Goal: Task Accomplishment & Management: Complete application form

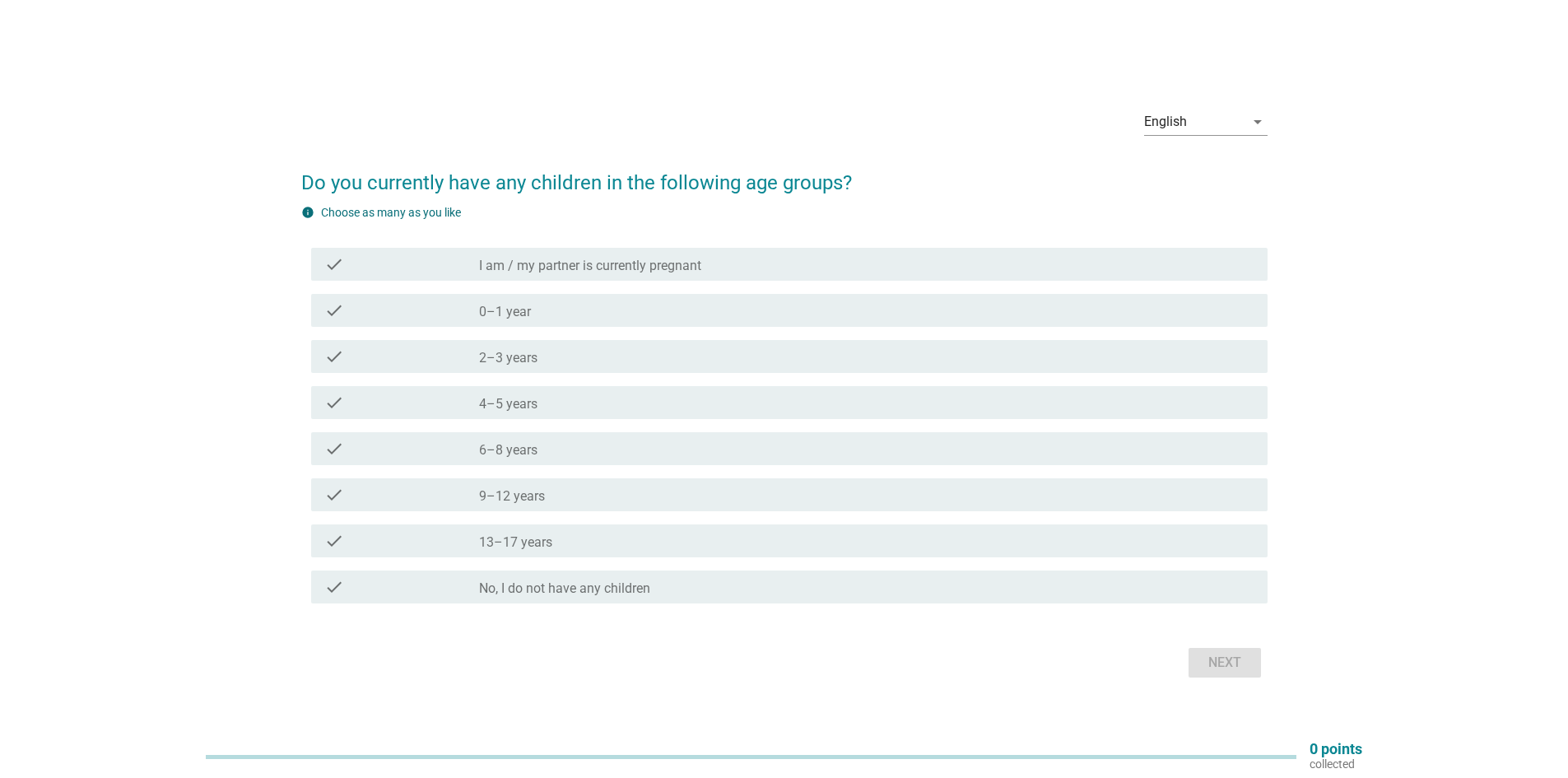
click at [503, 355] on label "2–3 years" at bounding box center [508, 358] width 59 height 16
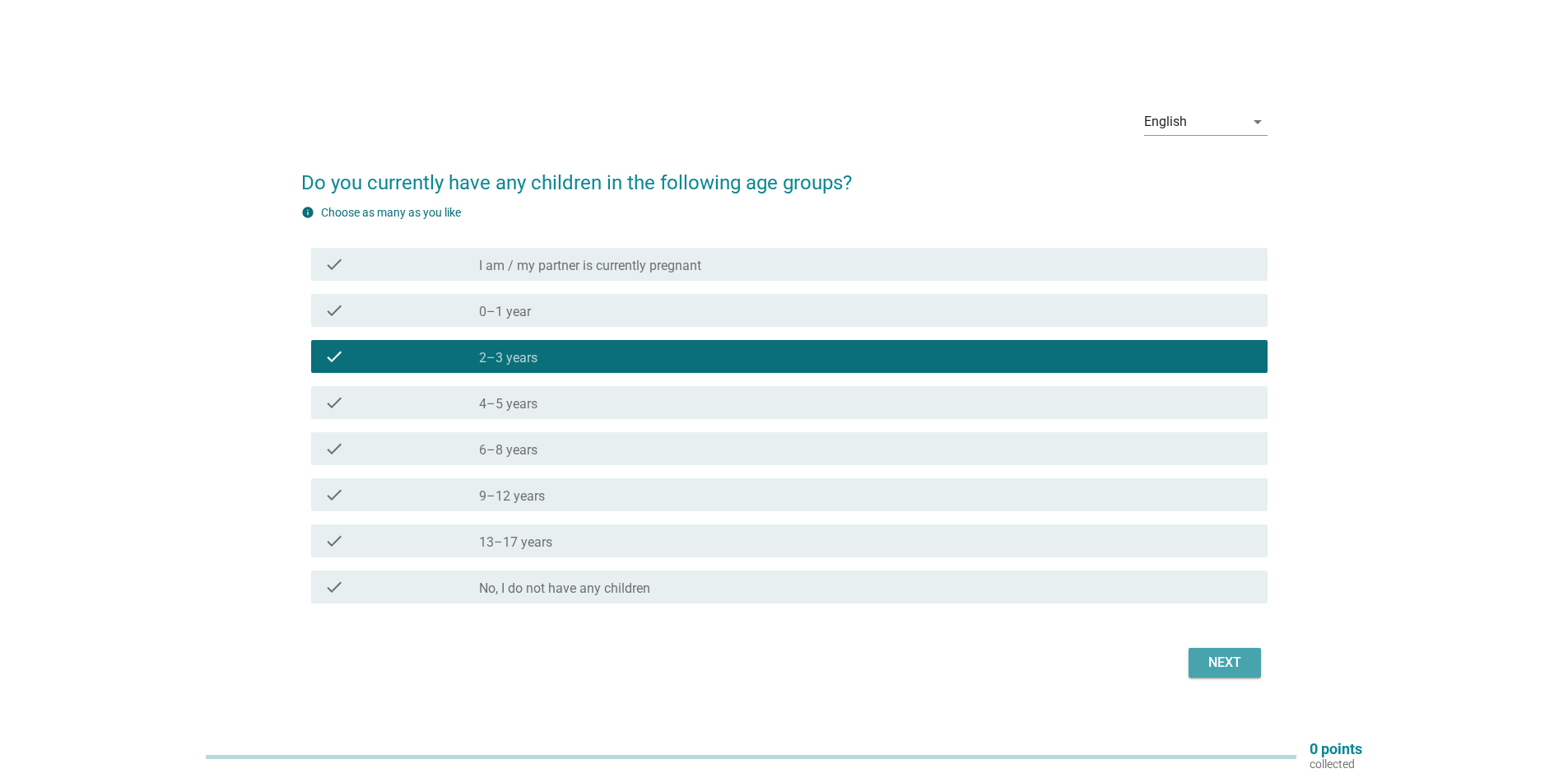
click at [1212, 676] on button "Next" at bounding box center [1225, 663] width 72 height 30
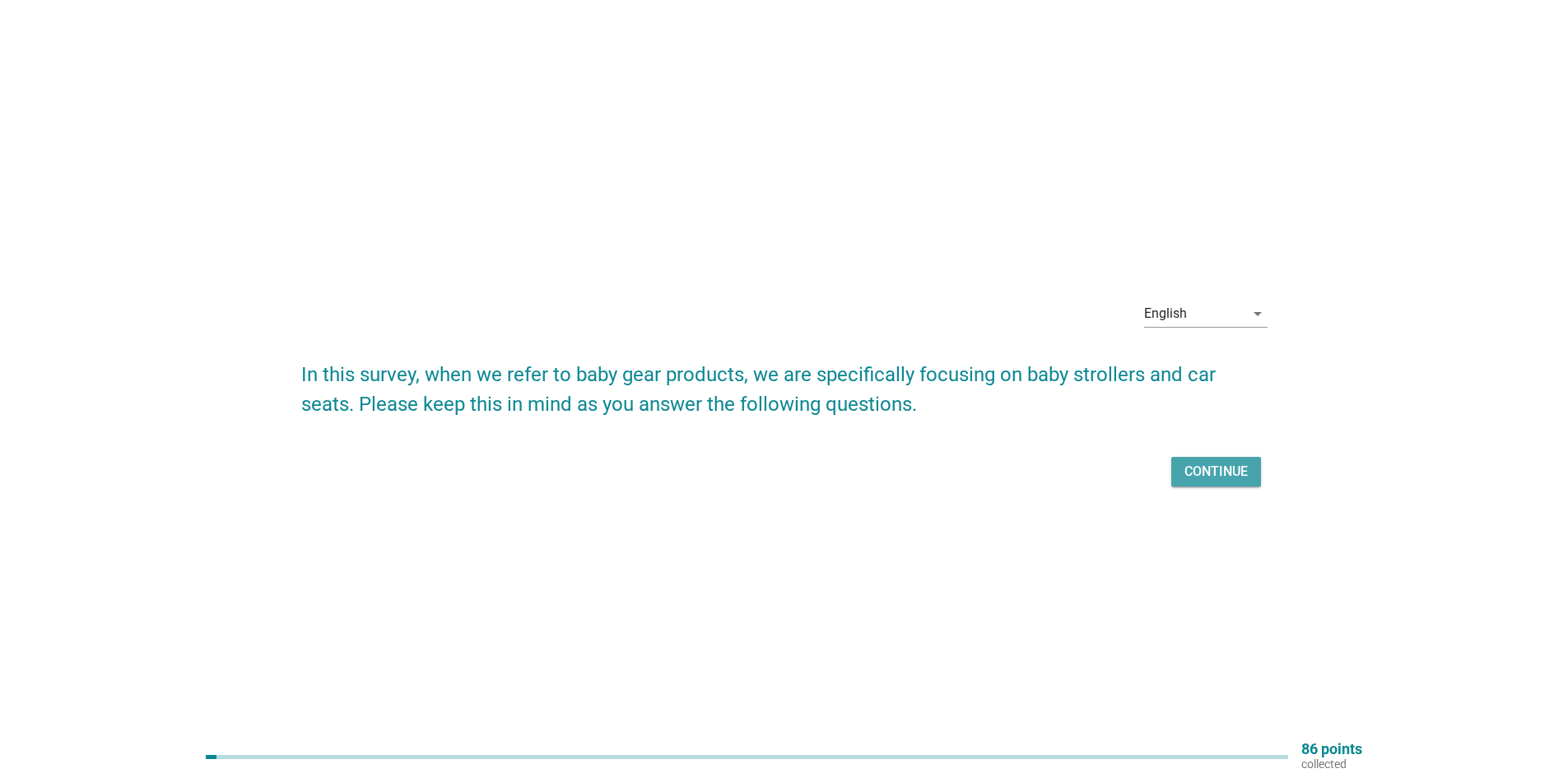
click at [1215, 479] on div "Continue" at bounding box center [1216, 472] width 64 height 20
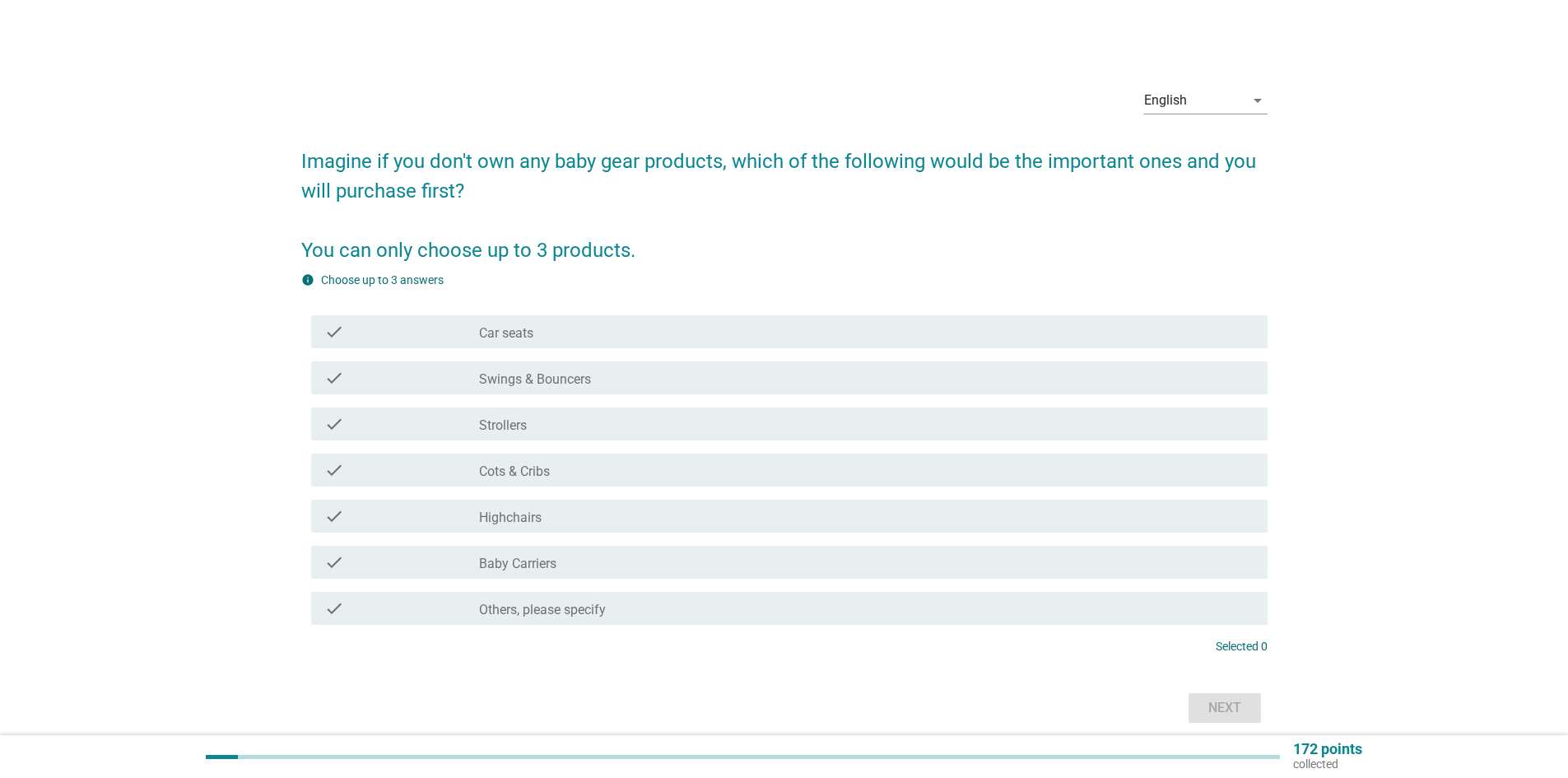
click at [532, 327] on label "Car seats" at bounding box center [506, 333] width 54 height 16
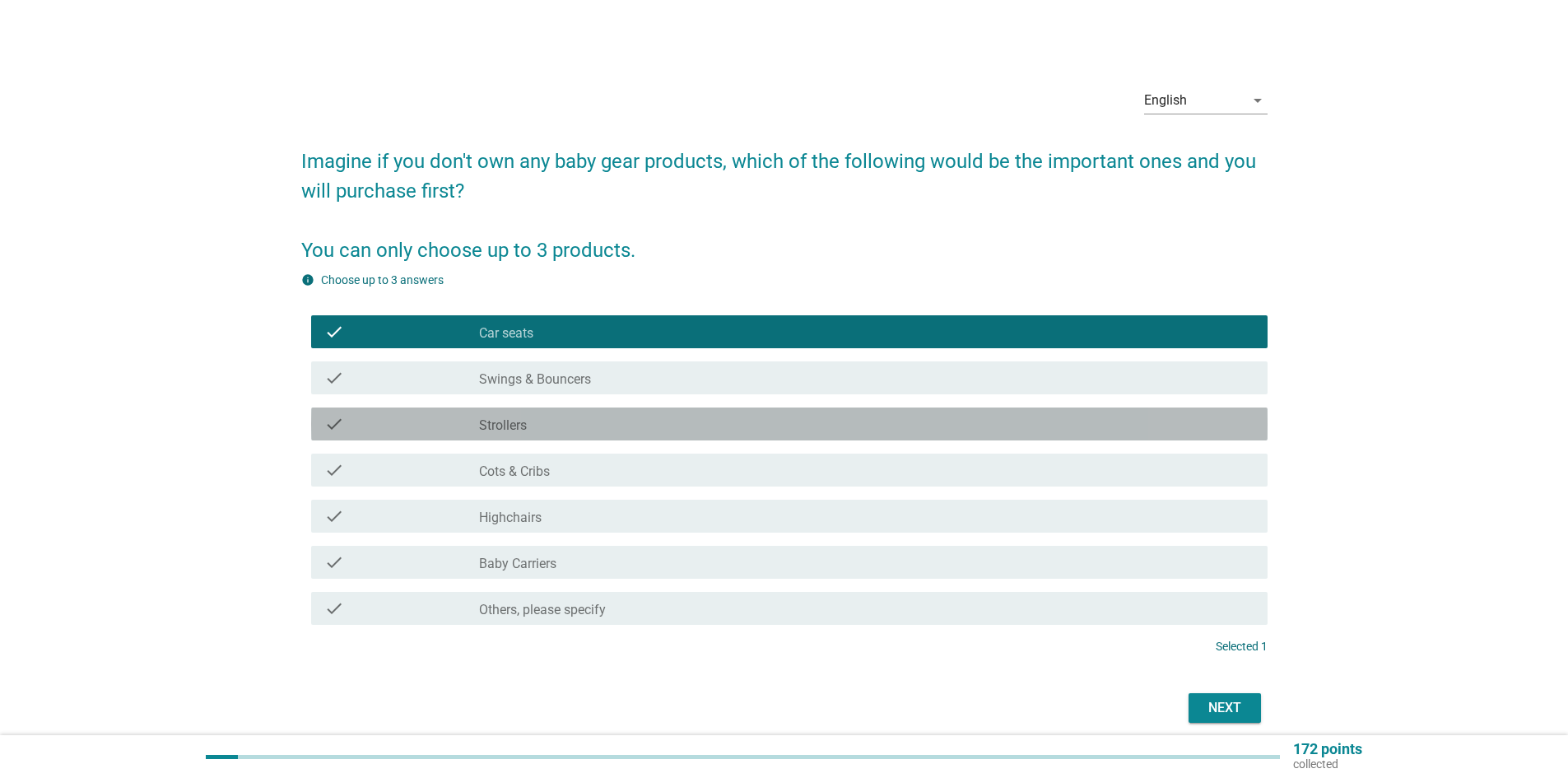
click at [558, 429] on div "check_box_outline_blank Strollers" at bounding box center [867, 423] width 776 height 20
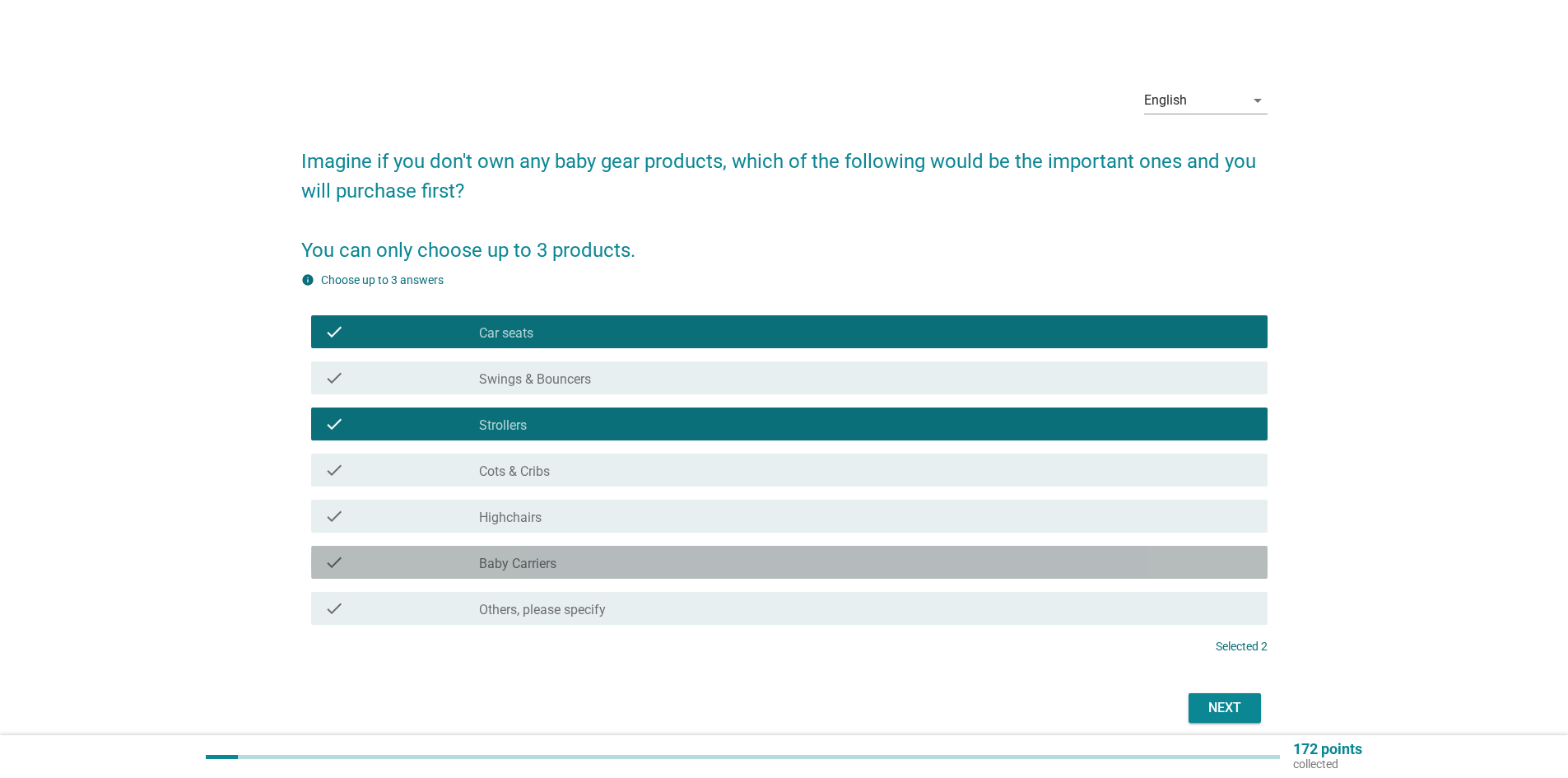
click at [723, 562] on div "check_box_outline_blank Baby Carriers" at bounding box center [867, 562] width 776 height 20
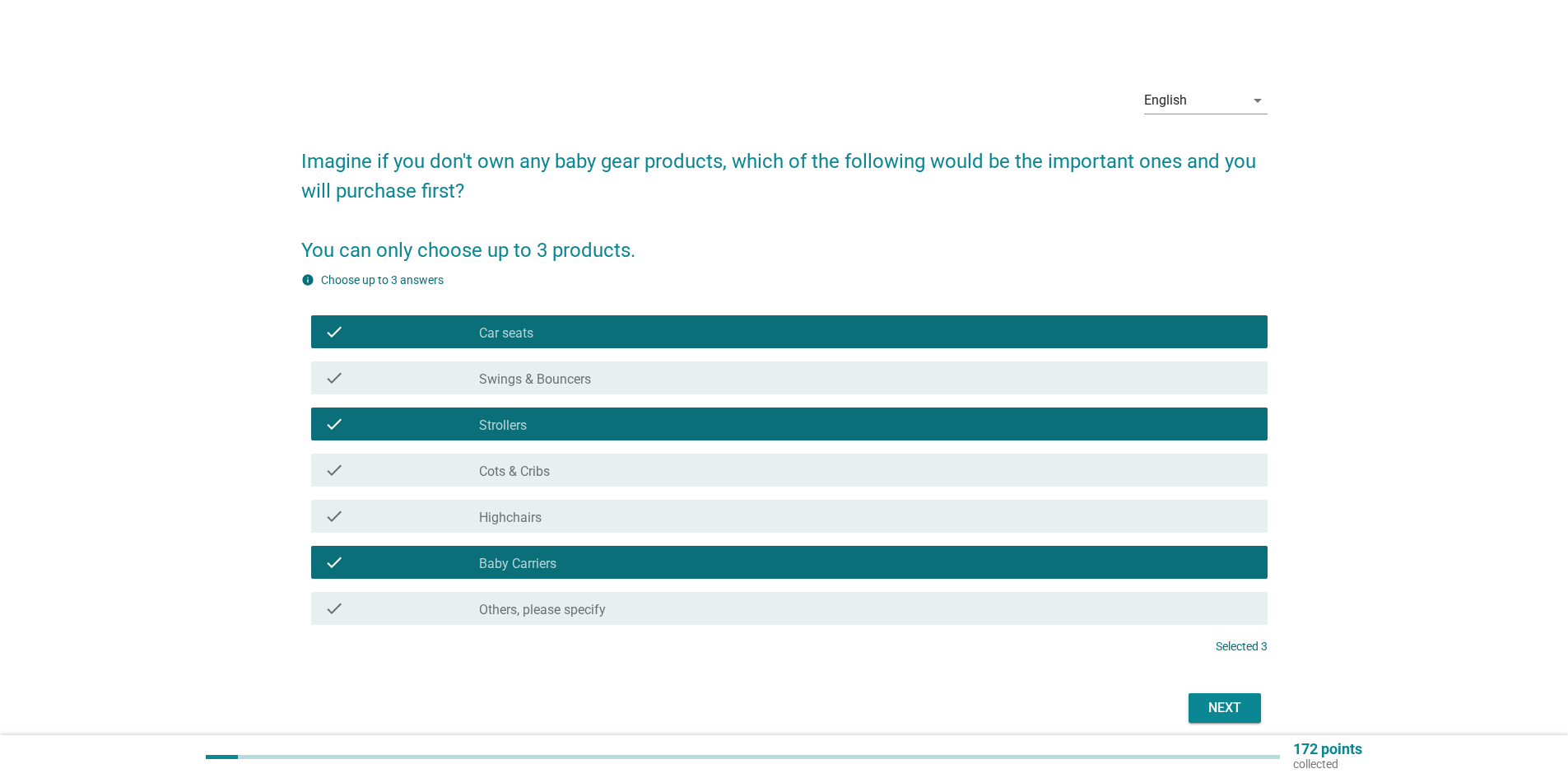
click at [1212, 692] on div "Next" at bounding box center [784, 708] width 967 height 40
click at [1213, 693] on div "Next" at bounding box center [784, 708] width 967 height 40
click at [1215, 700] on div "Next" at bounding box center [1225, 708] width 46 height 20
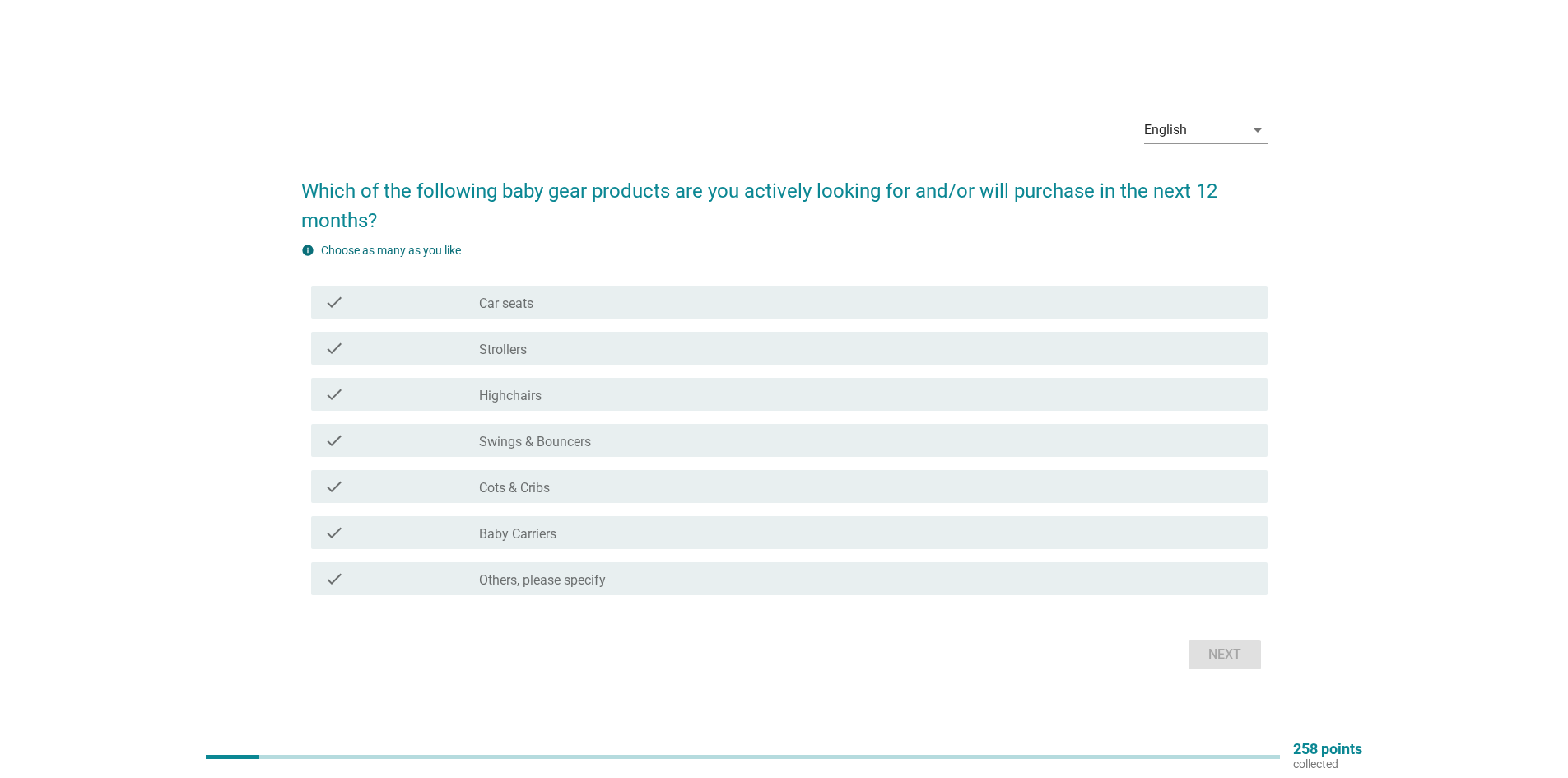
click at [563, 353] on div "check_box_outline_blank Strollers" at bounding box center [867, 348] width 776 height 20
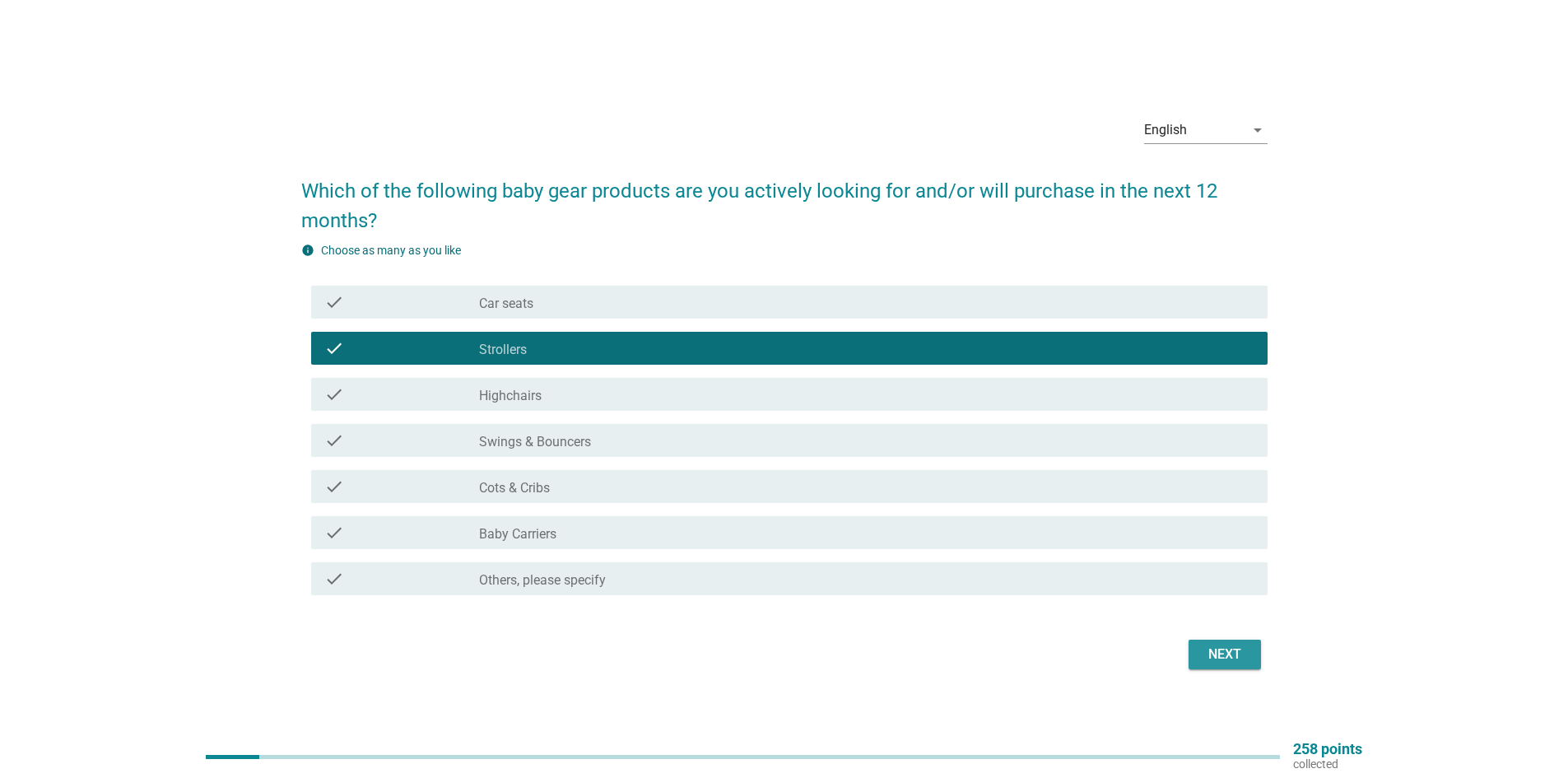
click at [1227, 649] on div "Next" at bounding box center [1225, 654] width 46 height 20
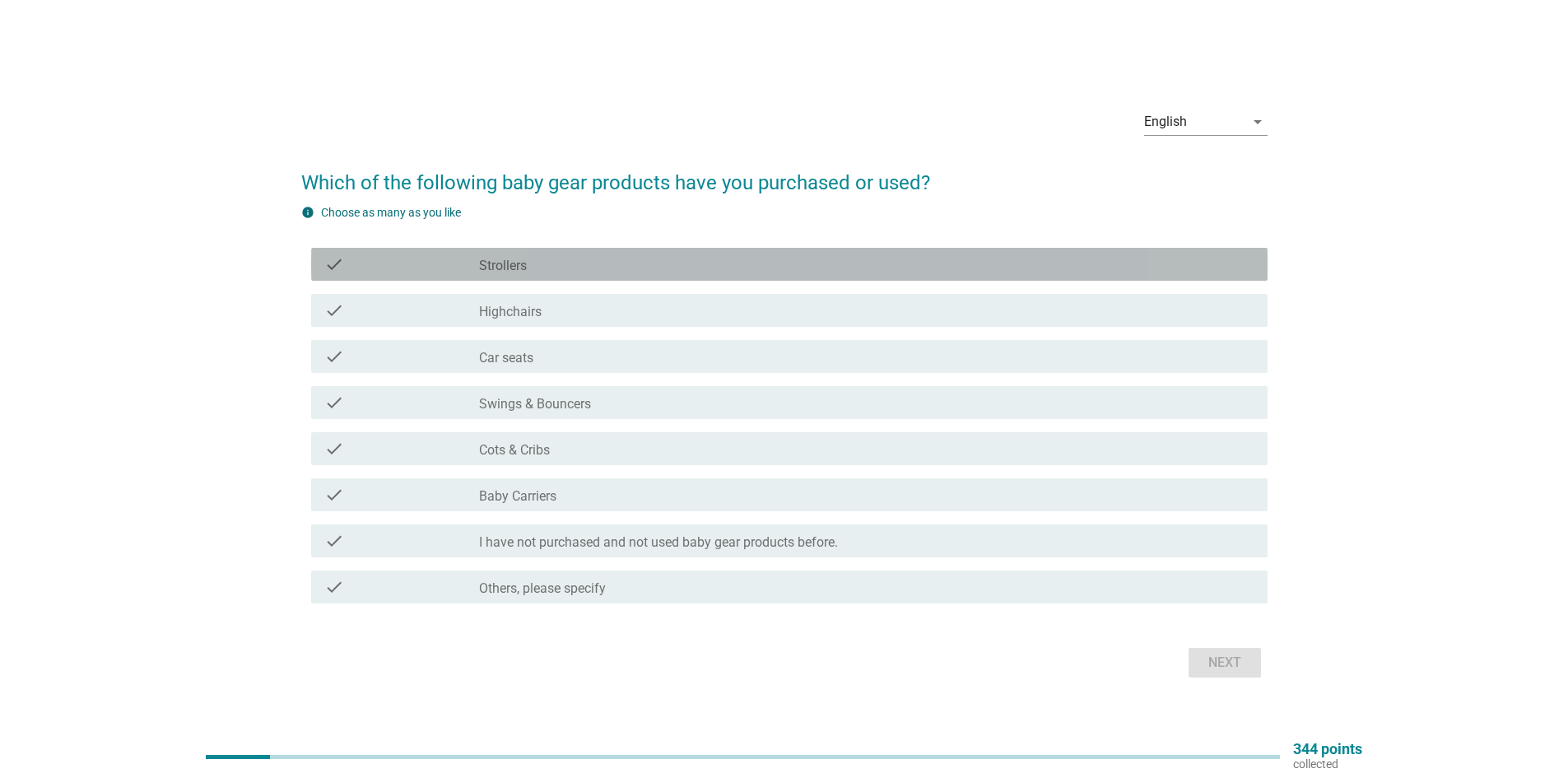
click at [620, 268] on div "check_box_outline_blank Strollers" at bounding box center [867, 264] width 776 height 20
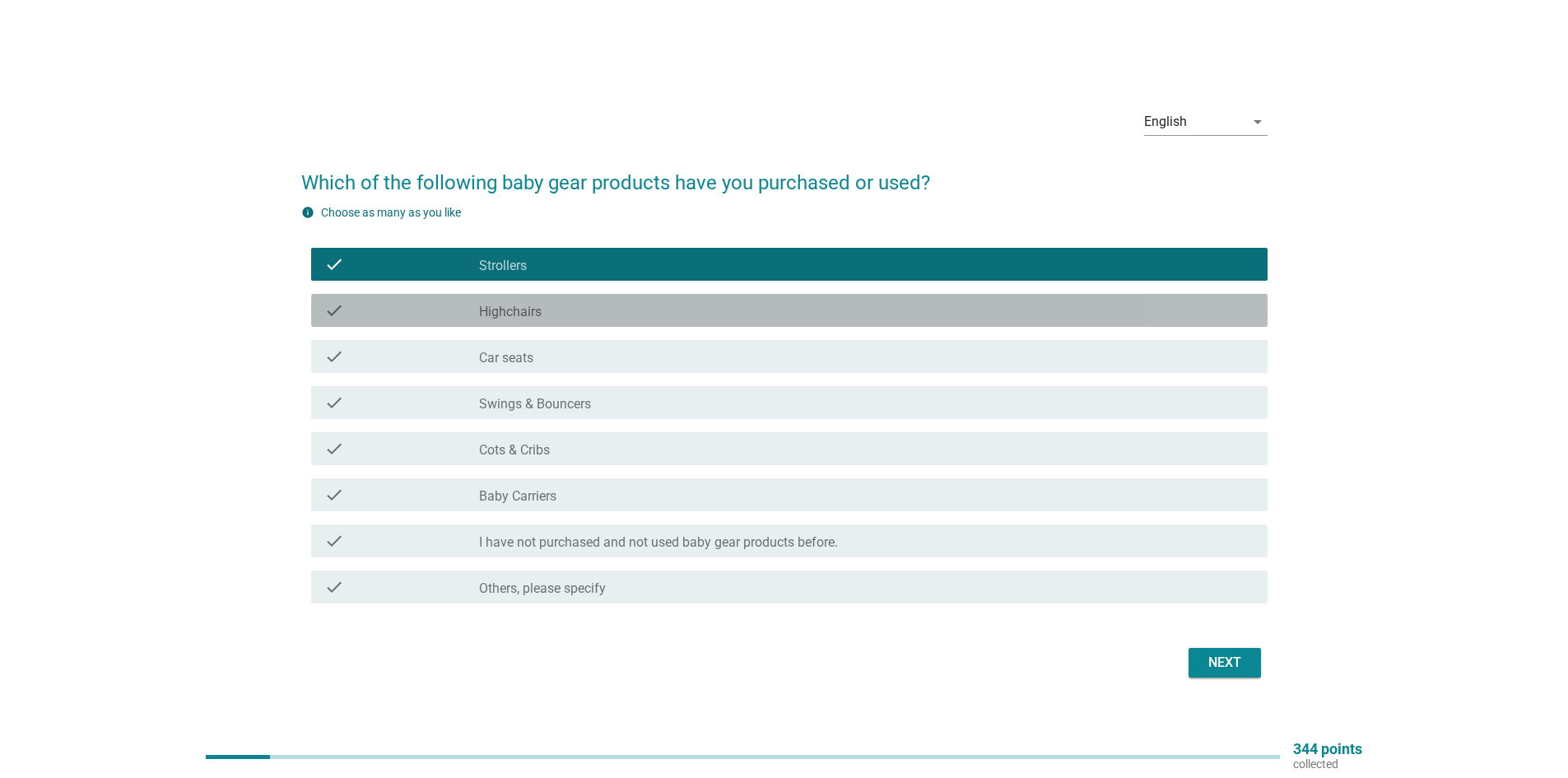
click at [596, 314] on div "check_box_outline_blank Highchairs" at bounding box center [867, 310] width 776 height 20
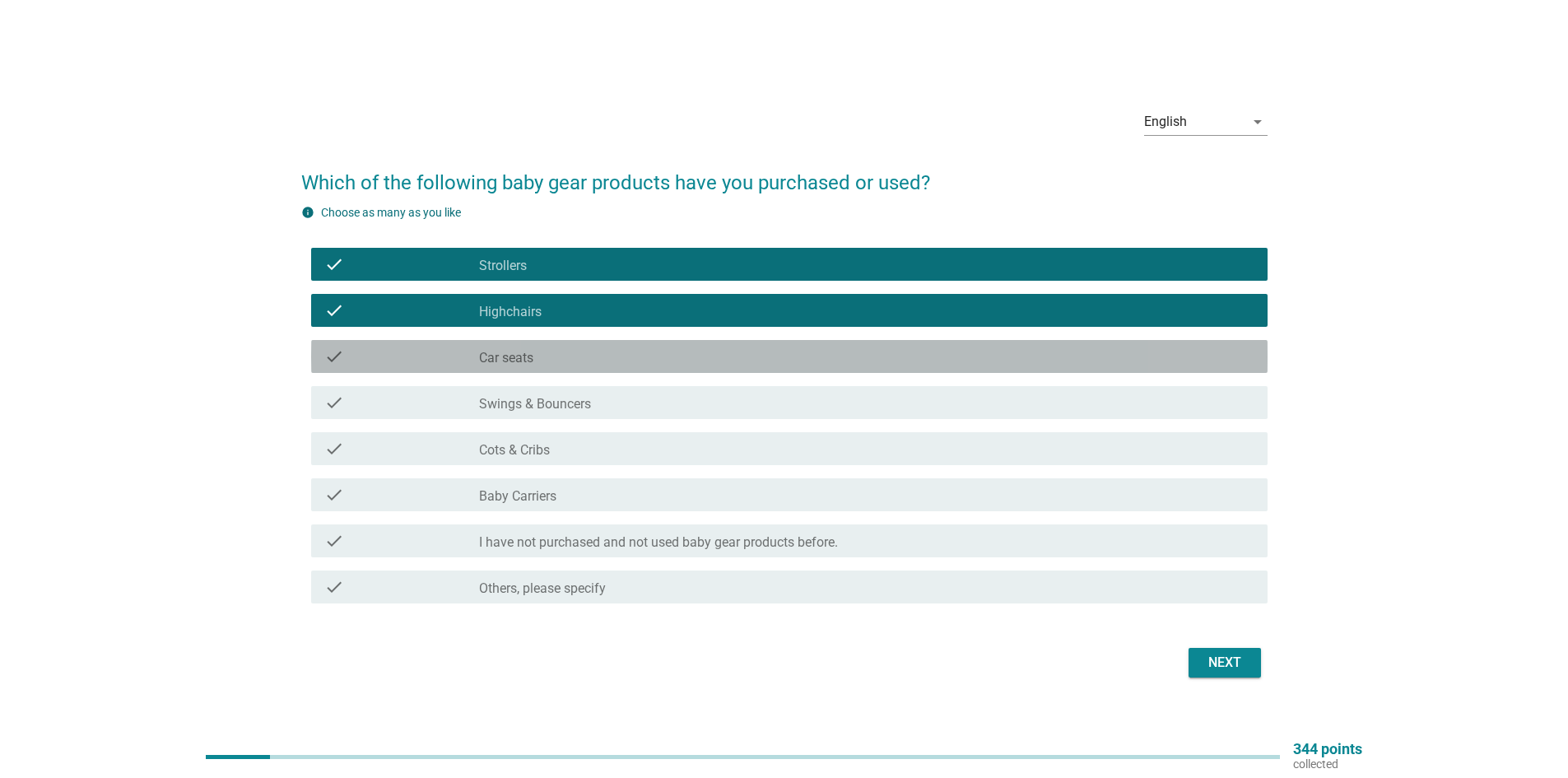
click at [586, 350] on div "check_box_outline_blank Car seats" at bounding box center [867, 356] width 776 height 20
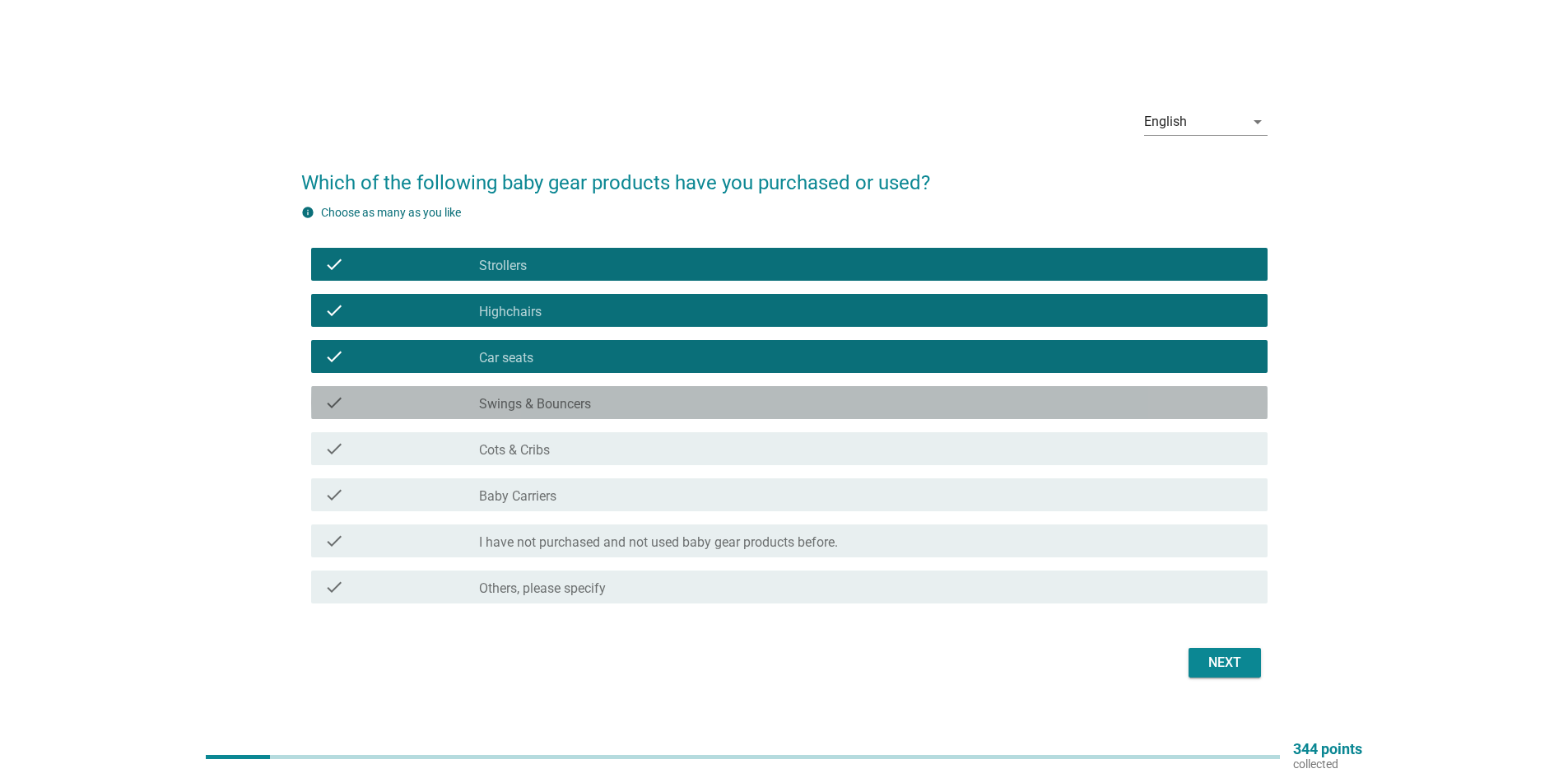
click at [582, 395] on div "check_box_outline_blank Swings & Bouncers" at bounding box center [867, 402] width 776 height 20
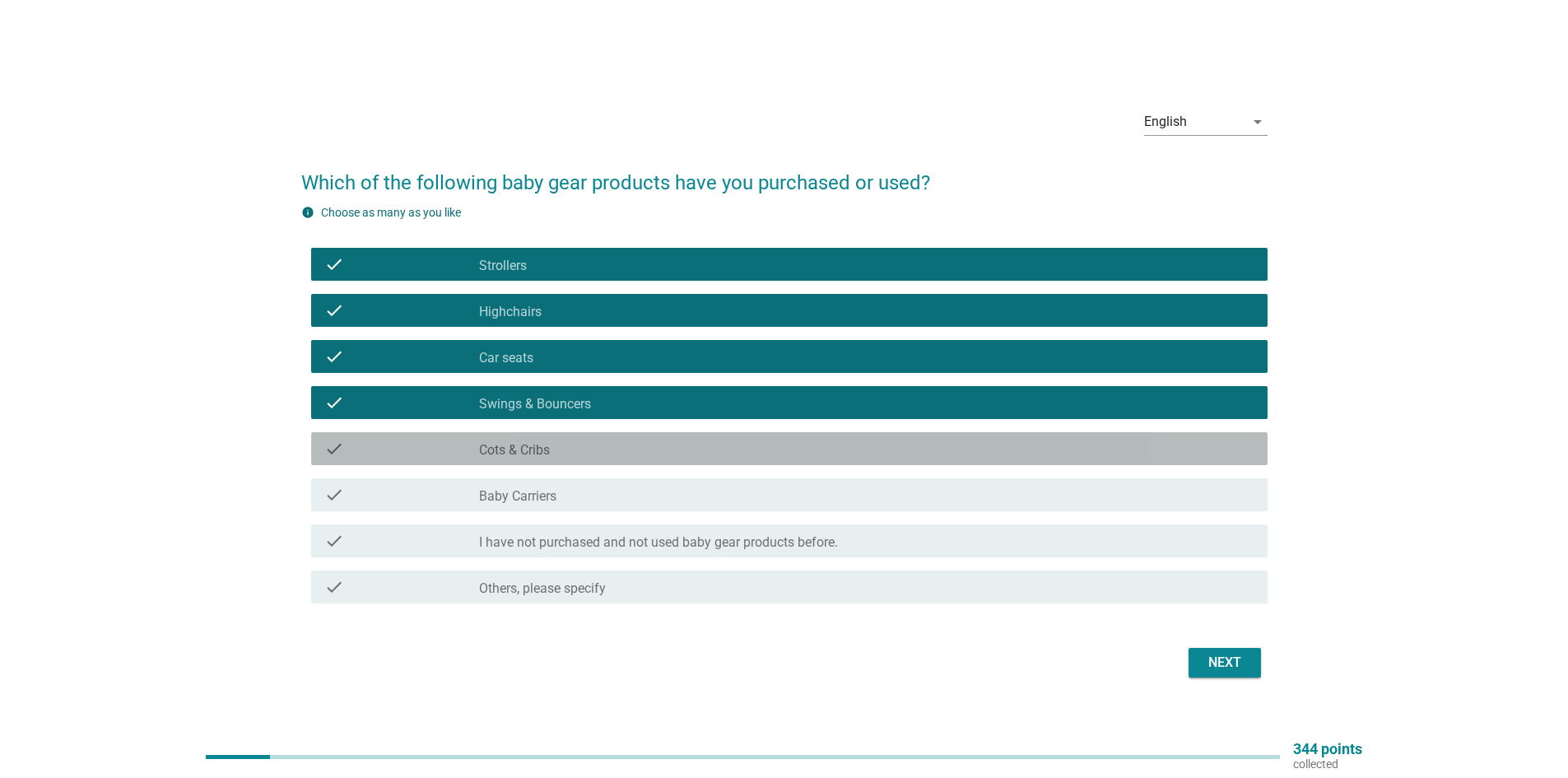
click at [580, 451] on div "check_box_outline_blank Cots & Cribs" at bounding box center [867, 448] width 776 height 20
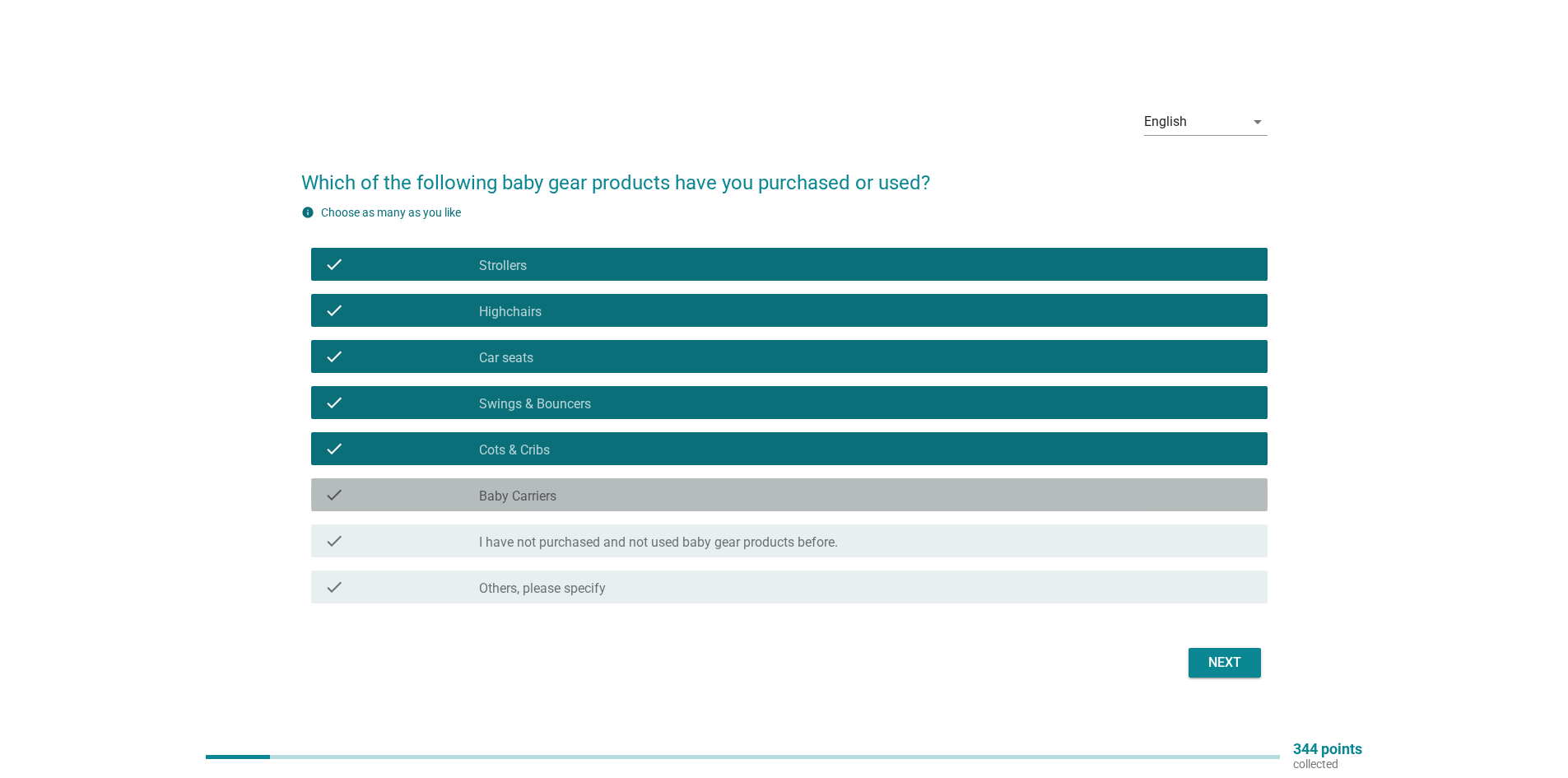
click at [575, 486] on div "check_box_outline_blank Baby Carriers" at bounding box center [867, 495] width 776 height 20
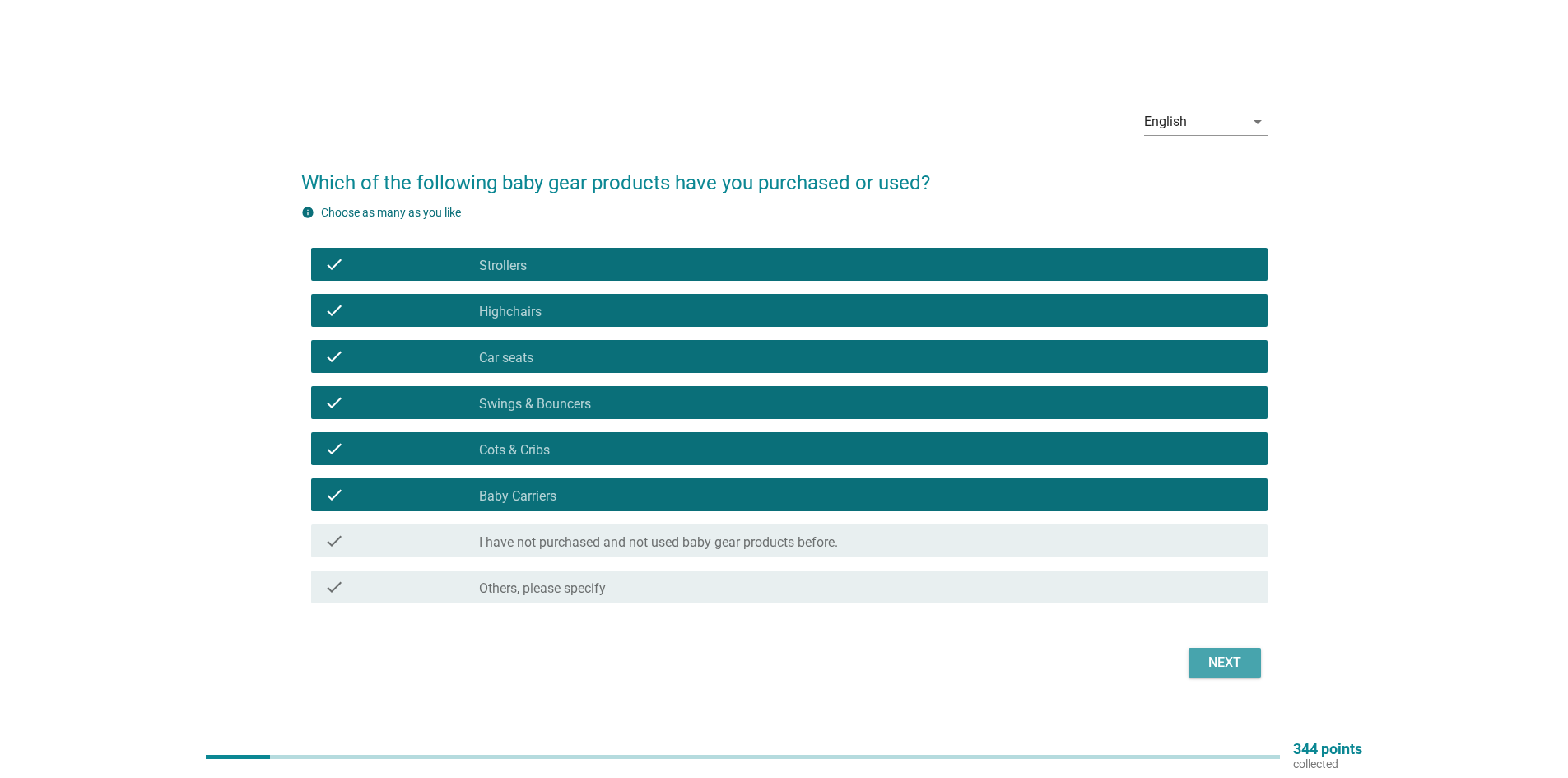
click at [1230, 659] on div "Next" at bounding box center [1225, 663] width 46 height 20
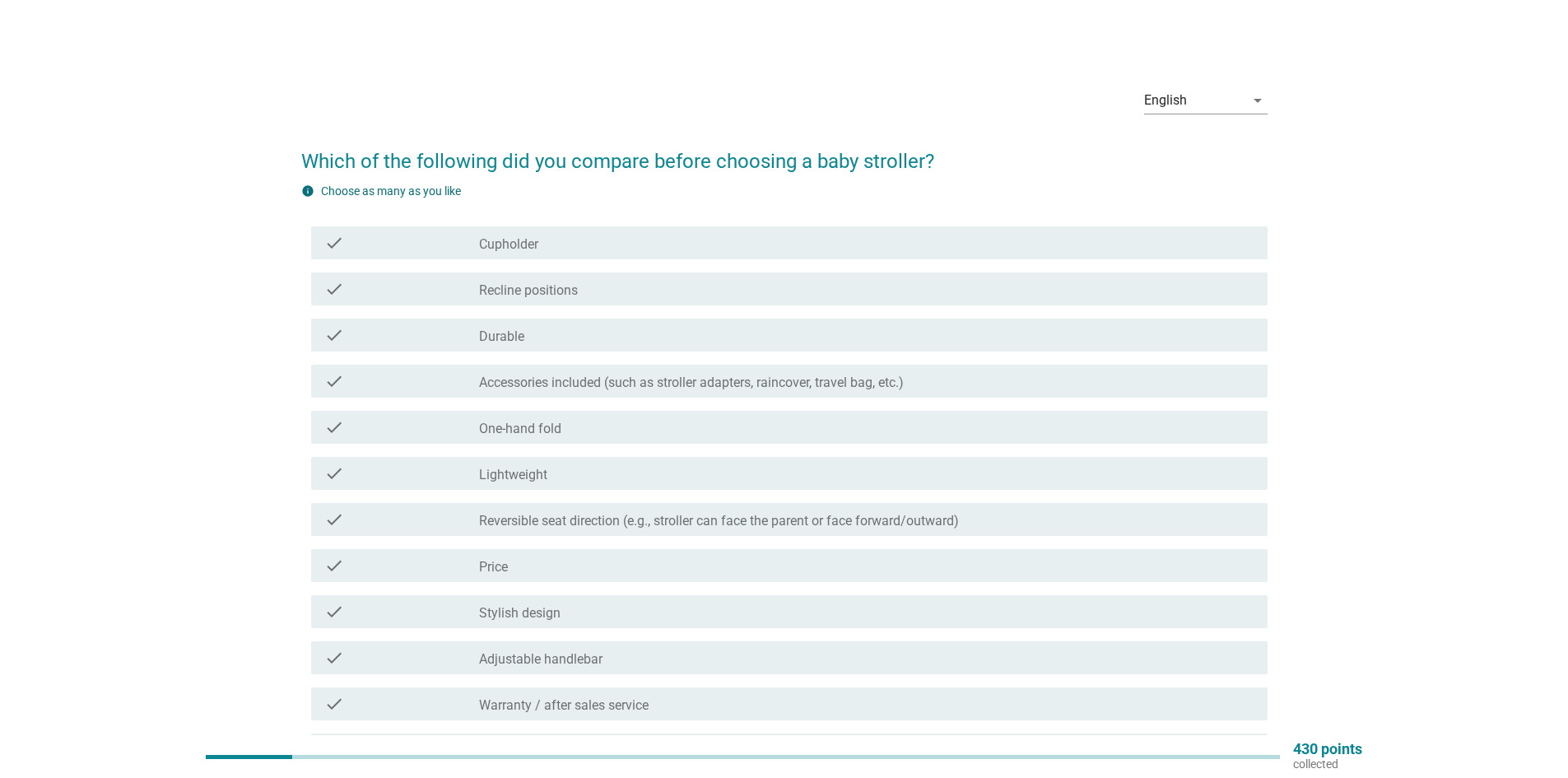
click at [555, 468] on div "check_box_outline_blank Lightweight" at bounding box center [867, 473] width 776 height 20
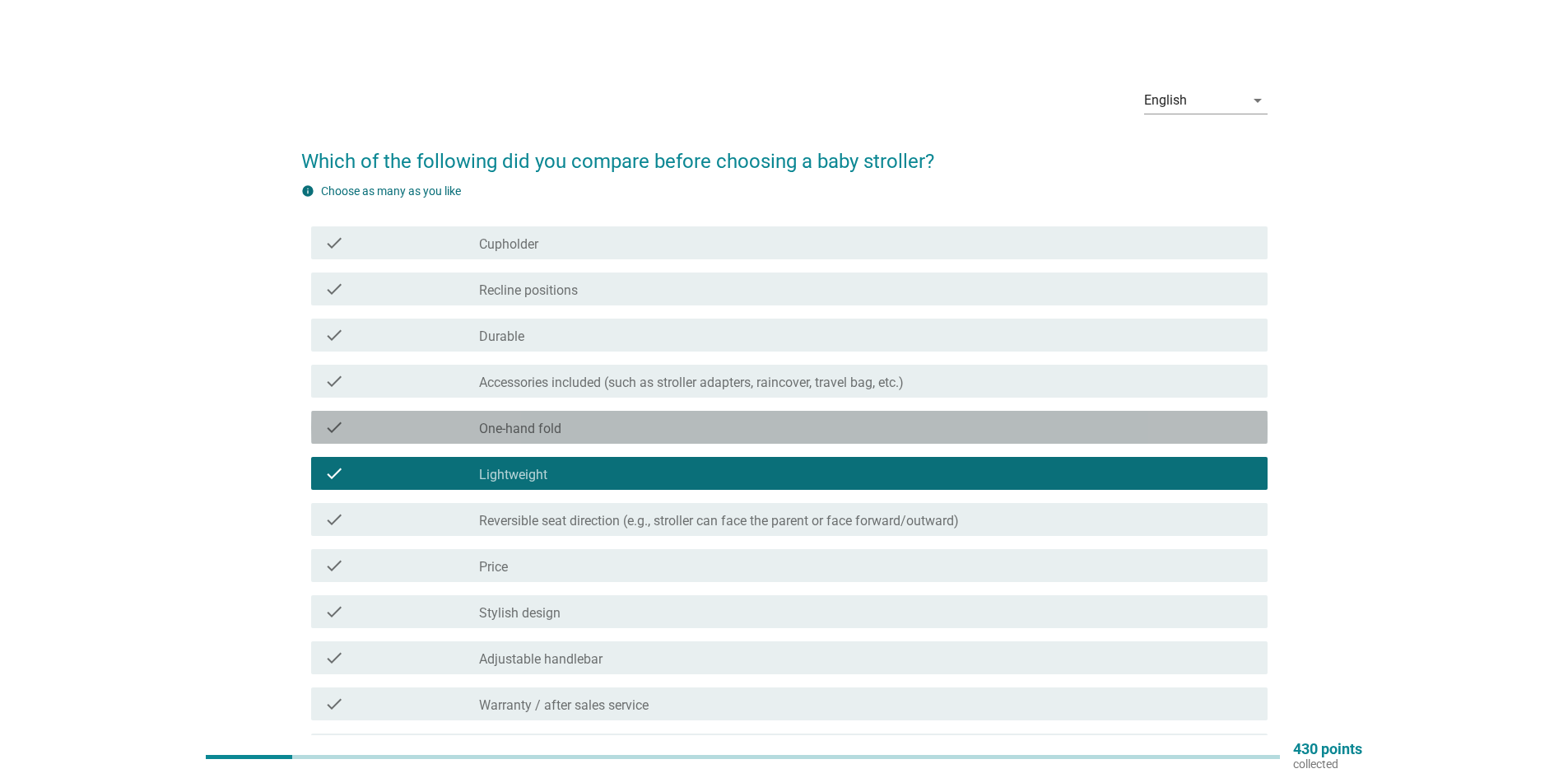
click at [553, 437] on label "One-hand fold" at bounding box center [520, 428] width 82 height 16
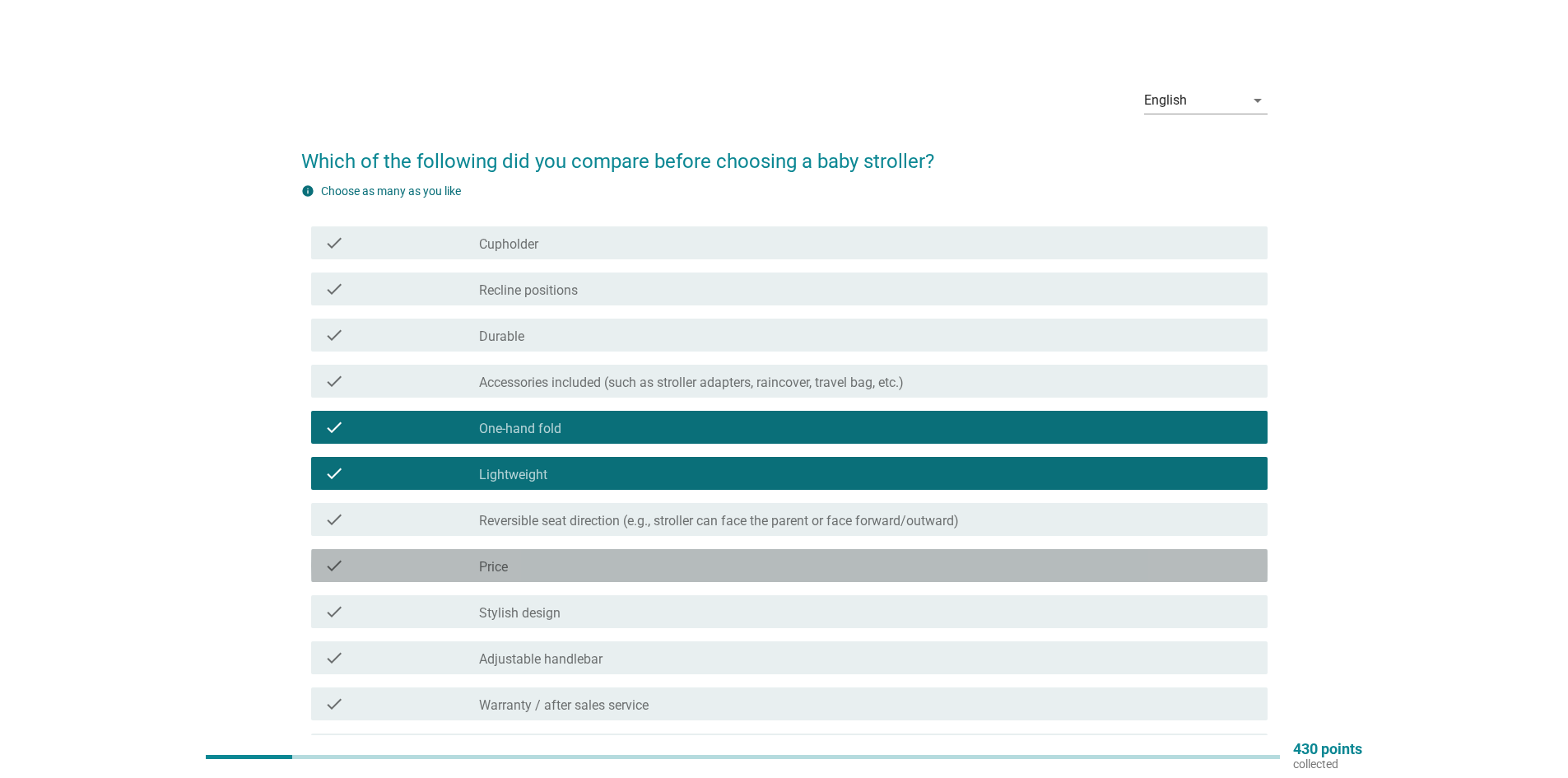
click at [536, 574] on div "check_box_outline_blank Price" at bounding box center [867, 565] width 776 height 20
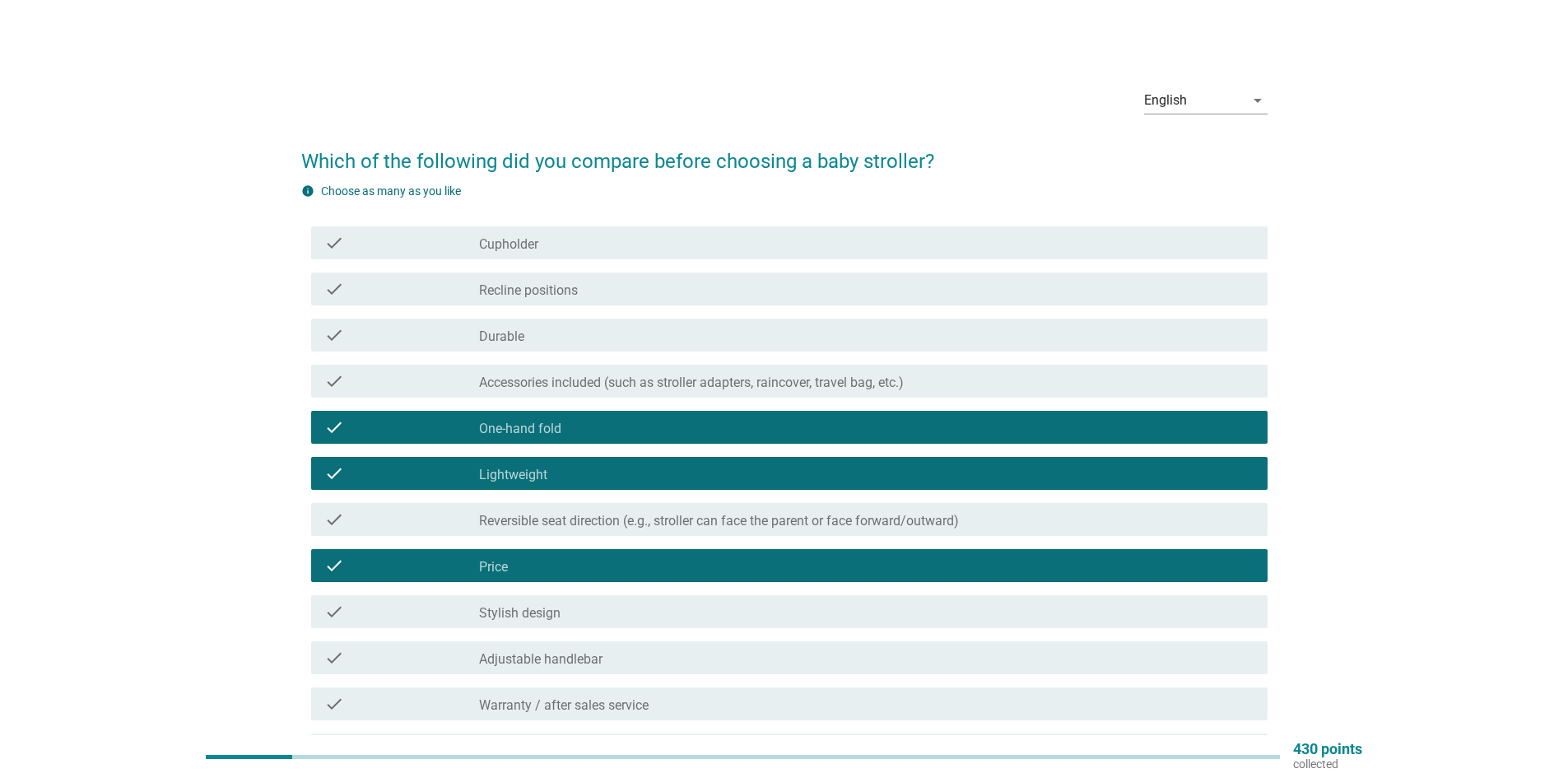
click at [513, 292] on label "Recline positions" at bounding box center [528, 290] width 98 height 16
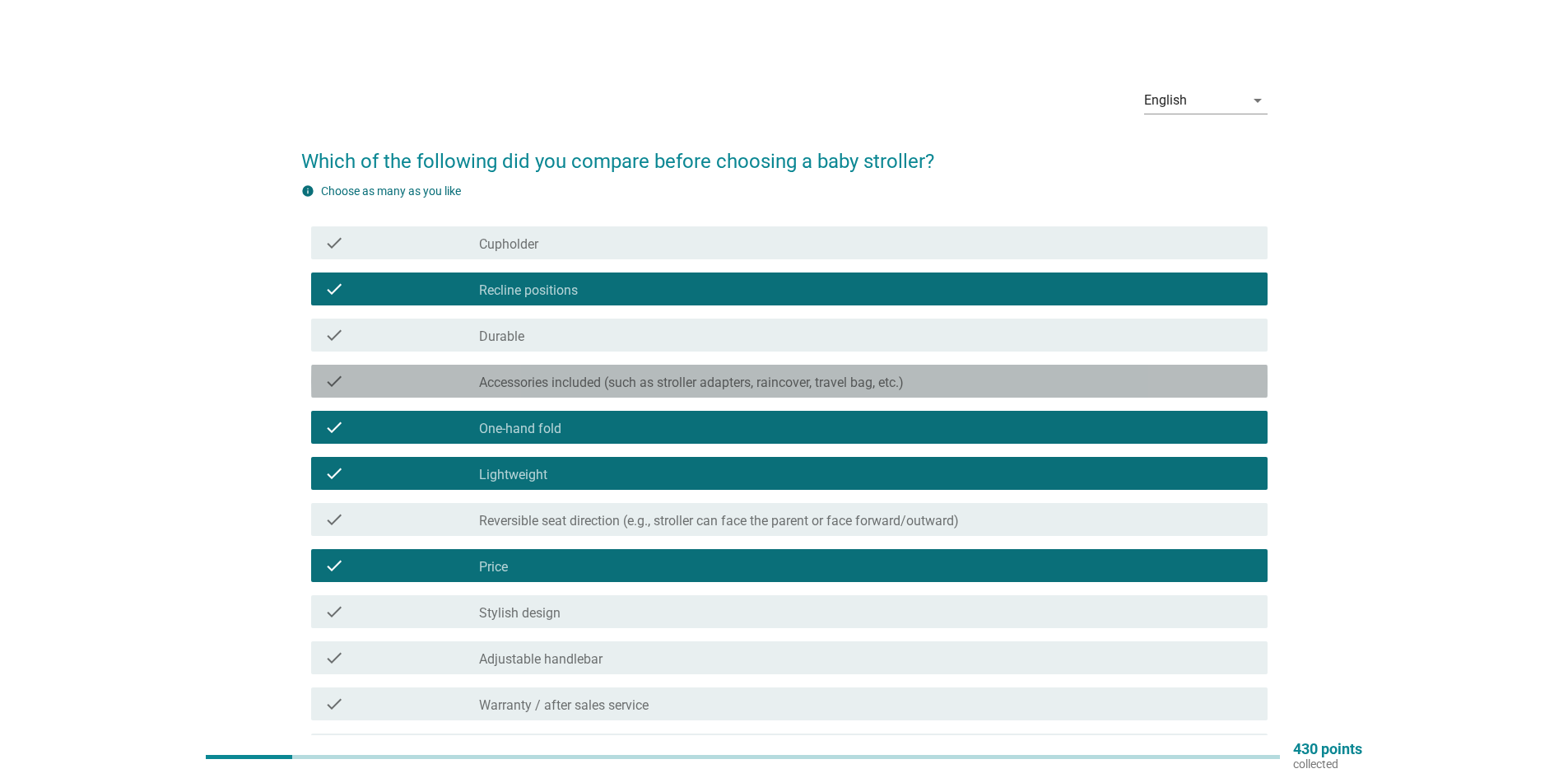
click at [560, 379] on label "Accessories included (such as stroller adapters, raincover, travel bag, etc.)" at bounding box center [691, 383] width 425 height 16
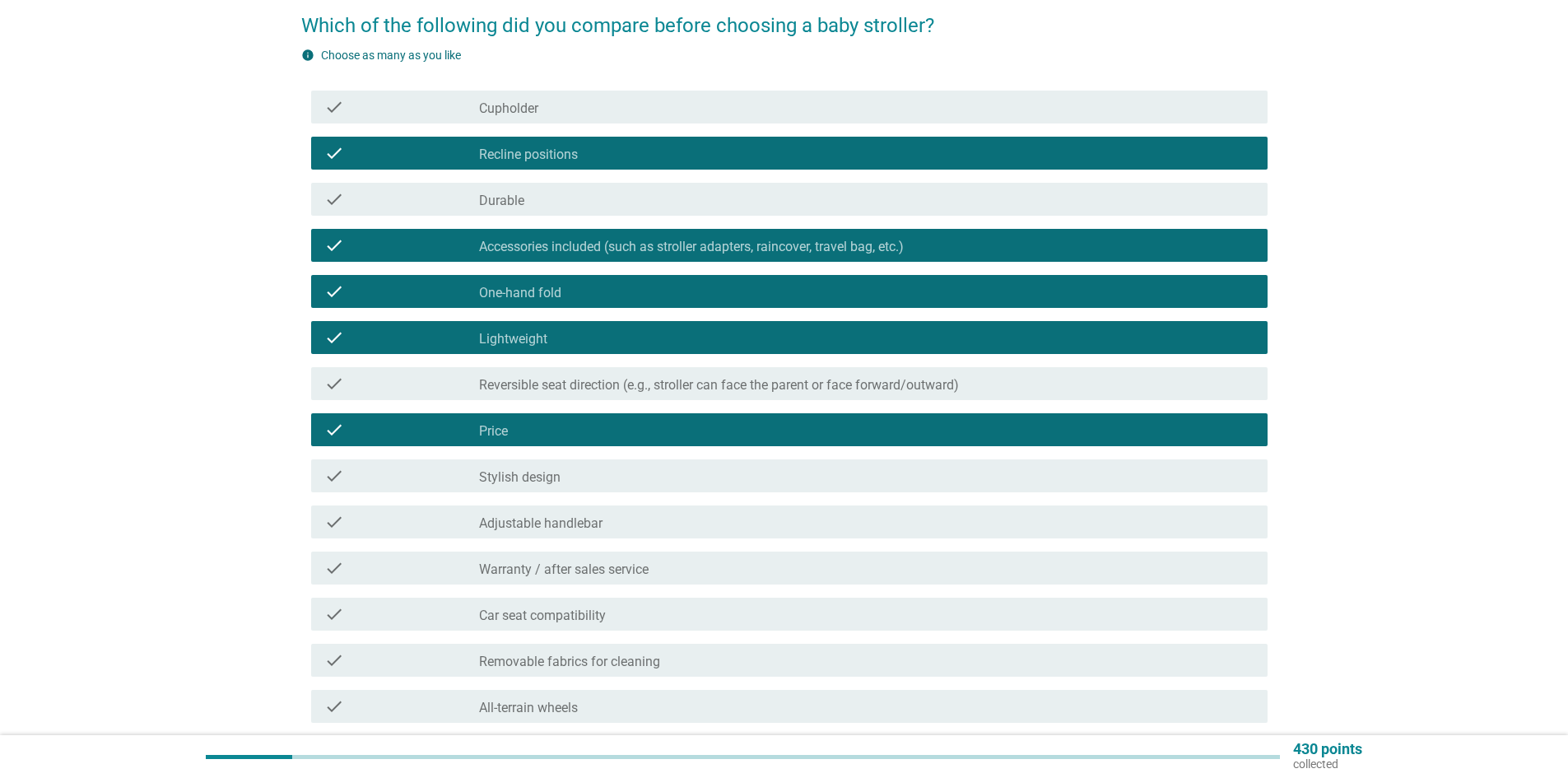
scroll to position [165, 0]
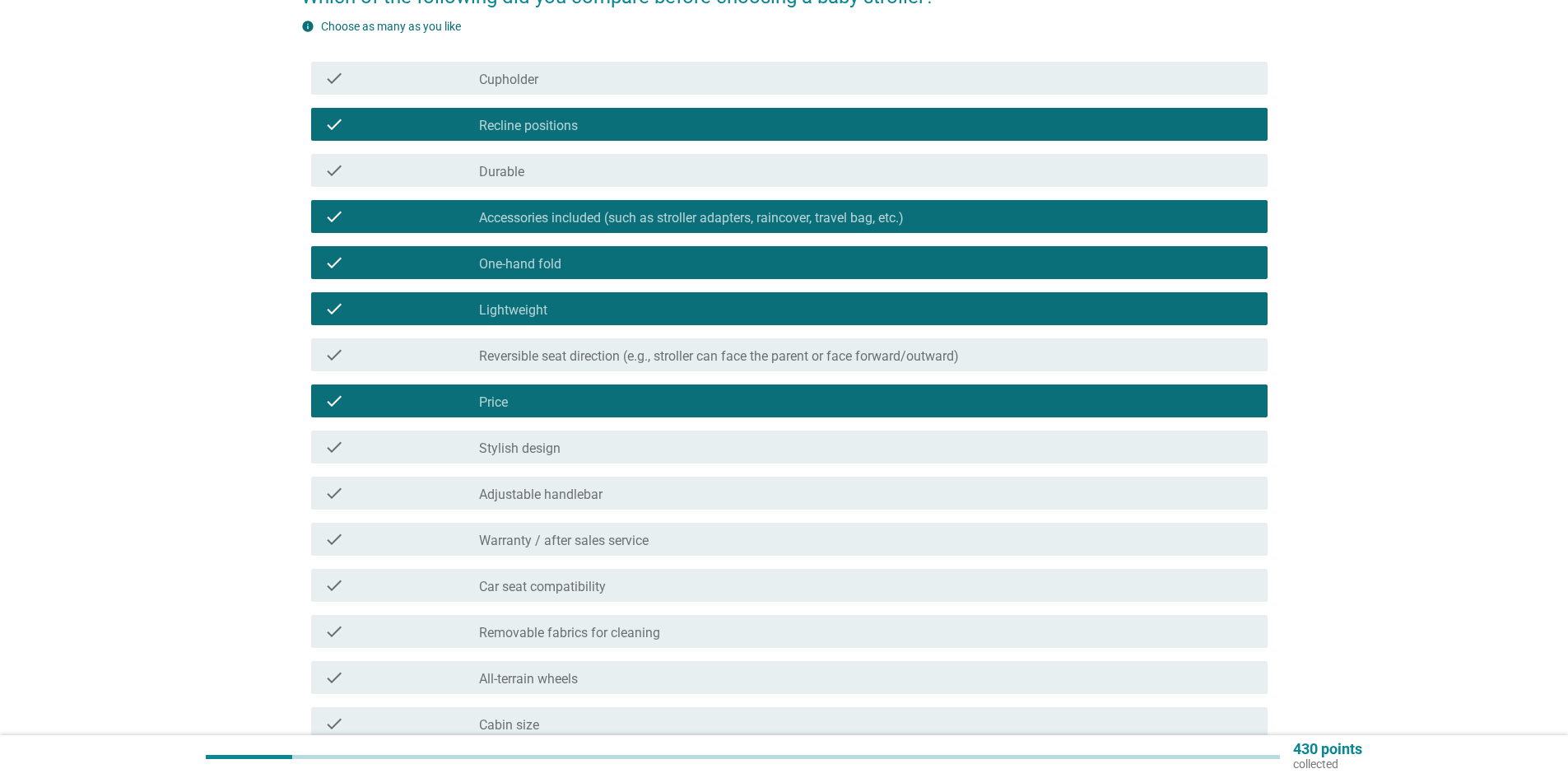
click at [647, 589] on div "check_box_outline_blank Car seat compatibility" at bounding box center [867, 585] width 776 height 20
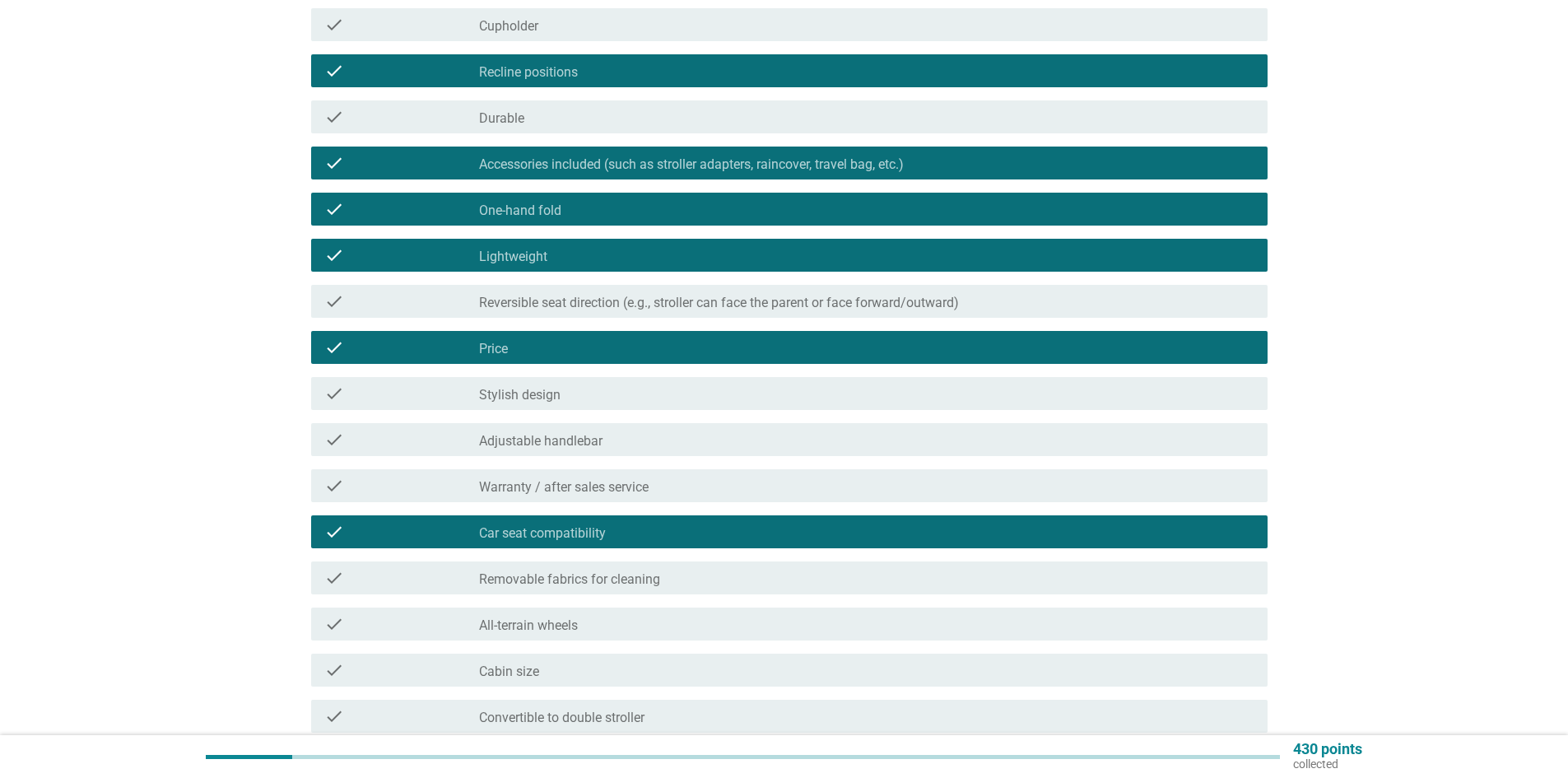
scroll to position [247, 0]
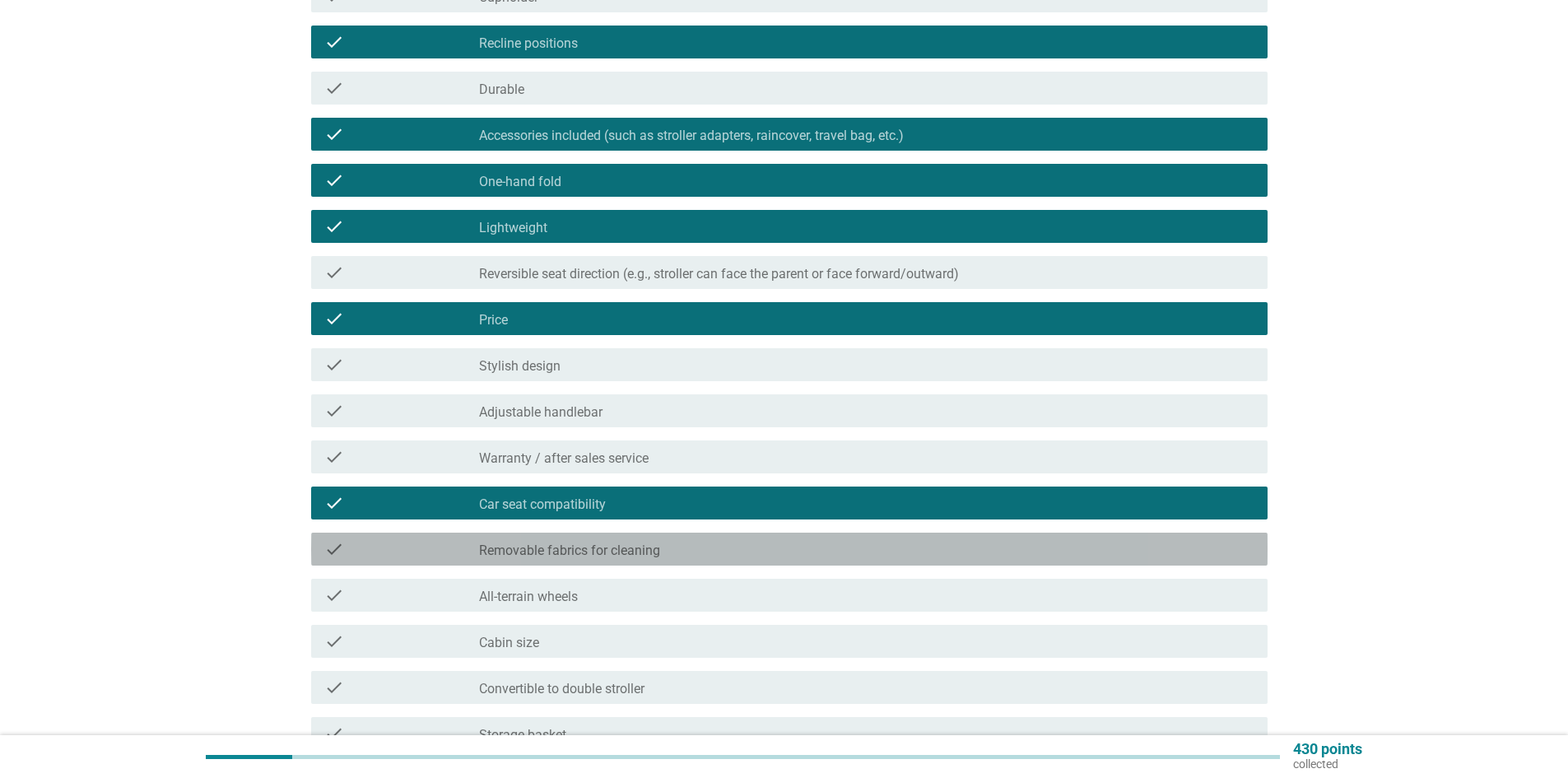
click at [594, 549] on label "Removable fabrics for cleaning" at bounding box center [570, 551] width 181 height 16
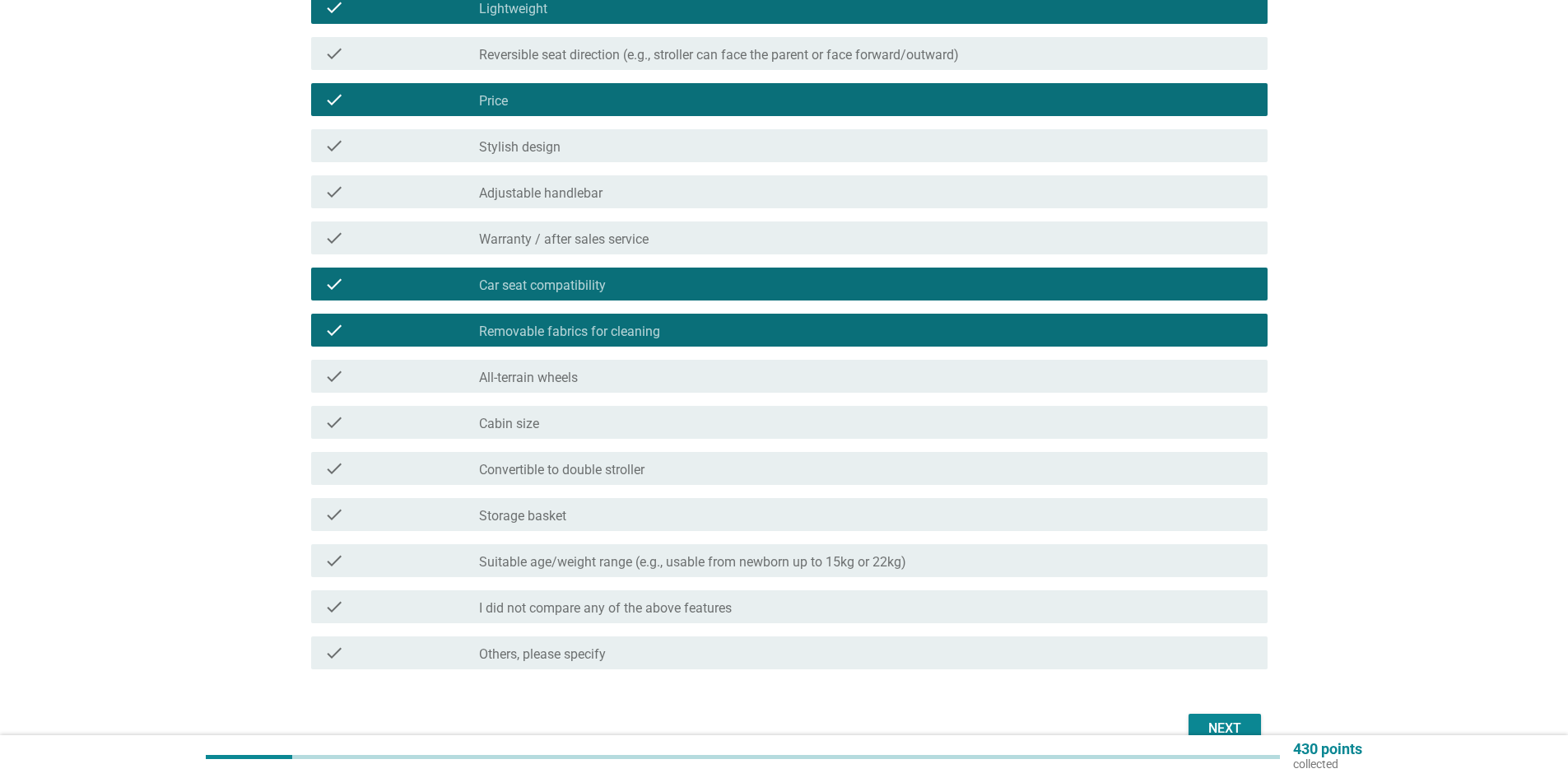
scroll to position [494, 0]
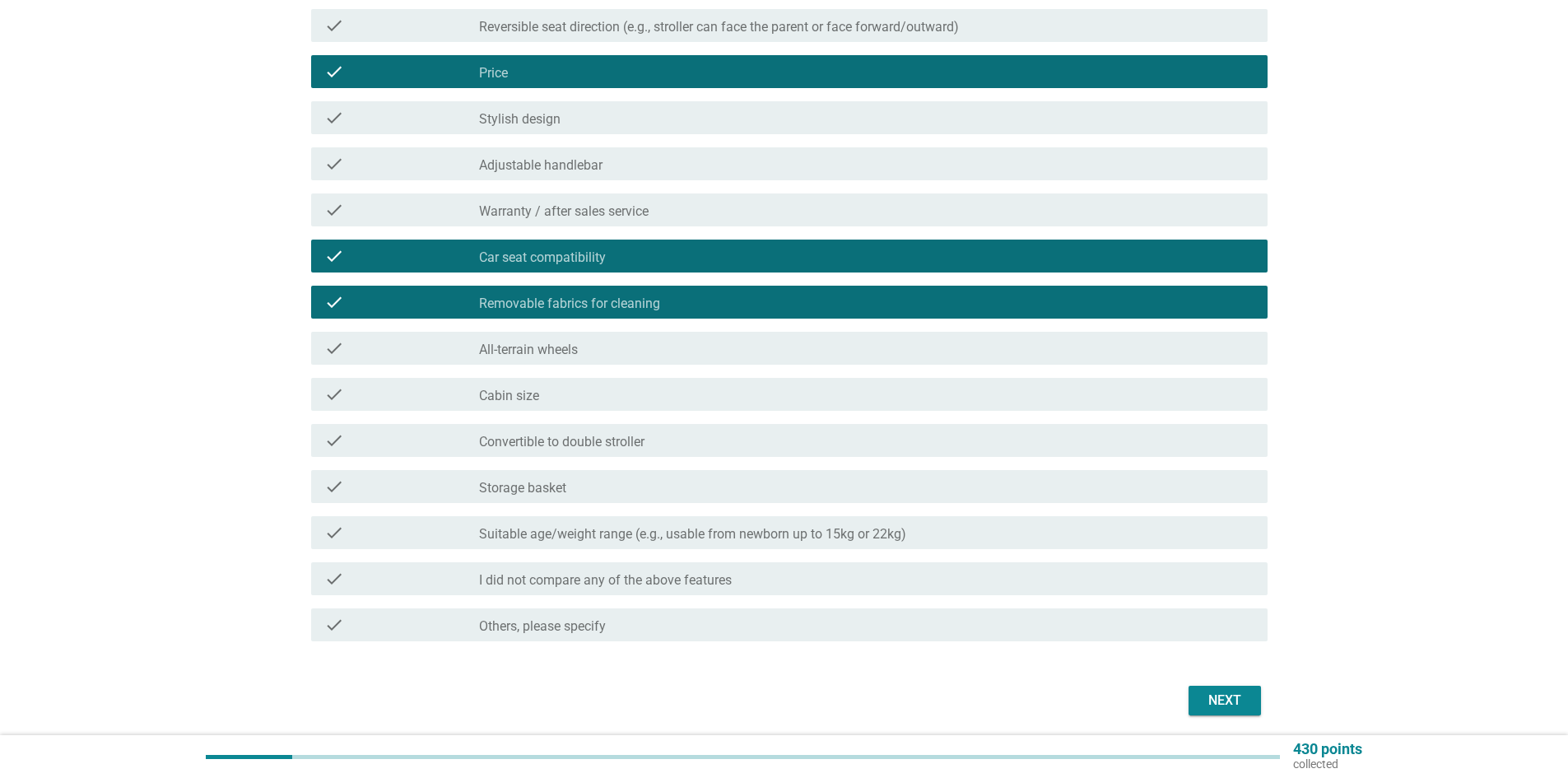
click at [599, 523] on div "check check_box_outline_blank Suitable age/weight range (e.g., usable from newb…" at bounding box center [790, 533] width 957 height 33
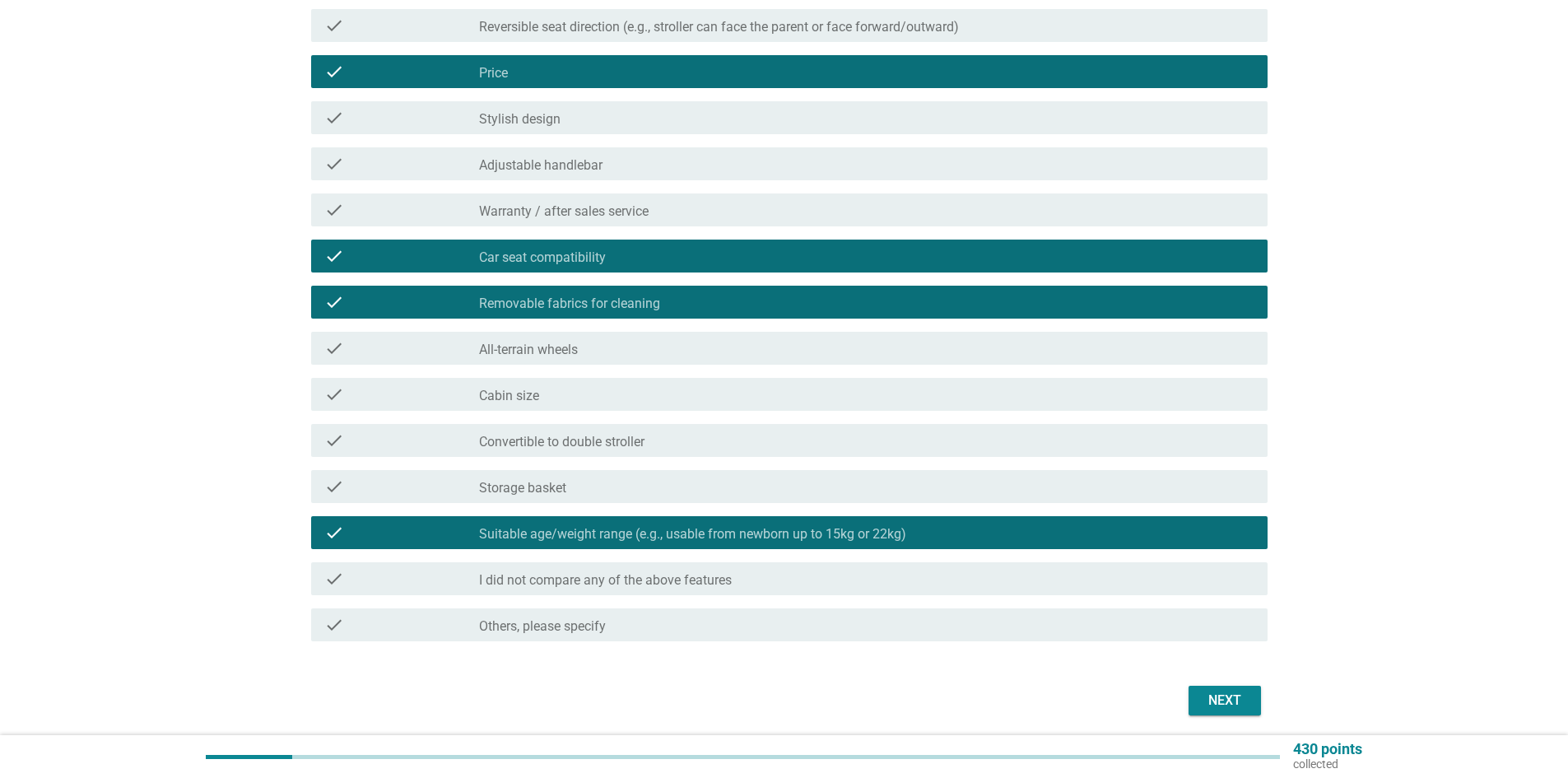
click at [1236, 686] on button "Next" at bounding box center [1225, 701] width 72 height 30
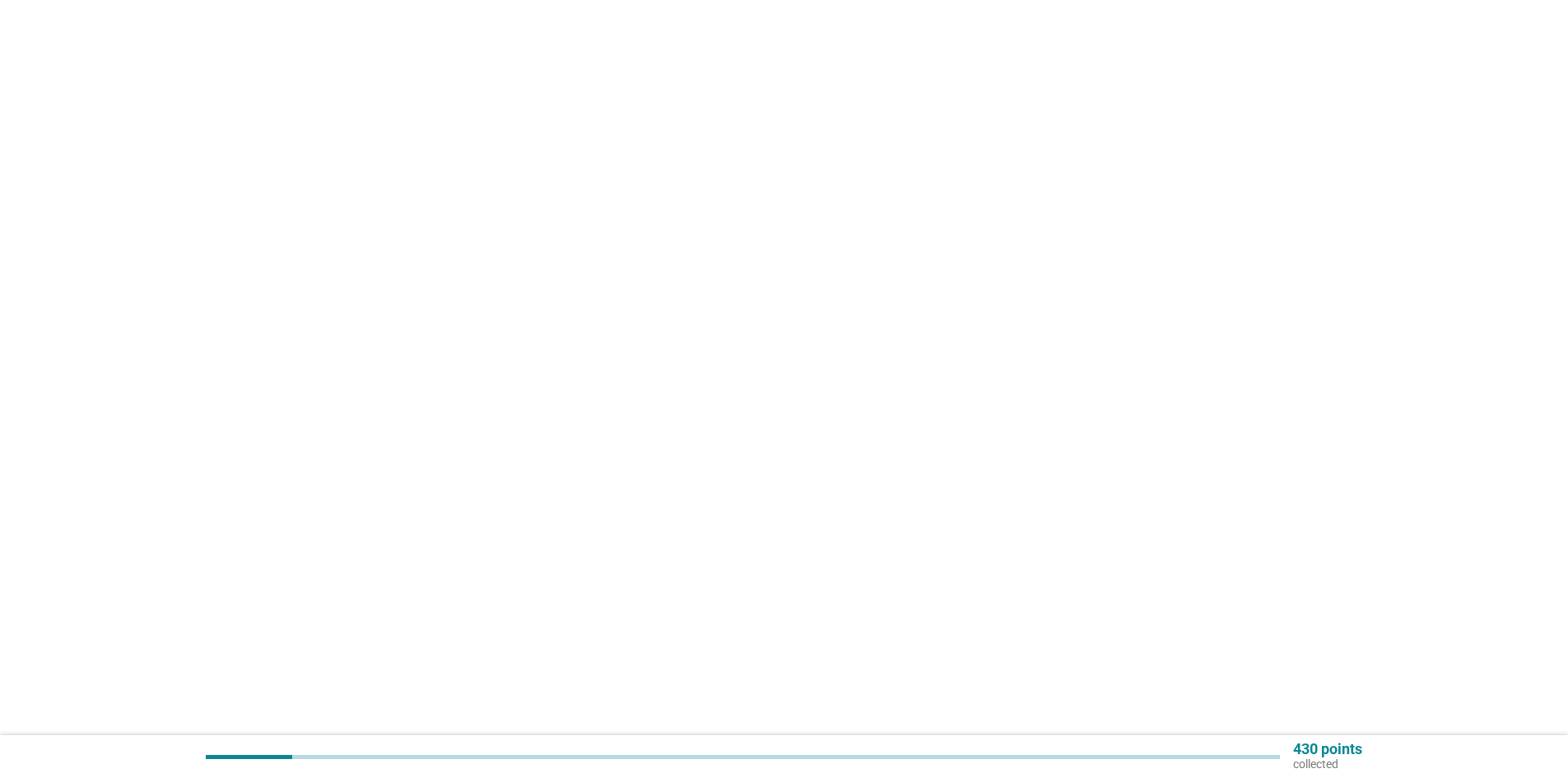
scroll to position [0, 0]
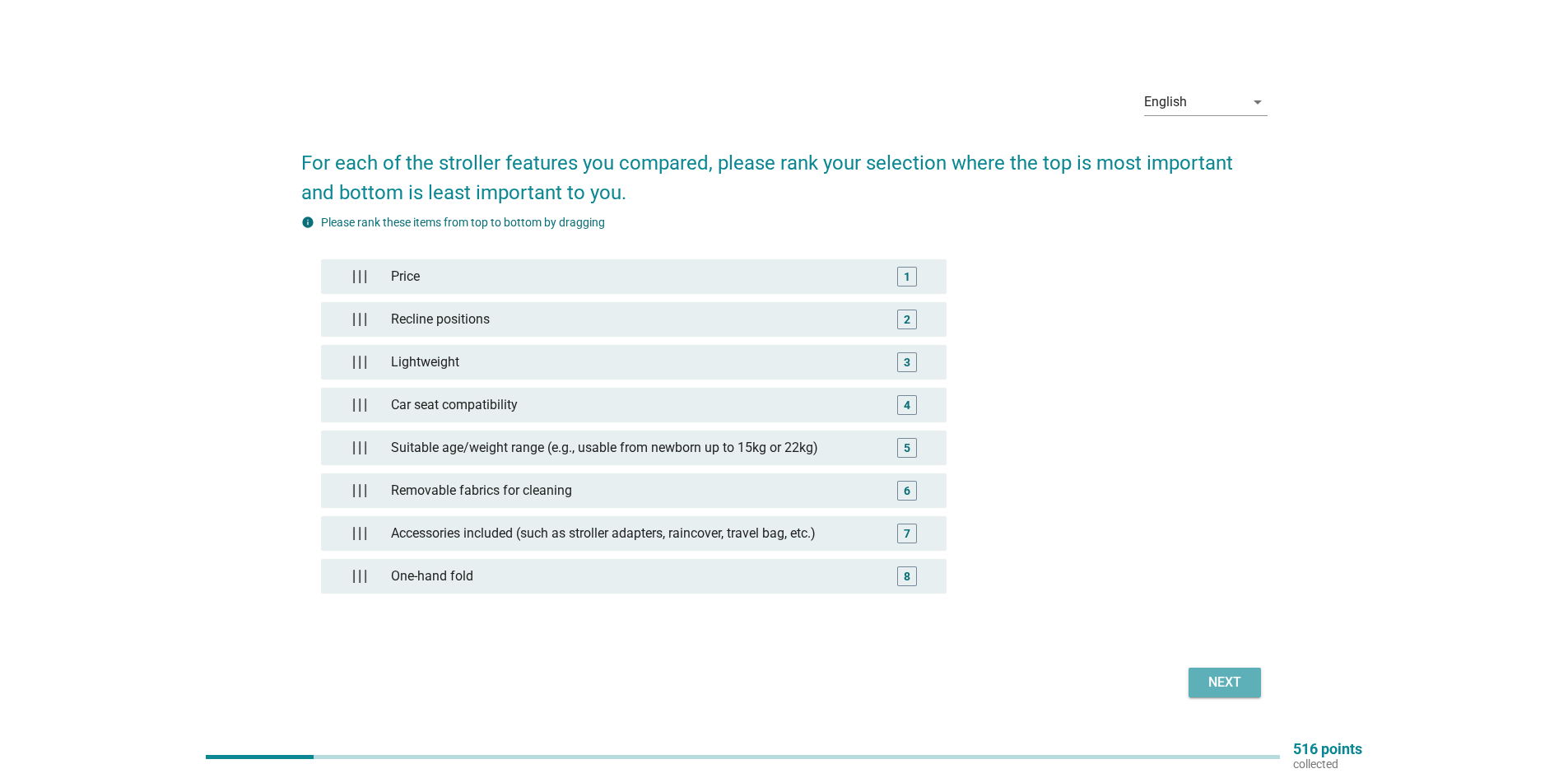
click at [1225, 682] on div "Next" at bounding box center [1225, 682] width 46 height 20
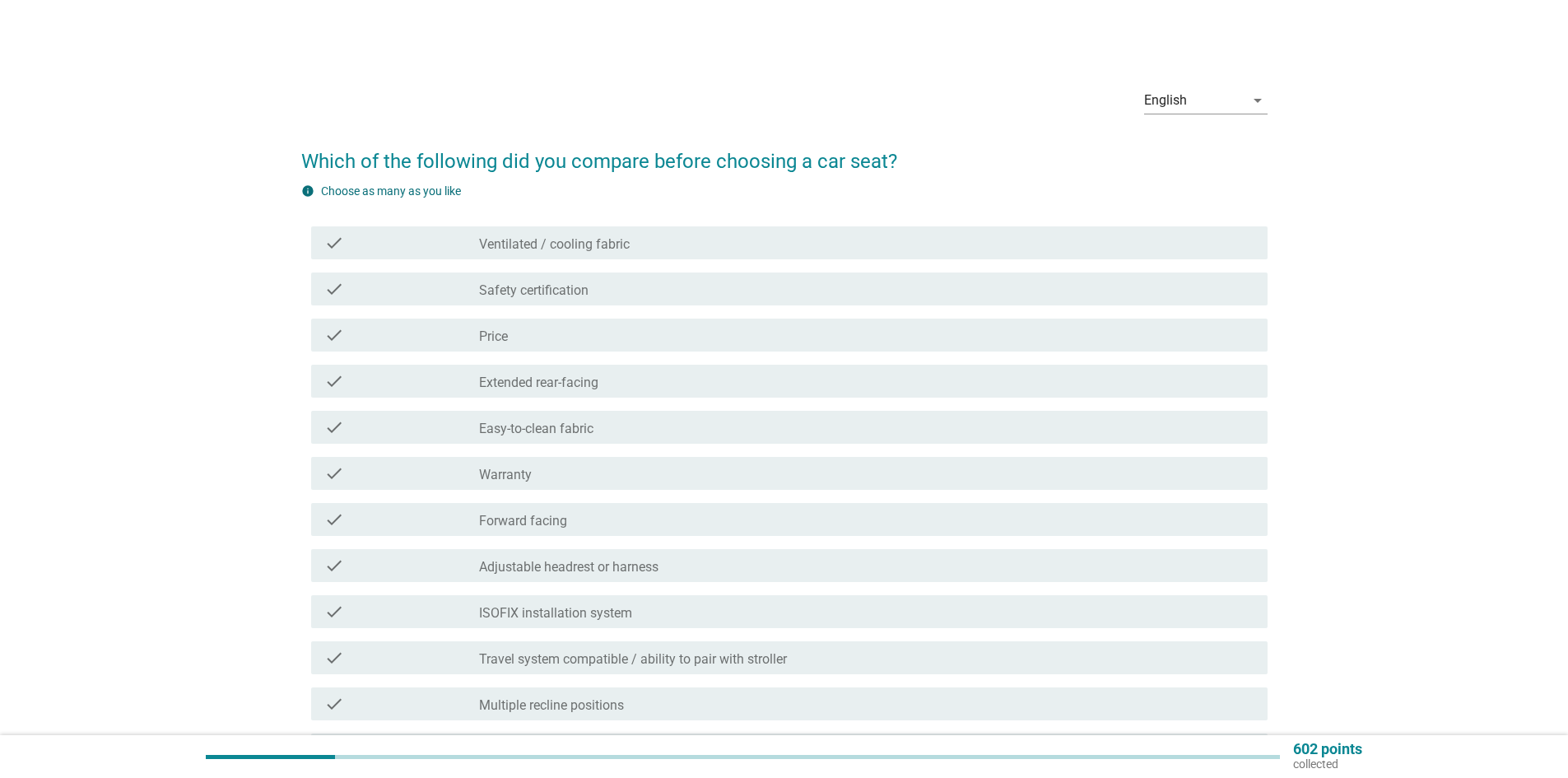
click at [663, 270] on div "check check_box_outline_blank Safety certification" at bounding box center [784, 289] width 967 height 46
click at [663, 290] on div "check_box_outline_blank Safety certification" at bounding box center [867, 288] width 776 height 20
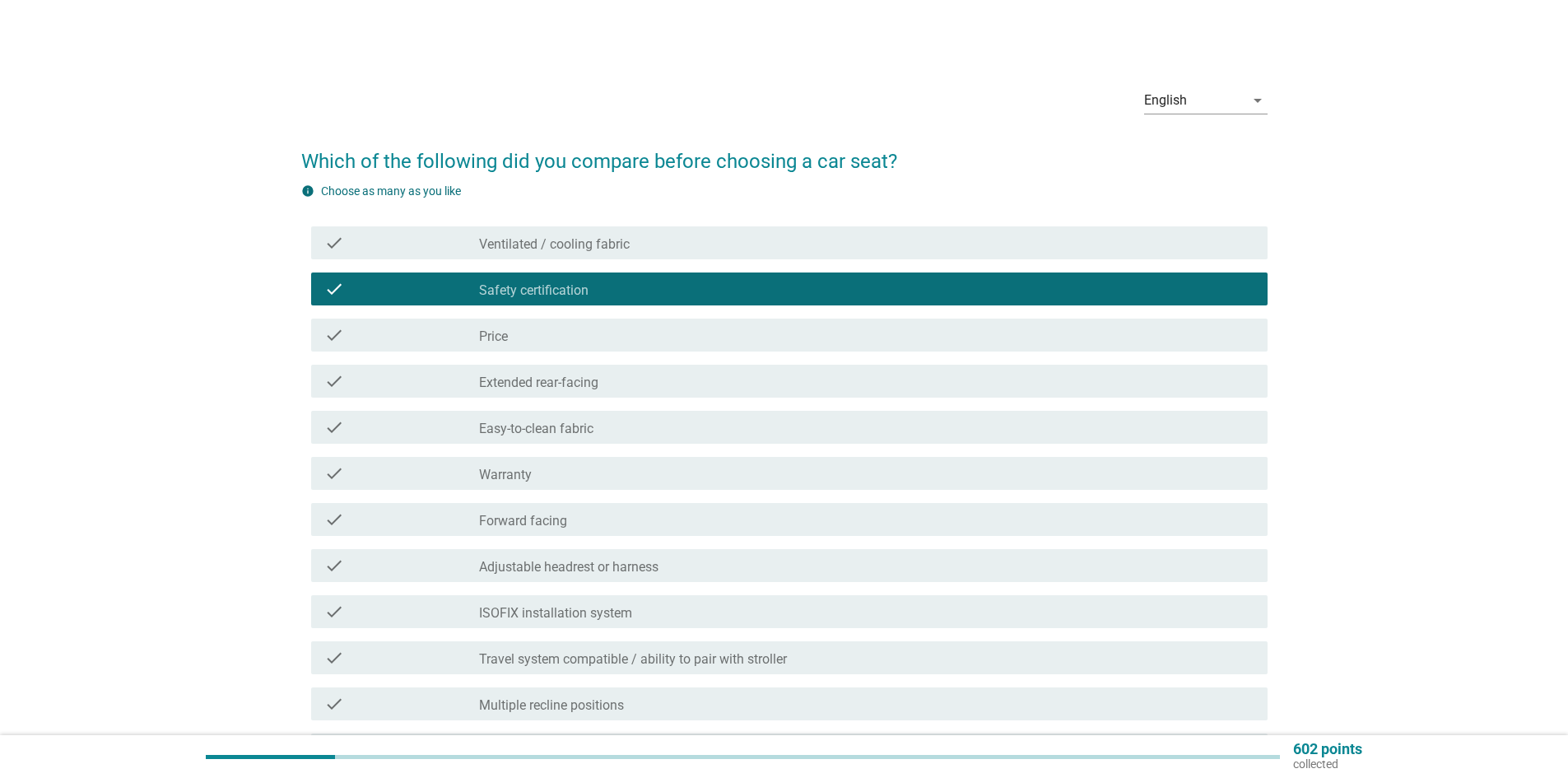
click at [665, 314] on div "check check_box_outline_blank Price" at bounding box center [784, 335] width 967 height 46
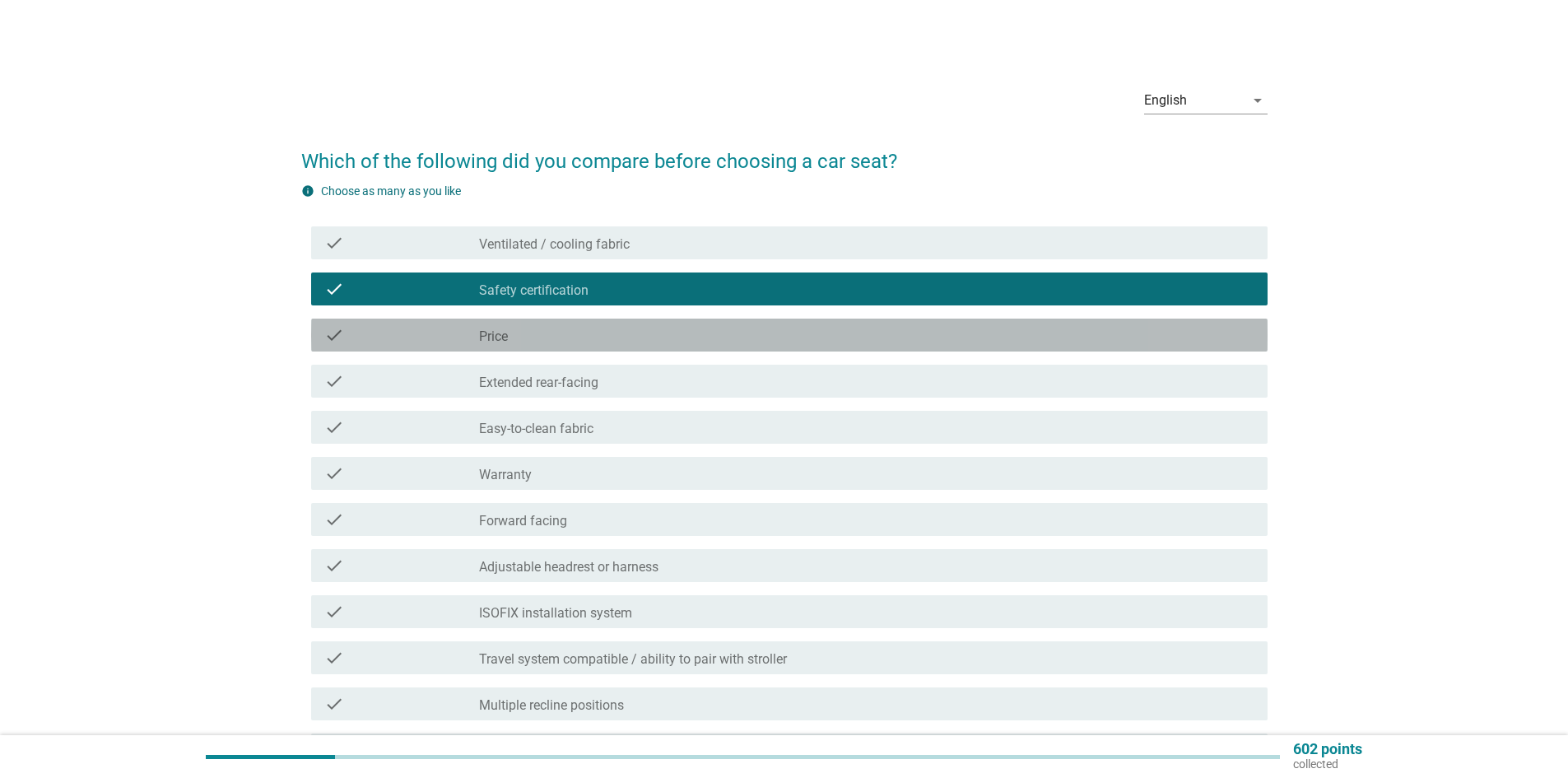
click at [663, 330] on div "check_box_outline_blank Price" at bounding box center [867, 334] width 776 height 20
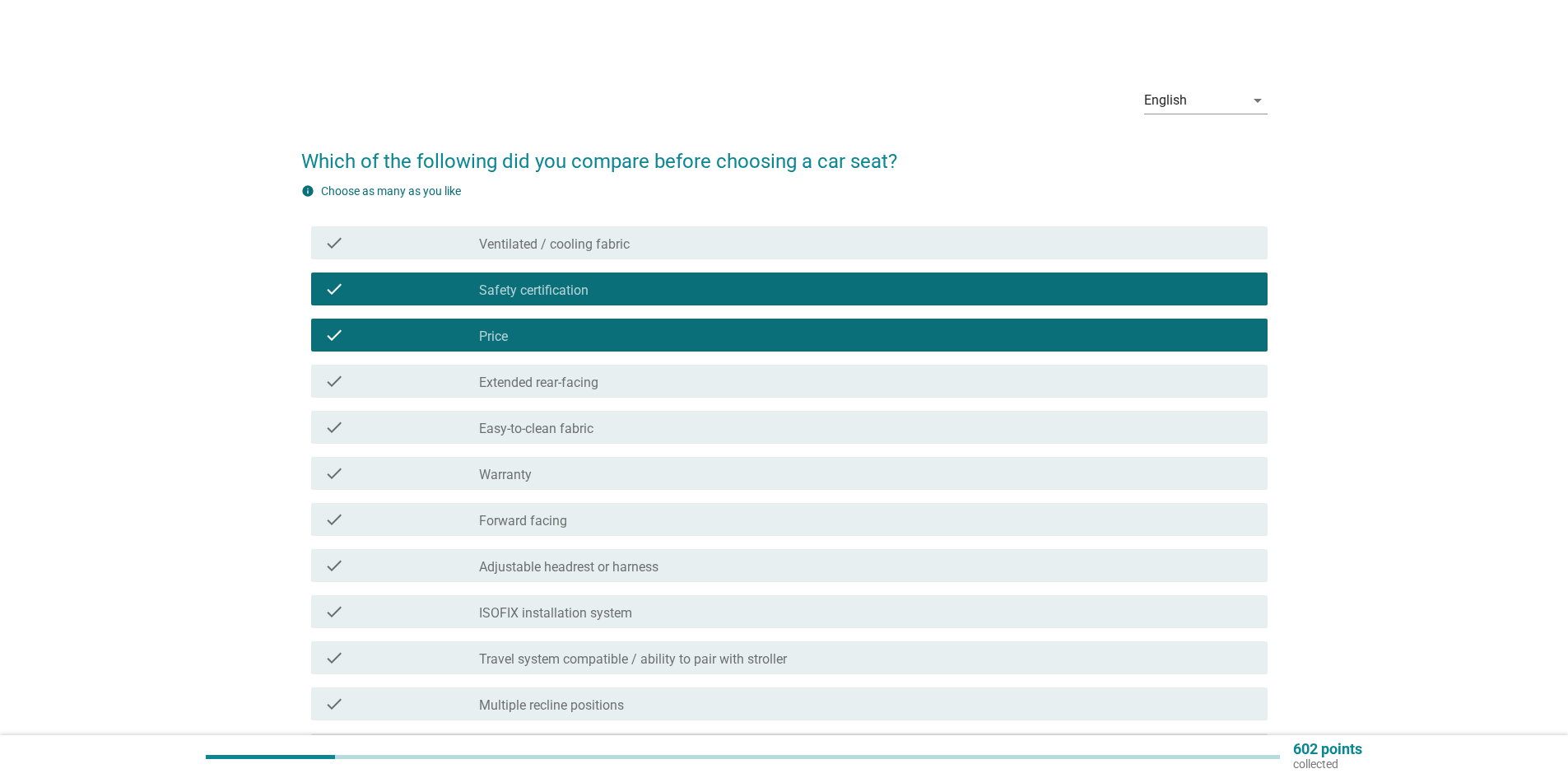
click at [619, 421] on div "check_box_outline_blank Easy-to-clean fabric" at bounding box center [867, 427] width 776 height 20
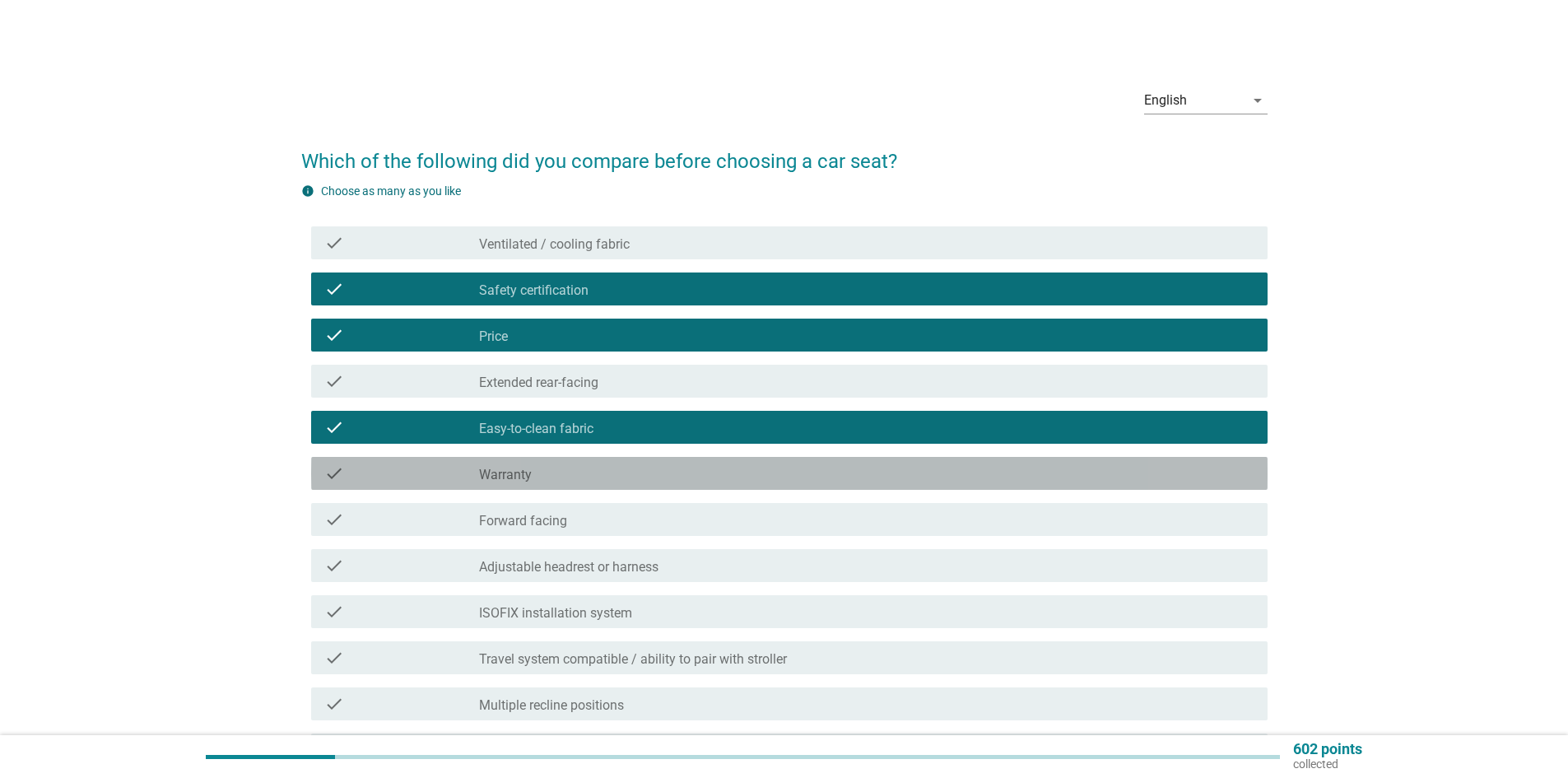
click at [608, 465] on div "check_box_outline_blank Warranty" at bounding box center [867, 473] width 776 height 20
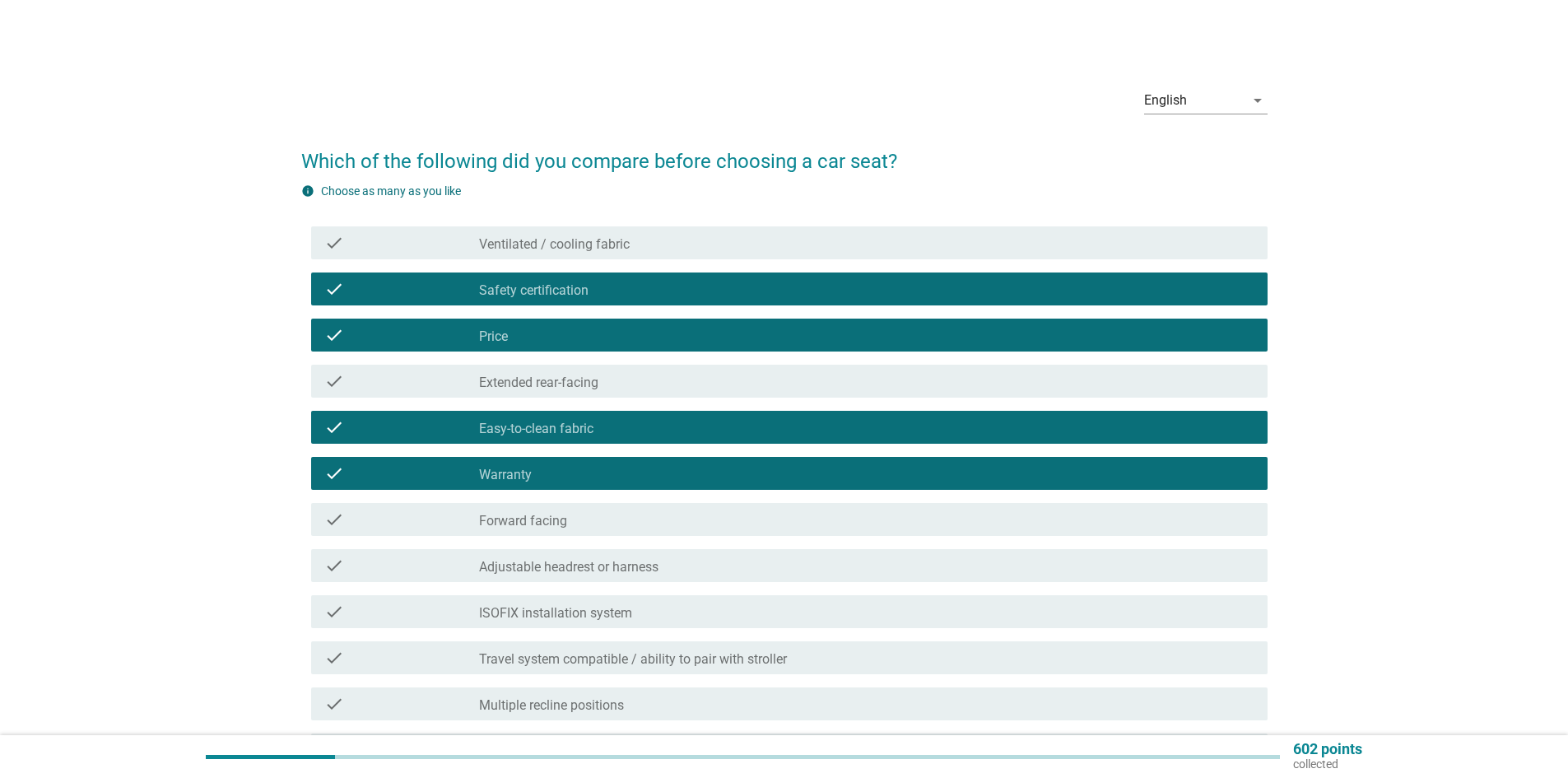
click at [599, 512] on div "check_box_outline_blank Forward facing" at bounding box center [867, 519] width 776 height 20
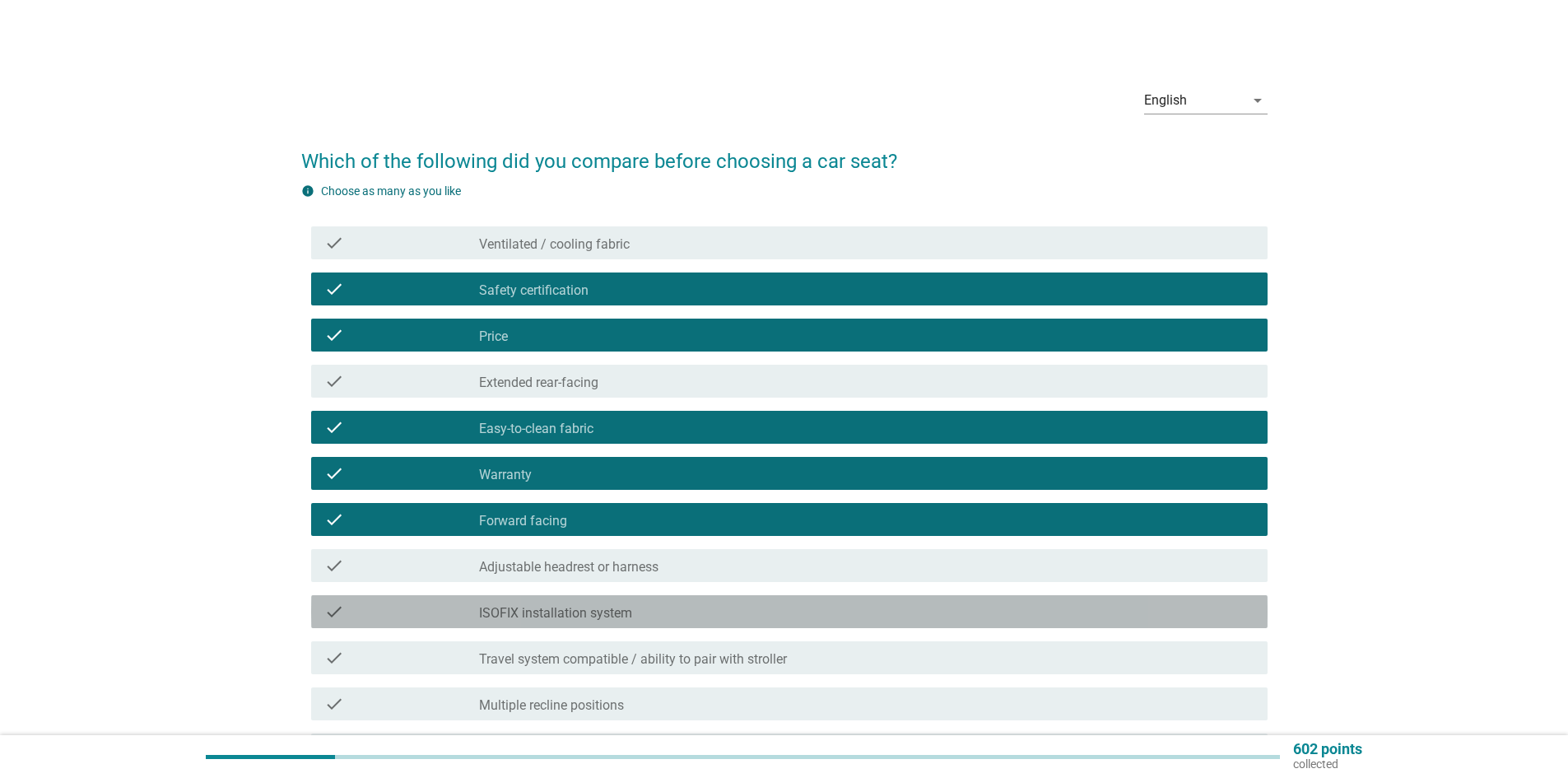
click at [585, 607] on label "ISOFIX installation system" at bounding box center [555, 613] width 153 height 16
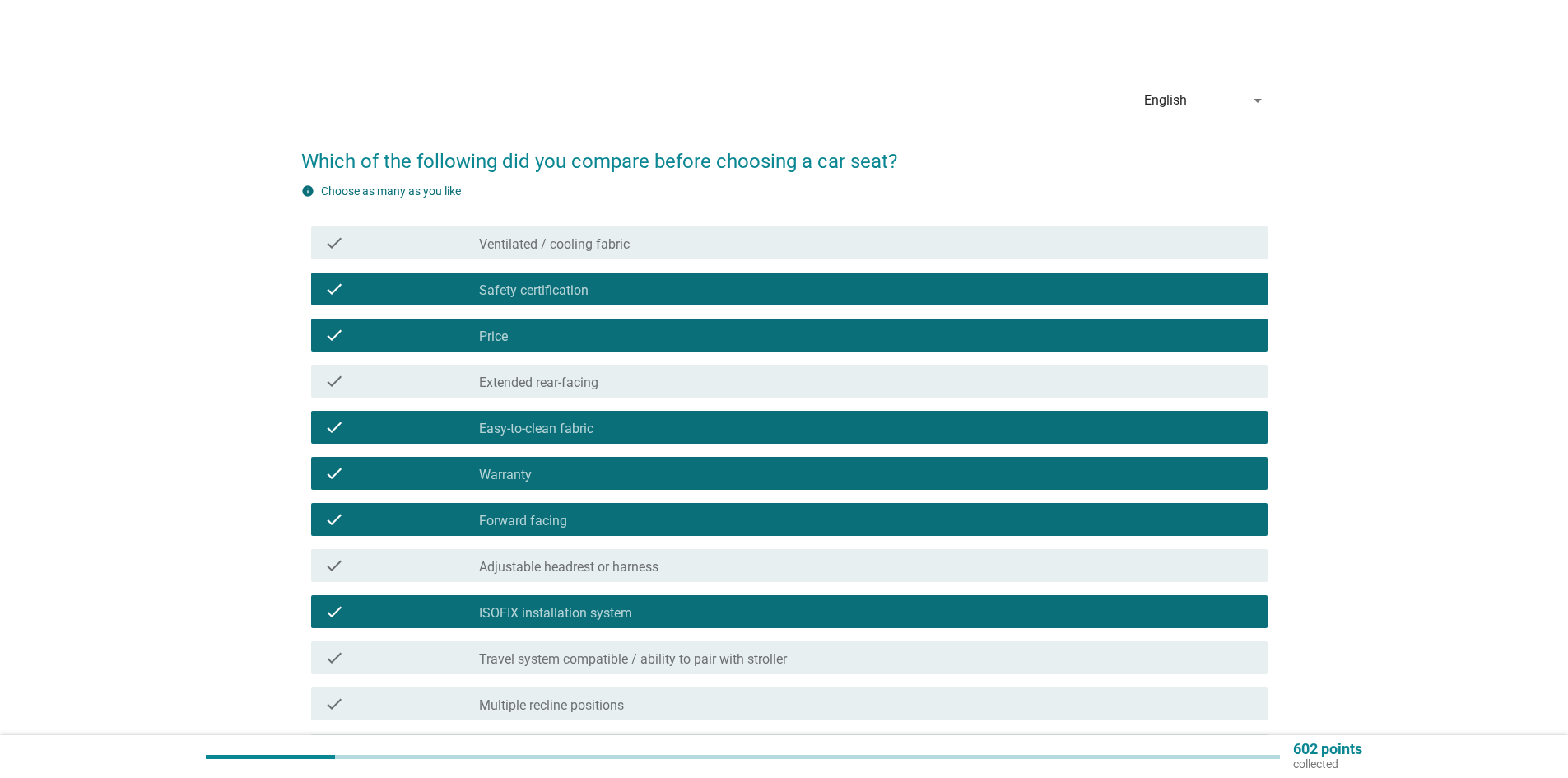
scroll to position [82, 0]
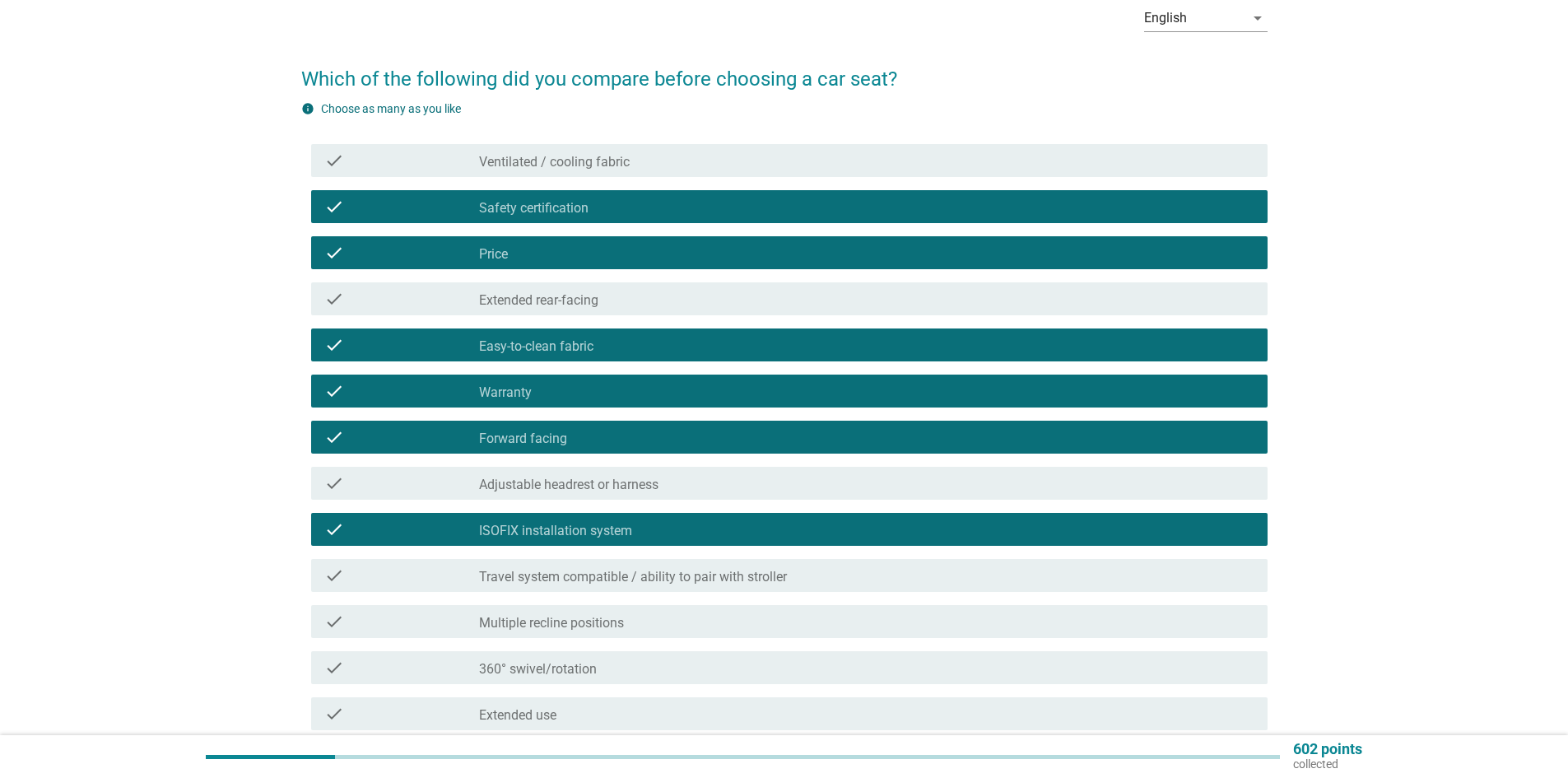
click at [578, 661] on div "check_box_outline_blank 360° swivel/rotation" at bounding box center [867, 668] width 776 height 20
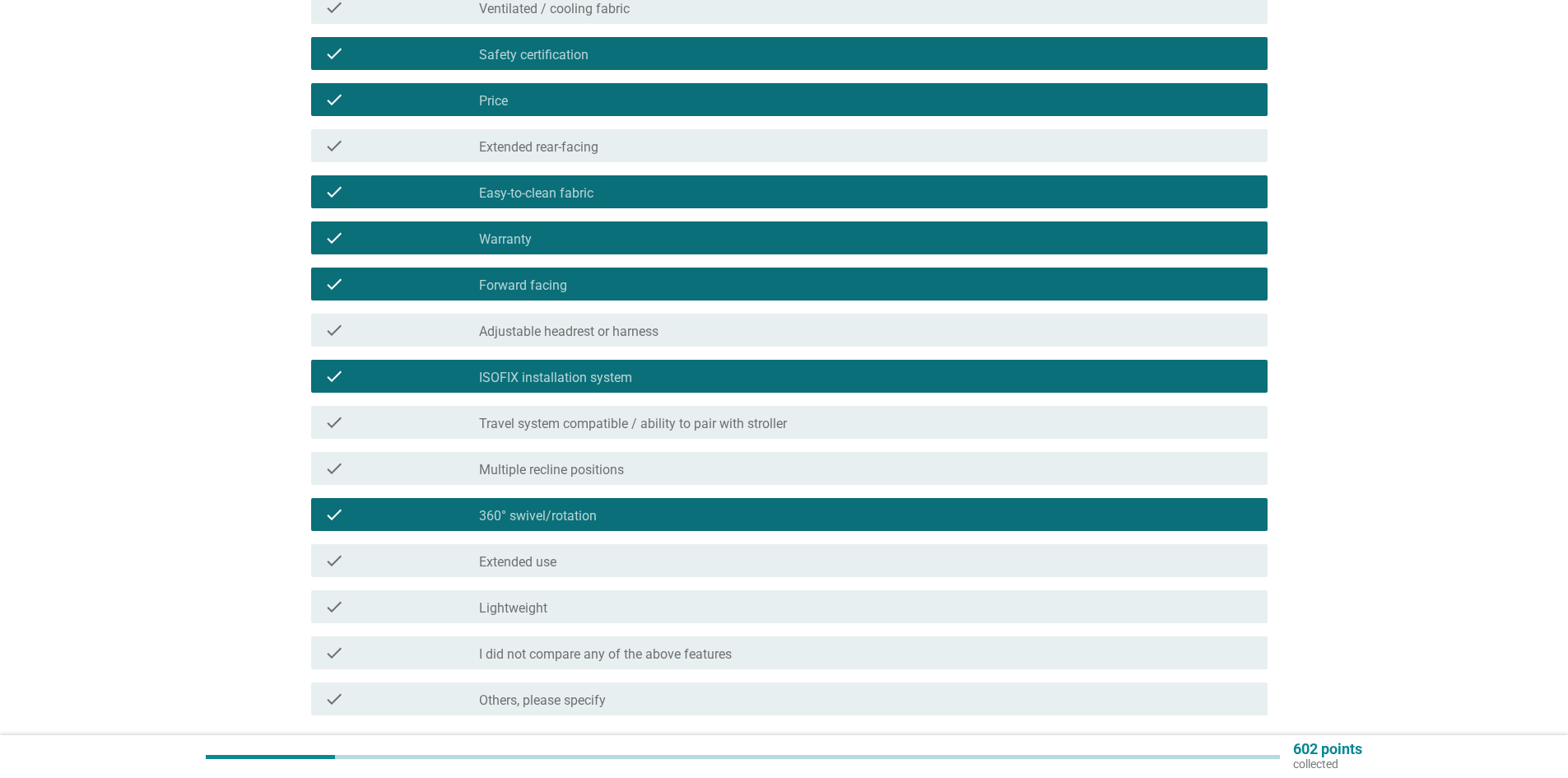
scroll to position [247, 0]
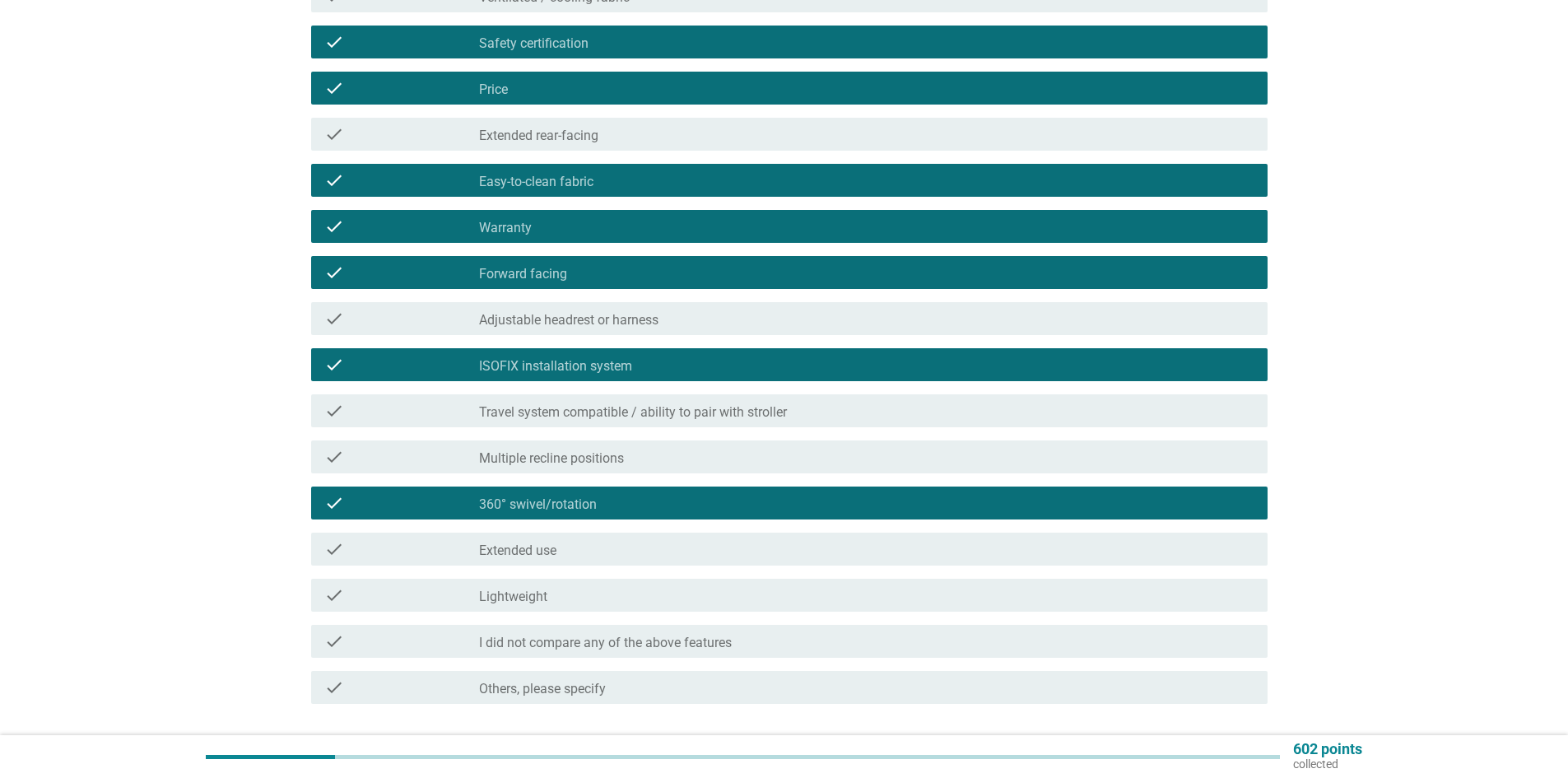
click at [667, 596] on div "check_box_outline_blank Lightweight" at bounding box center [867, 595] width 776 height 20
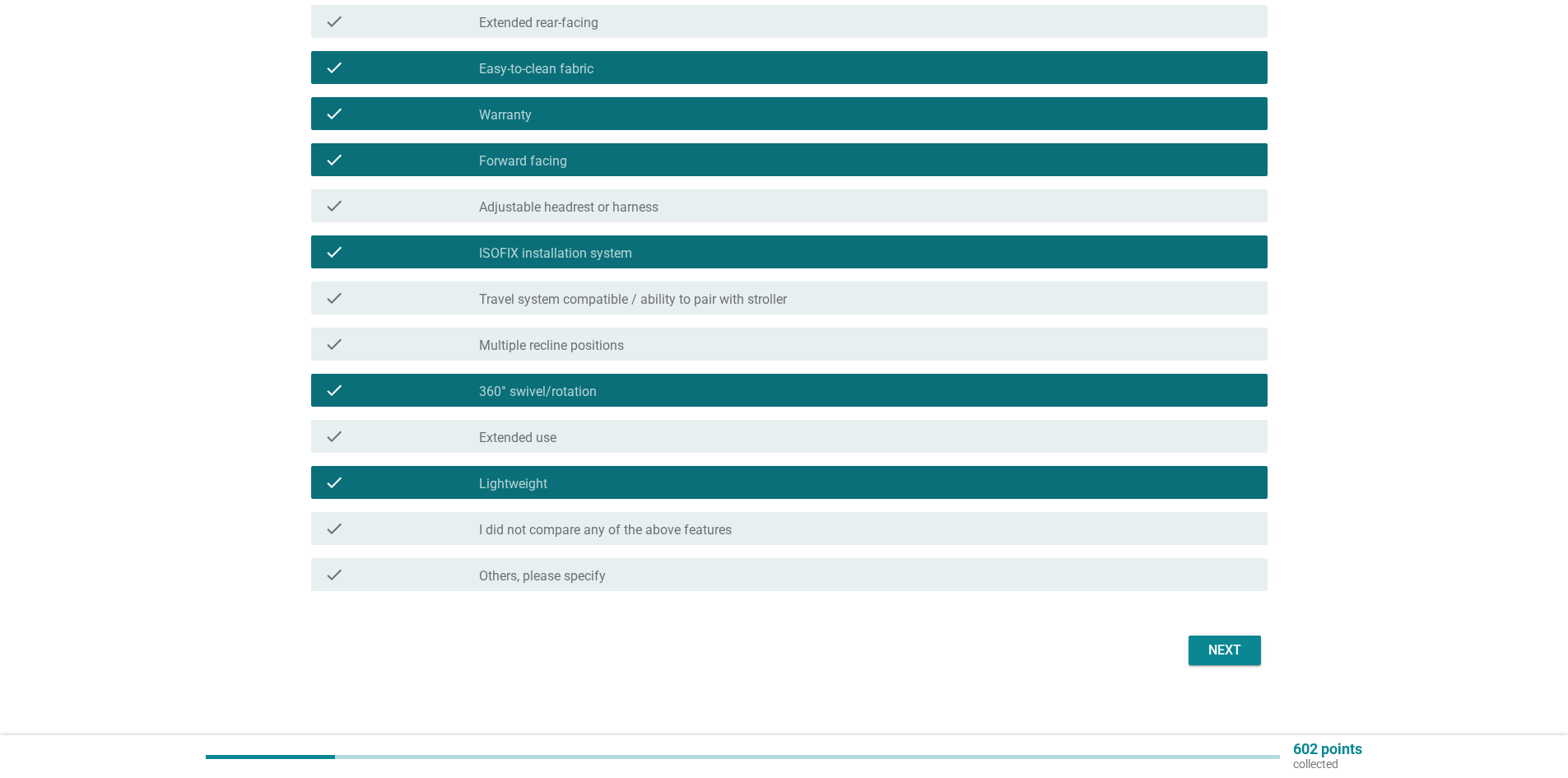
scroll to position [369, 0]
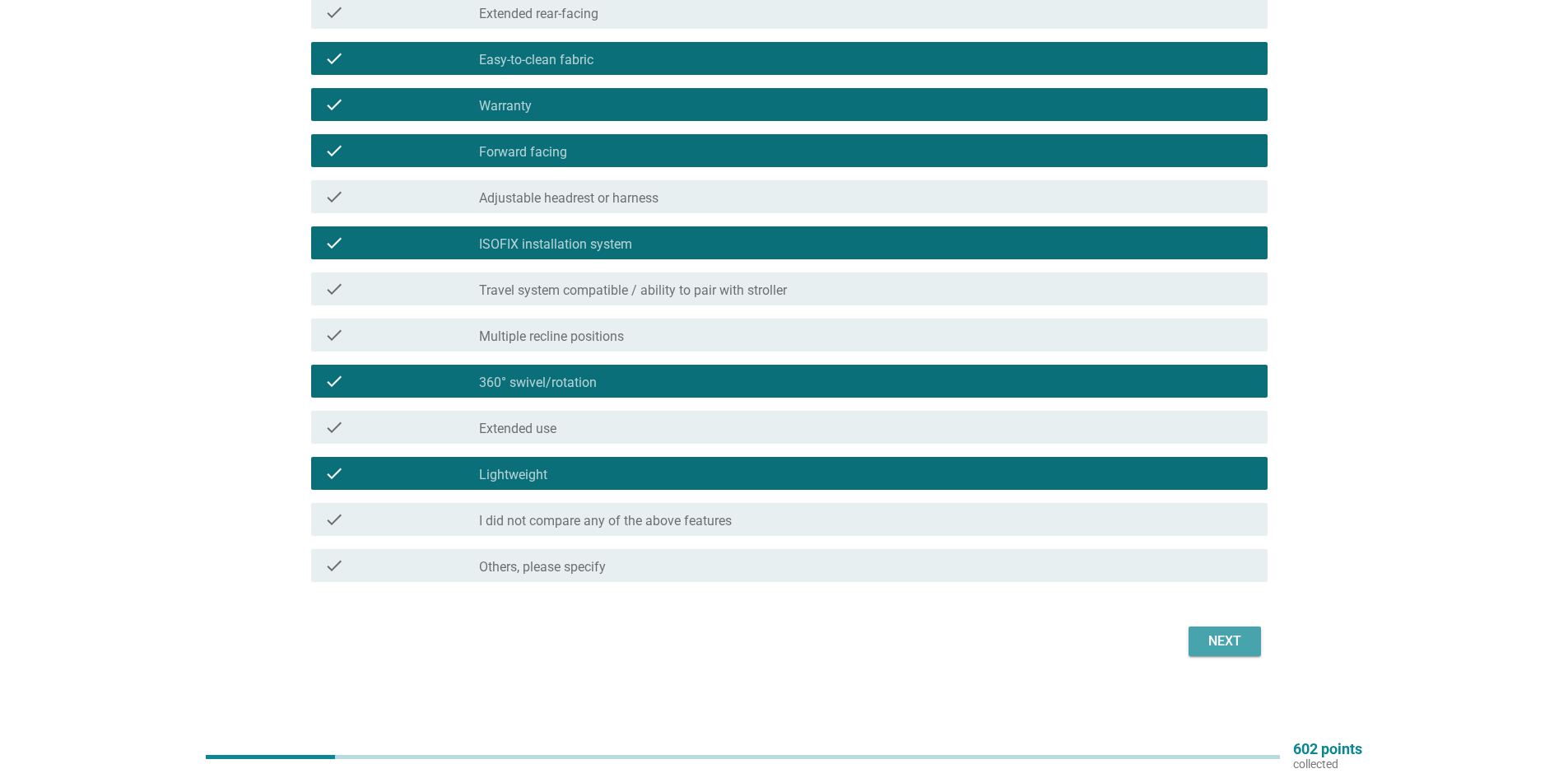
click at [1198, 635] on button "Next" at bounding box center [1225, 641] width 72 height 30
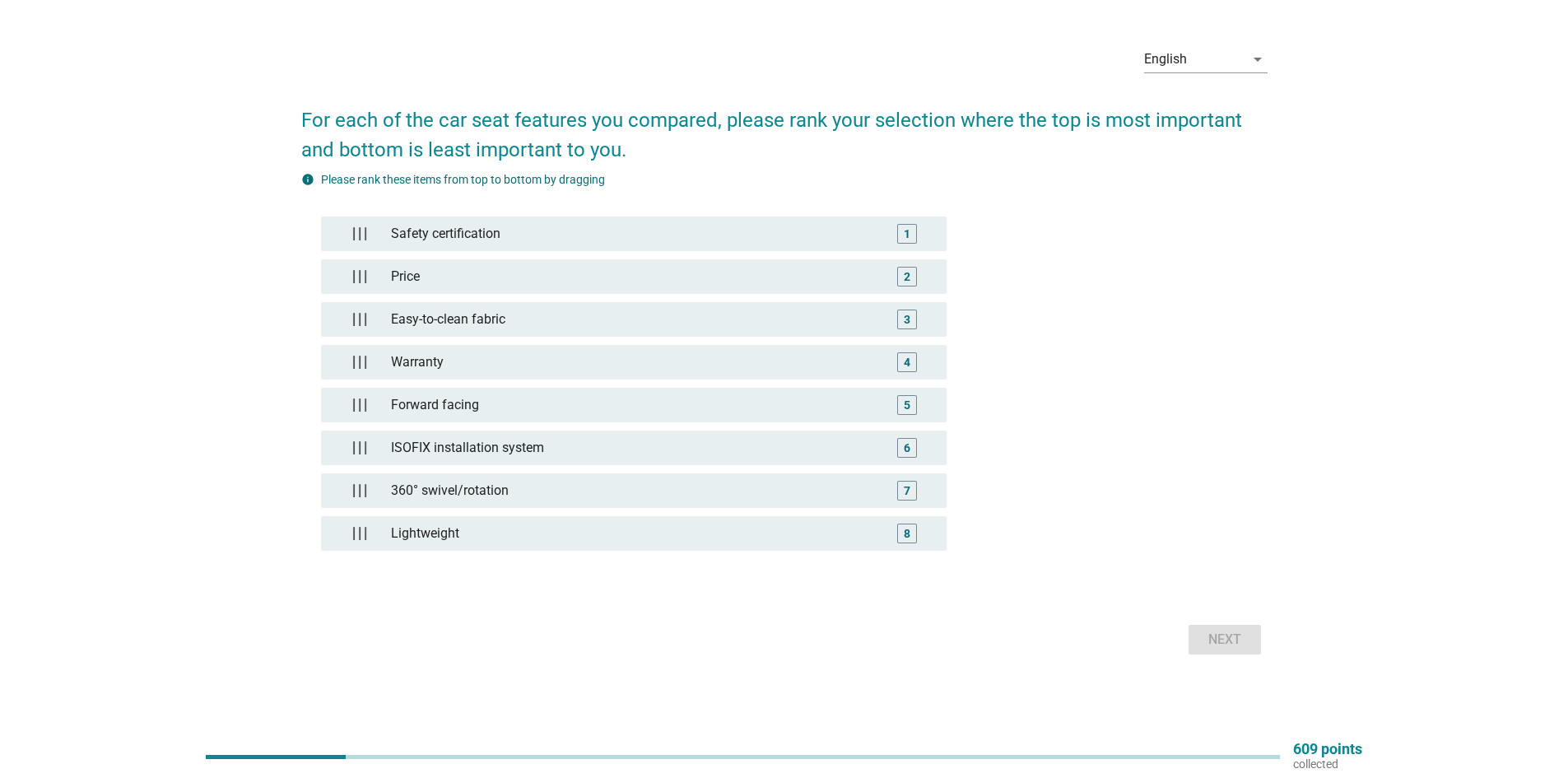
scroll to position [0, 0]
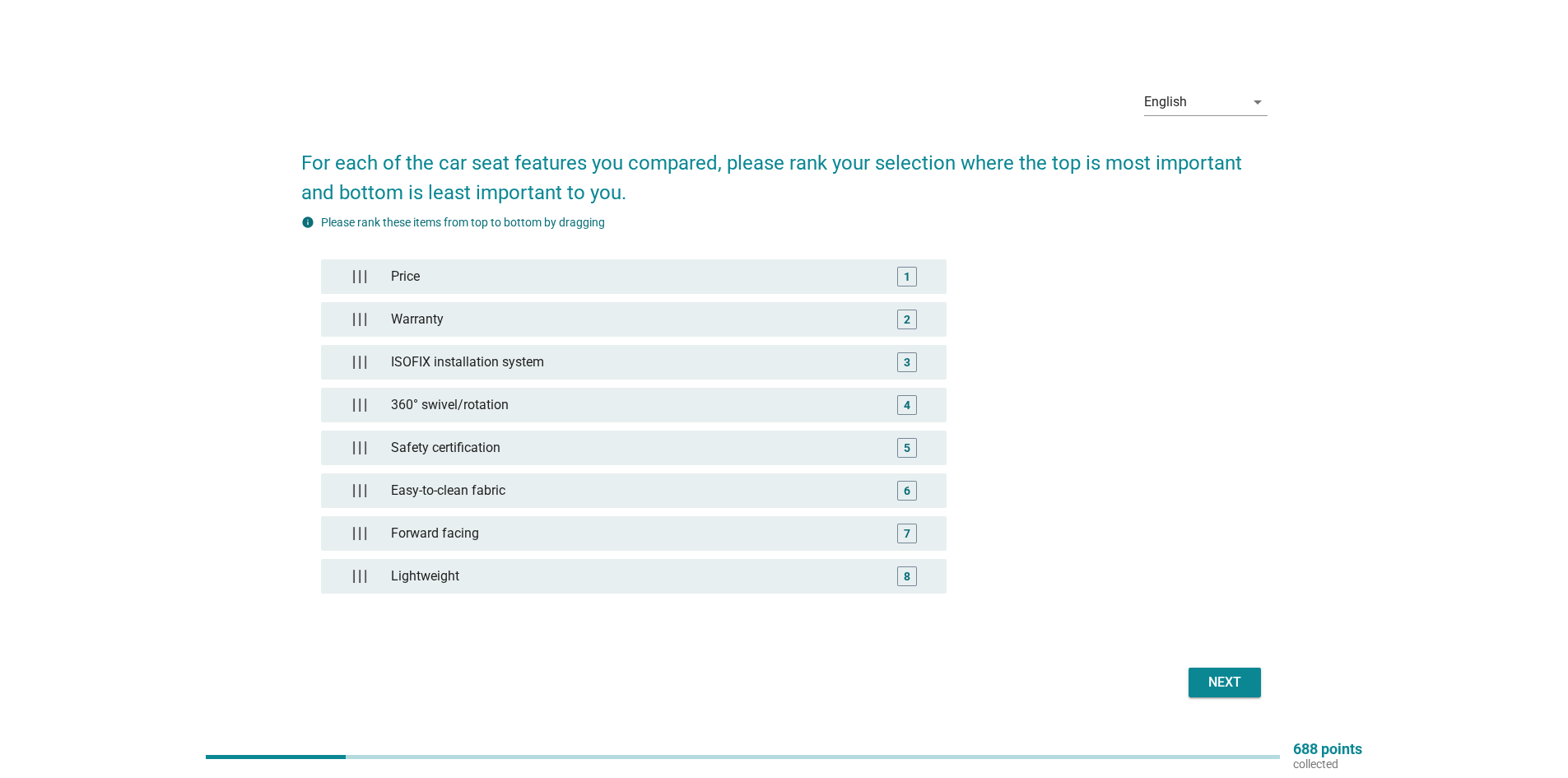
click at [1213, 689] on div "Next" at bounding box center [1225, 682] width 46 height 20
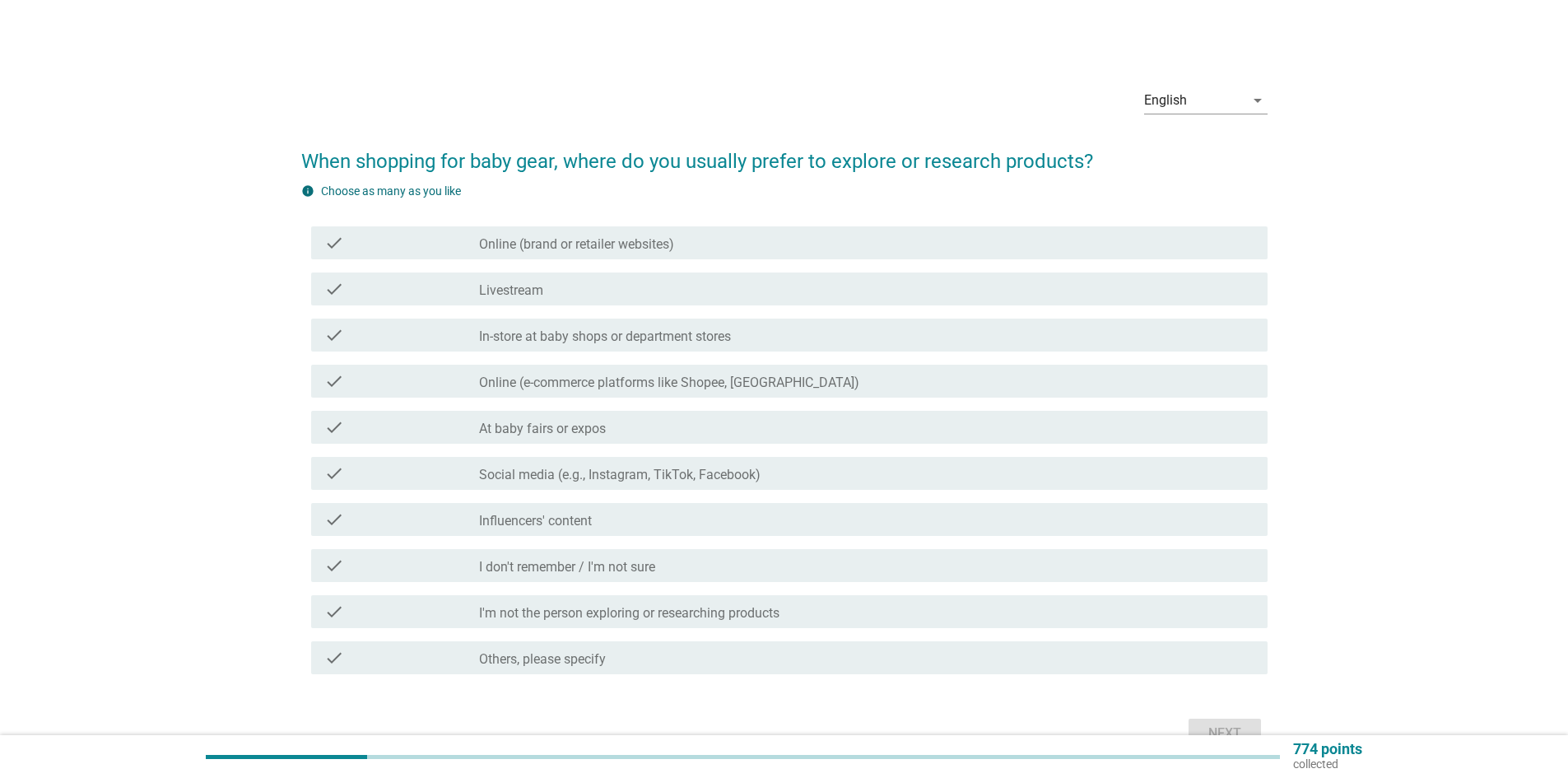
drag, startPoint x: 566, startPoint y: 230, endPoint x: 566, endPoint y: 248, distance: 18.0
click at [566, 231] on div "check check_box_outline_blank Online (brand or retailer websites)" at bounding box center [790, 243] width 957 height 33
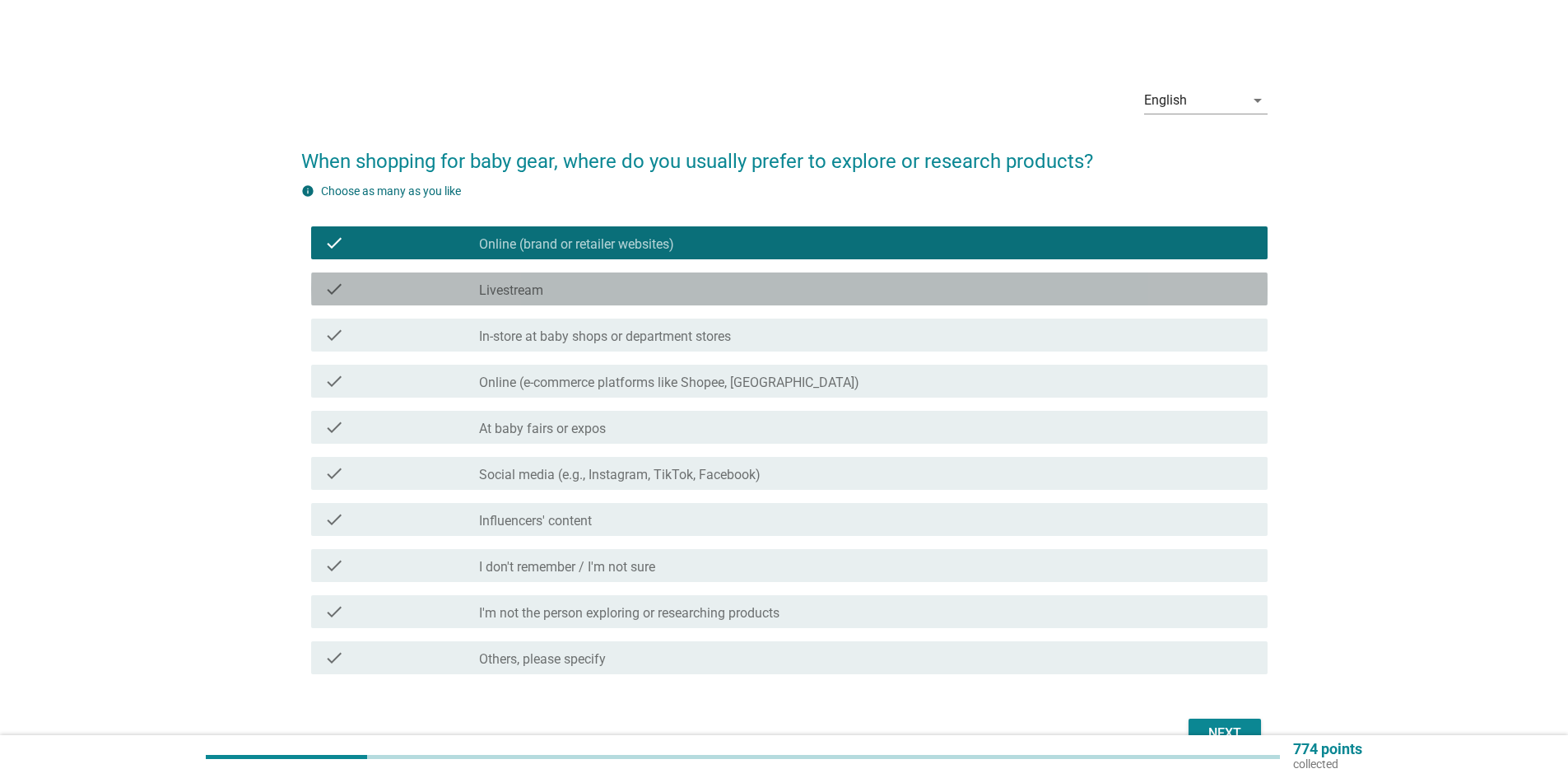
click at [565, 291] on div "check_box_outline_blank Livestream" at bounding box center [867, 288] width 776 height 20
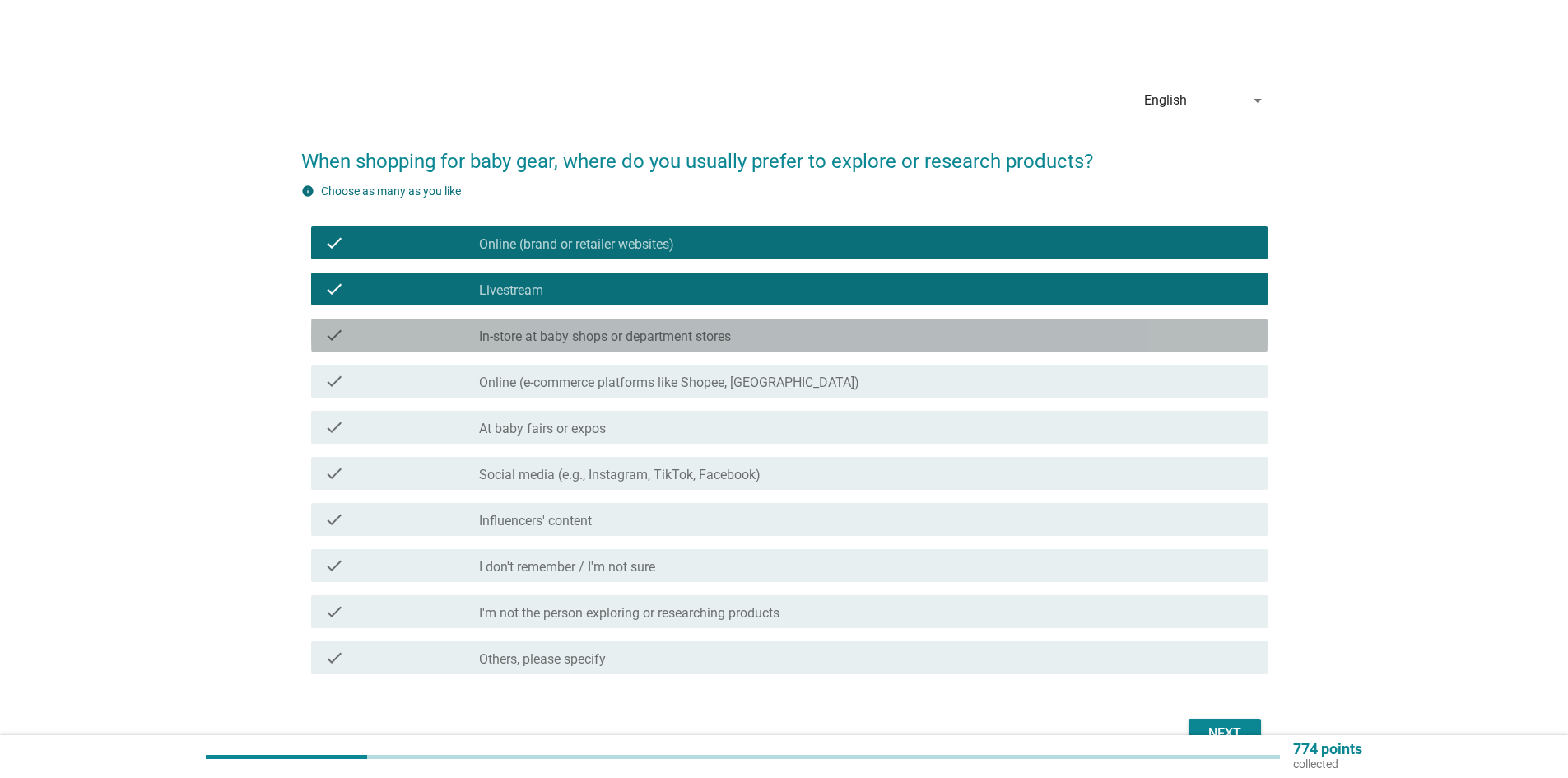
click at [565, 335] on label "In-store at baby shops or department stores" at bounding box center [605, 336] width 252 height 16
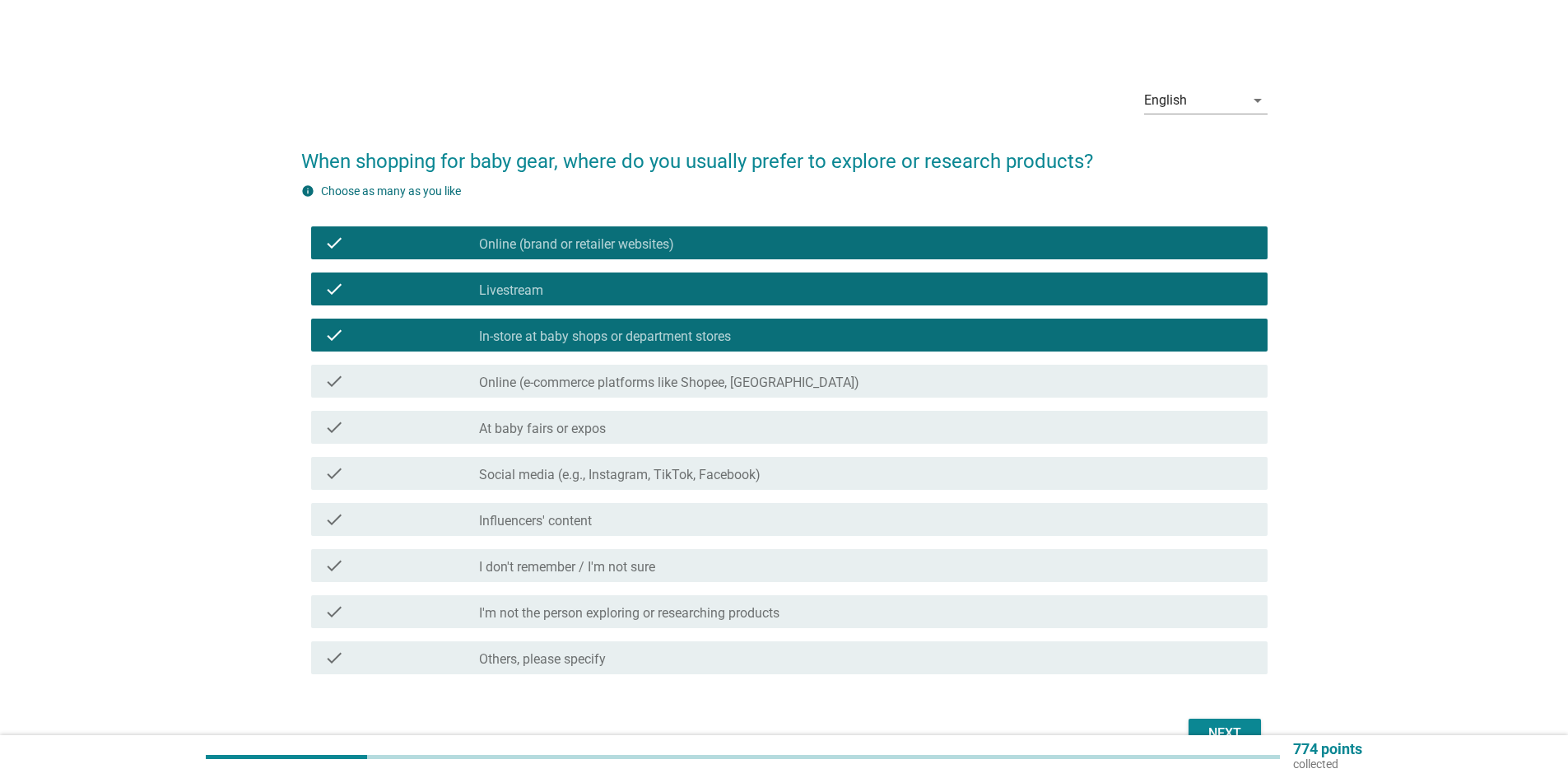
click at [581, 382] on label "Online (e-commerce platforms like Shopee, [GEOGRAPHIC_DATA])" at bounding box center [669, 383] width 381 height 16
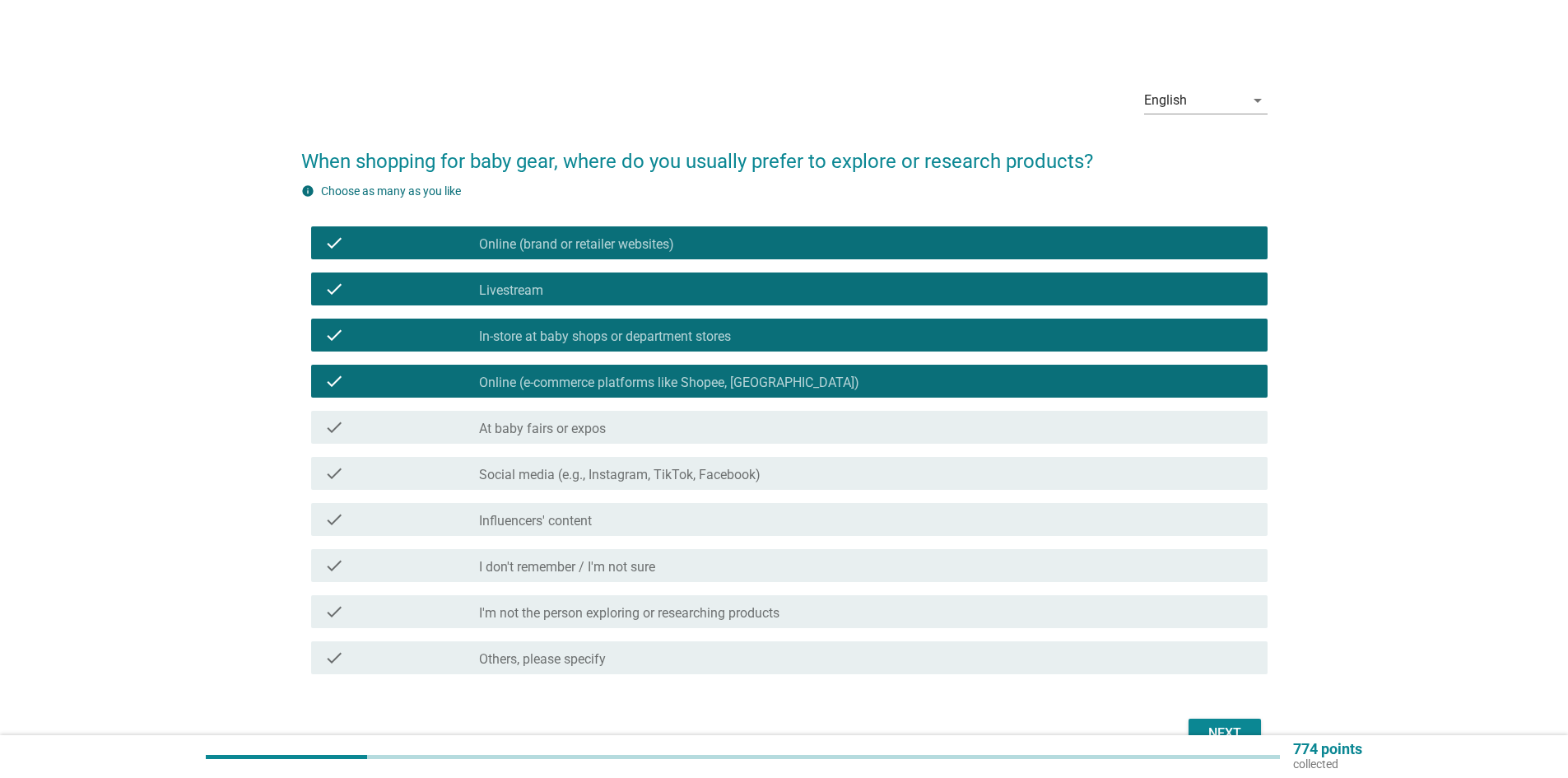
click at [587, 420] on div "check_box_outline_blank At baby fairs or expos" at bounding box center [867, 427] width 776 height 20
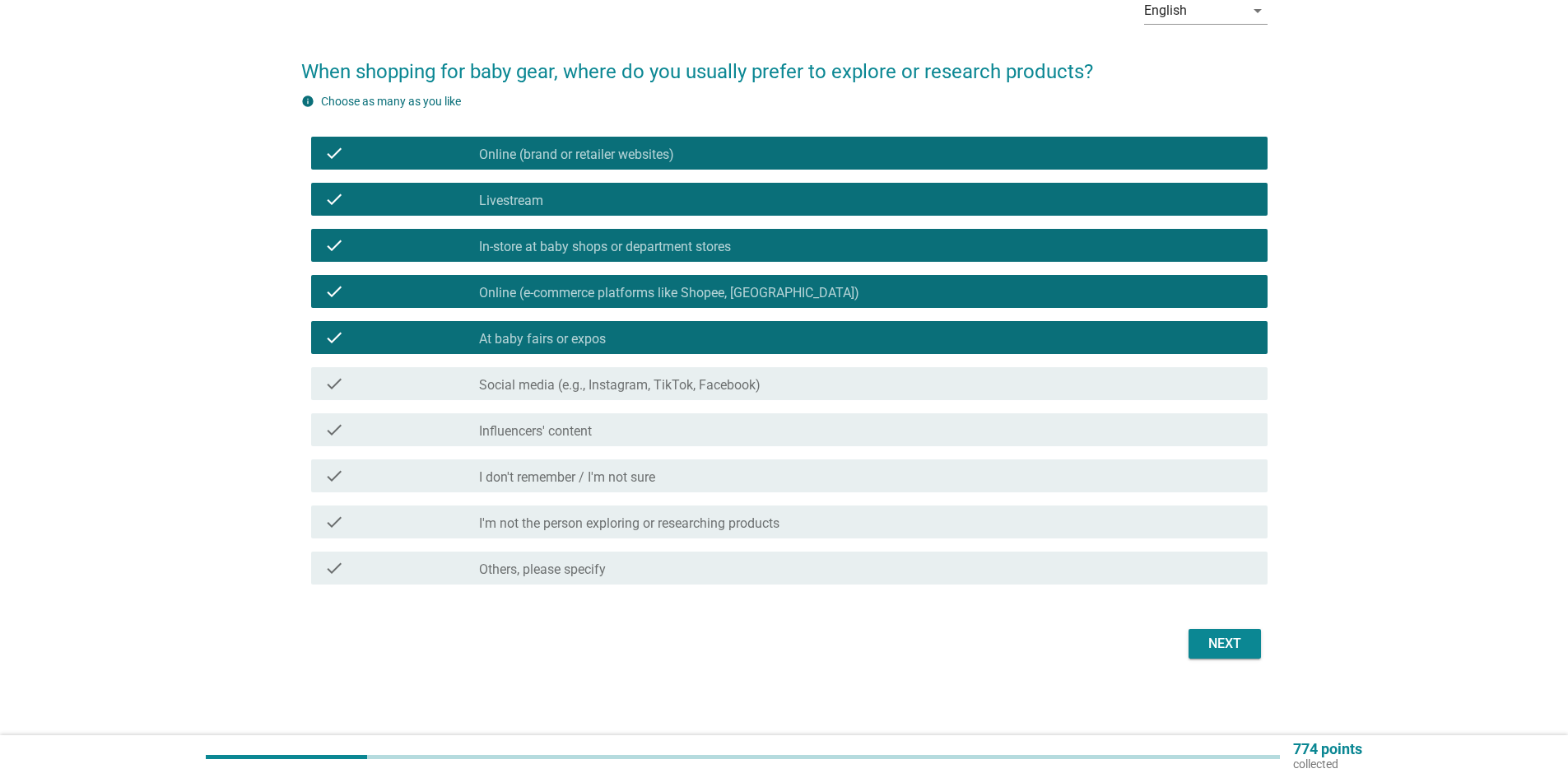
scroll to position [92, 0]
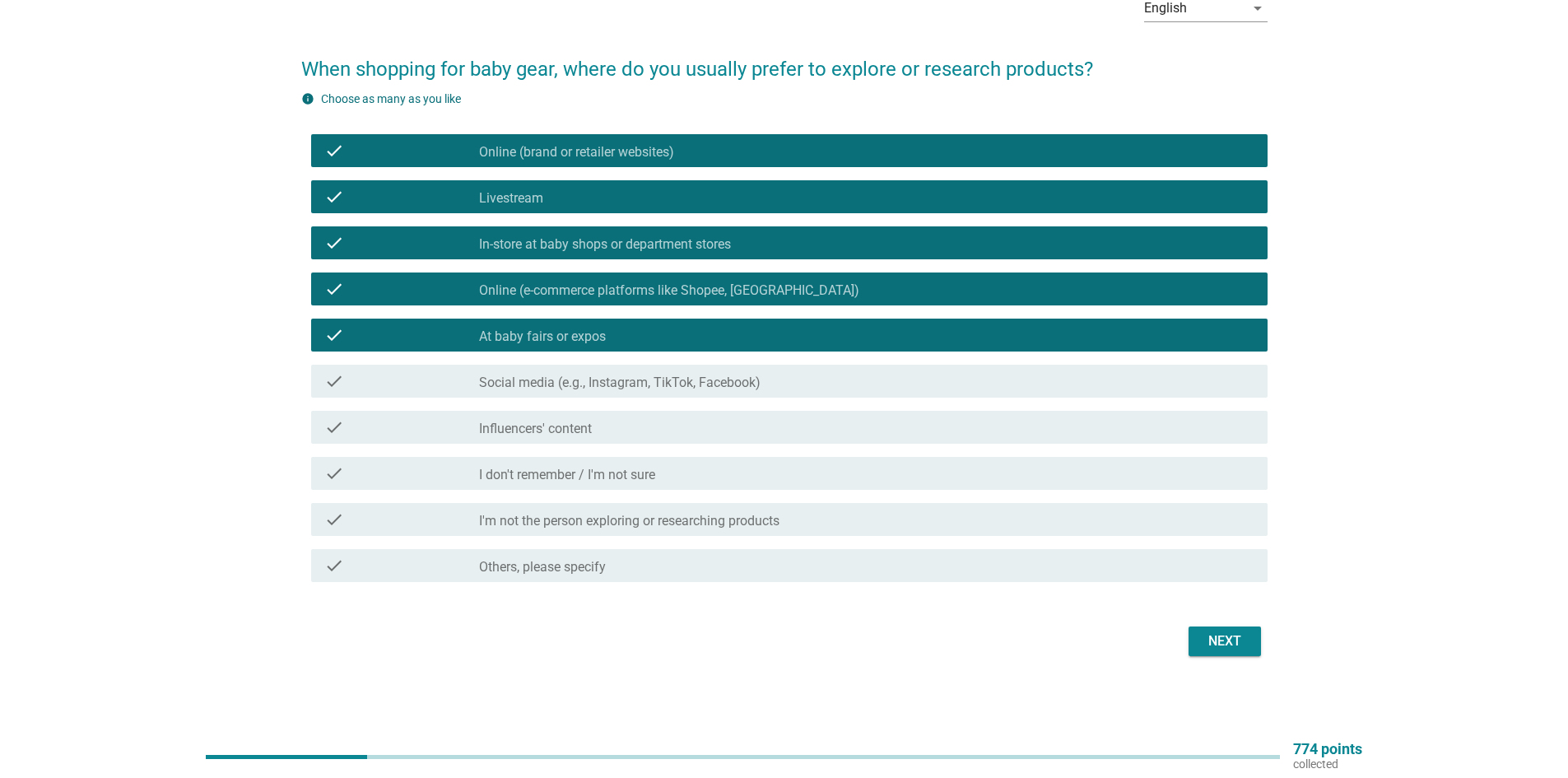
click at [1216, 649] on div "Next" at bounding box center [1225, 641] width 46 height 20
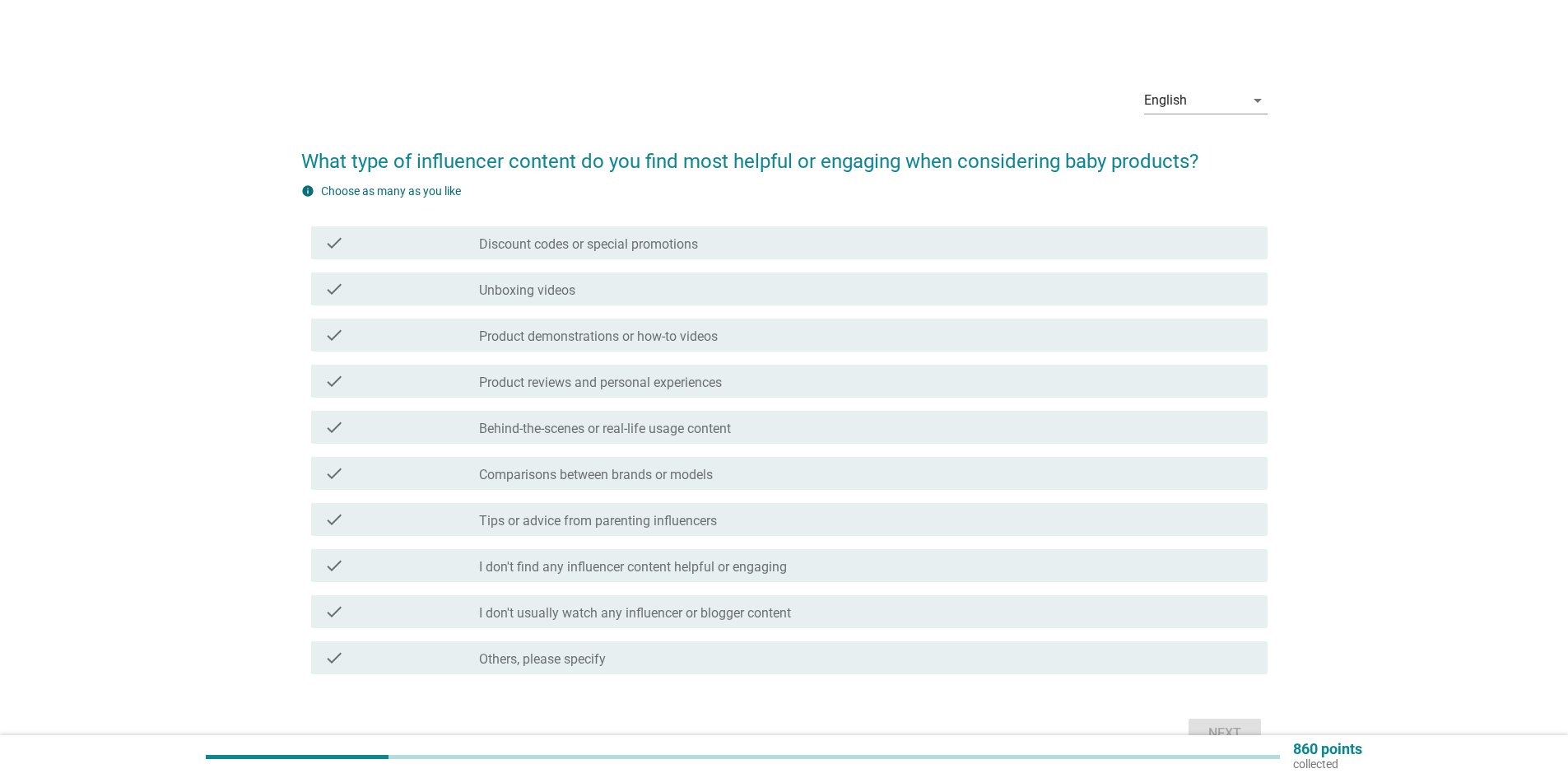
click at [678, 244] on label "Discount codes or special promotions" at bounding box center [589, 244] width 219 height 16
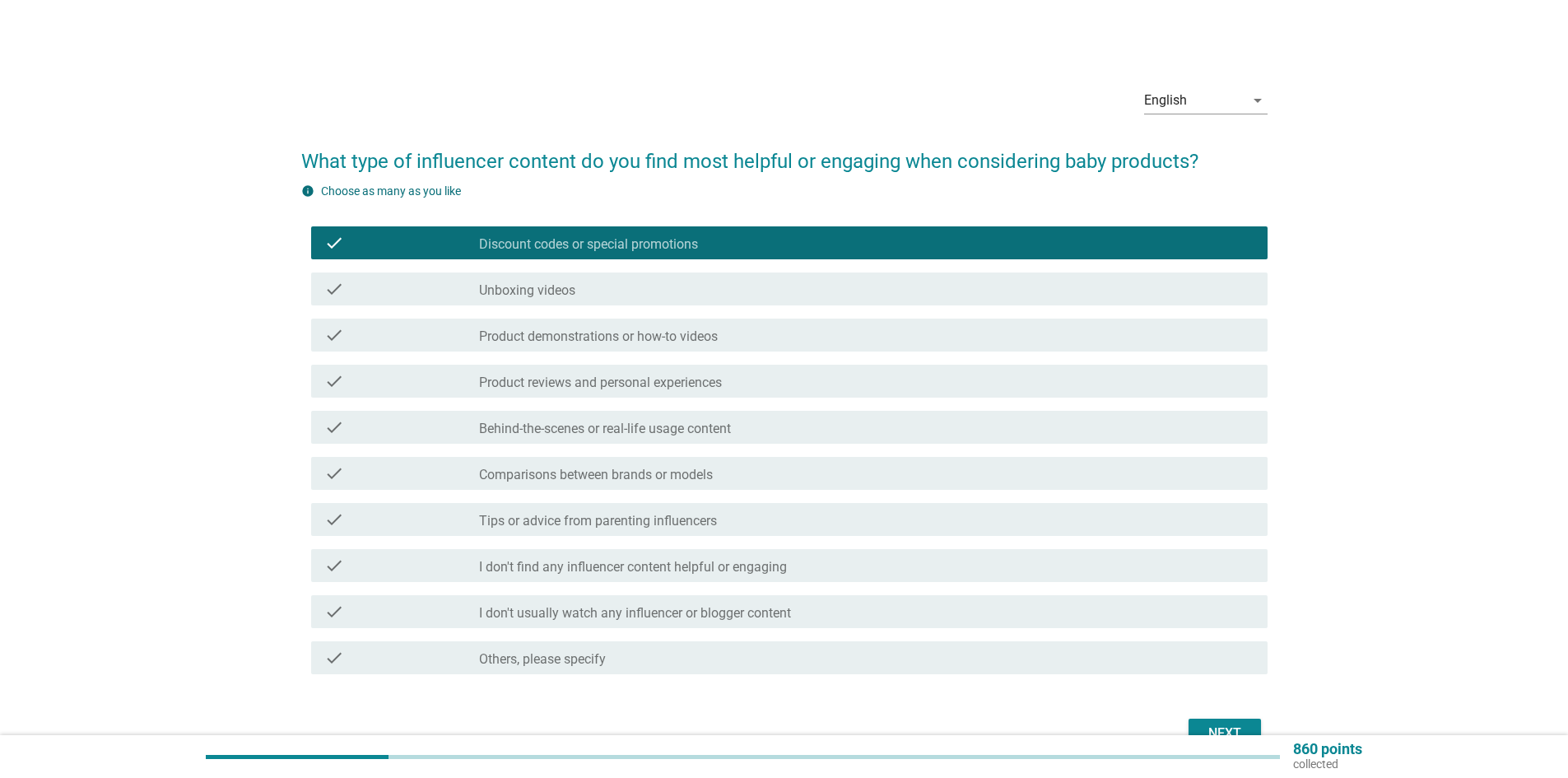
click at [658, 332] on label "Product demonstrations or how-to videos" at bounding box center [599, 336] width 239 height 16
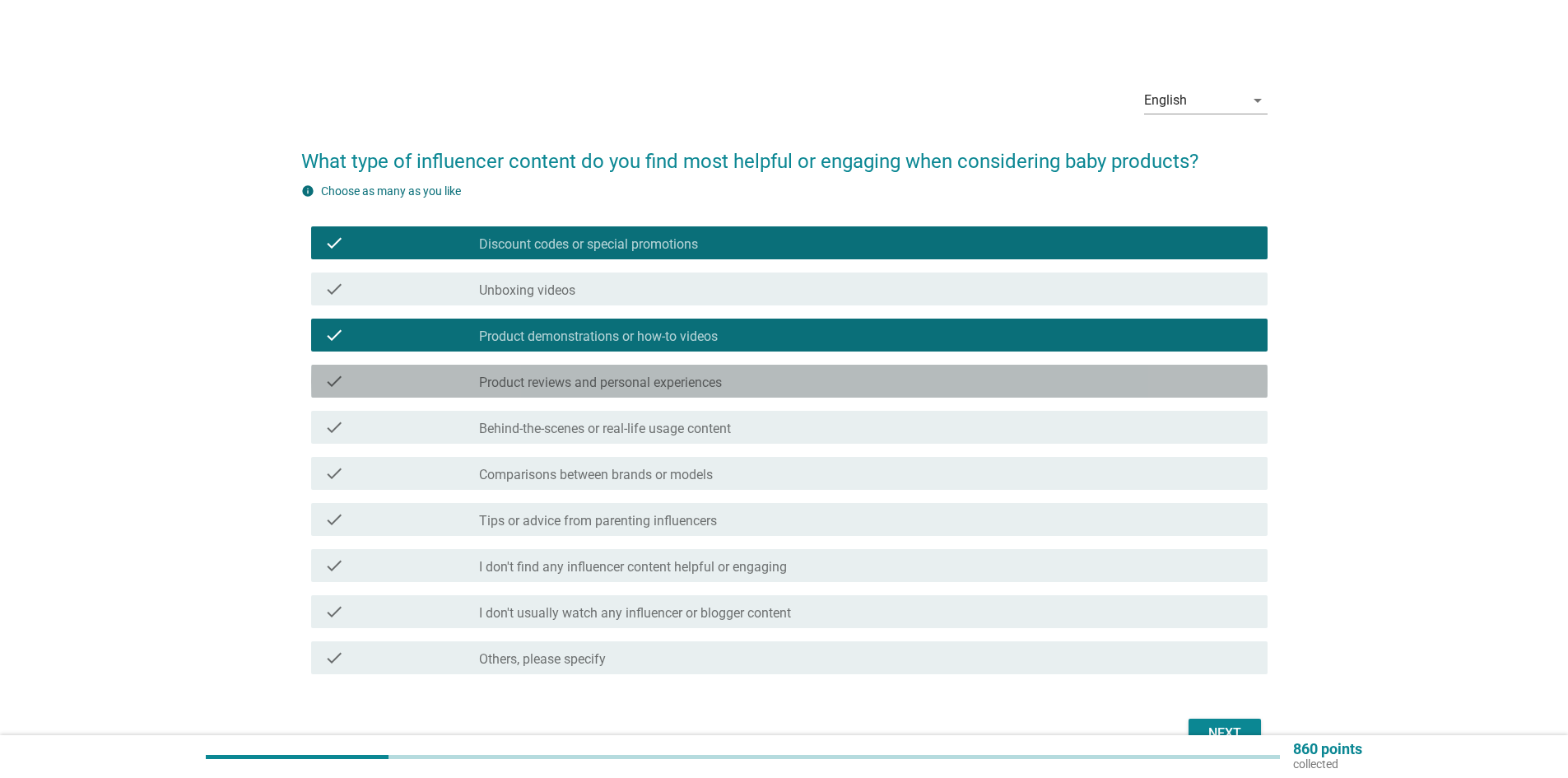
click at [706, 375] on label "Product reviews and personal experiences" at bounding box center [600, 383] width 243 height 16
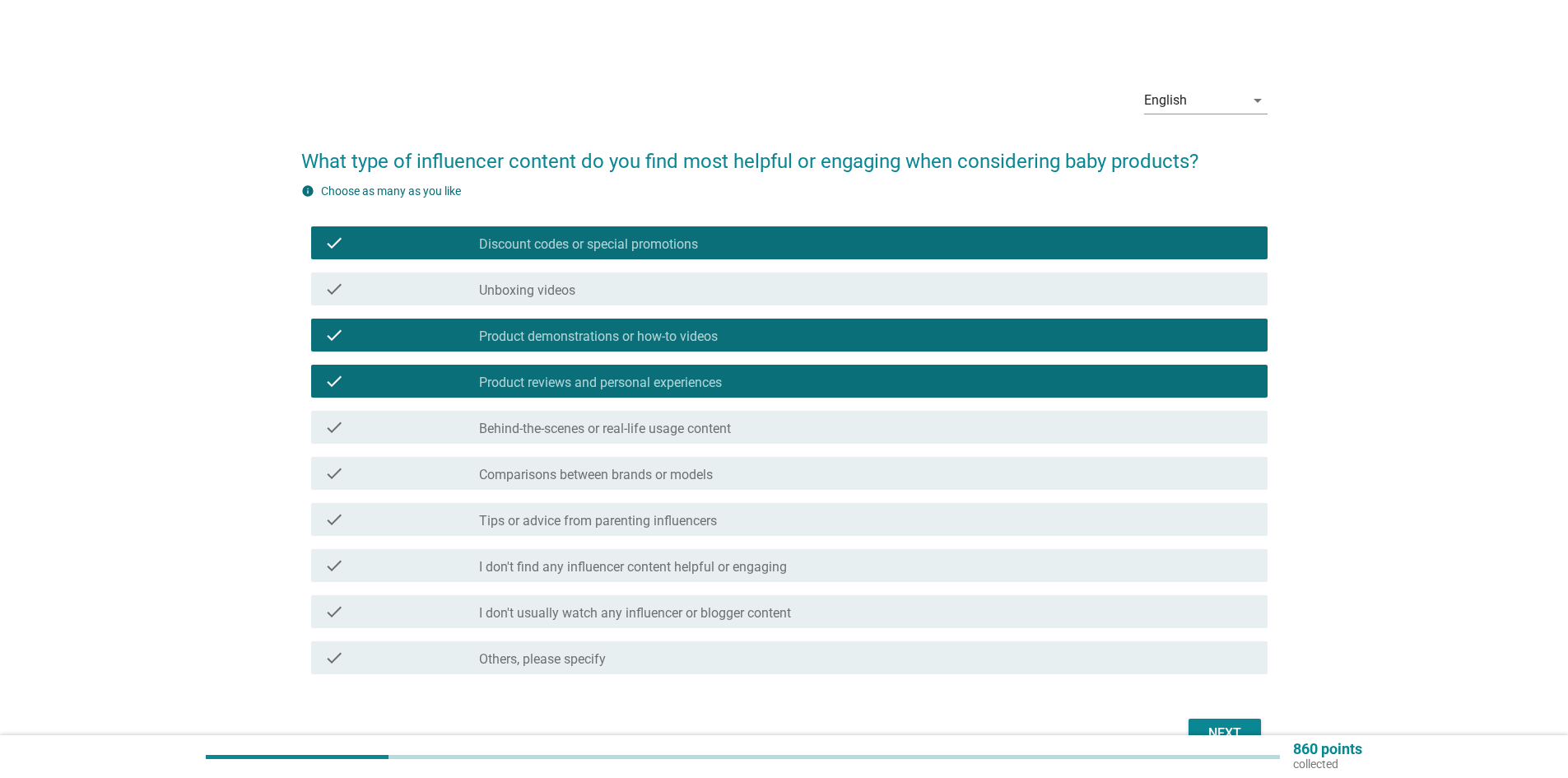
click at [721, 473] on div "check_box_outline_blank Comparisons between brands or models" at bounding box center [867, 473] width 776 height 20
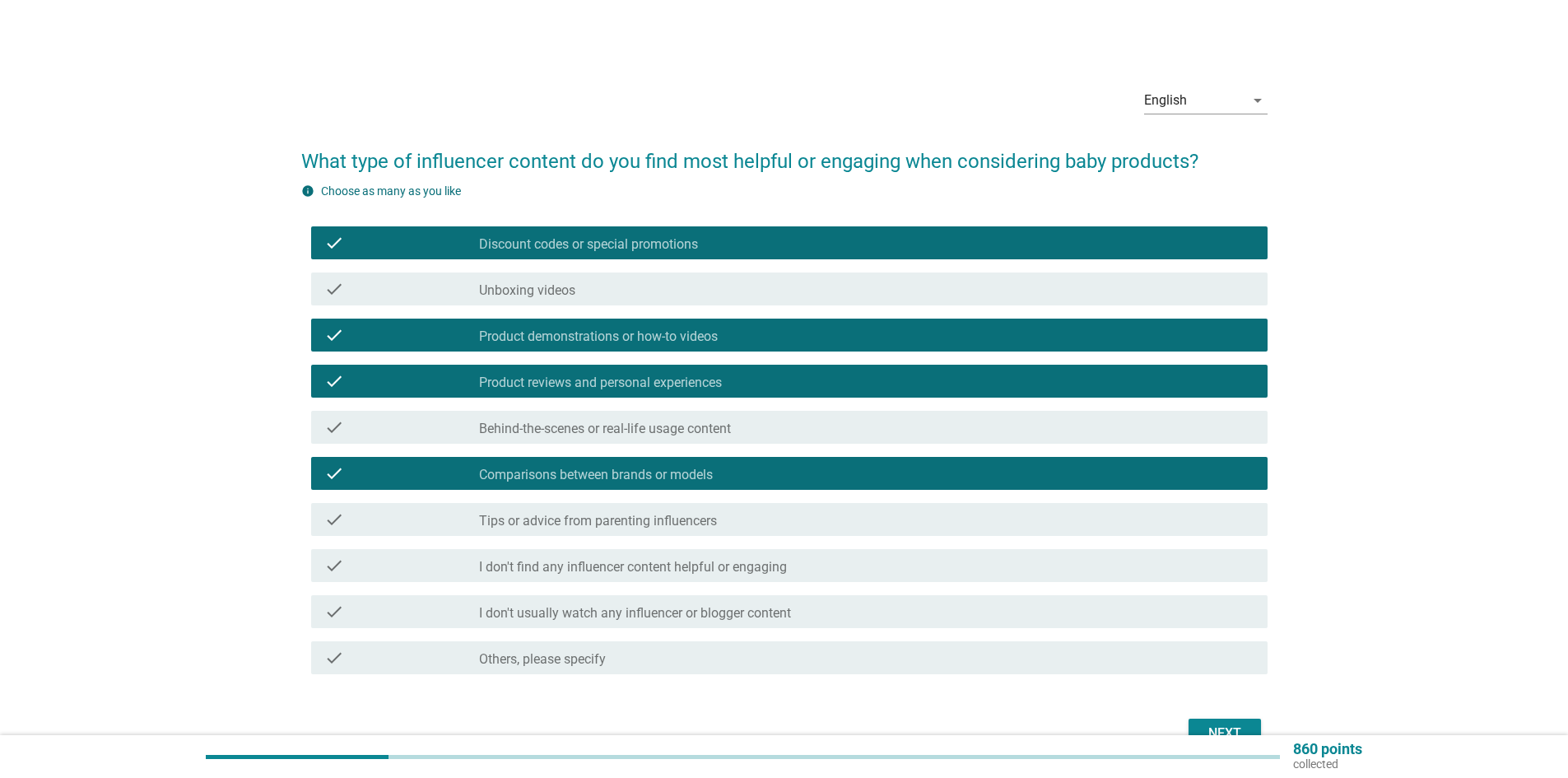
click at [725, 515] on div "check_box_outline_blank Tips or advice from parenting influencers" at bounding box center [867, 519] width 776 height 20
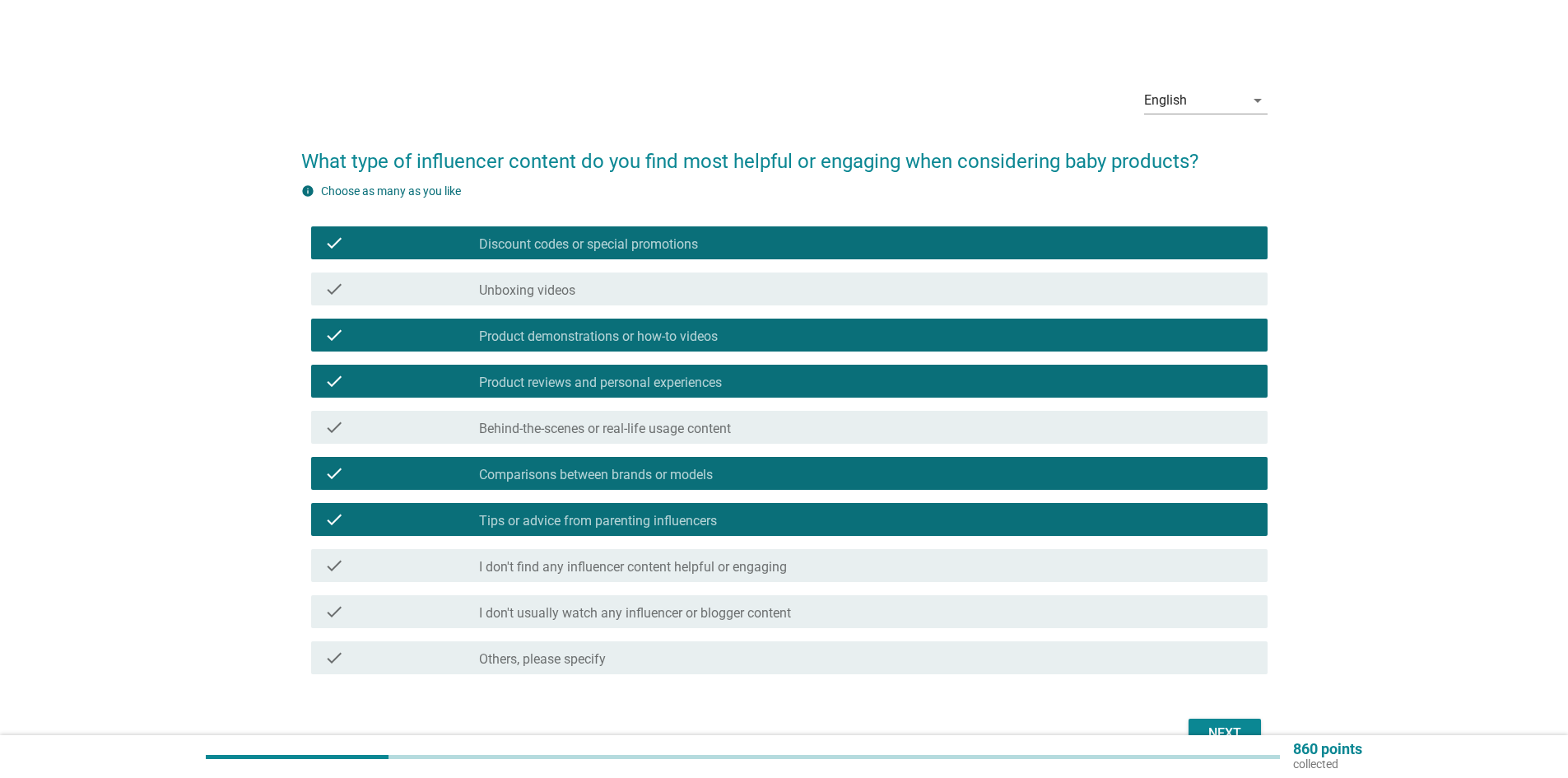
click at [1226, 734] on div "Next" at bounding box center [1225, 733] width 46 height 20
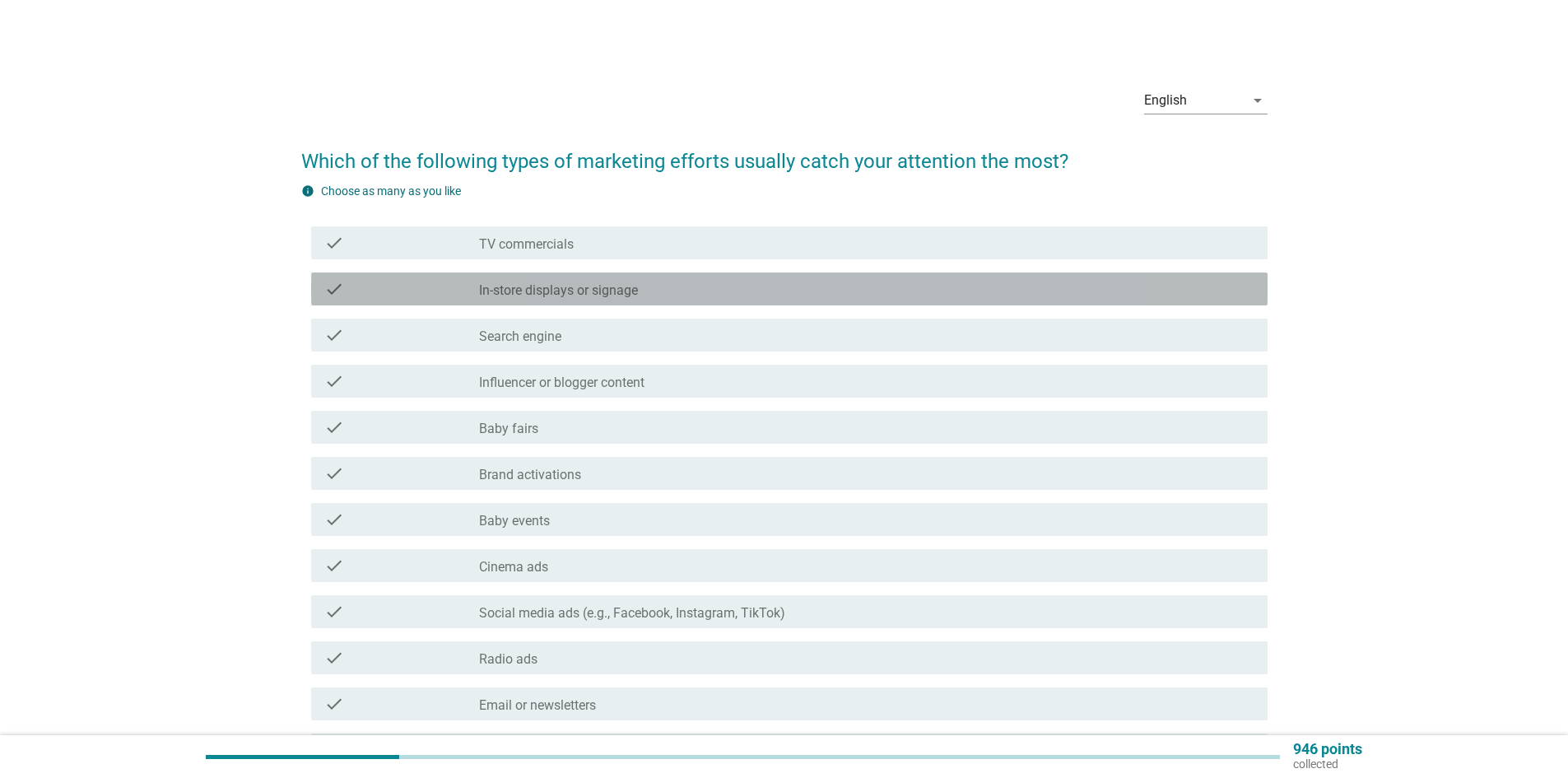
click at [606, 289] on label "In-store displays or signage" at bounding box center [558, 290] width 159 height 16
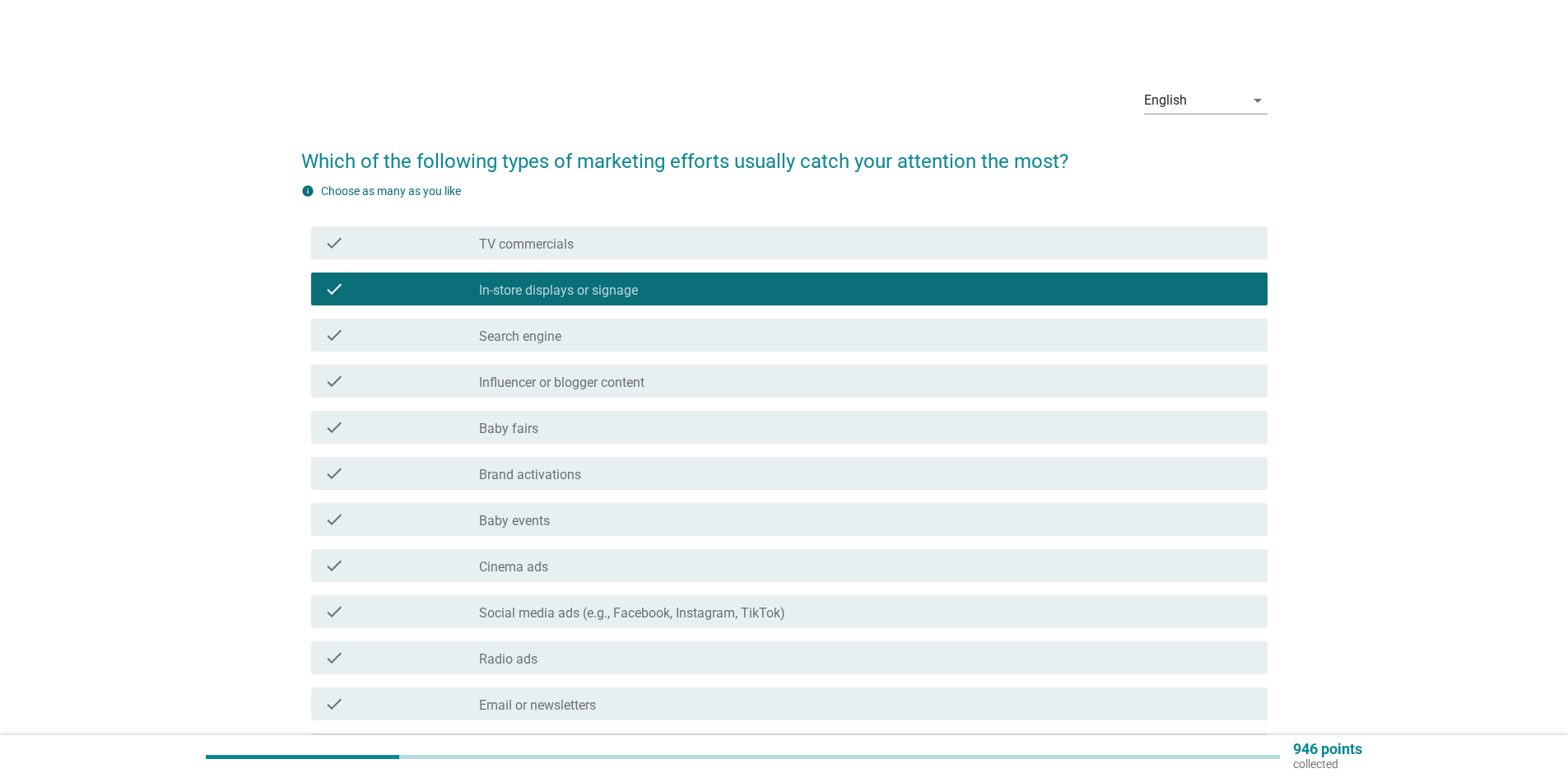
click at [587, 339] on div "check_box_outline_blank Search engine" at bounding box center [867, 334] width 776 height 20
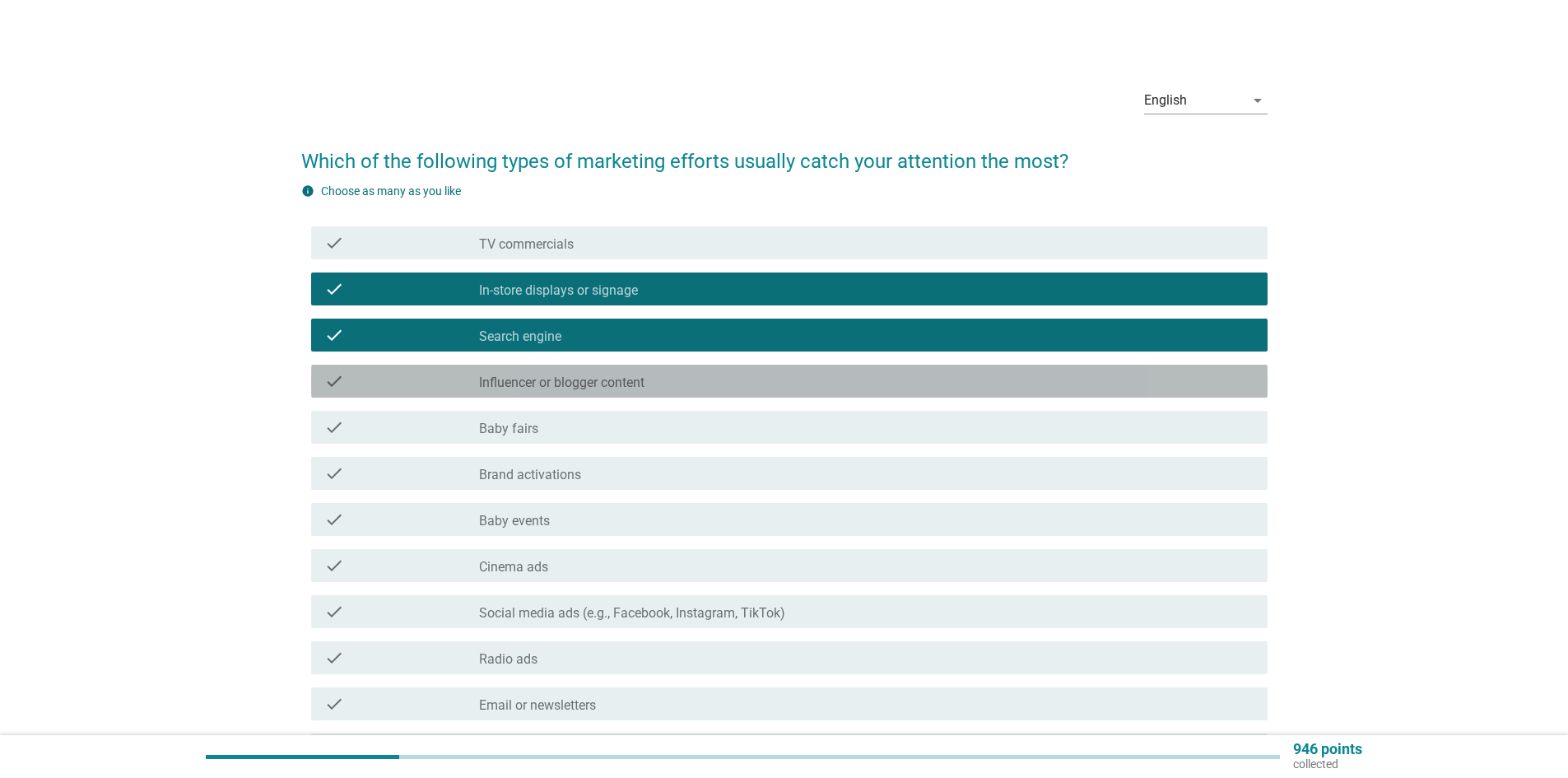
click at [594, 379] on label "Influencer or blogger content" at bounding box center [561, 383] width 165 height 16
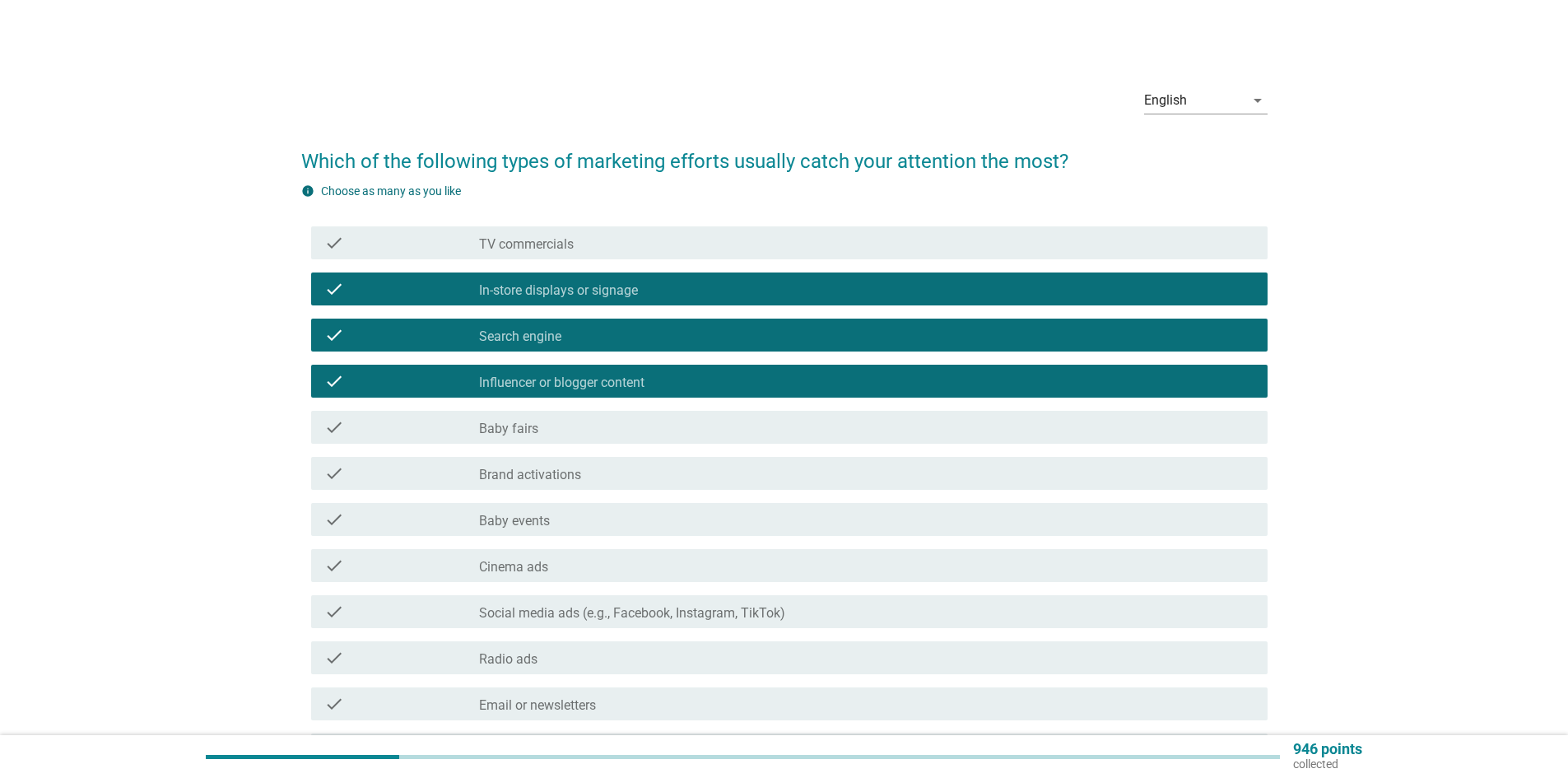
click at [575, 422] on div "check_box_outline_blank Baby fairs" at bounding box center [867, 427] width 776 height 20
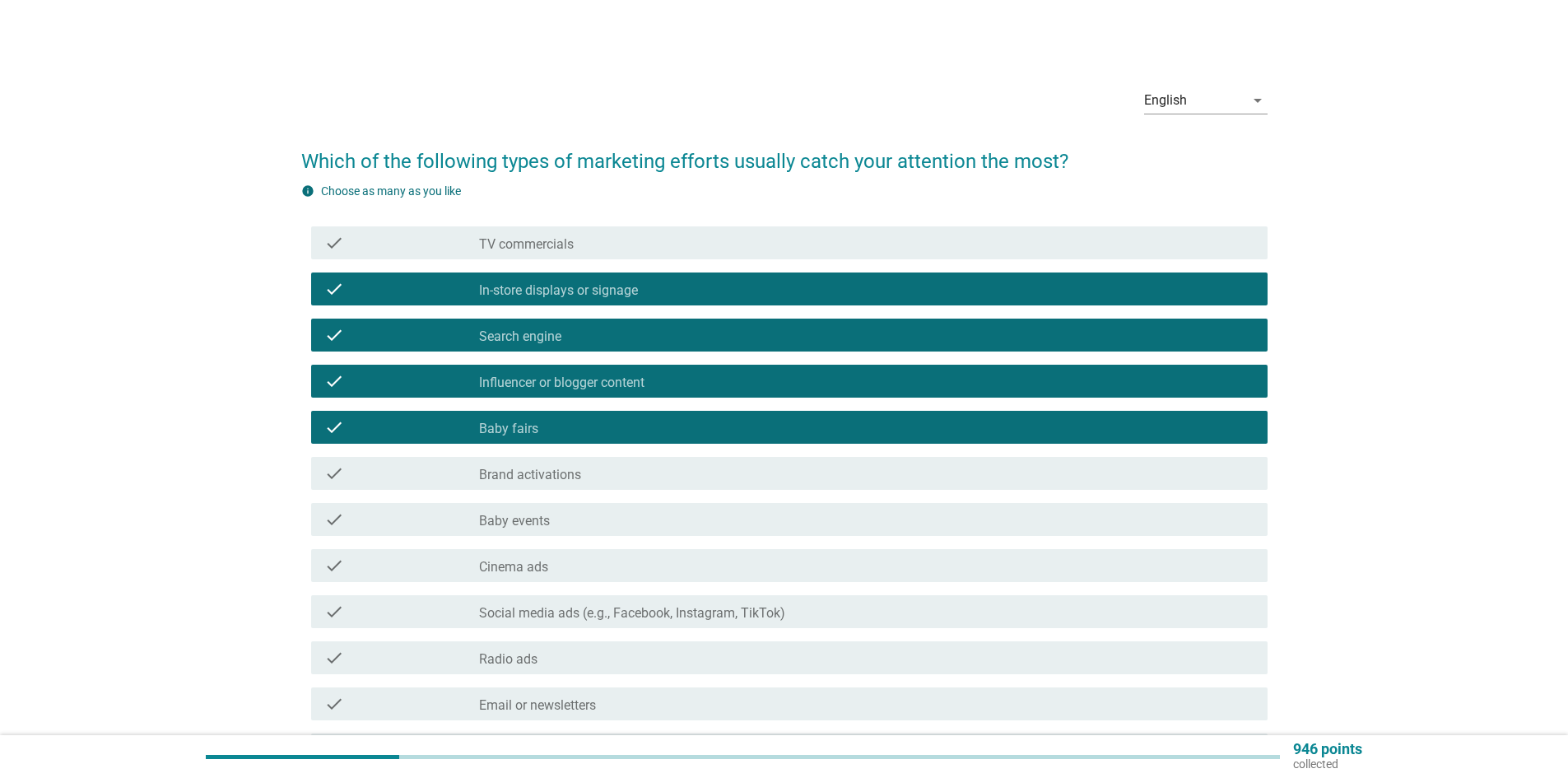
click at [573, 471] on label "Brand activations" at bounding box center [530, 474] width 102 height 16
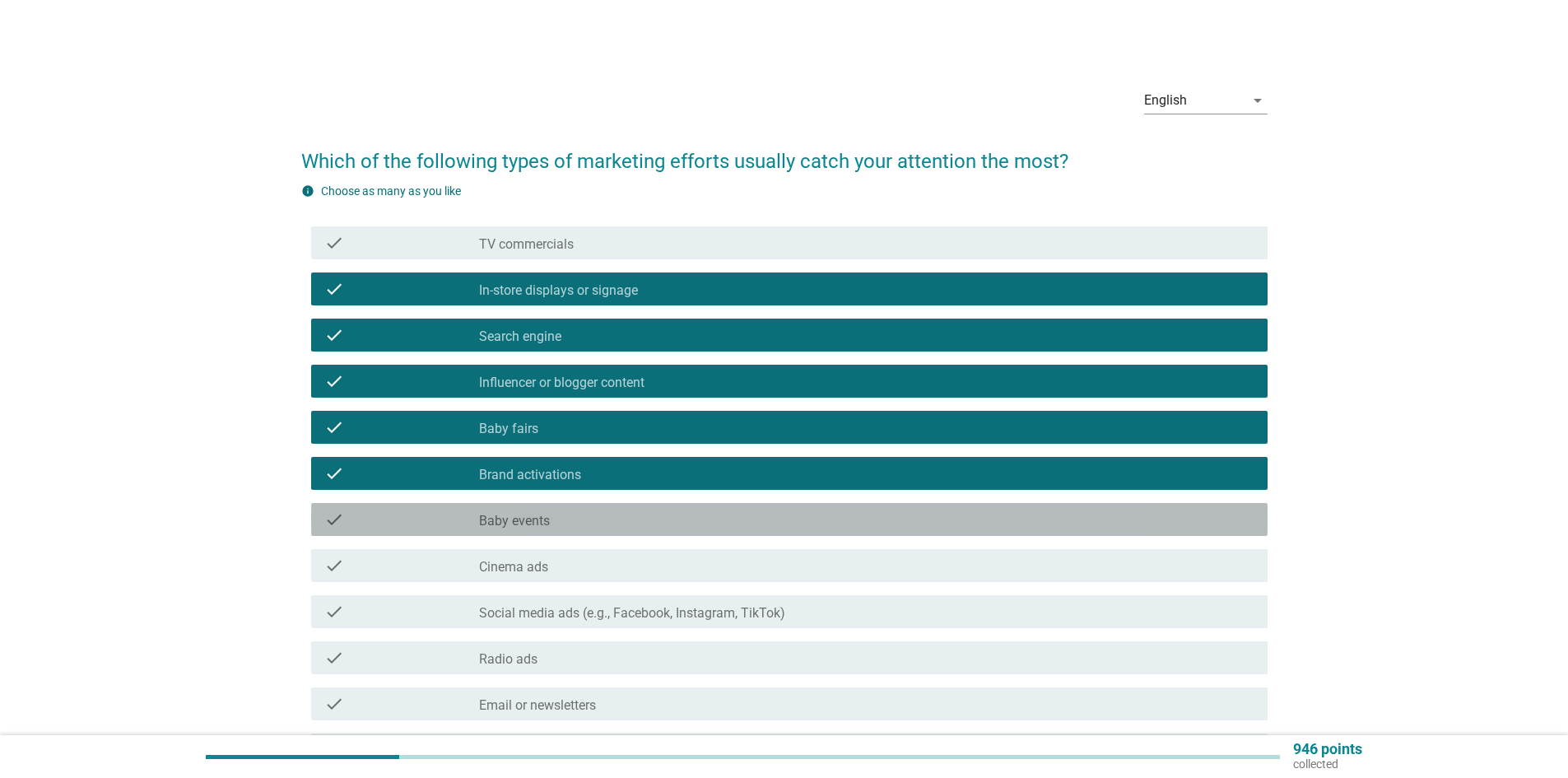
click at [558, 518] on div "check_box_outline_blank Baby events" at bounding box center [867, 519] width 776 height 20
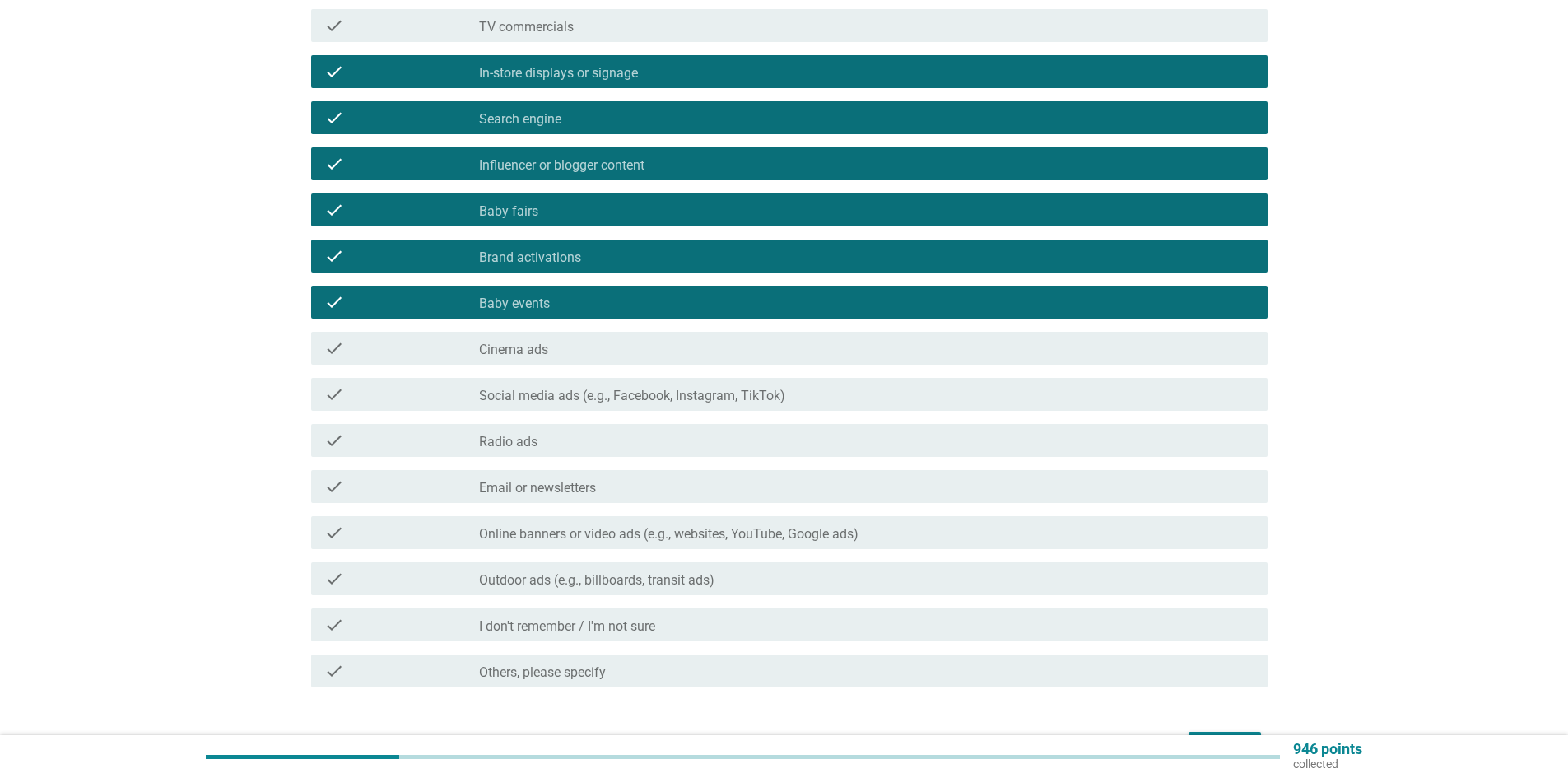
scroll to position [247, 0]
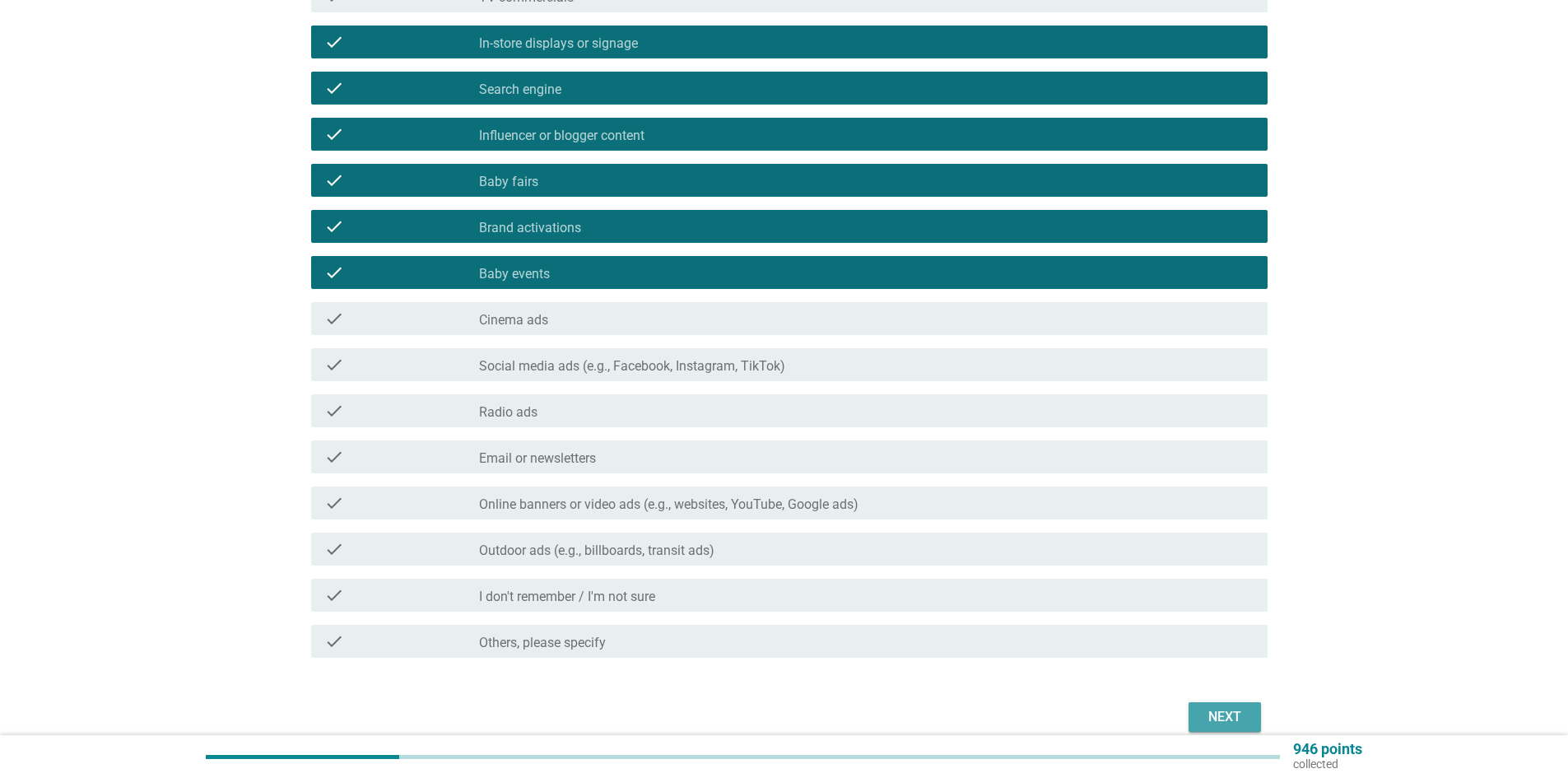
click at [1220, 723] on div "Next" at bounding box center [1225, 717] width 46 height 20
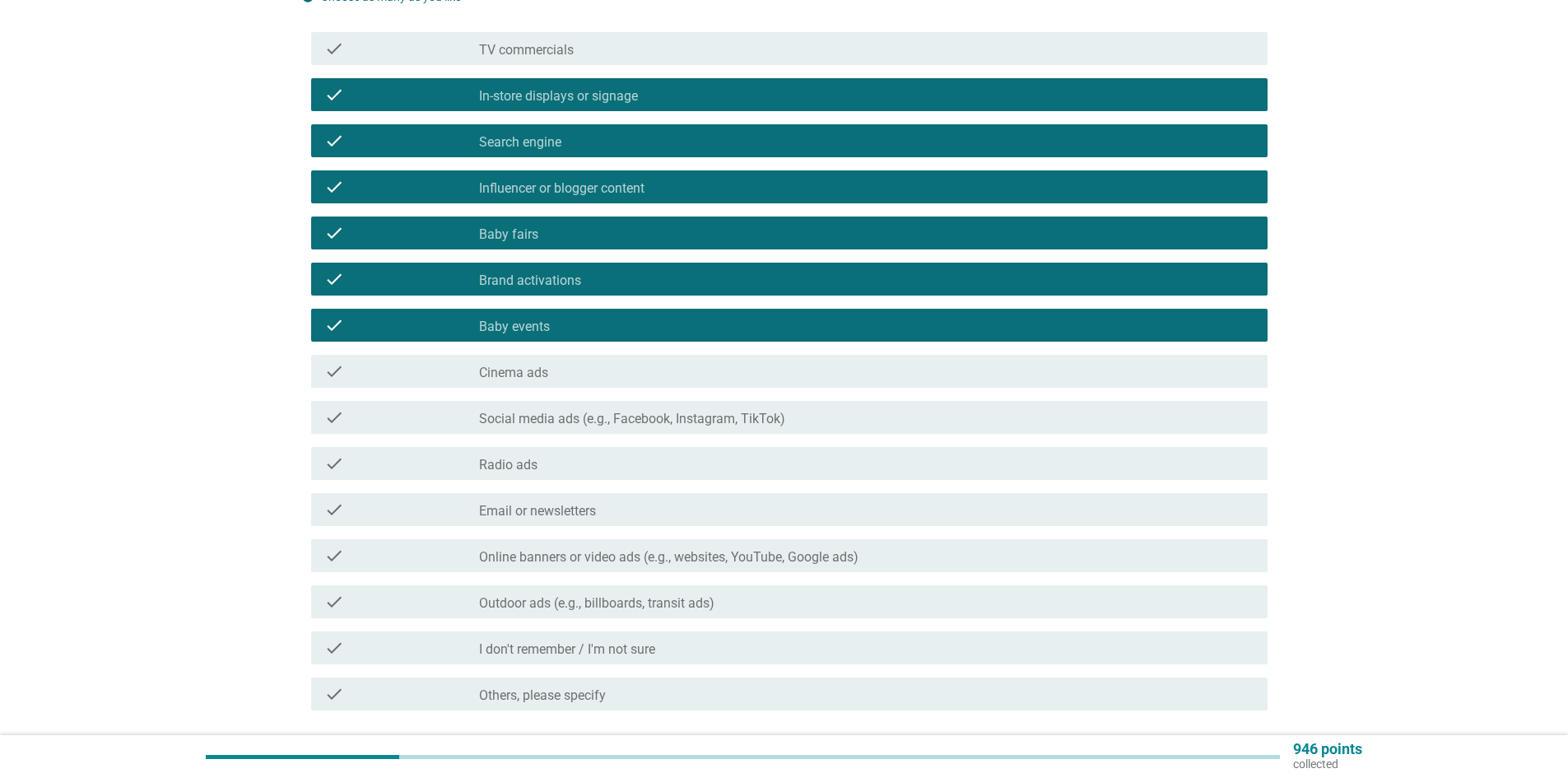
scroll to position [0, 0]
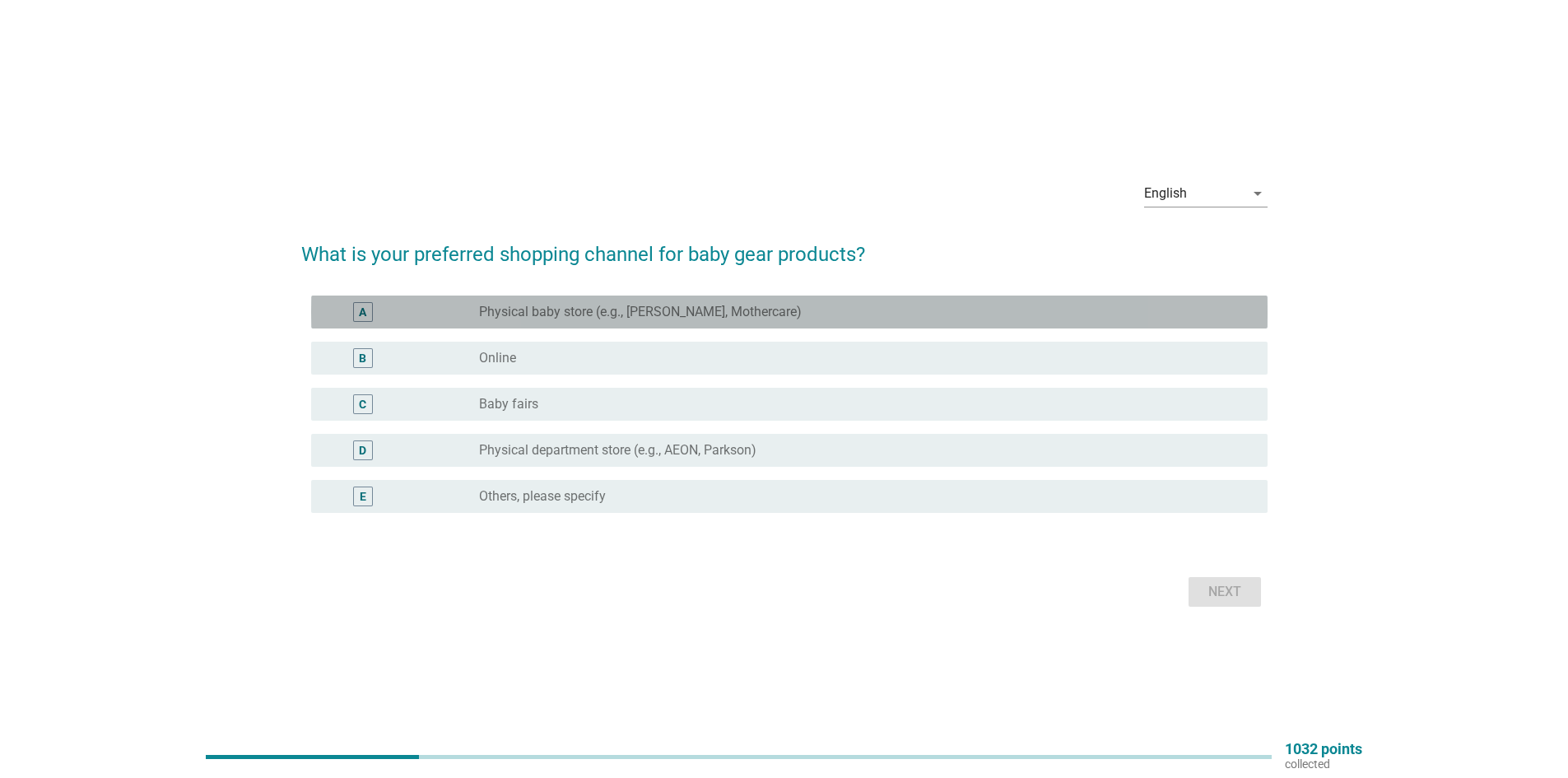
click at [606, 313] on label "Physical baby store (e.g., [PERSON_NAME], Mothercare)" at bounding box center [640, 311] width 323 height 16
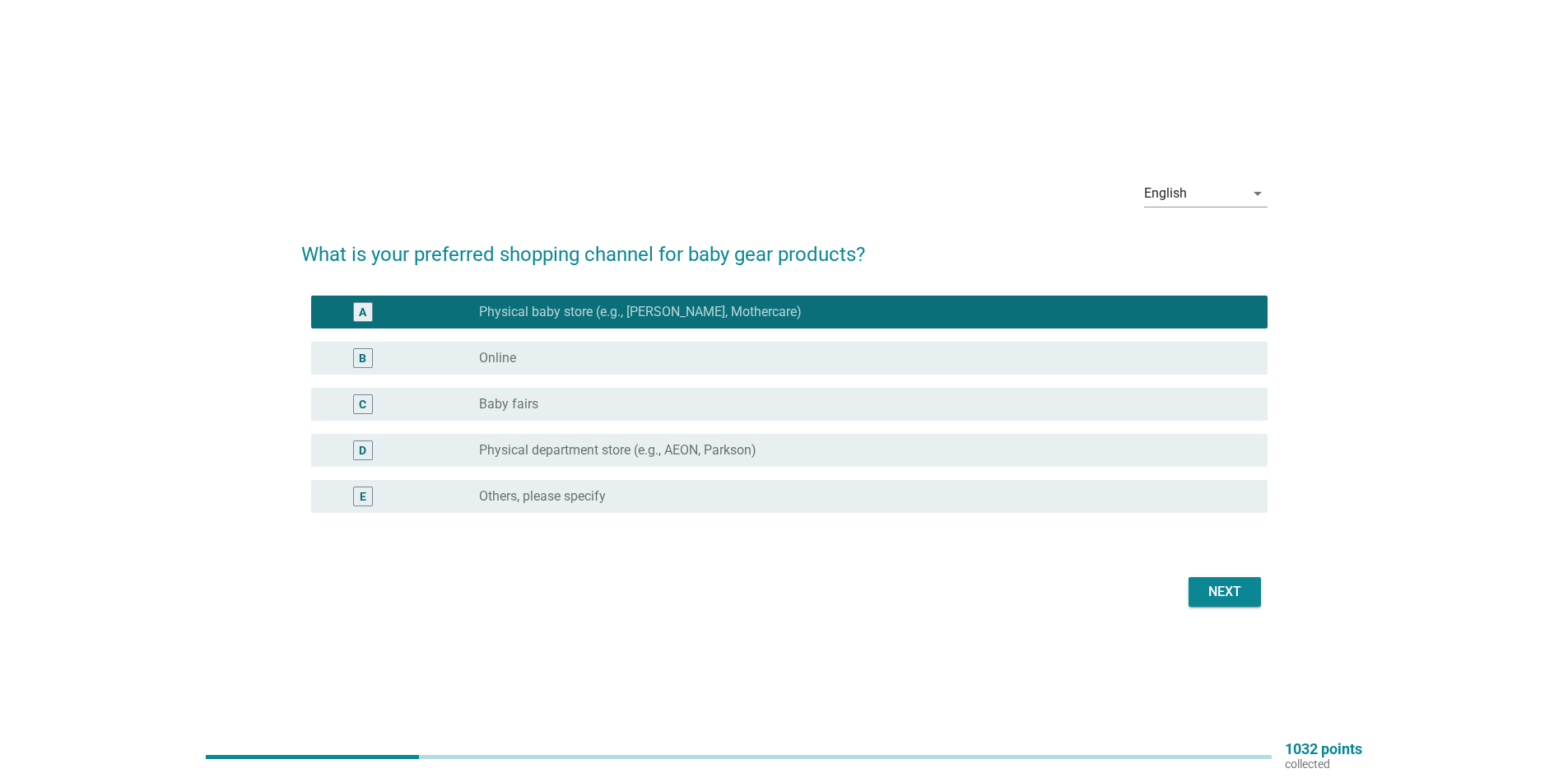
click at [592, 385] on div "C radio_button_unchecked Baby fairs" at bounding box center [784, 404] width 967 height 46
click at [590, 372] on div "B radio_button_unchecked Online" at bounding box center [790, 358] width 957 height 33
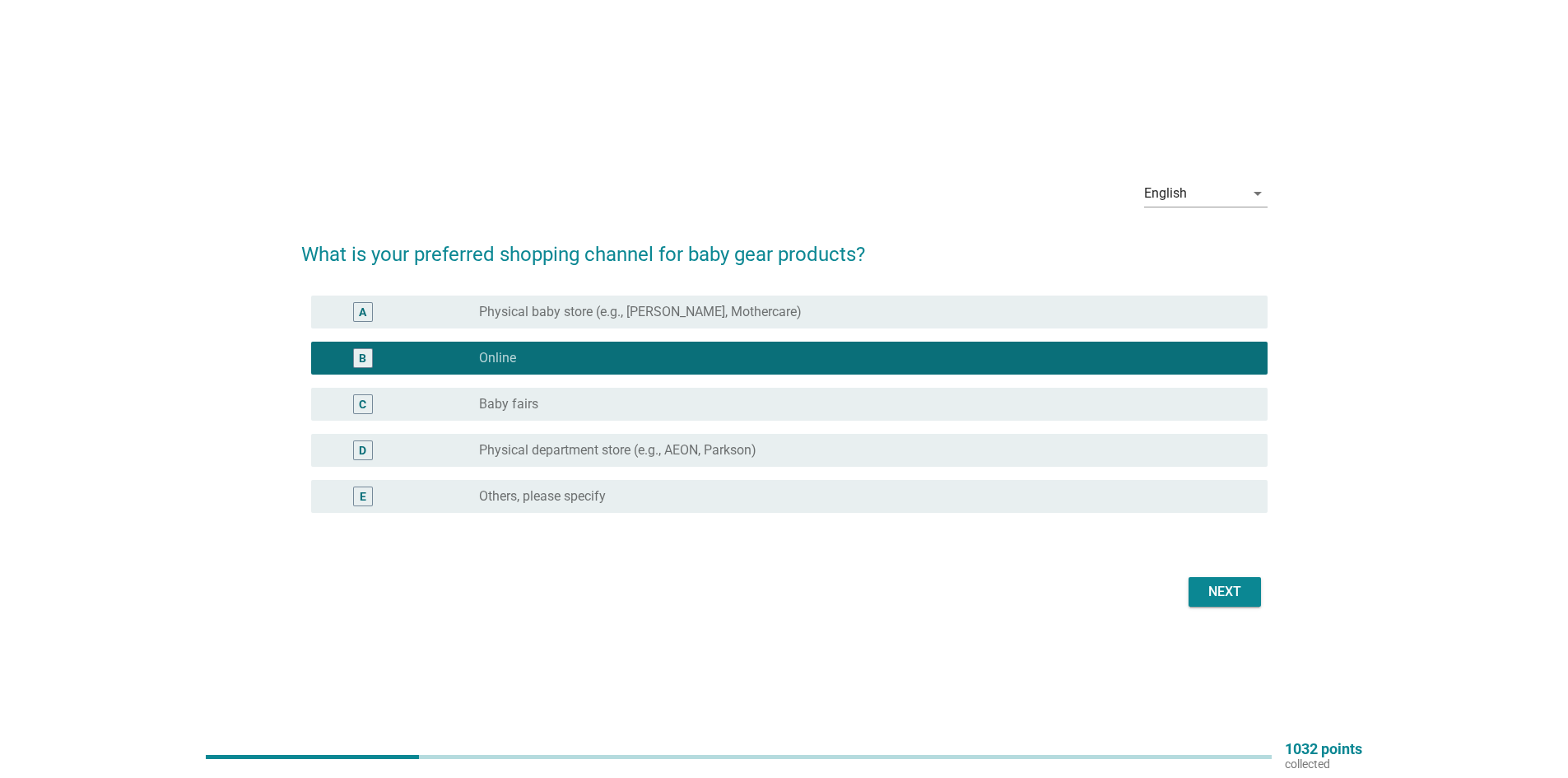
click at [584, 322] on div "radio_button_unchecked Physical baby store (e.g., Happikiddo, Mothercare)" at bounding box center [867, 311] width 776 height 20
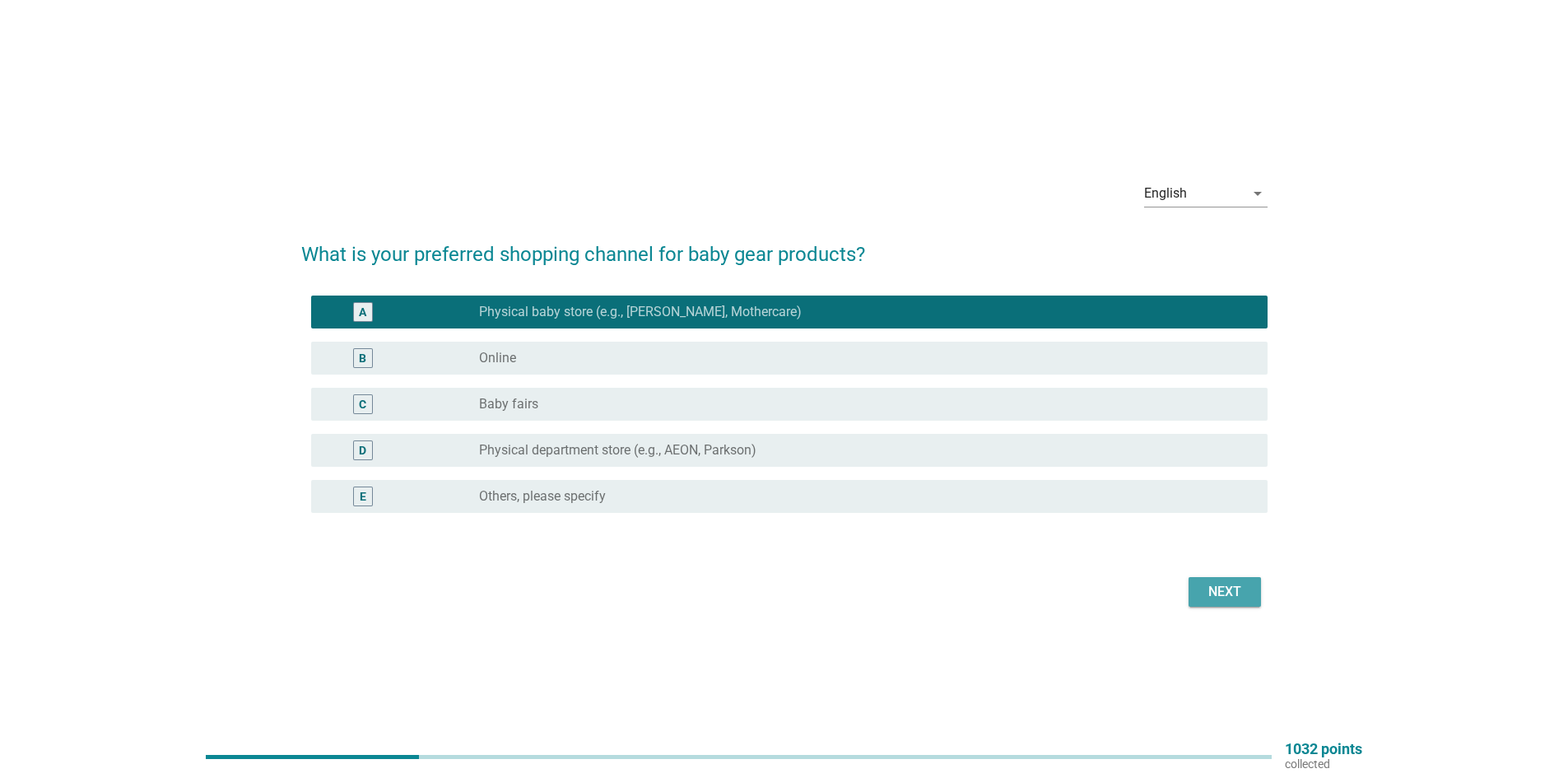
click at [1222, 595] on div "Next" at bounding box center [1225, 591] width 46 height 20
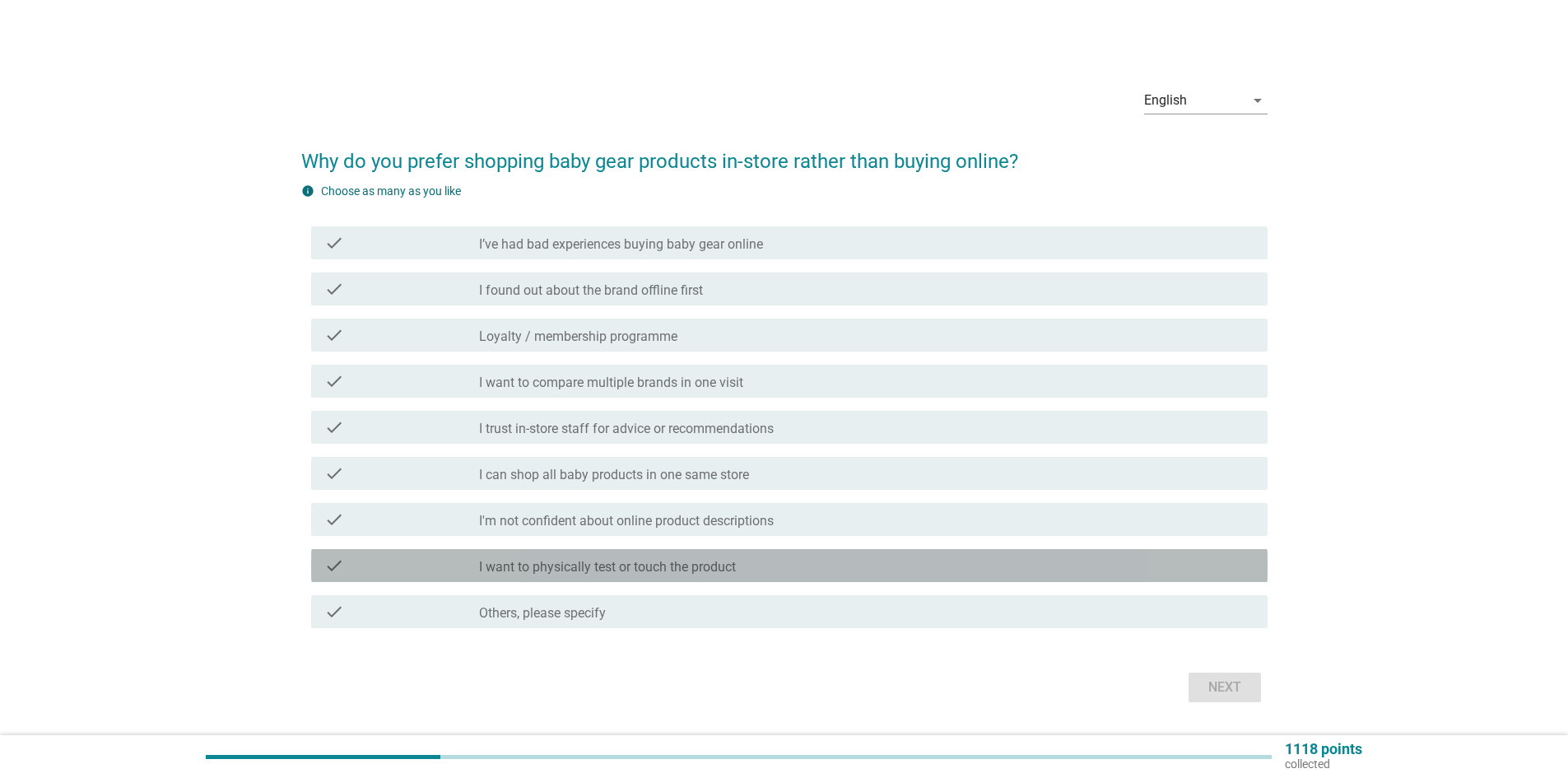
click at [736, 563] on label "I want to physically test or touch the product" at bounding box center [607, 567] width 257 height 16
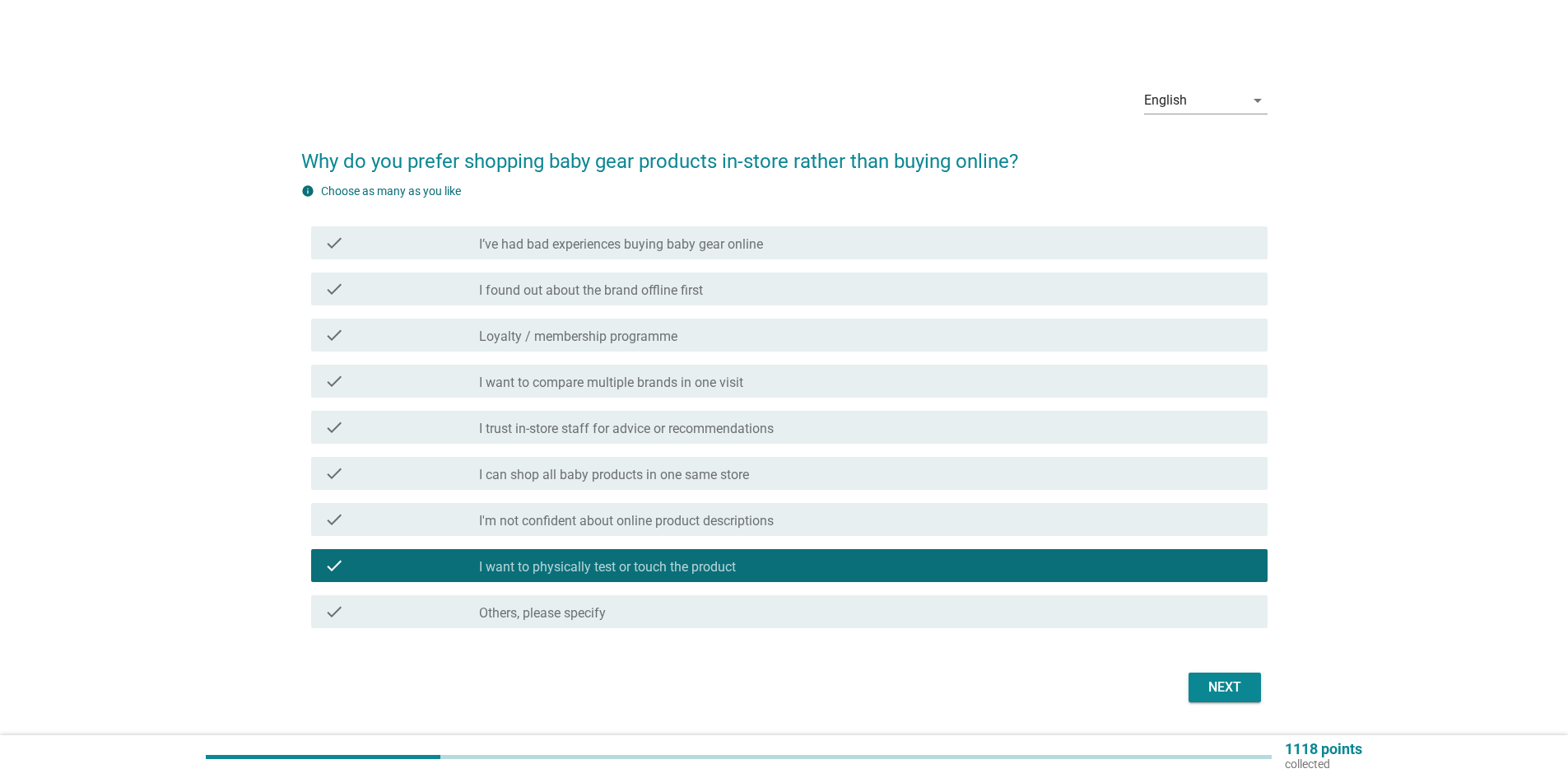
click at [929, 500] on div "check check_box_outline_blank I'm not confident about online product descriptio…" at bounding box center [784, 519] width 967 height 46
click at [920, 483] on div "check_box_outline_blank I can shop all baby products in one same store" at bounding box center [867, 473] width 776 height 20
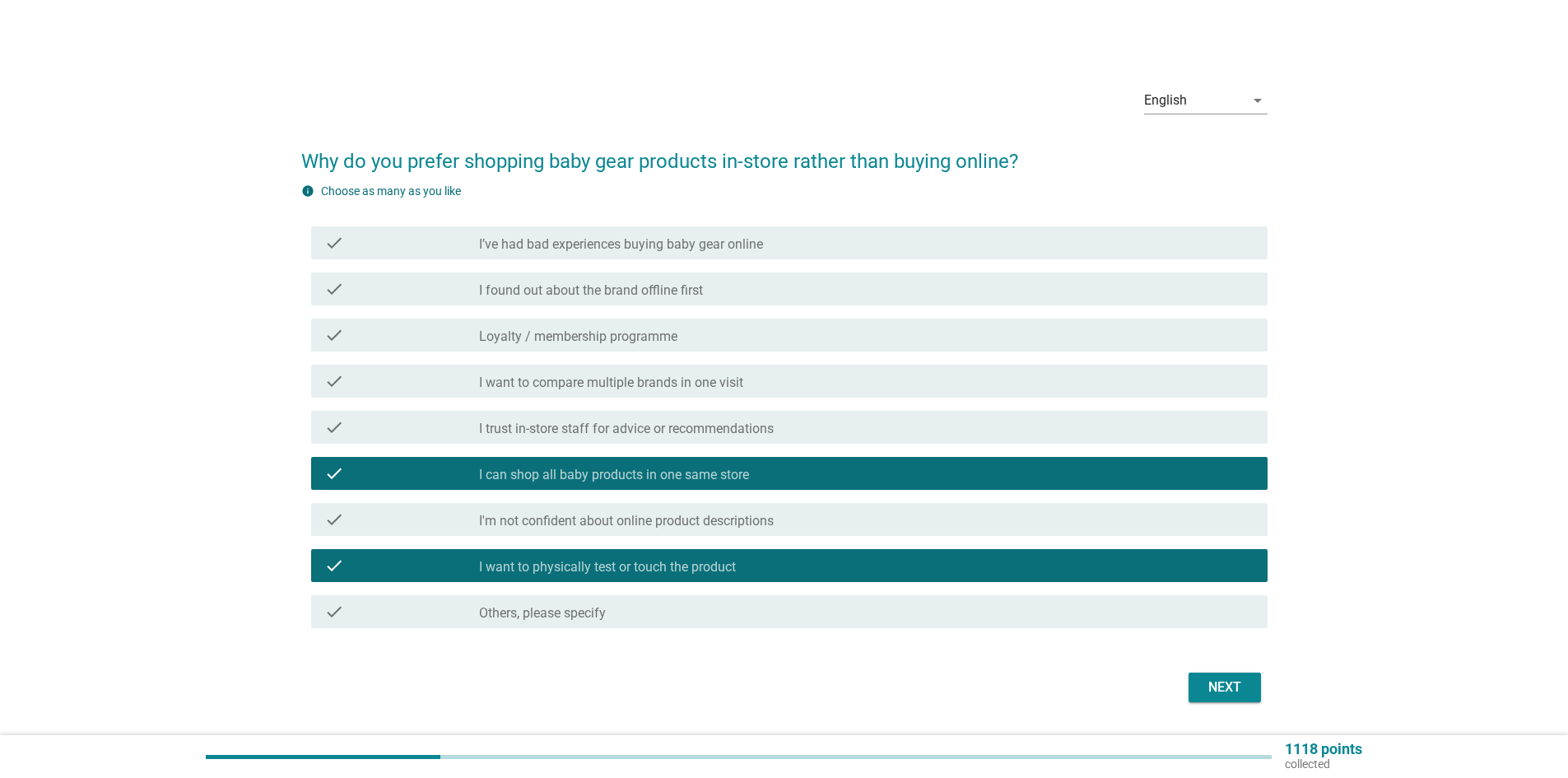
click at [917, 481] on div "check_box_outline_blank I can shop all baby products in one same store" at bounding box center [867, 473] width 776 height 20
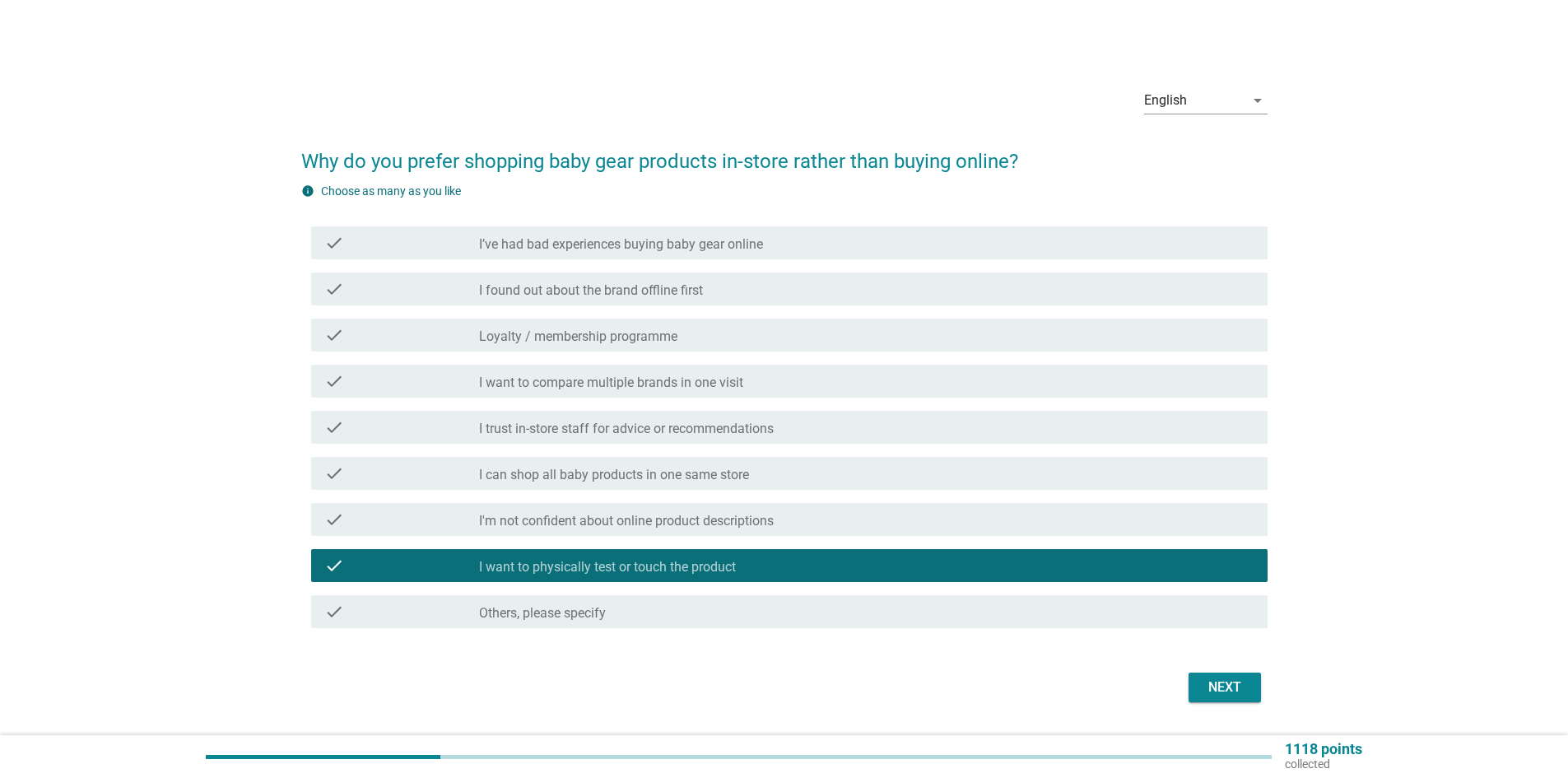
click at [912, 518] on div "check_box_outline_blank I'm not confident about online product descriptions" at bounding box center [867, 519] width 776 height 20
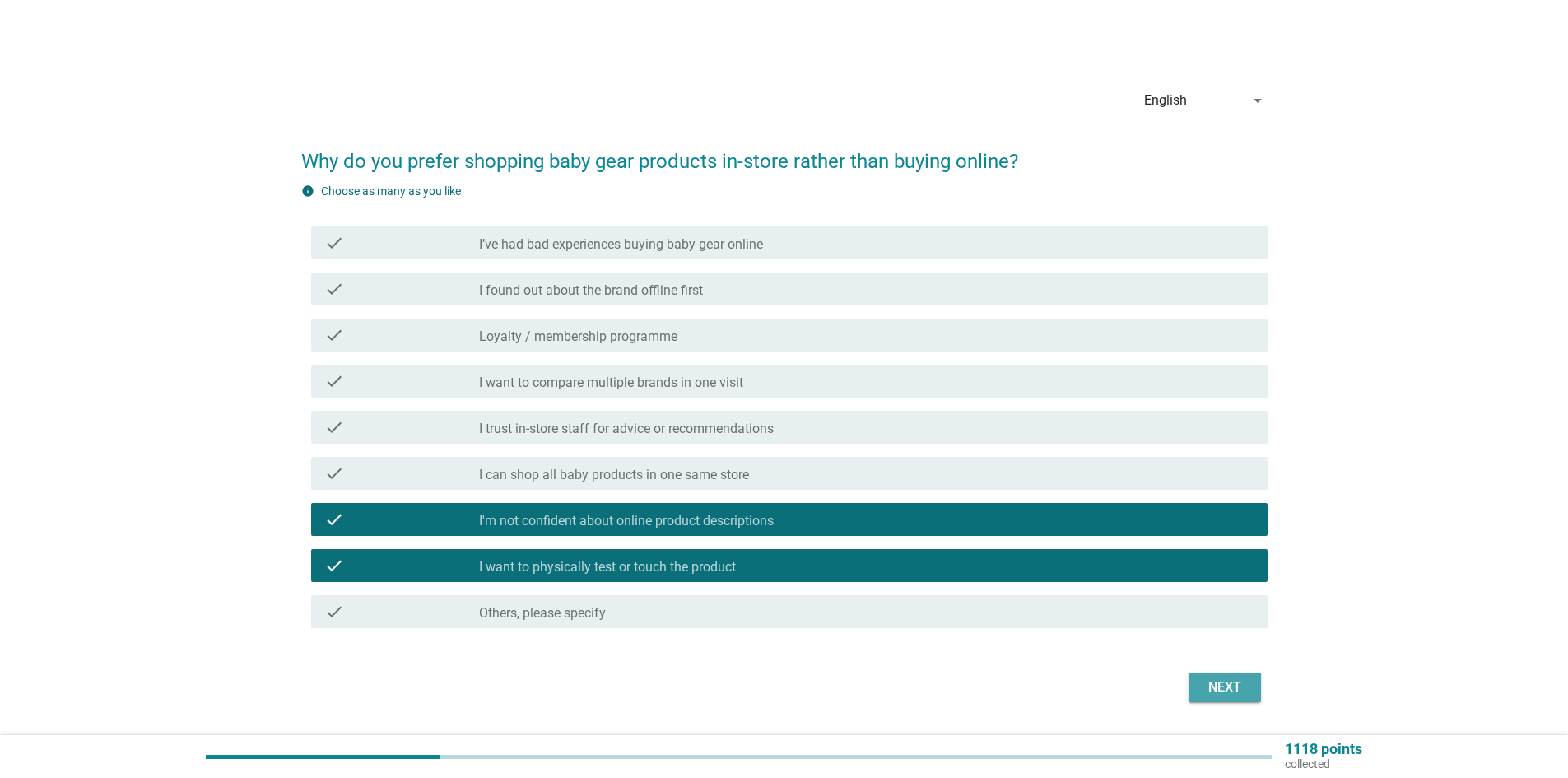
click at [1203, 692] on div "Next" at bounding box center [1225, 687] width 46 height 20
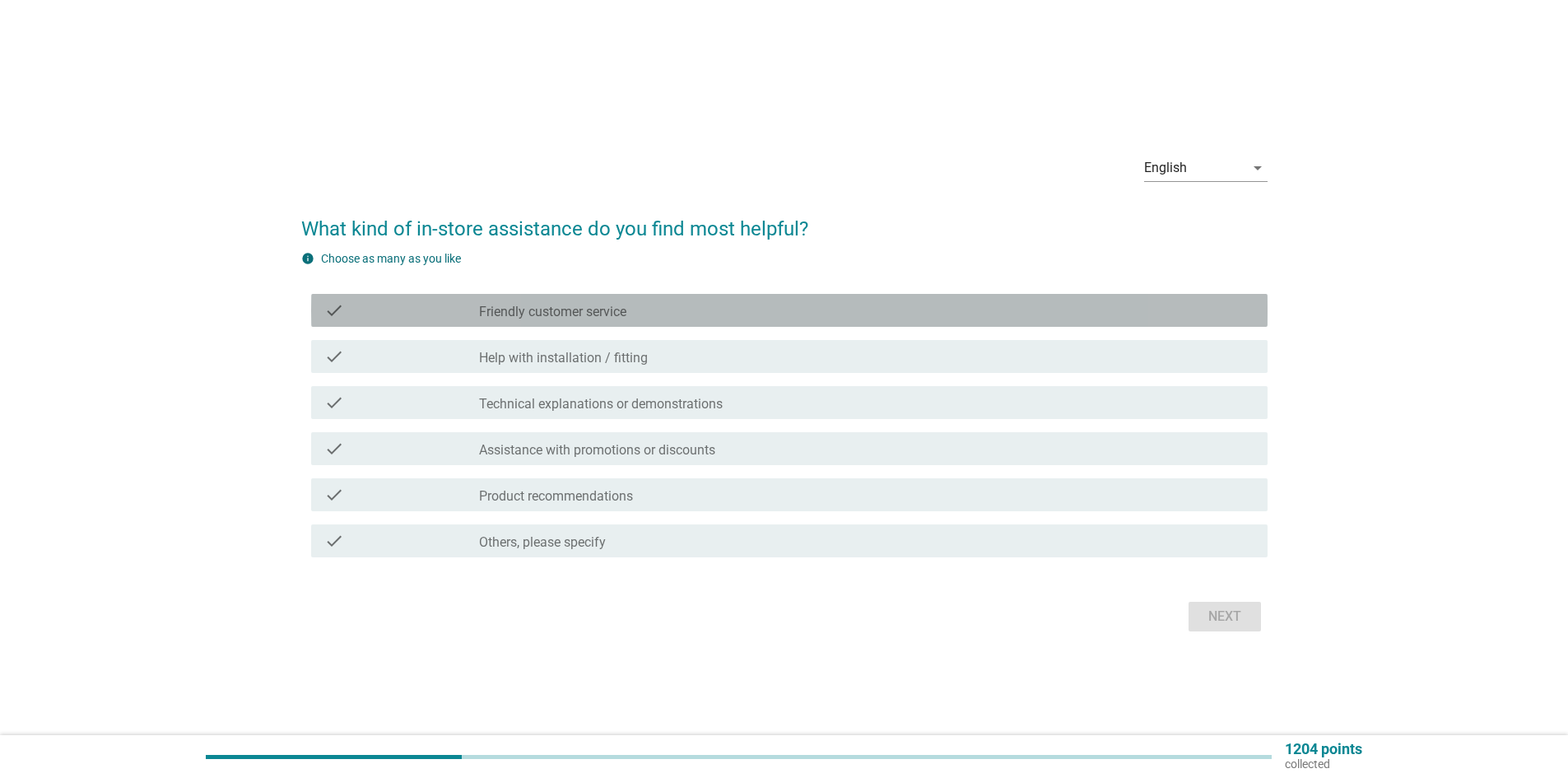
click at [721, 298] on div "check check_box_outline_blank Friendly customer service" at bounding box center [790, 311] width 957 height 33
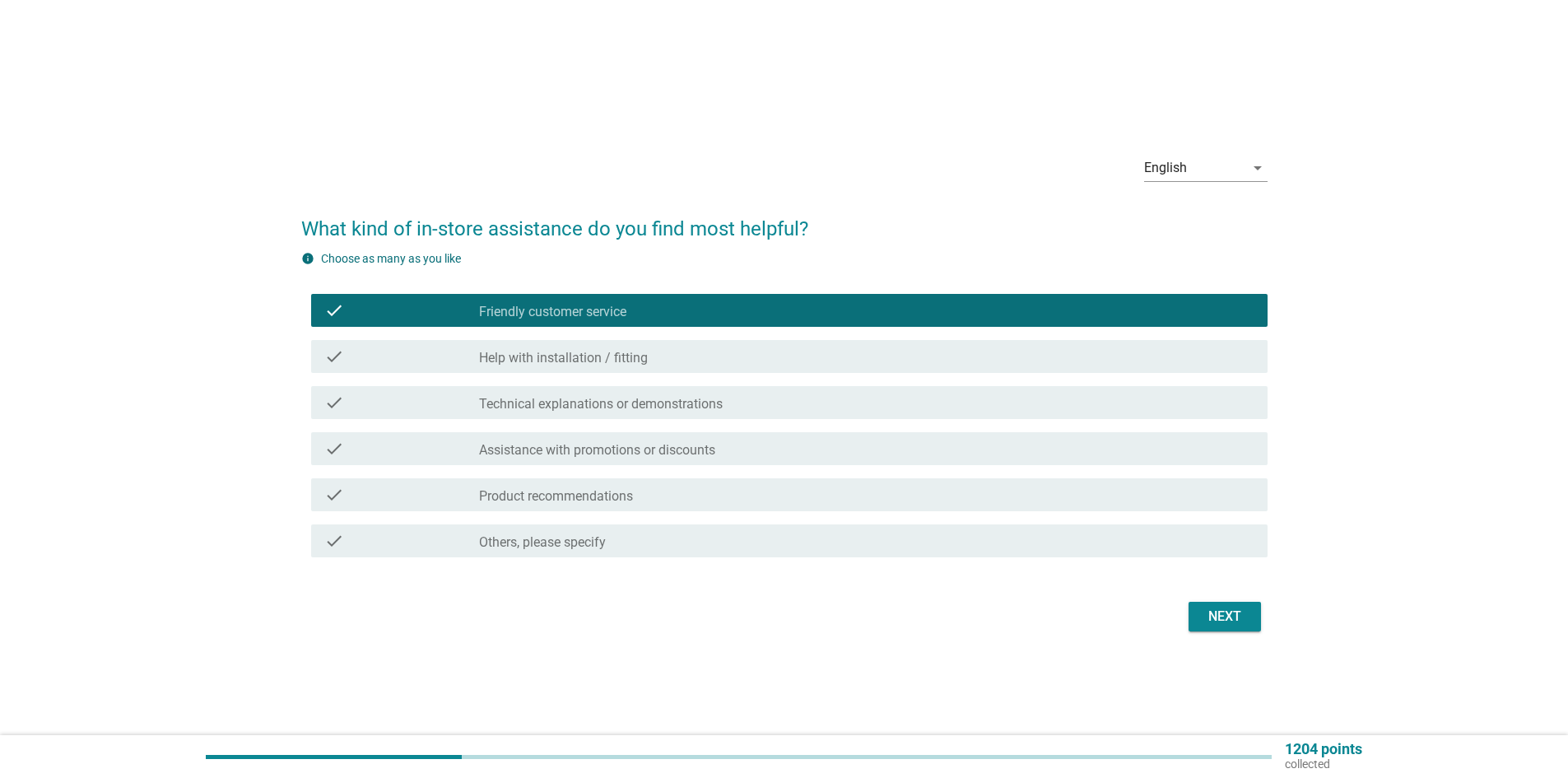
click at [690, 355] on div "check_box_outline_blank Help with installation / fitting" at bounding box center [867, 356] width 776 height 20
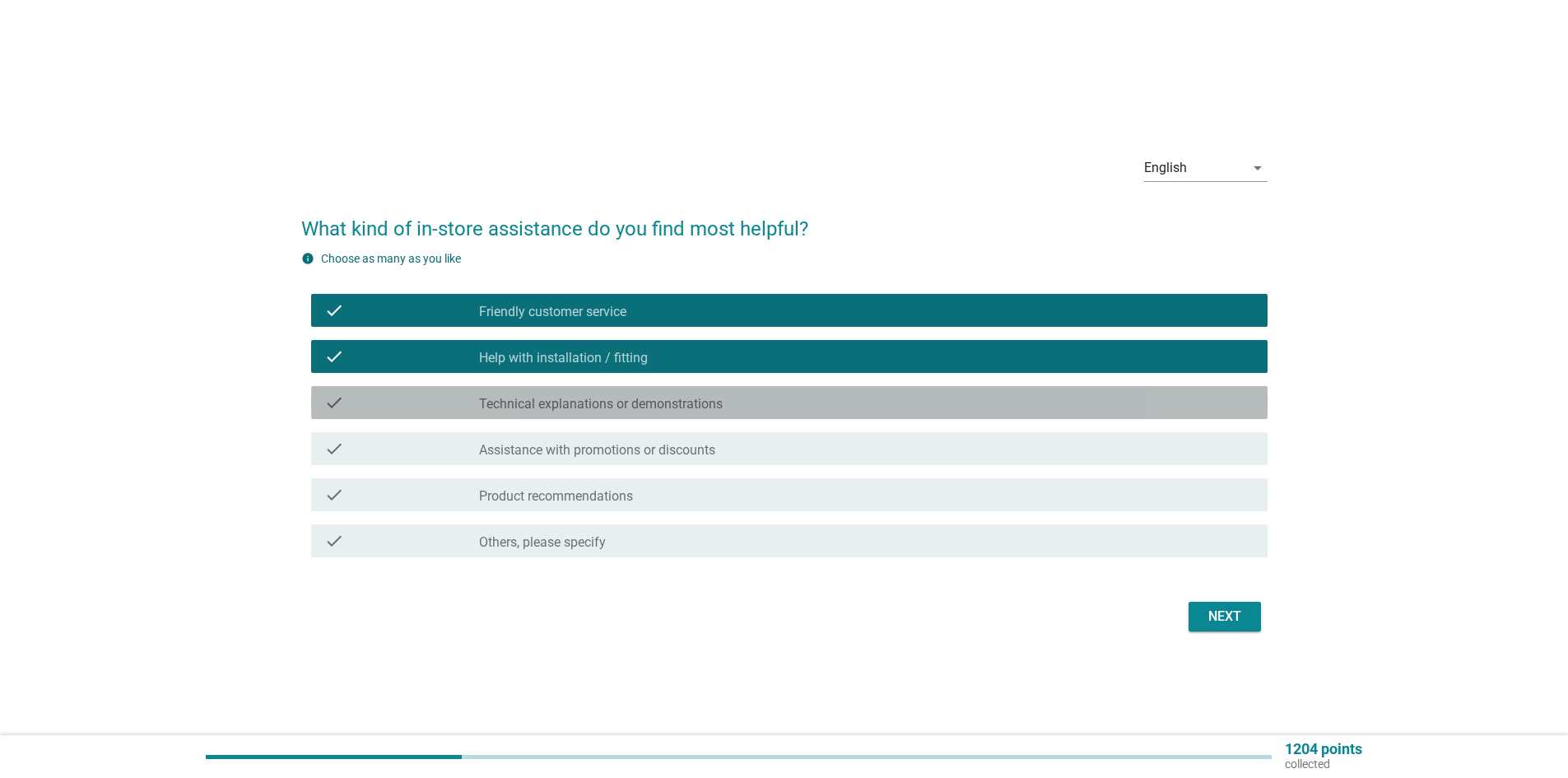
click at [691, 397] on label "Technical explanations or demonstrations" at bounding box center [600, 404] width 243 height 16
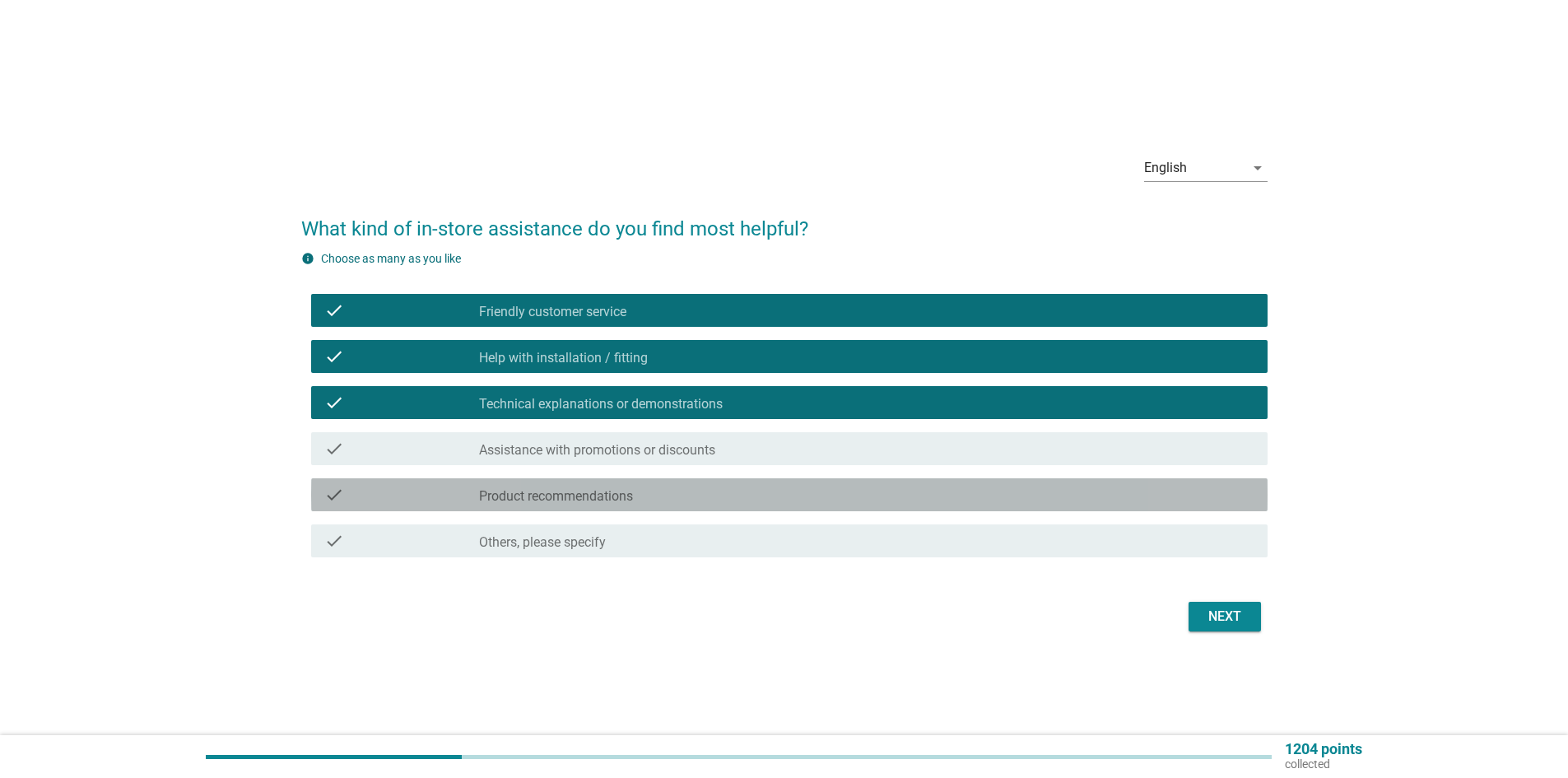
drag, startPoint x: 741, startPoint y: 479, endPoint x: 755, endPoint y: 488, distance: 16.6
click at [742, 479] on div "check check_box_outline_blank Product recommendations" at bounding box center [790, 495] width 957 height 33
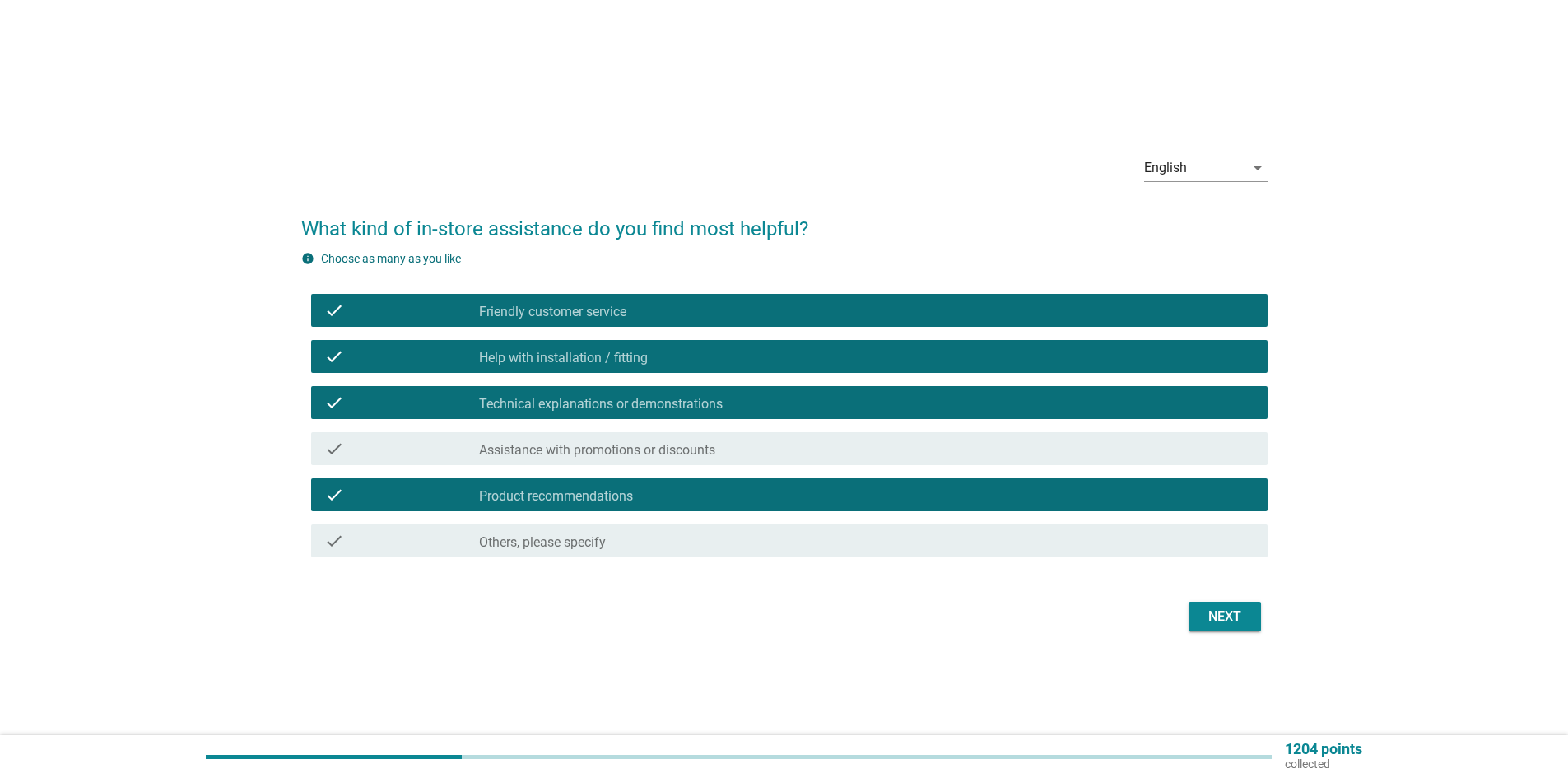
click at [1227, 618] on div "Next" at bounding box center [1225, 616] width 46 height 20
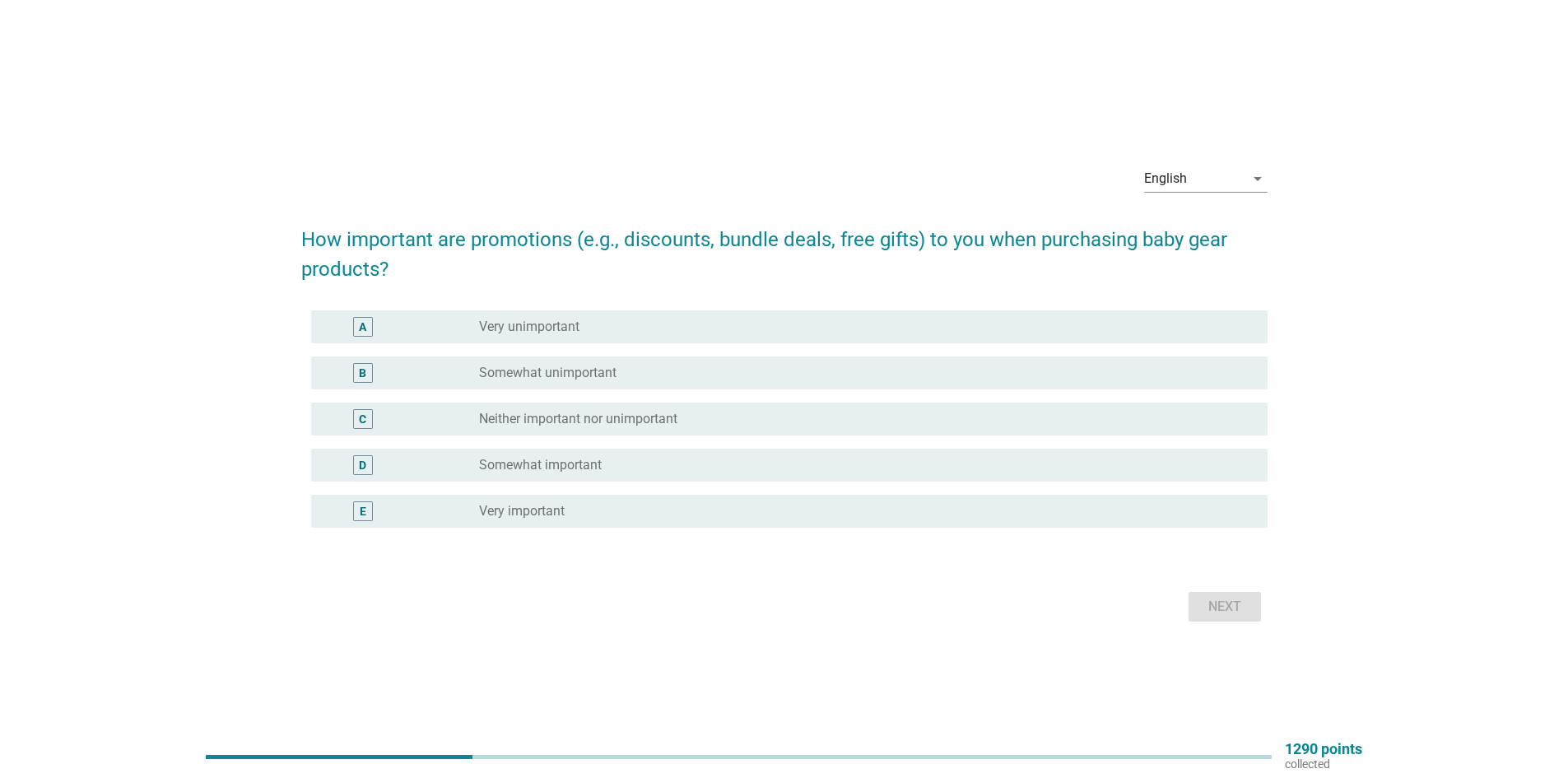
click at [669, 503] on div "radio_button_unchecked Very important" at bounding box center [860, 511] width 762 height 16
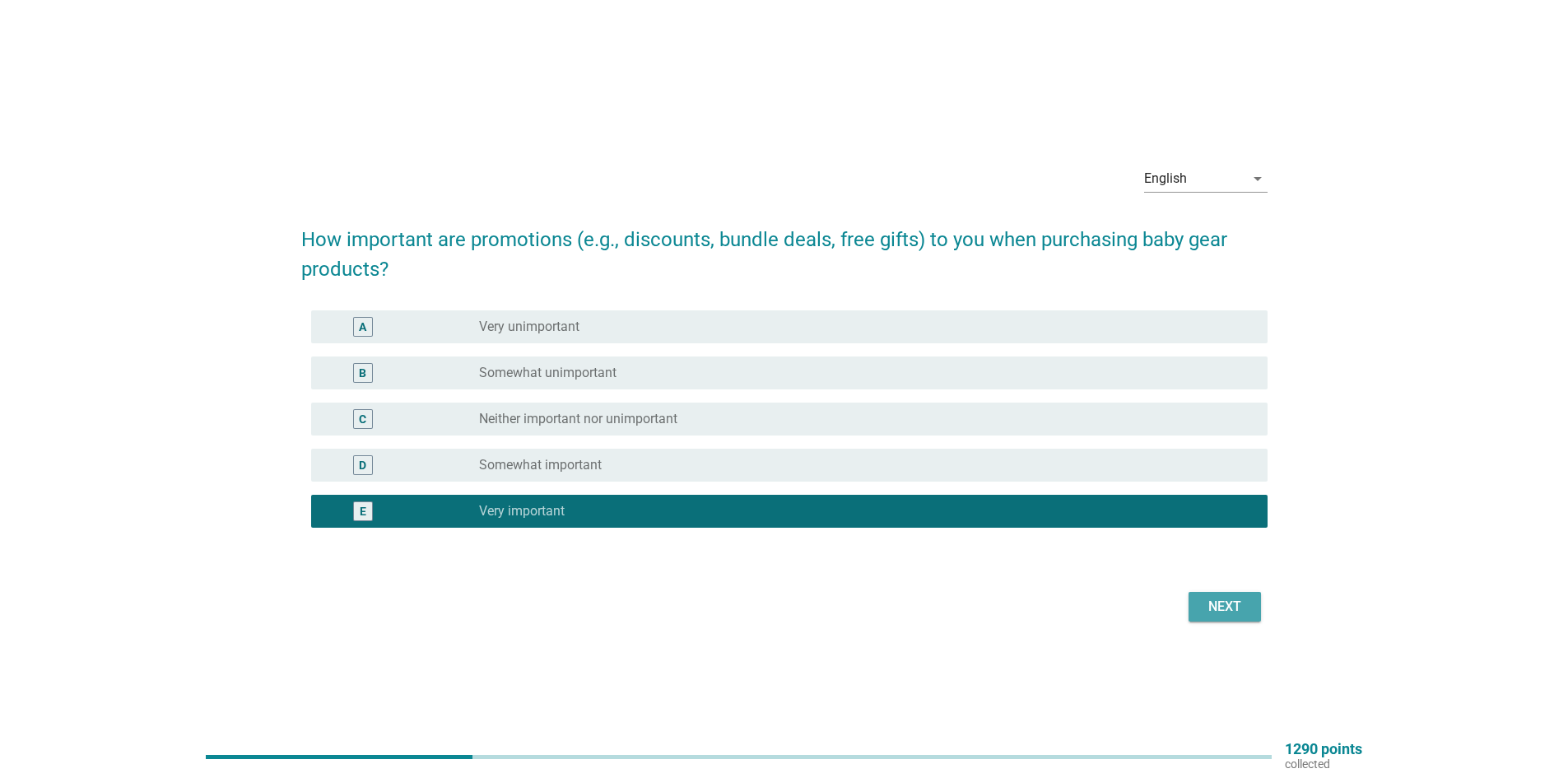
click at [1227, 594] on button "Next" at bounding box center [1225, 607] width 72 height 30
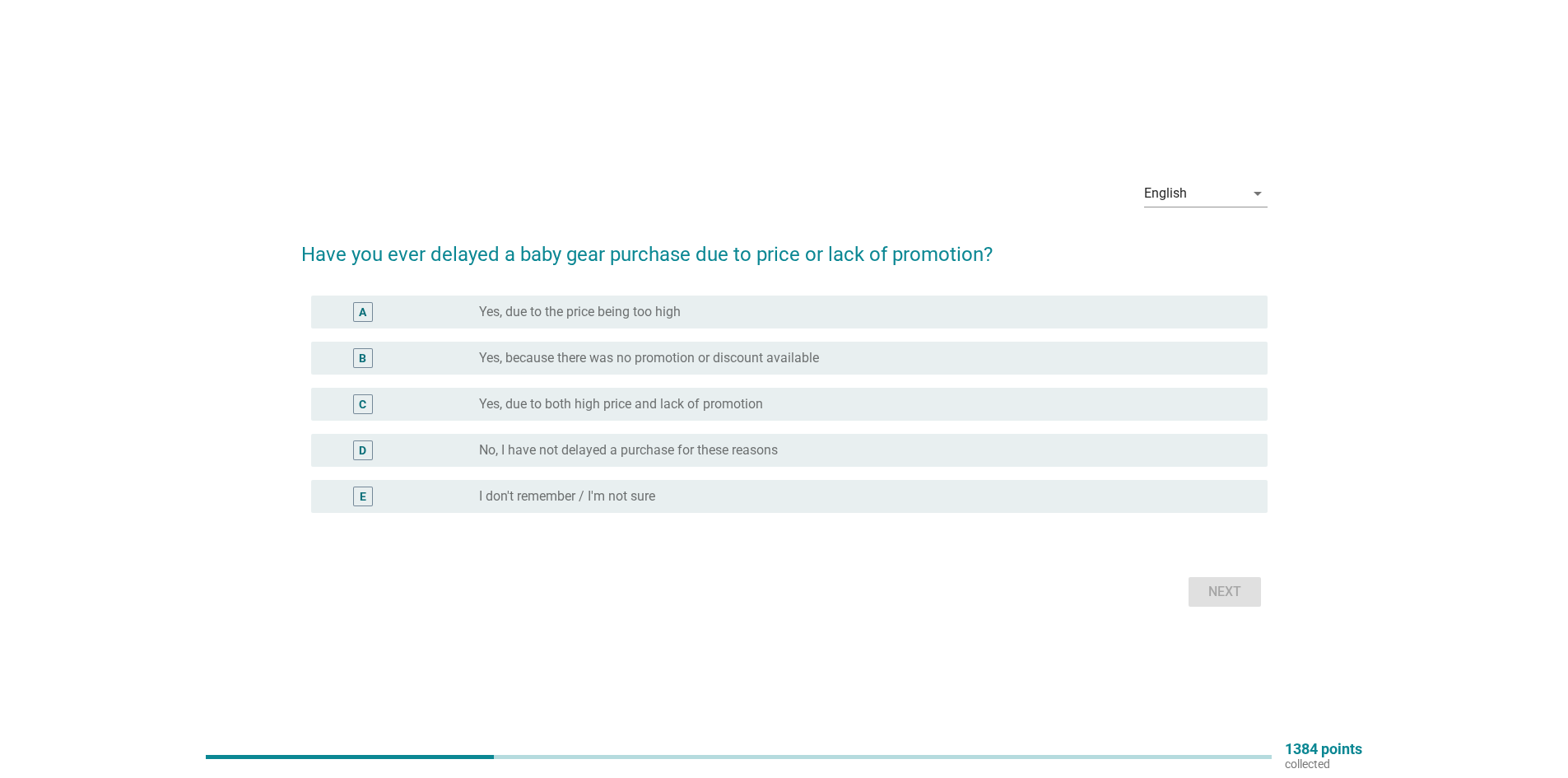
click at [671, 300] on div "A radio_button_unchecked Yes, due to the price being too high" at bounding box center [790, 312] width 957 height 33
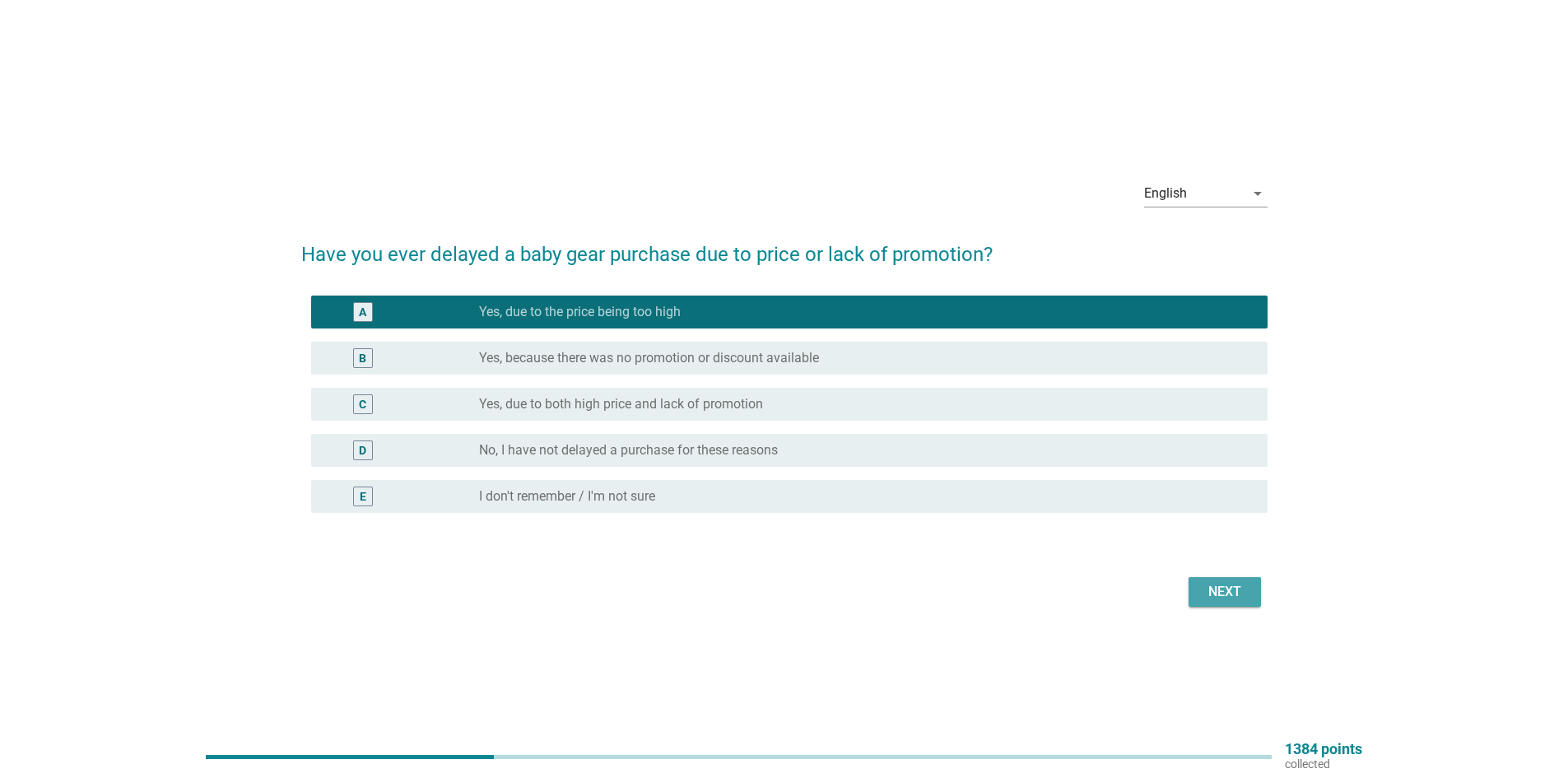
click at [1229, 580] on button "Next" at bounding box center [1225, 592] width 72 height 30
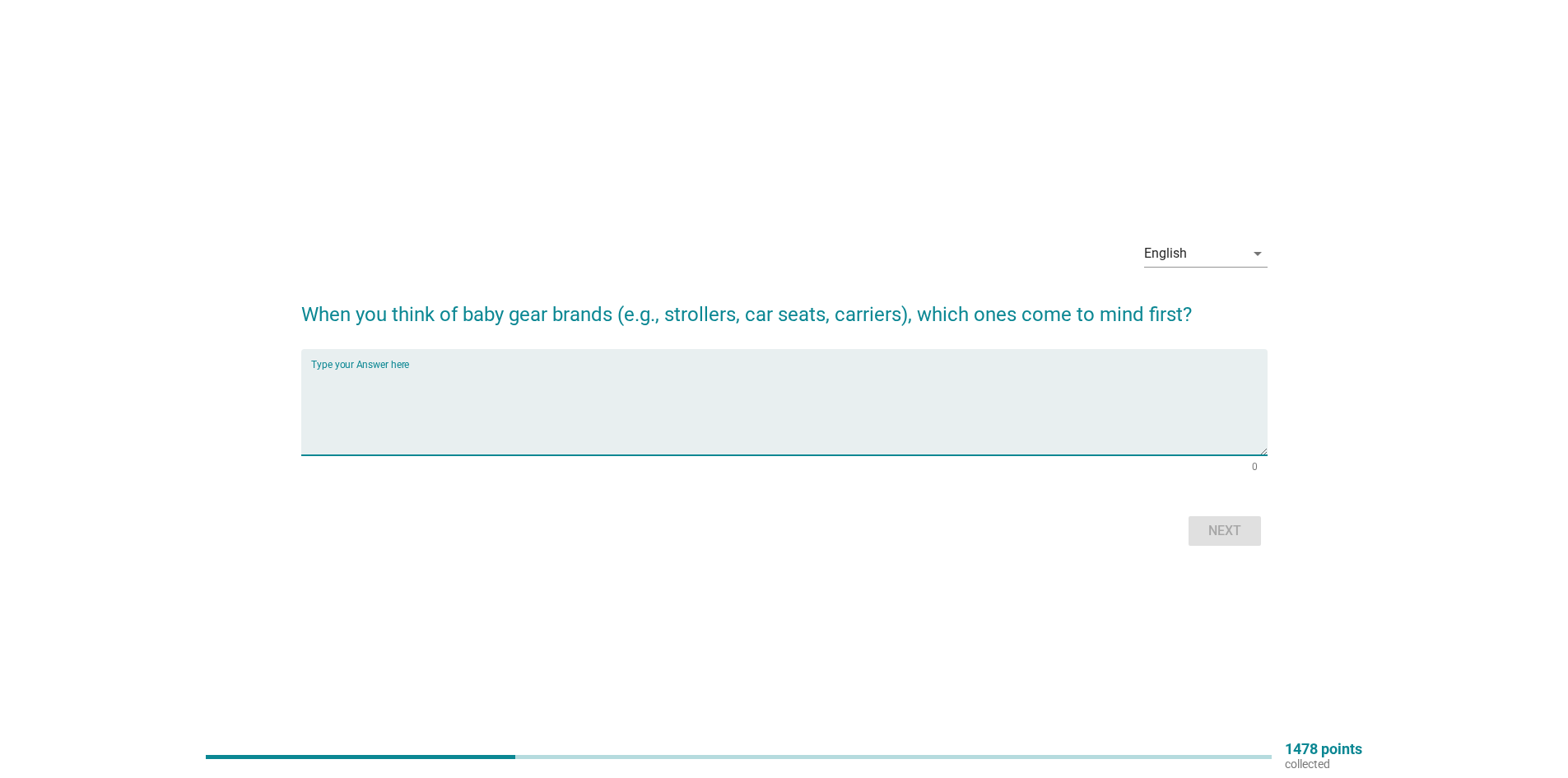
click at [995, 391] on textarea "Type your Answer here" at bounding box center [790, 412] width 957 height 87
type textarea "car seat"
click at [1224, 500] on form "When you think of baby gear brands (e.g., strollers, car seats, carriers), whic…" at bounding box center [784, 417] width 967 height 268
click at [1214, 527] on div "Next" at bounding box center [1225, 531] width 46 height 20
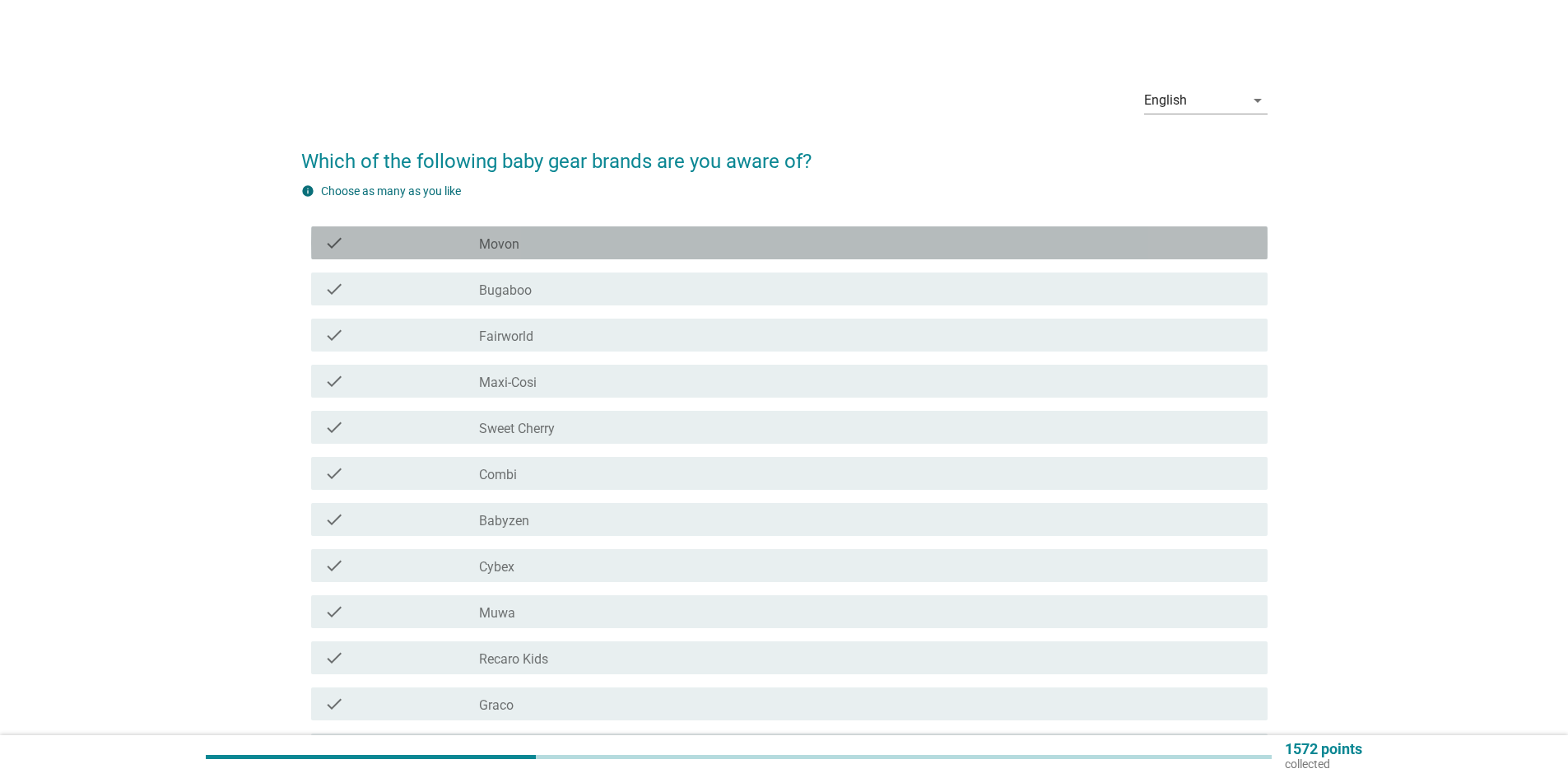
click at [832, 239] on div "check_box_outline_blank Movon" at bounding box center [867, 243] width 776 height 20
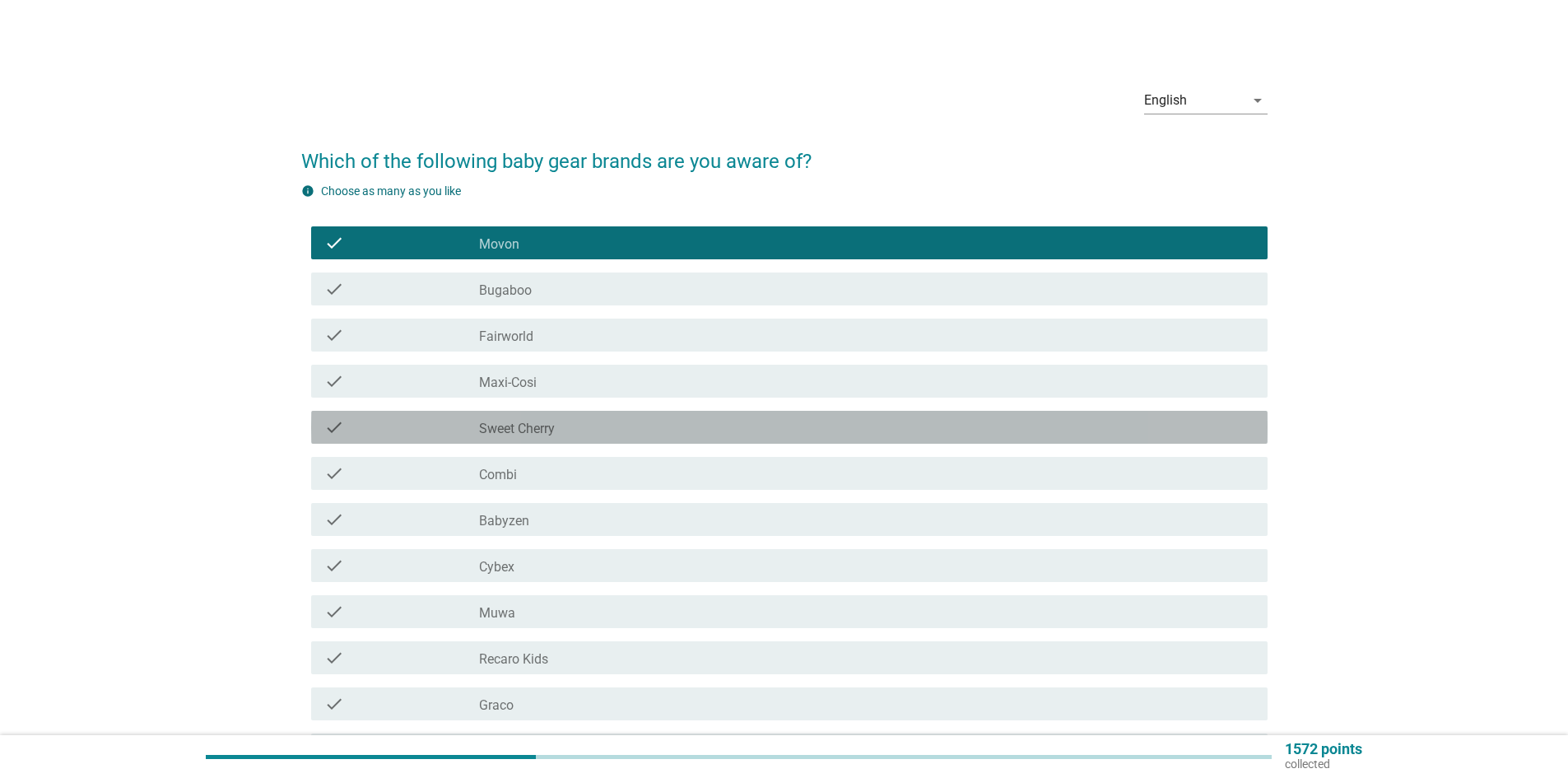
click at [767, 425] on div "check_box_outline_blank Sweet Cherry" at bounding box center [867, 427] width 776 height 20
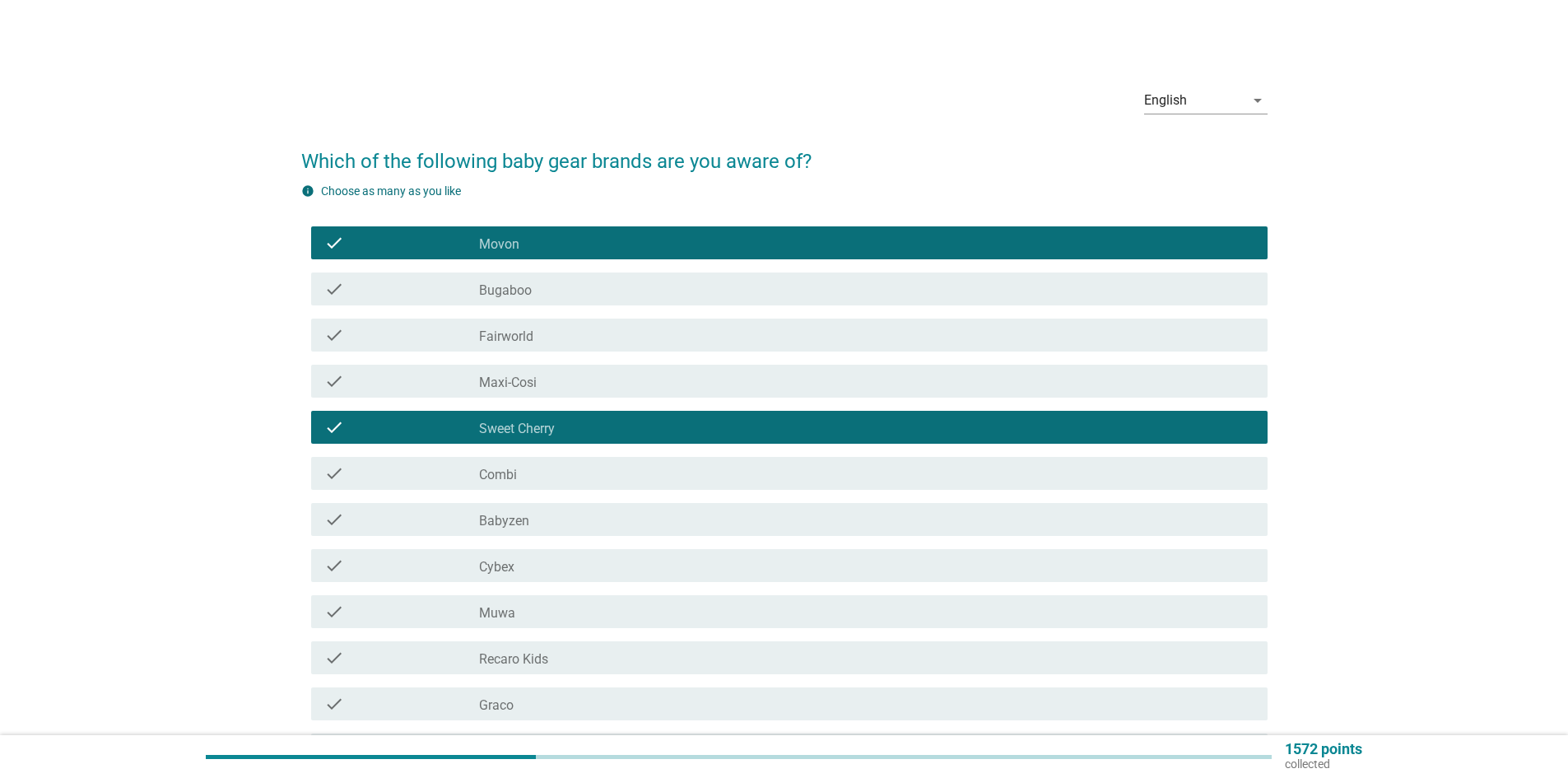
click at [739, 469] on div "check_box_outline_blank Combi" at bounding box center [867, 473] width 776 height 20
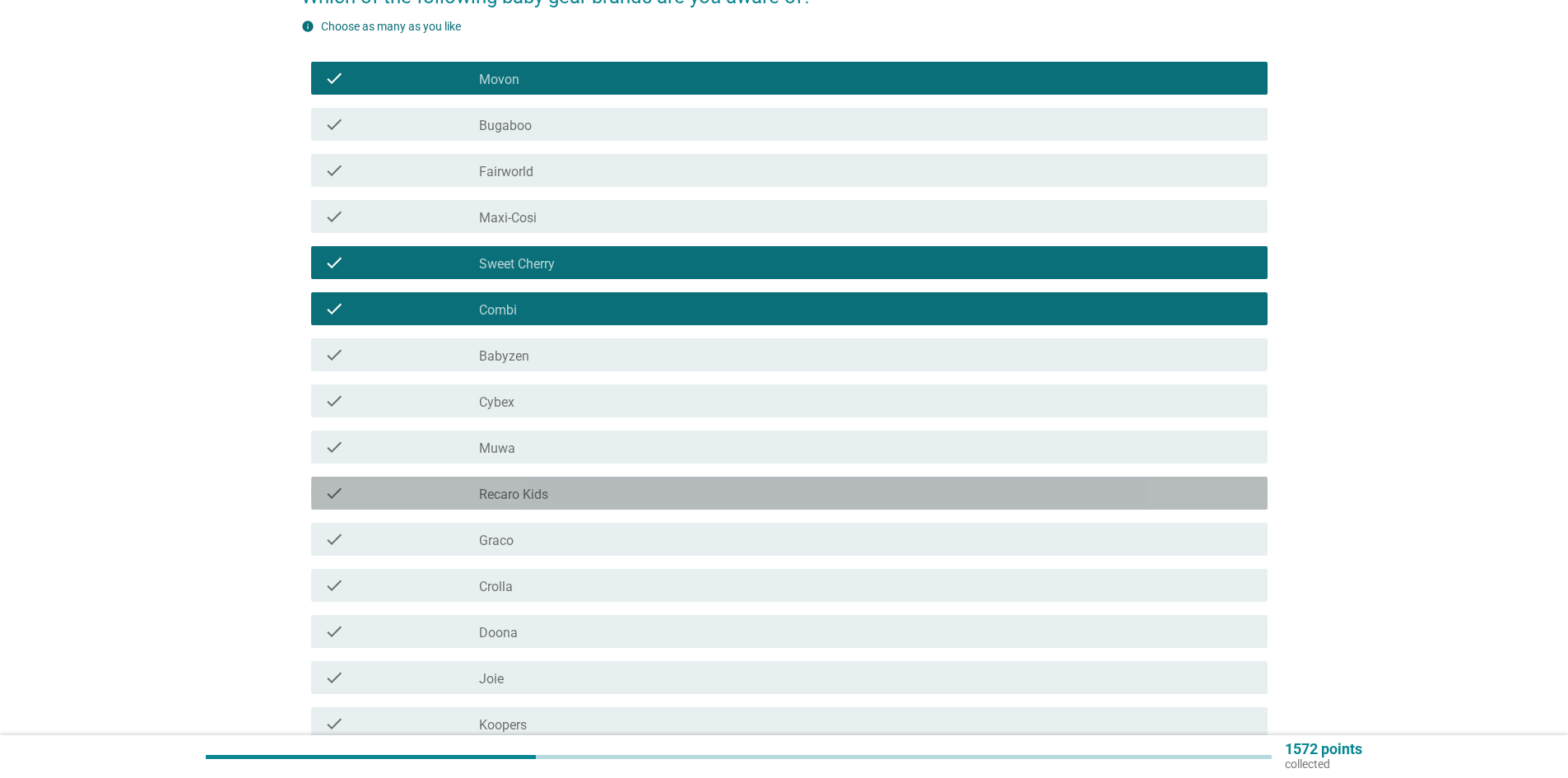
click at [700, 495] on div "check_box_outline_blank Recaro Kids" at bounding box center [867, 493] width 776 height 20
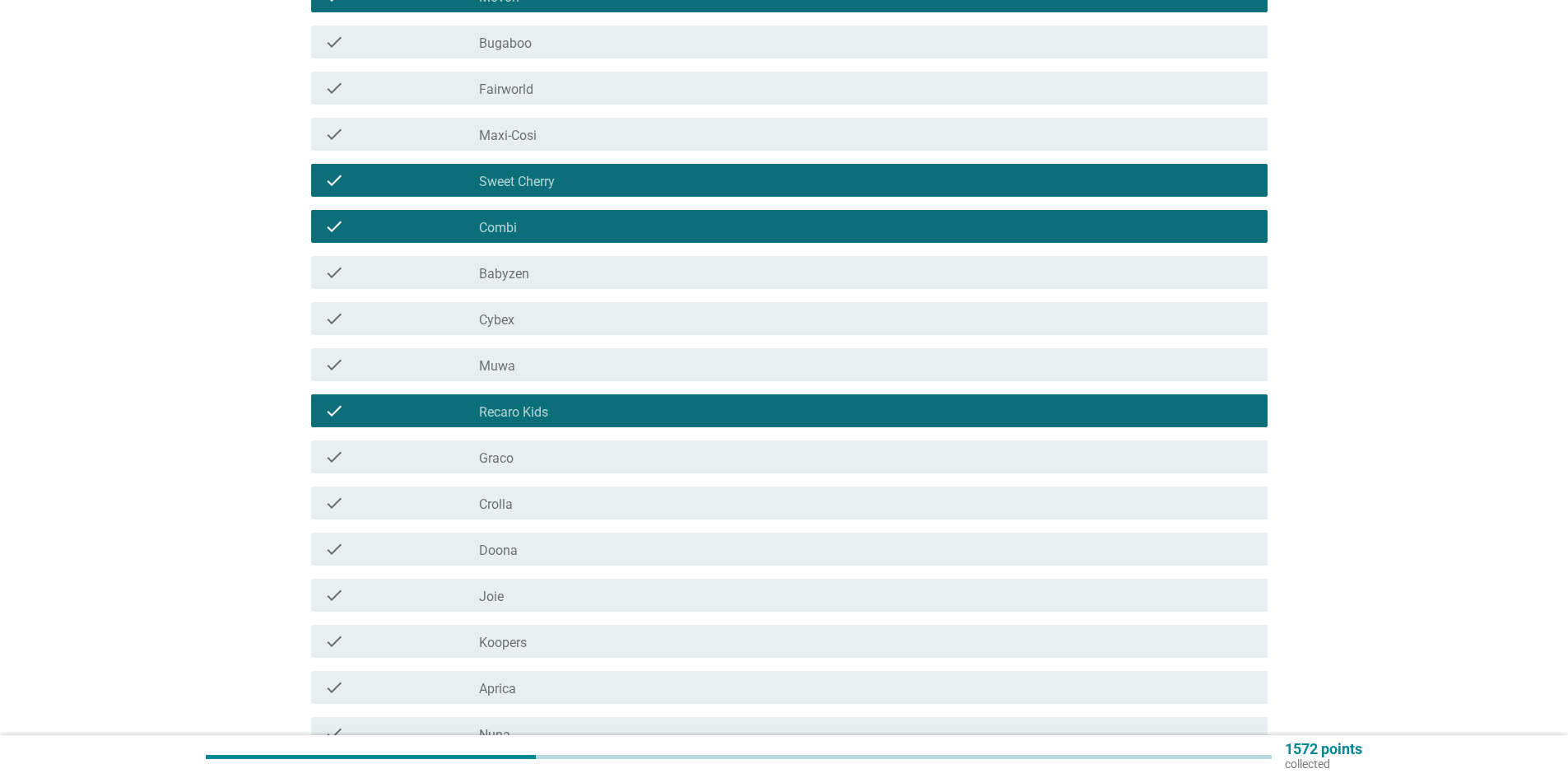
click at [692, 499] on div "check_box_outline_blank Crolla" at bounding box center [867, 503] width 776 height 20
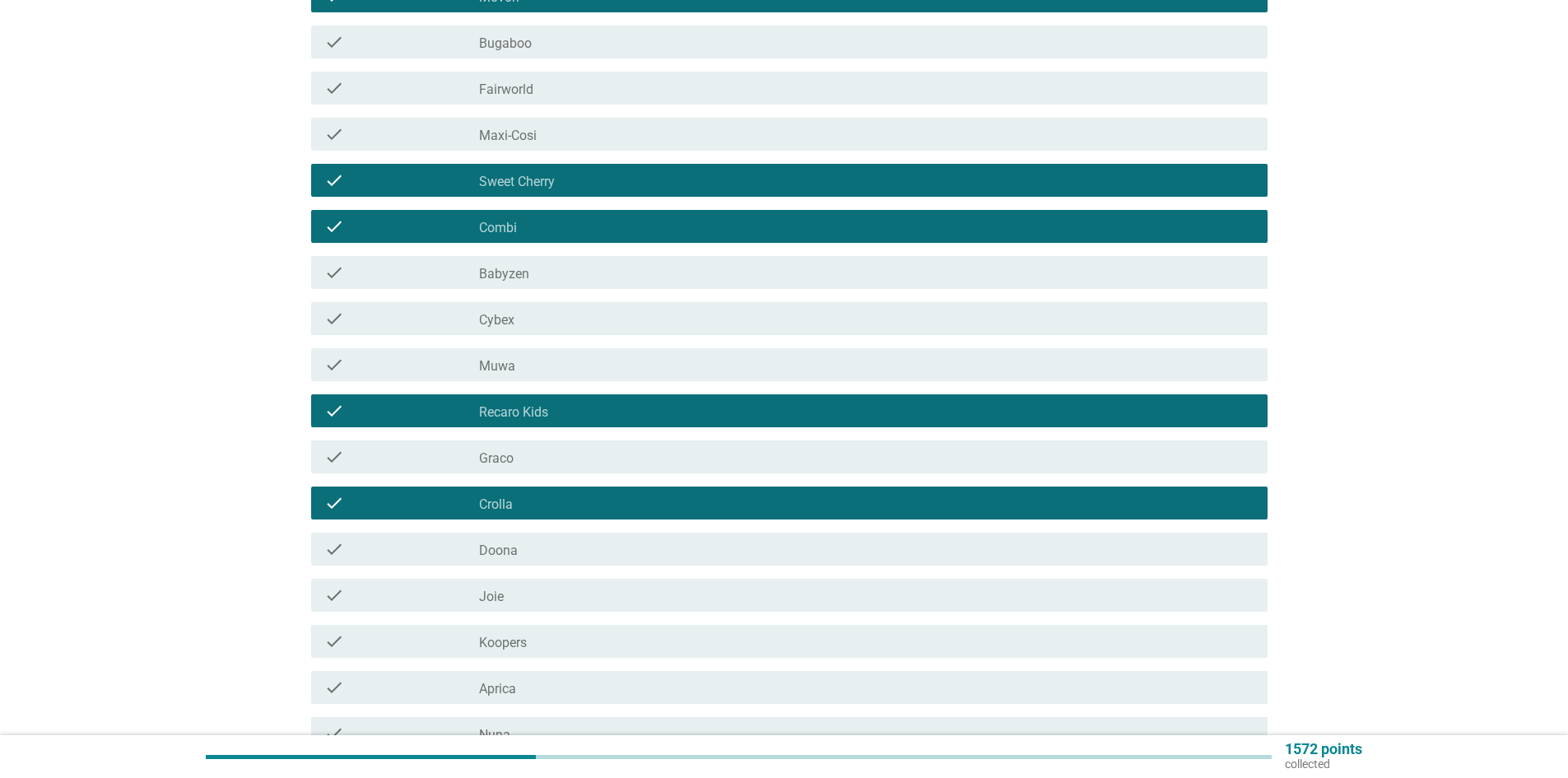
scroll to position [329, 0]
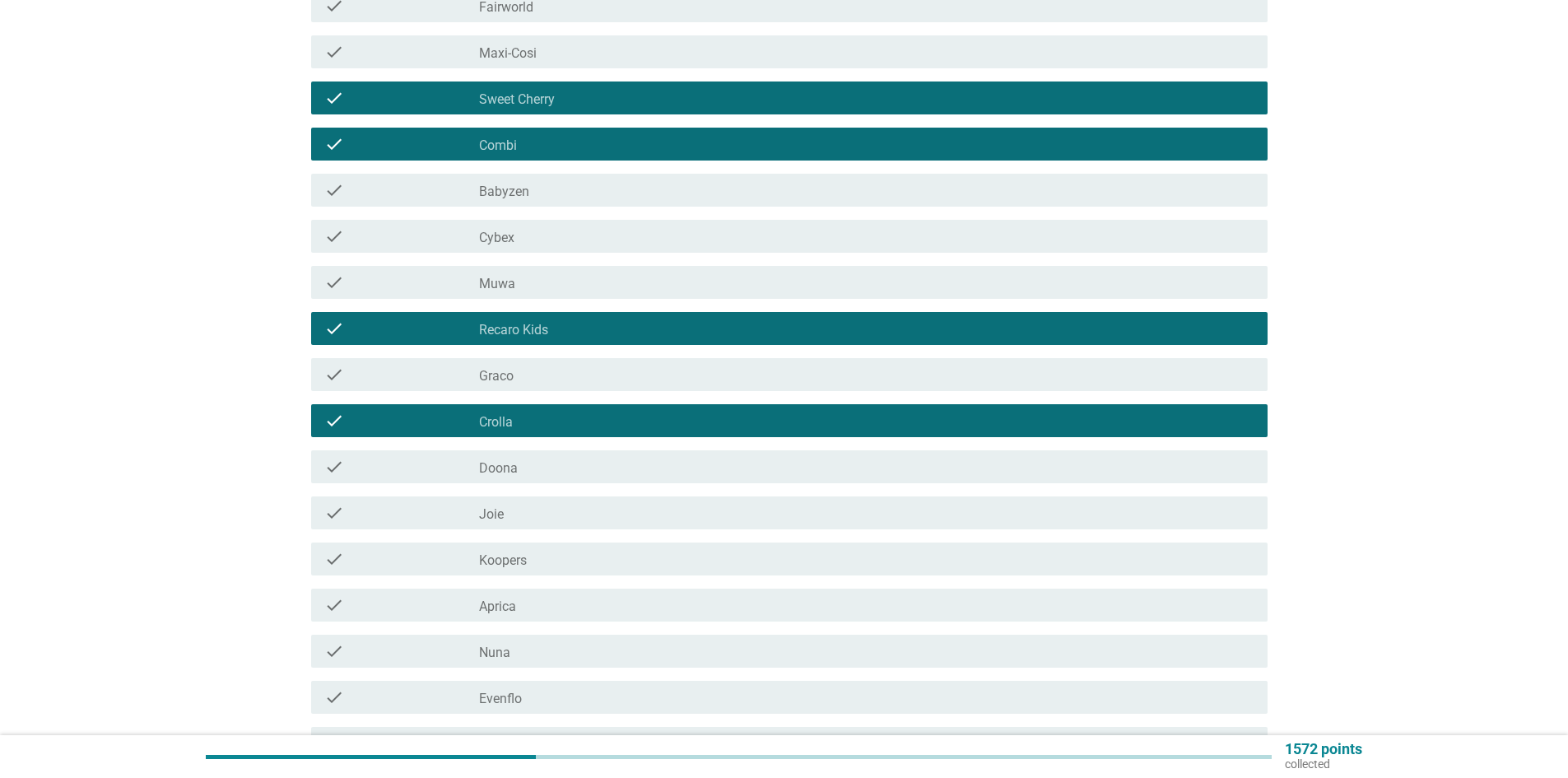
drag, startPoint x: 681, startPoint y: 472, endPoint x: 667, endPoint y: 498, distance: 29.5
click at [679, 472] on div "check_box_outline_blank Doona" at bounding box center [867, 467] width 776 height 20
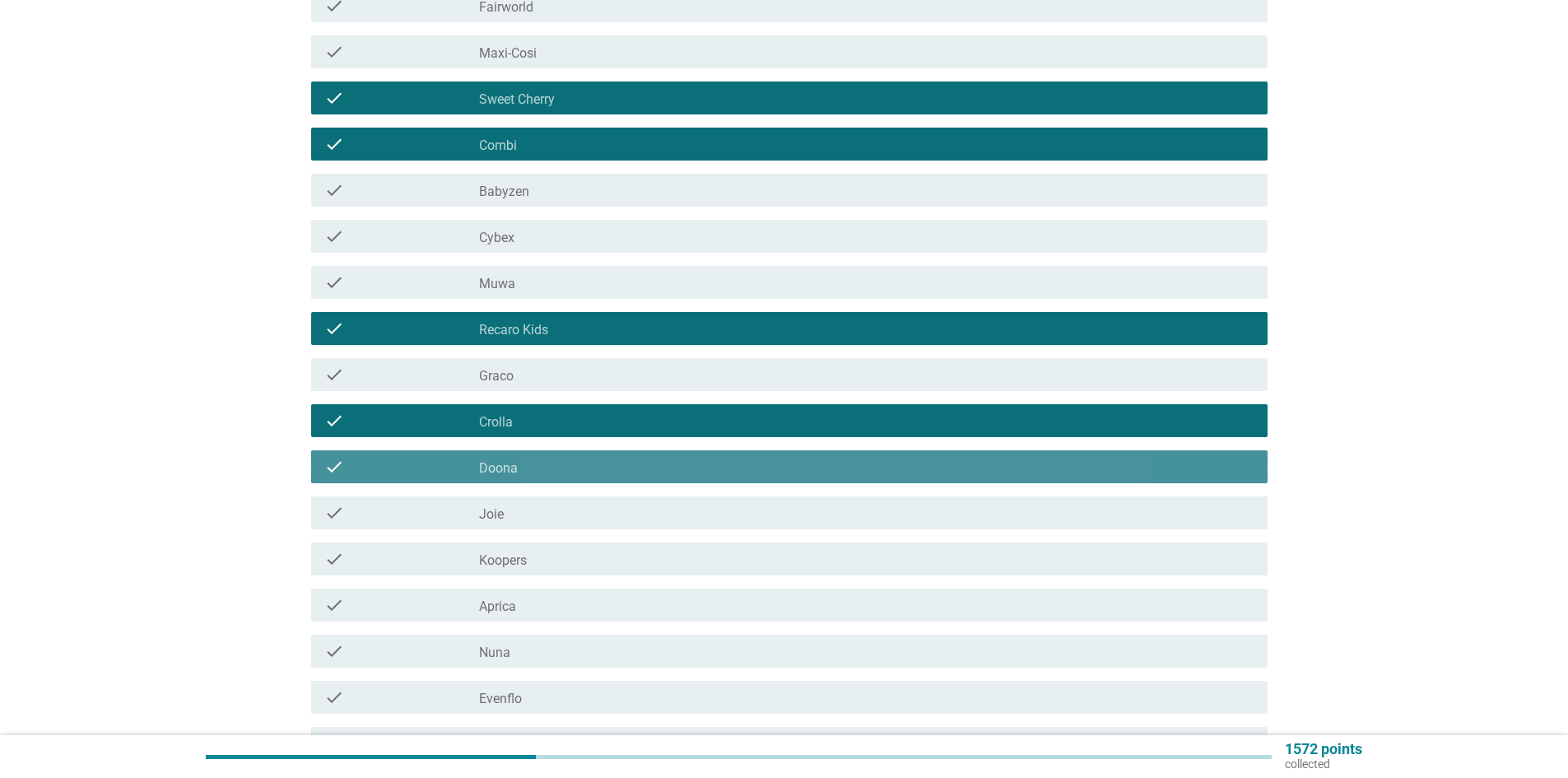
click at [667, 501] on div "check check_box_outline_blank Joie" at bounding box center [790, 512] width 957 height 33
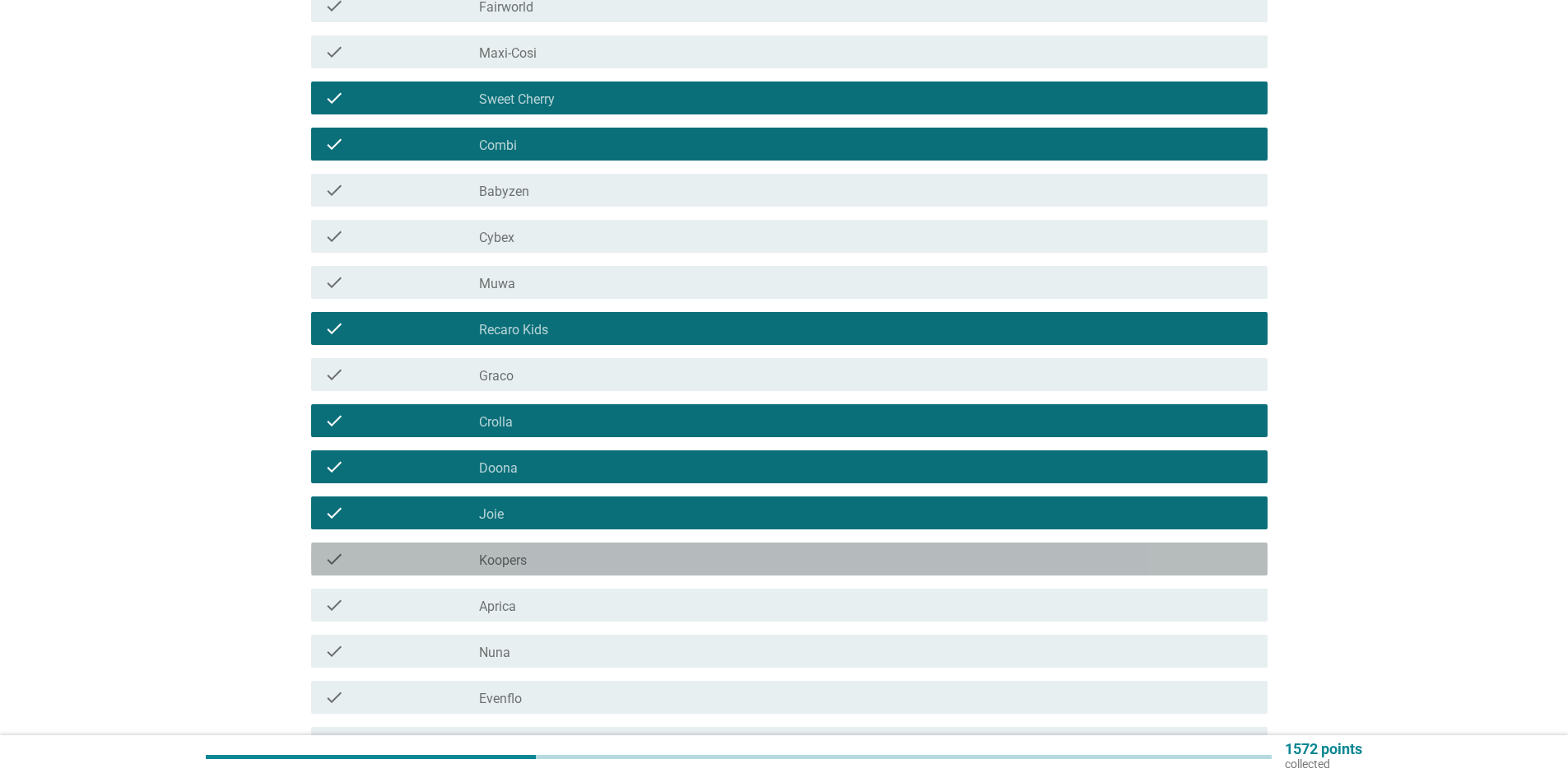
click at [646, 557] on div "check_box_outline_blank Koopers" at bounding box center [867, 559] width 776 height 20
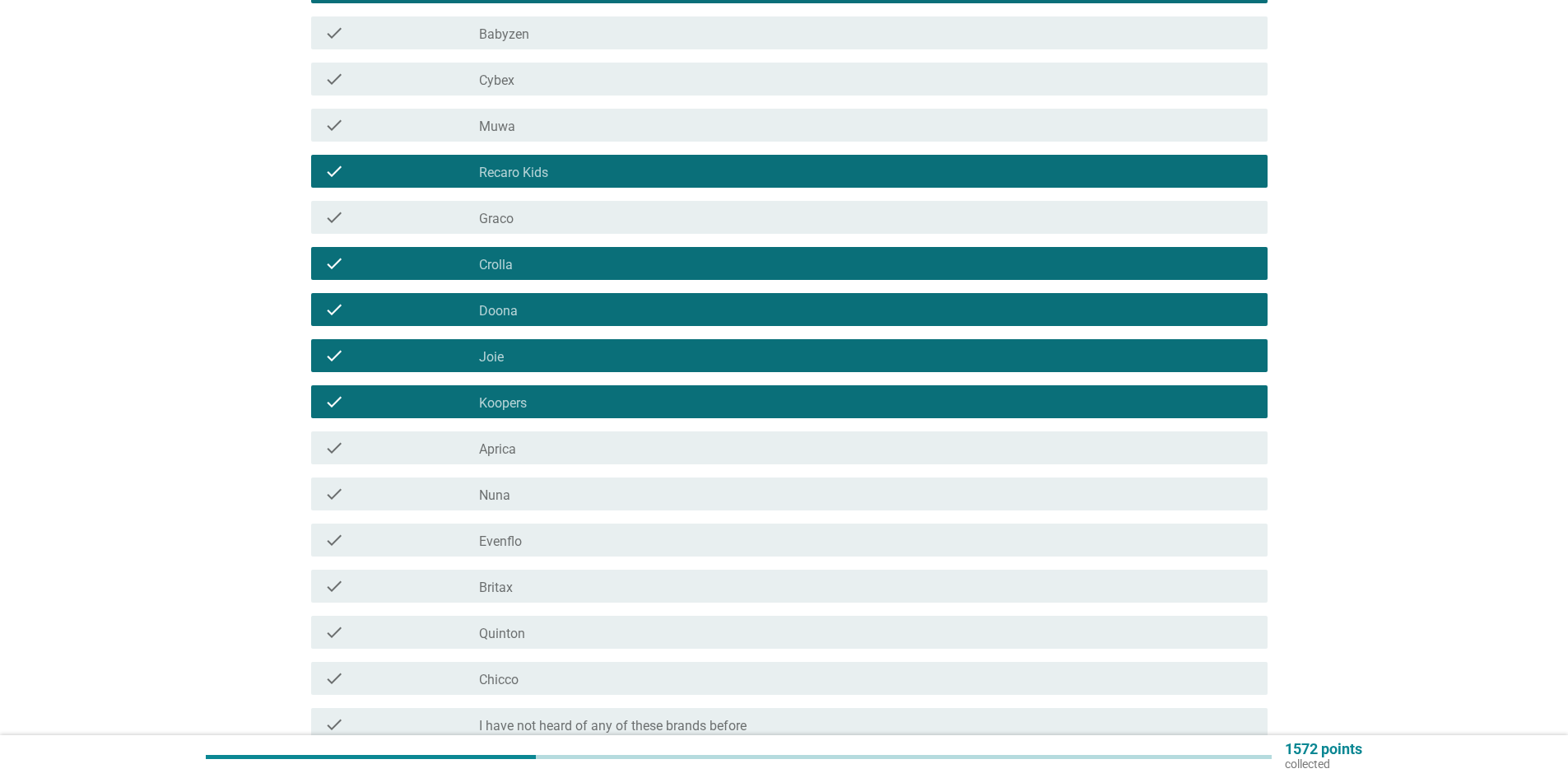
scroll to position [494, 0]
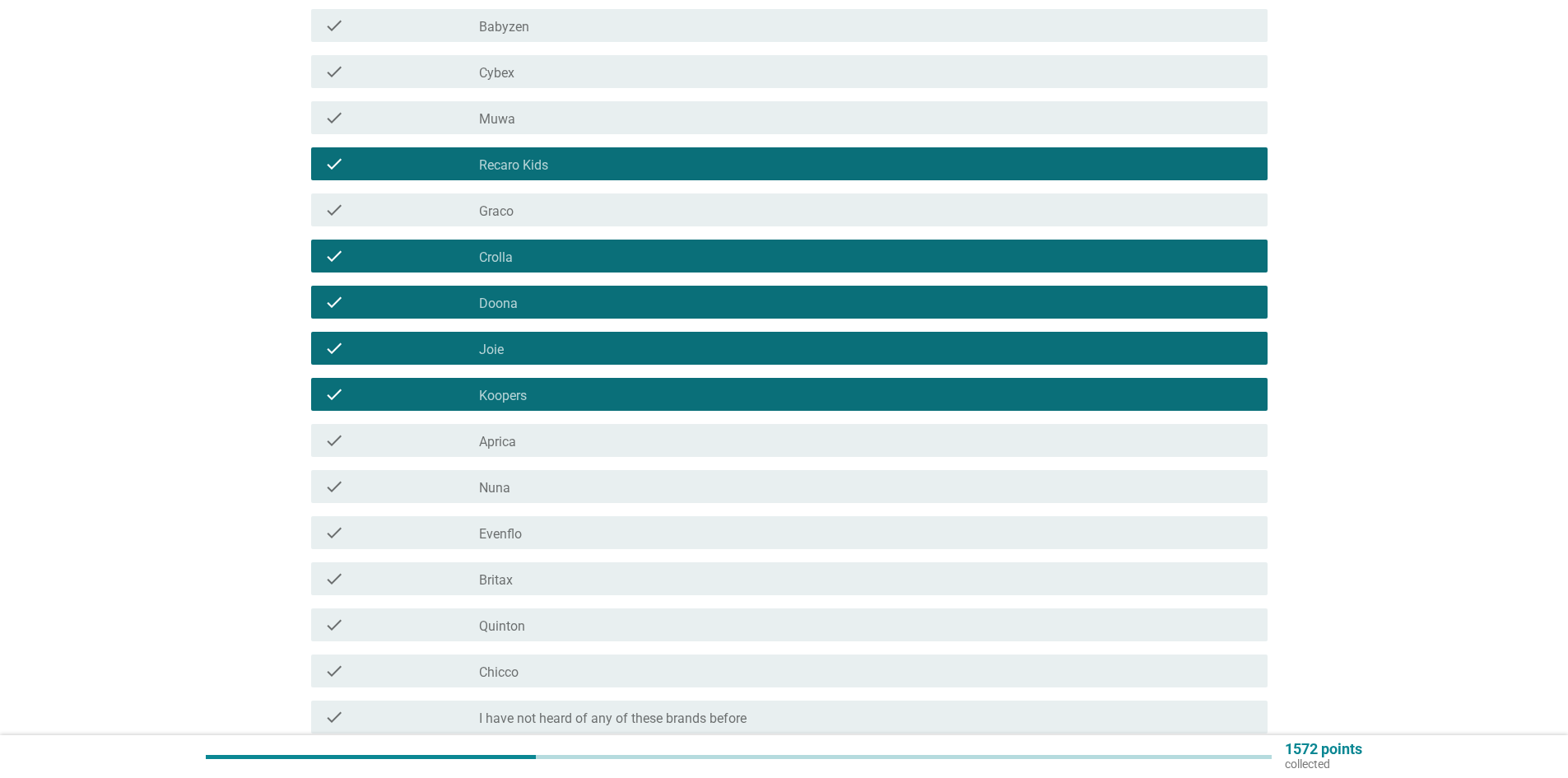
click at [661, 481] on div "check_box_outline_blank Nuna" at bounding box center [867, 486] width 776 height 20
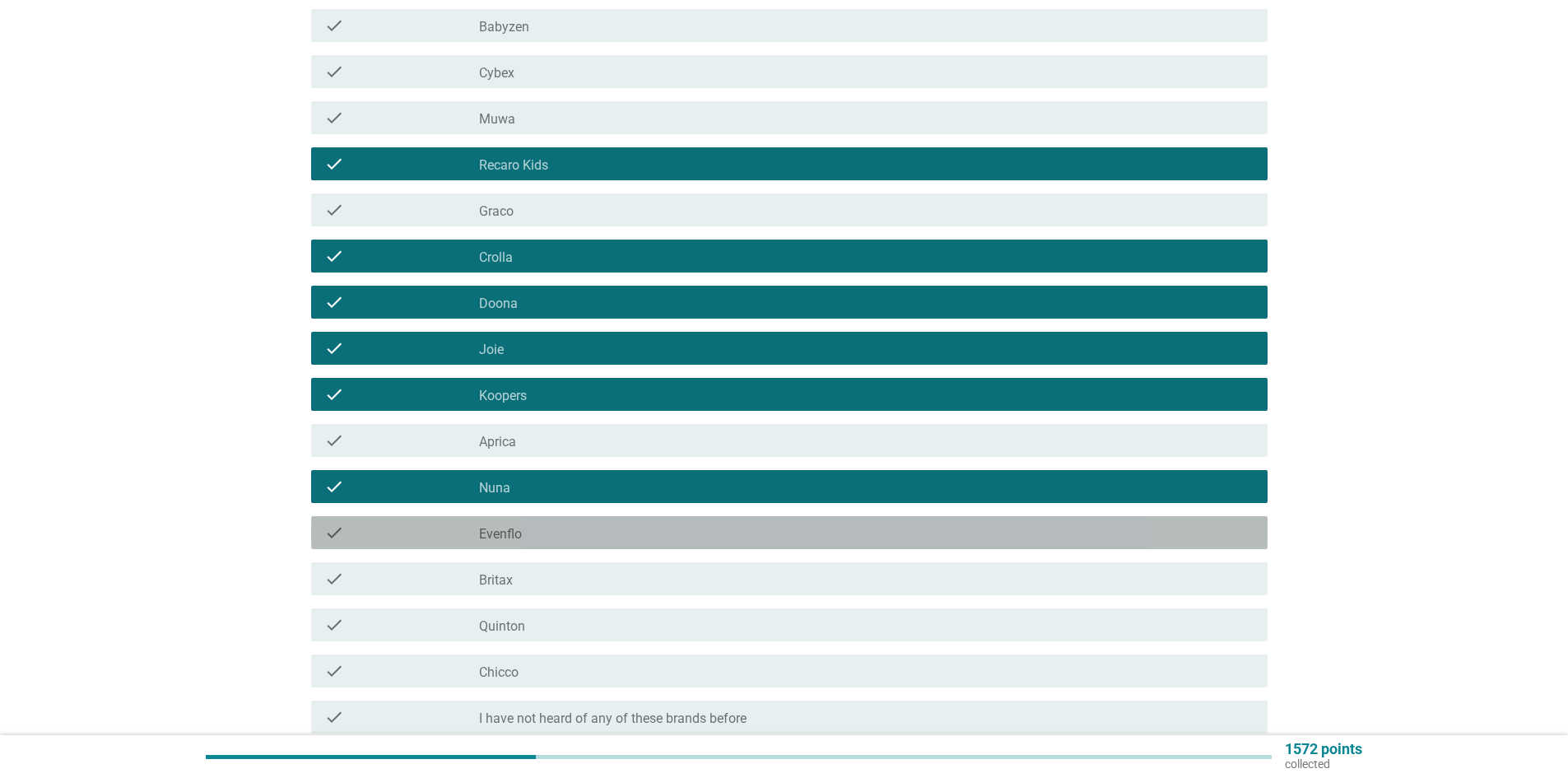
click at [653, 541] on div "check_box_outline_blank Evenflo" at bounding box center [867, 532] width 776 height 20
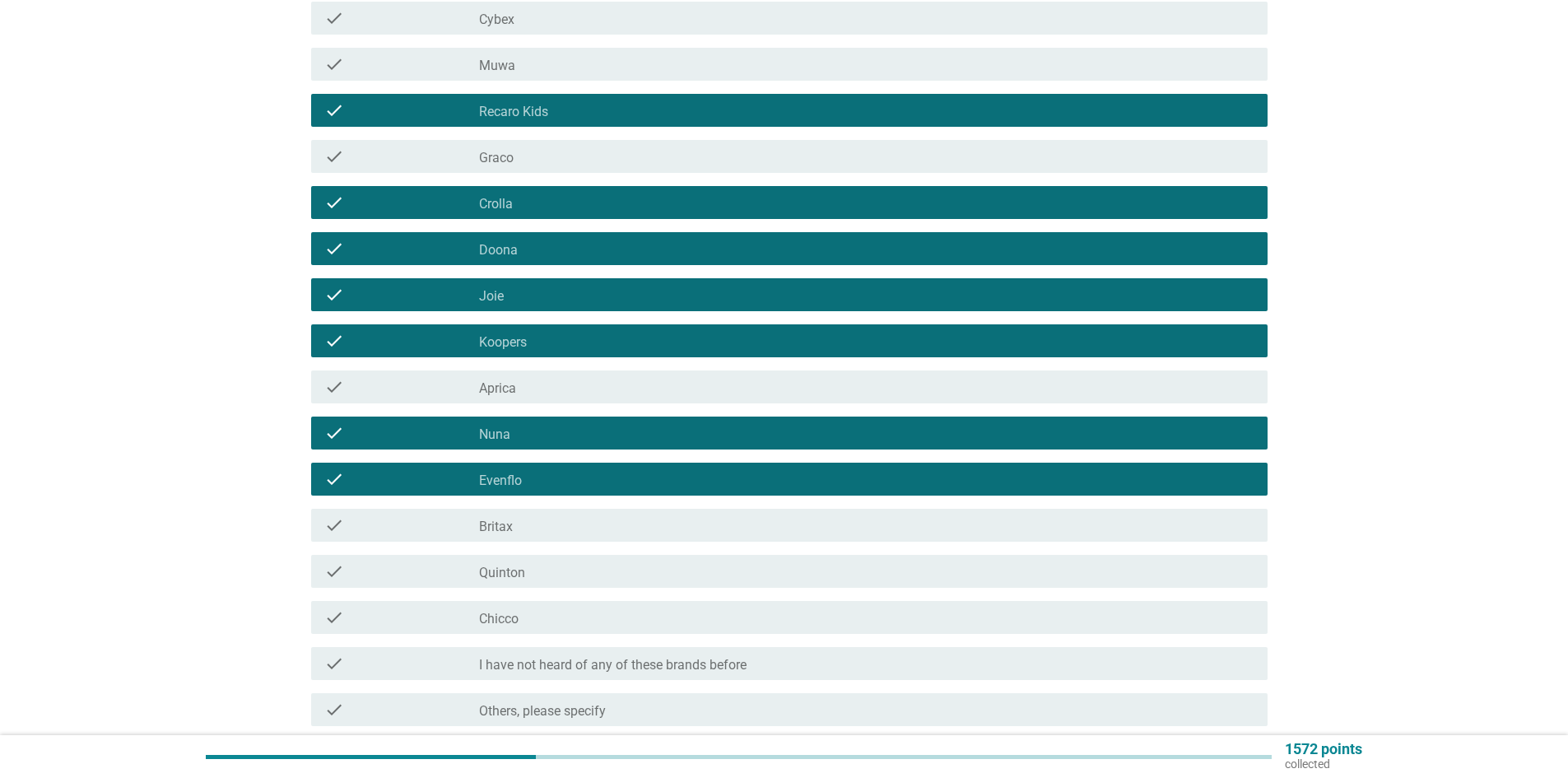
scroll to position [577, 0]
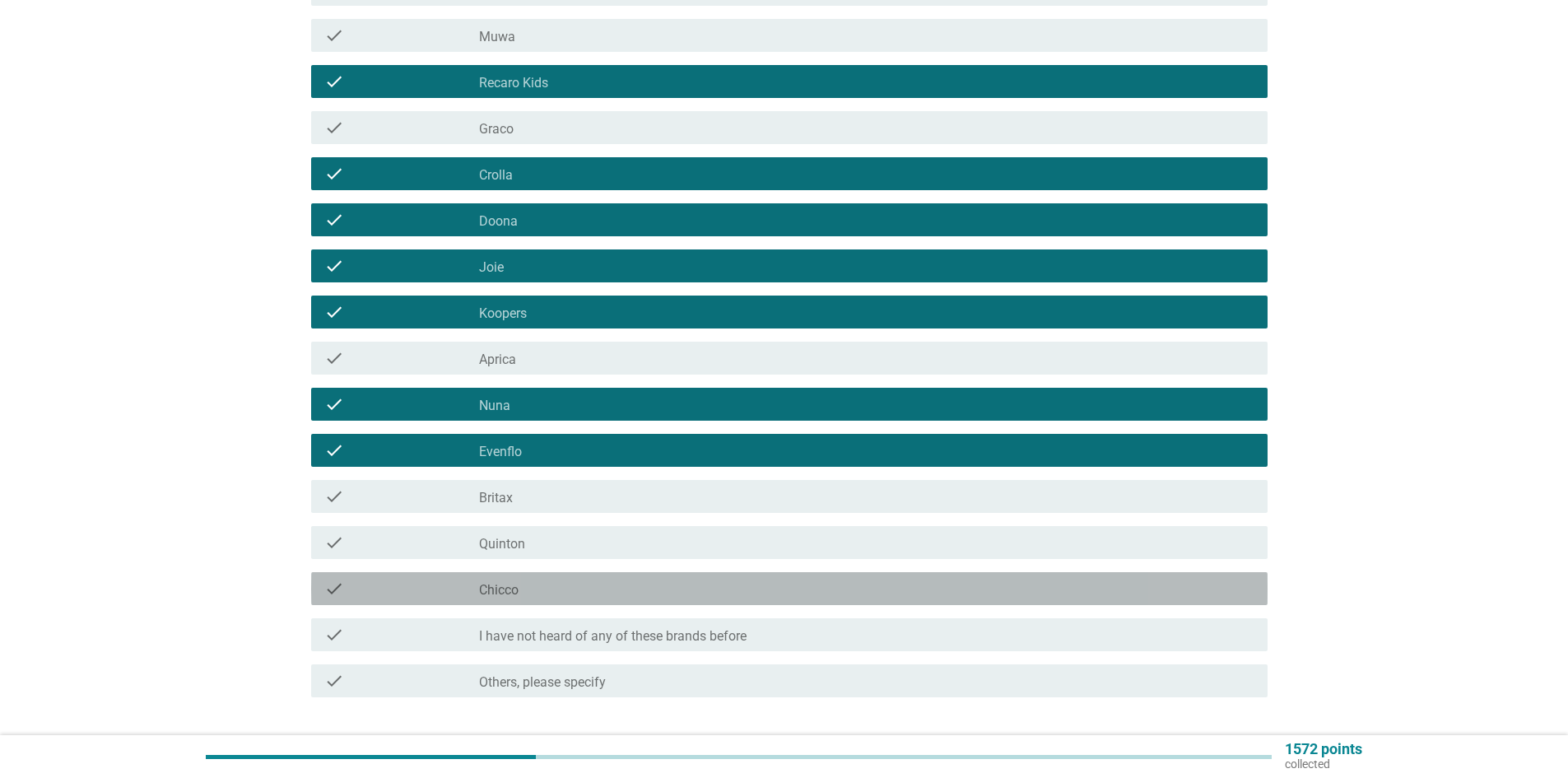
click at [619, 597] on div "check check_box_outline_blank Chicco" at bounding box center [790, 589] width 957 height 33
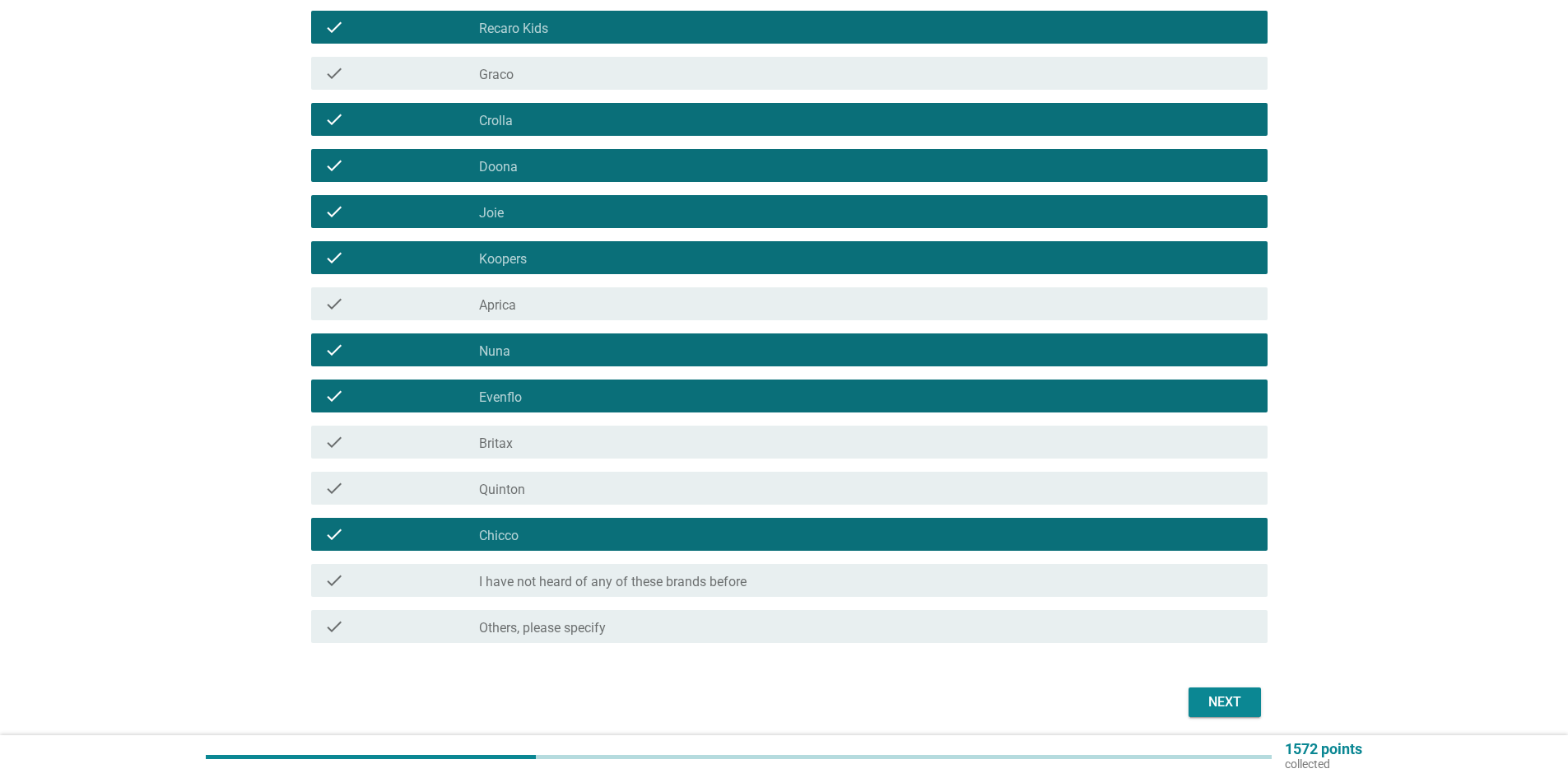
scroll to position [659, 0]
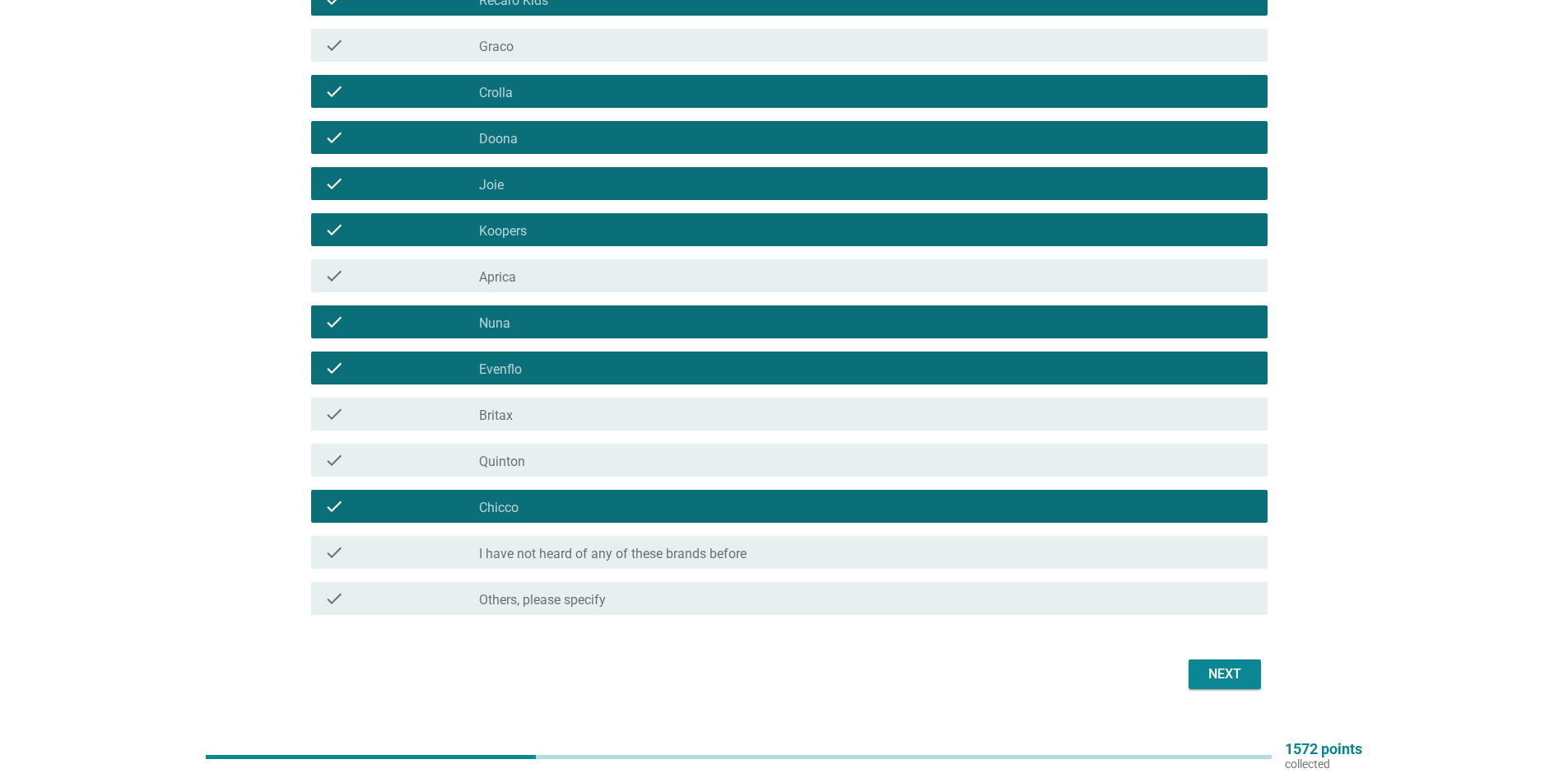
click at [1211, 680] on div "Next" at bounding box center [1225, 674] width 46 height 20
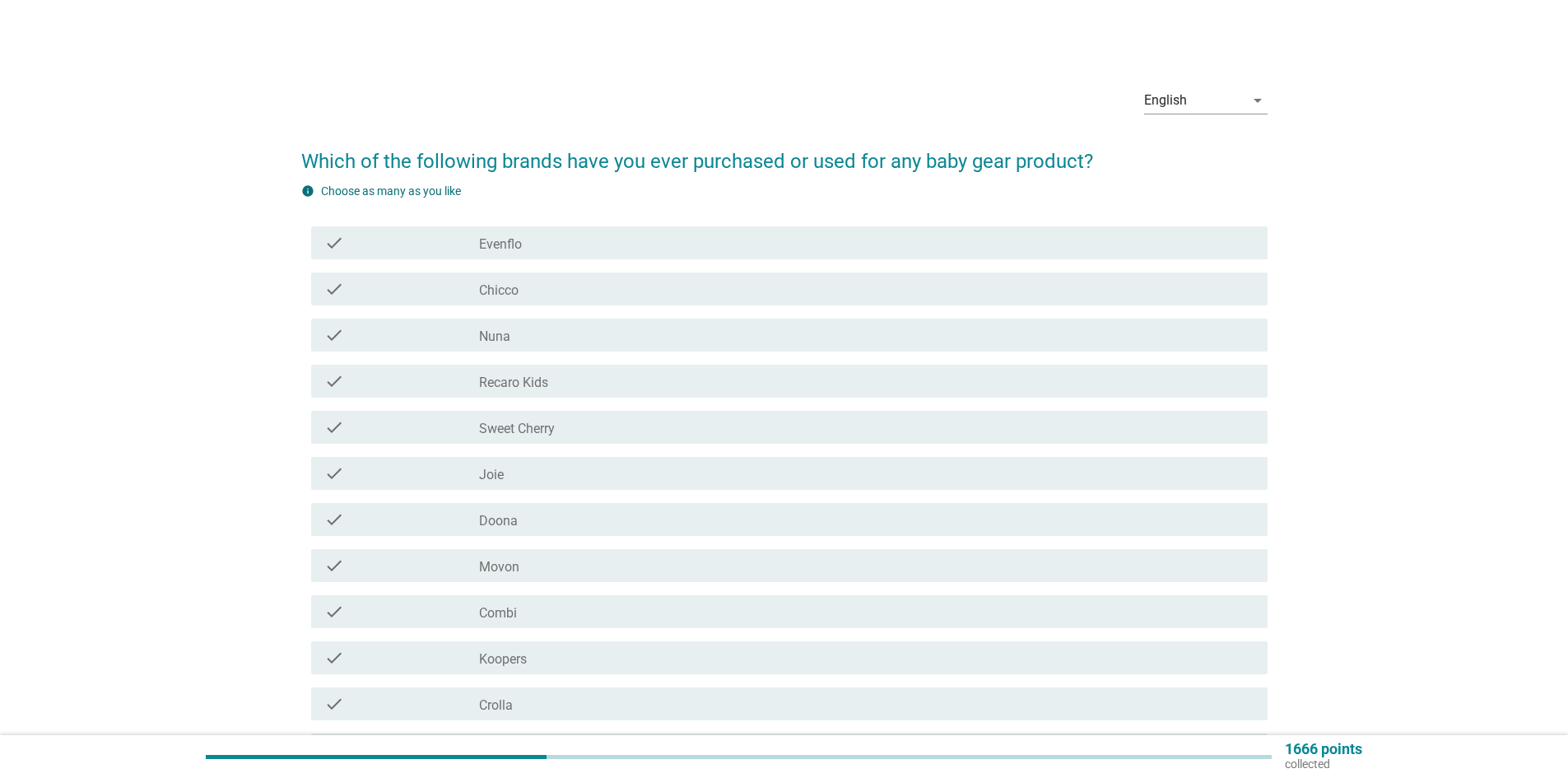
click at [570, 430] on div "check_box_outline_blank Sweet Cherry" at bounding box center [867, 427] width 776 height 20
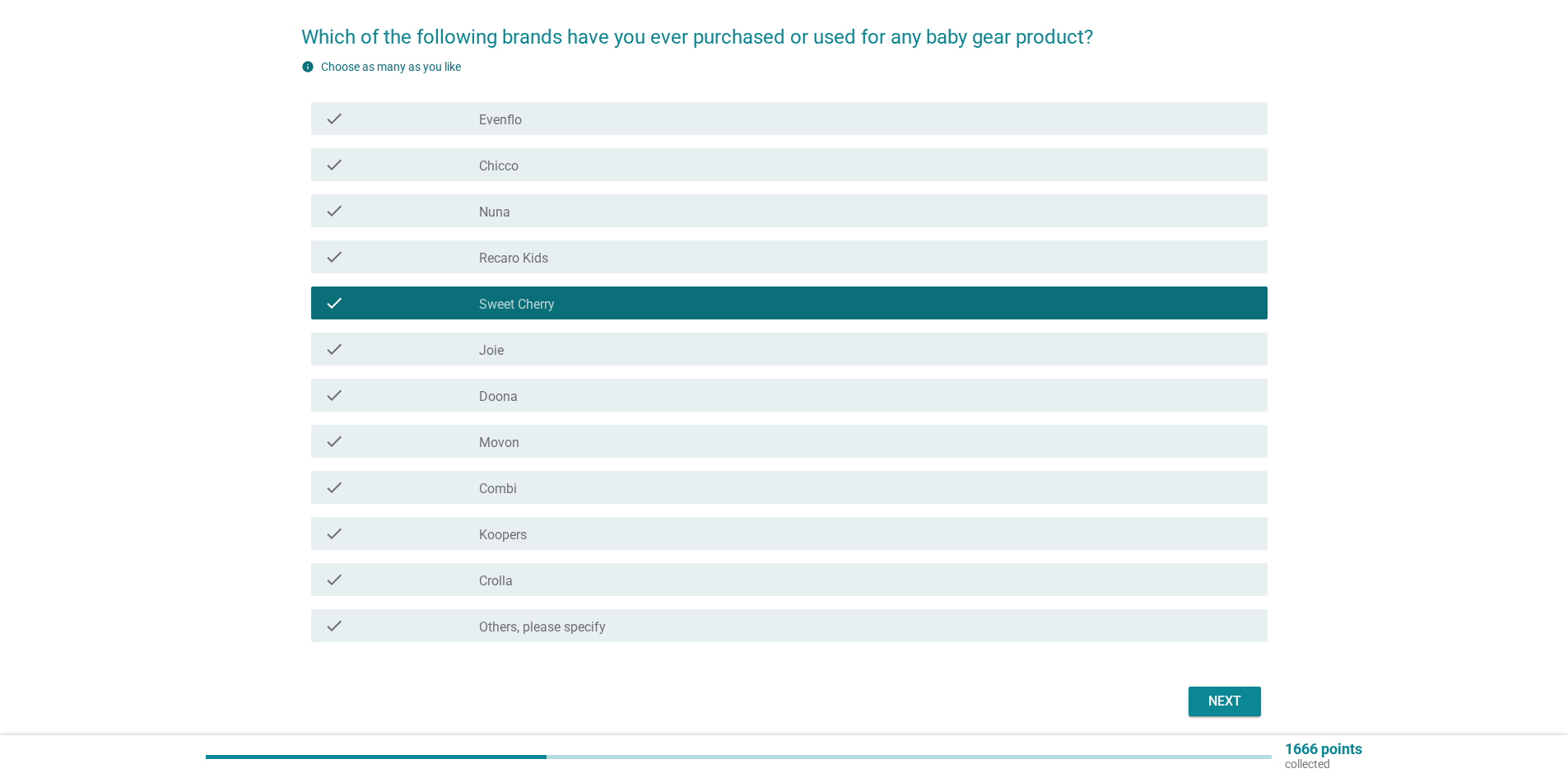
scroll to position [165, 0]
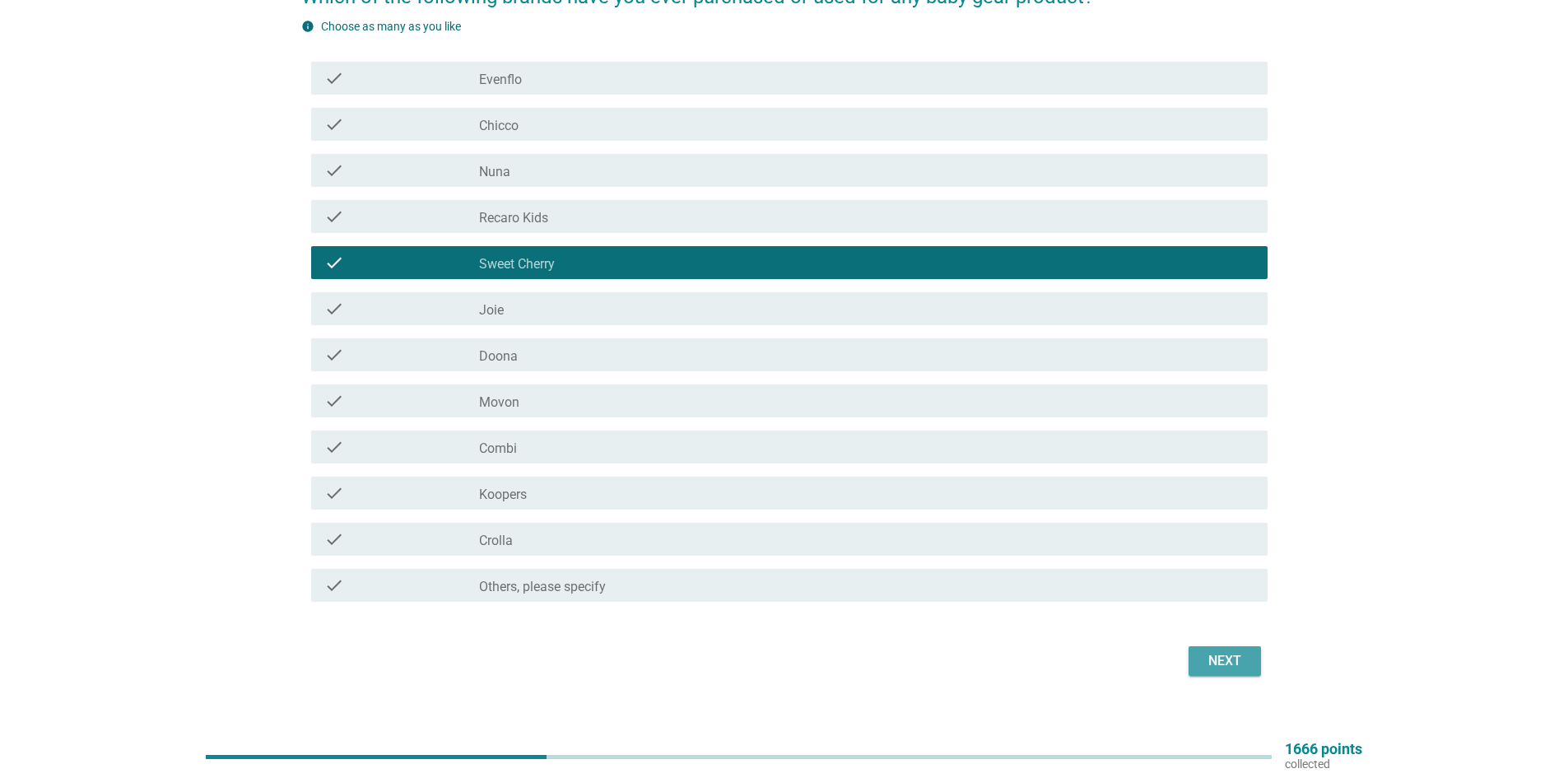
click at [1228, 669] on div "Next" at bounding box center [1225, 661] width 46 height 20
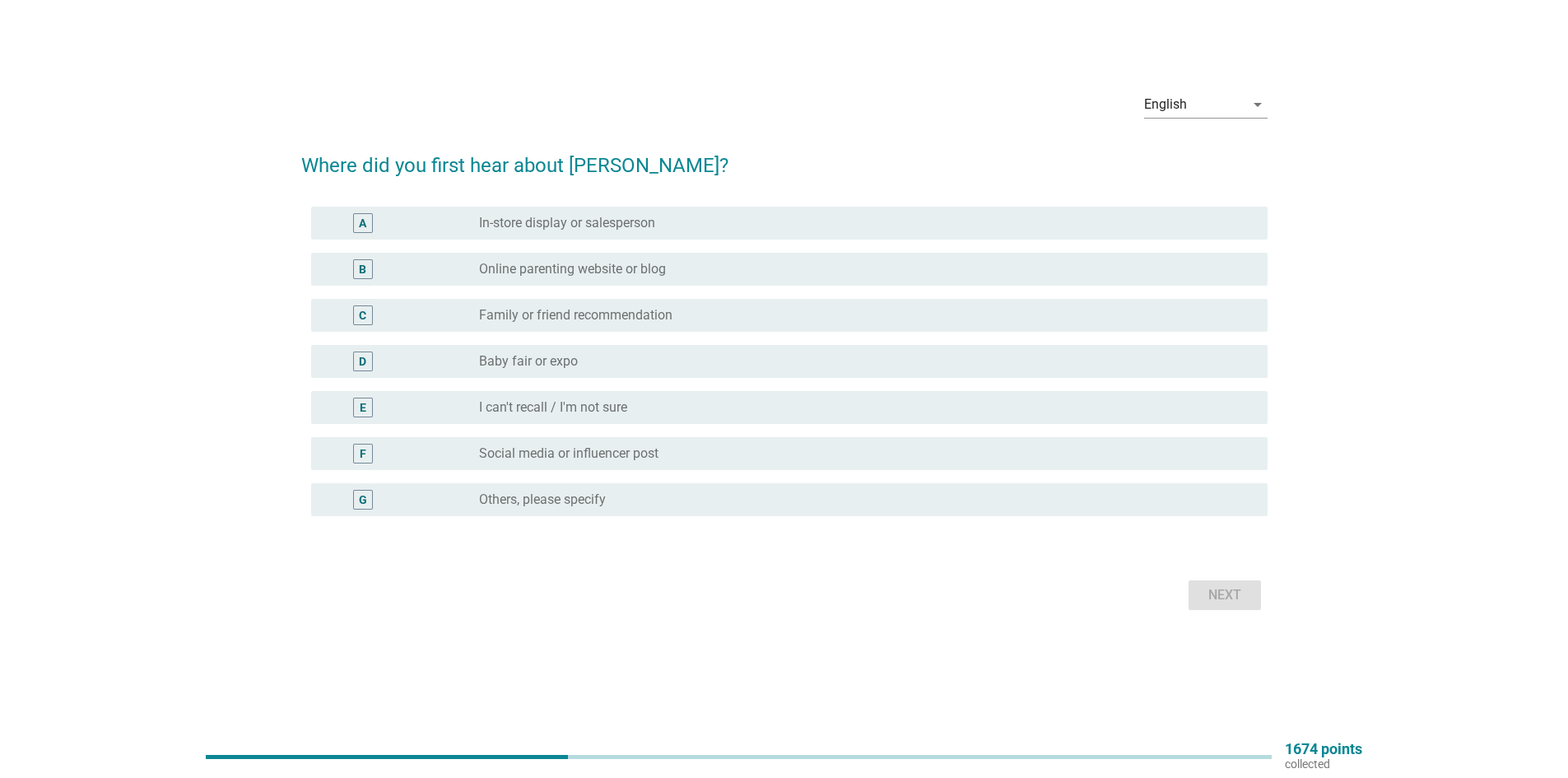
scroll to position [0, 0]
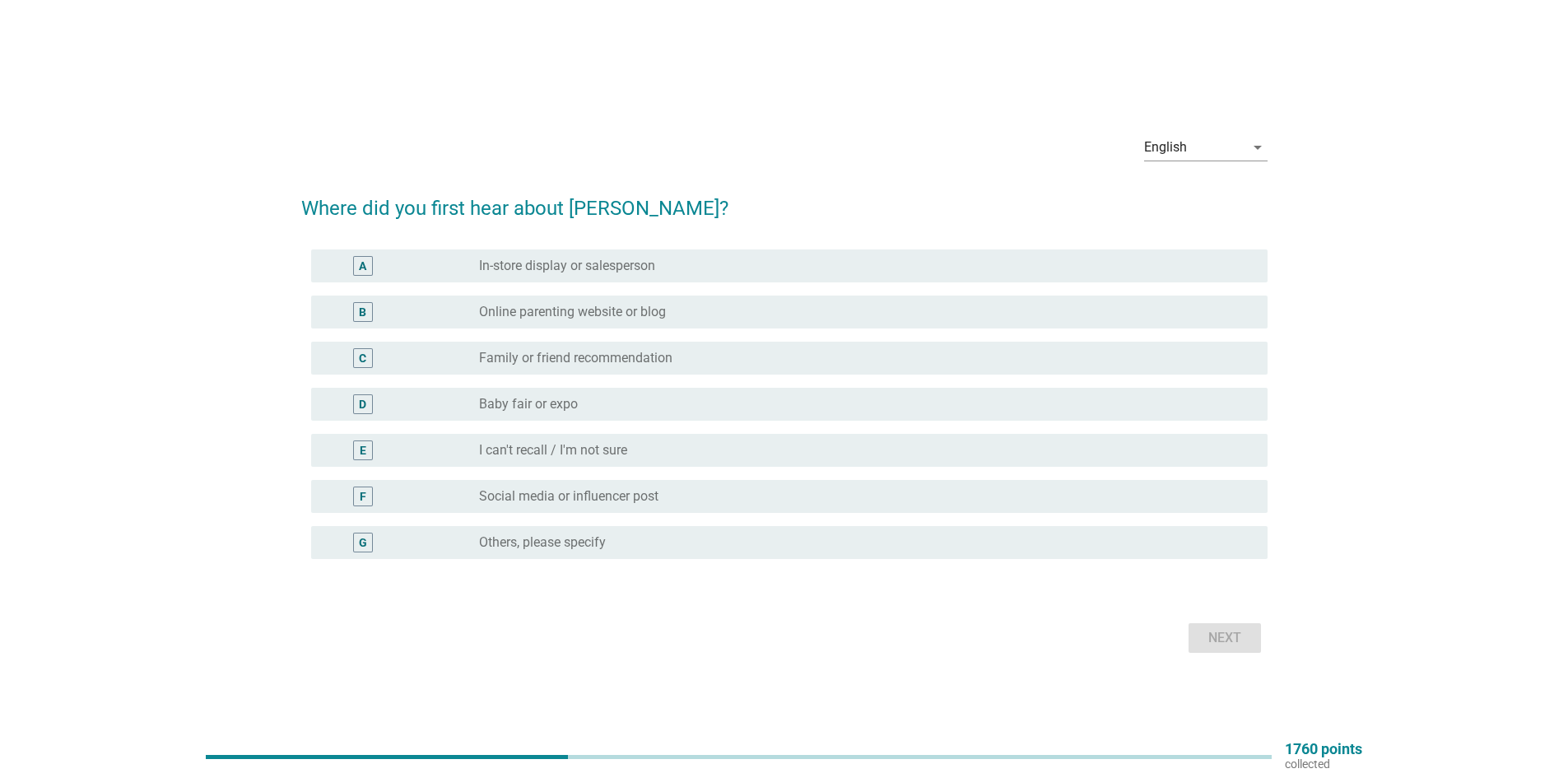
click at [702, 262] on div "radio_button_unchecked In-store display or salesperson" at bounding box center [860, 266] width 762 height 16
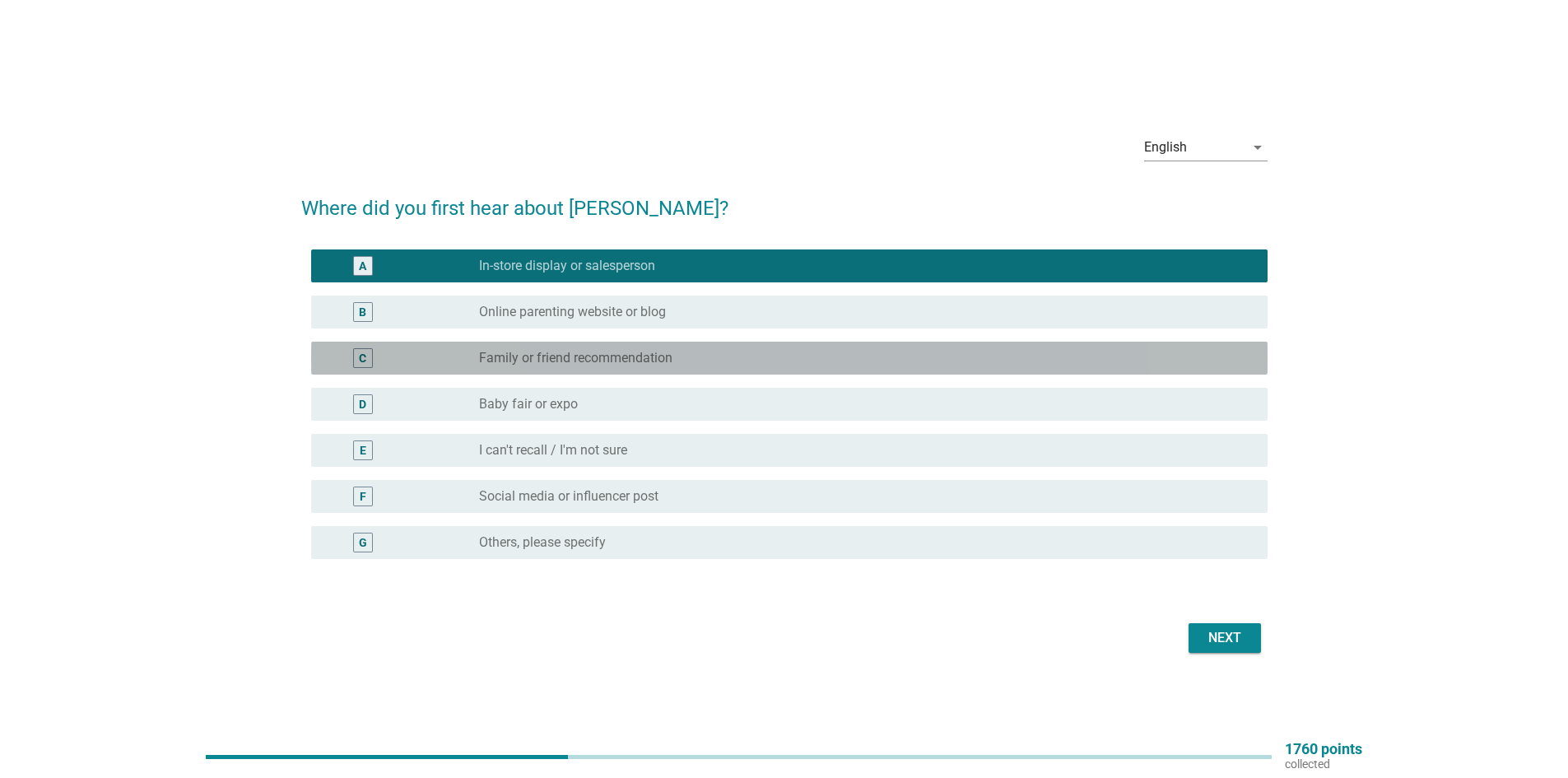
click at [678, 359] on div "radio_button_unchecked Family or friend recommendation" at bounding box center [860, 358] width 762 height 16
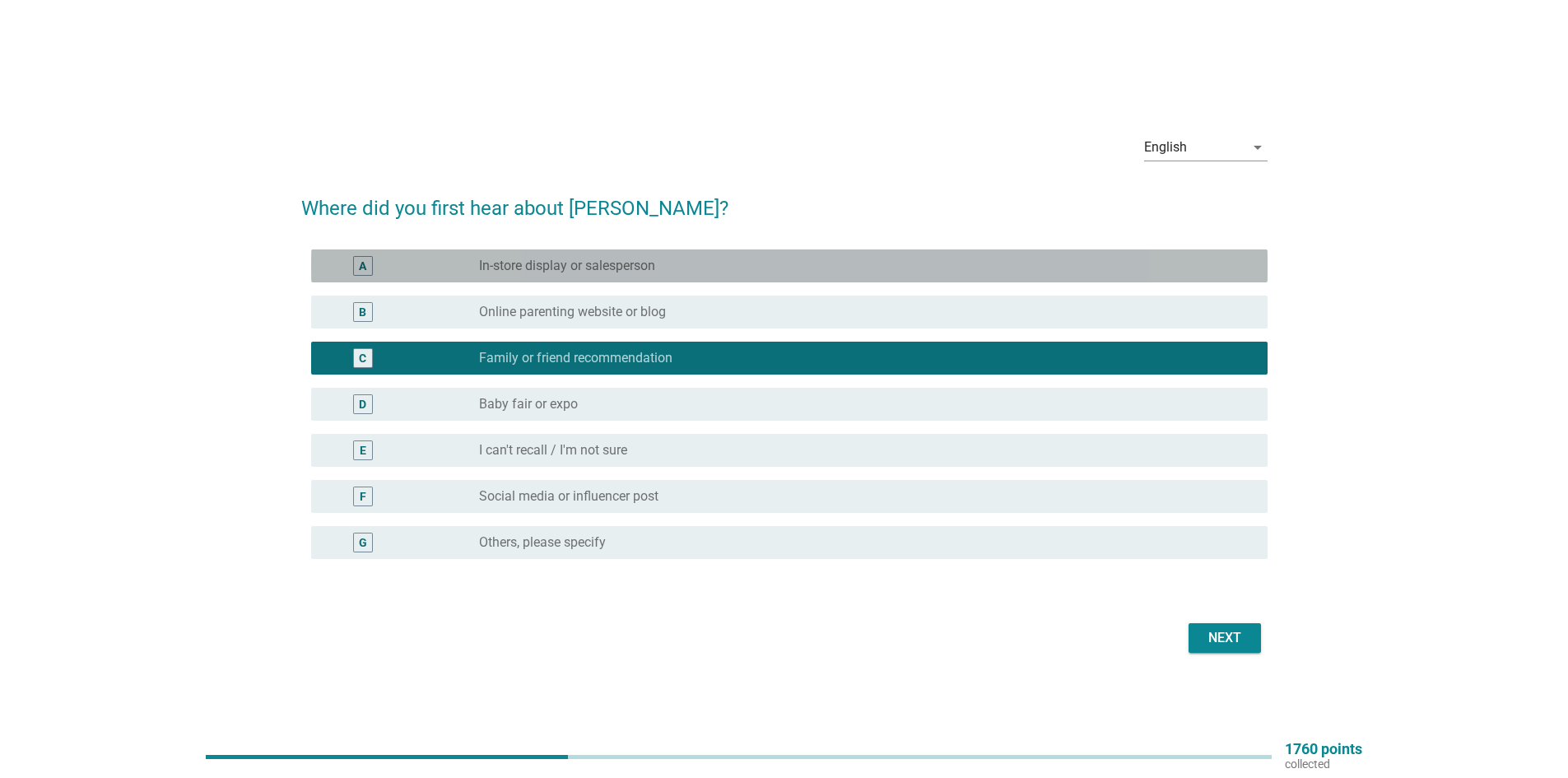
click at [619, 252] on div "A radio_button_unchecked In-store display or salesperson" at bounding box center [790, 266] width 957 height 33
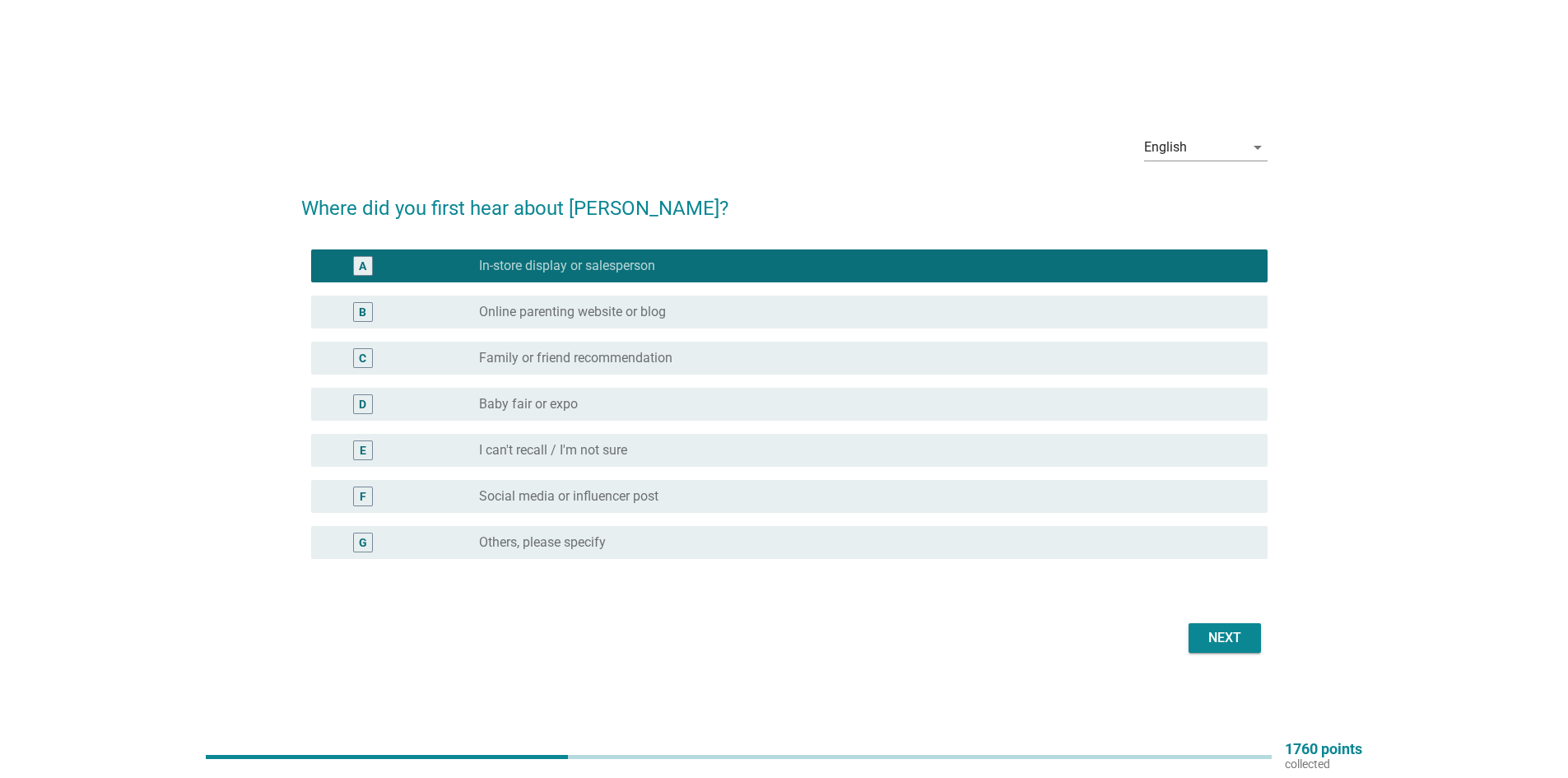
drag, startPoint x: 1225, startPoint y: 659, endPoint x: 1229, endPoint y: 649, distance: 10.8
click at [1225, 658] on div "English arrow_drop_down Where did you first hear about [PERSON_NAME]? A radio_b…" at bounding box center [784, 389] width 993 height 563
click at [1230, 645] on div "Next" at bounding box center [1225, 638] width 46 height 20
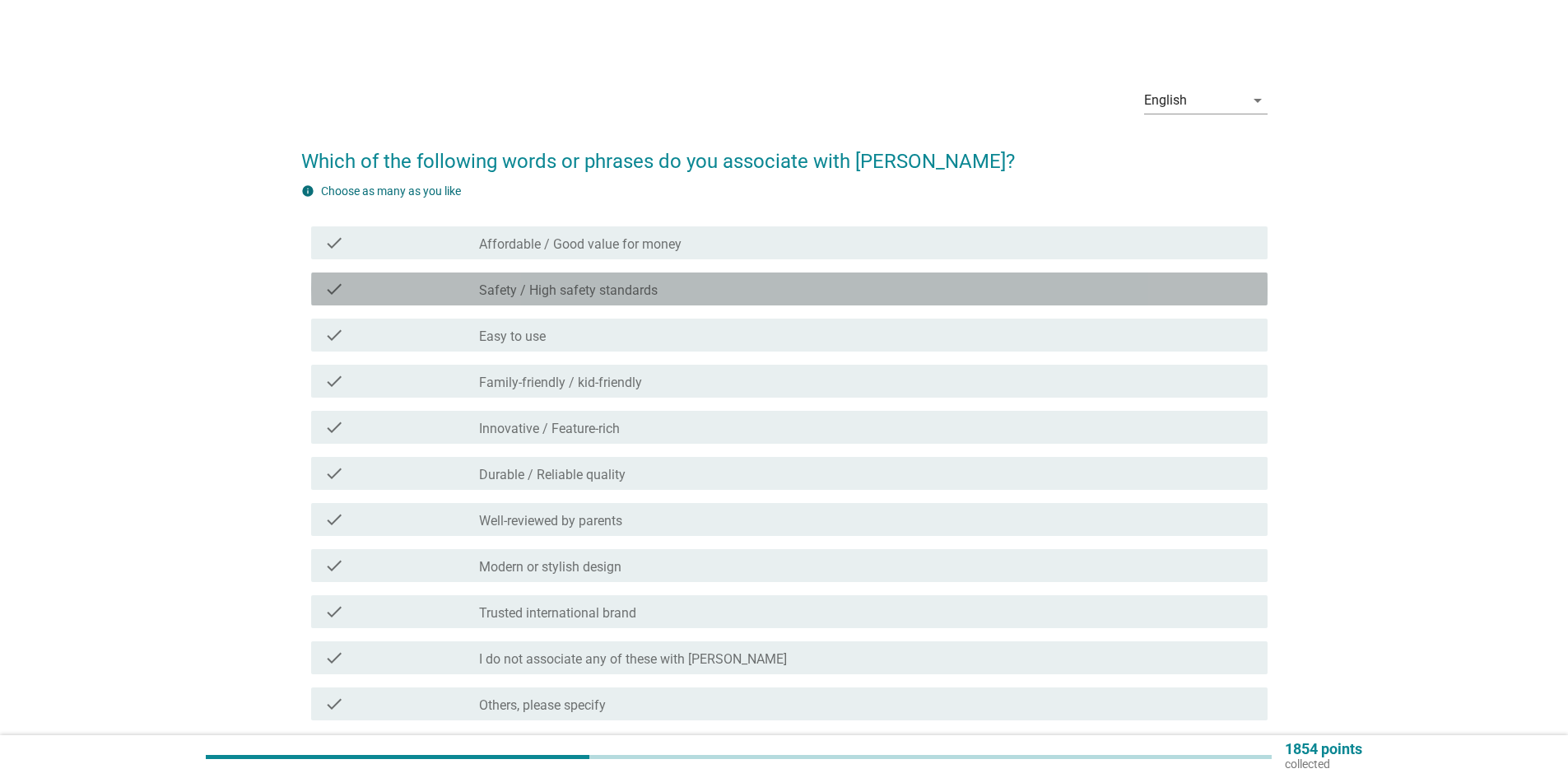
click at [558, 289] on label "Safety / High safety standards" at bounding box center [568, 290] width 179 height 16
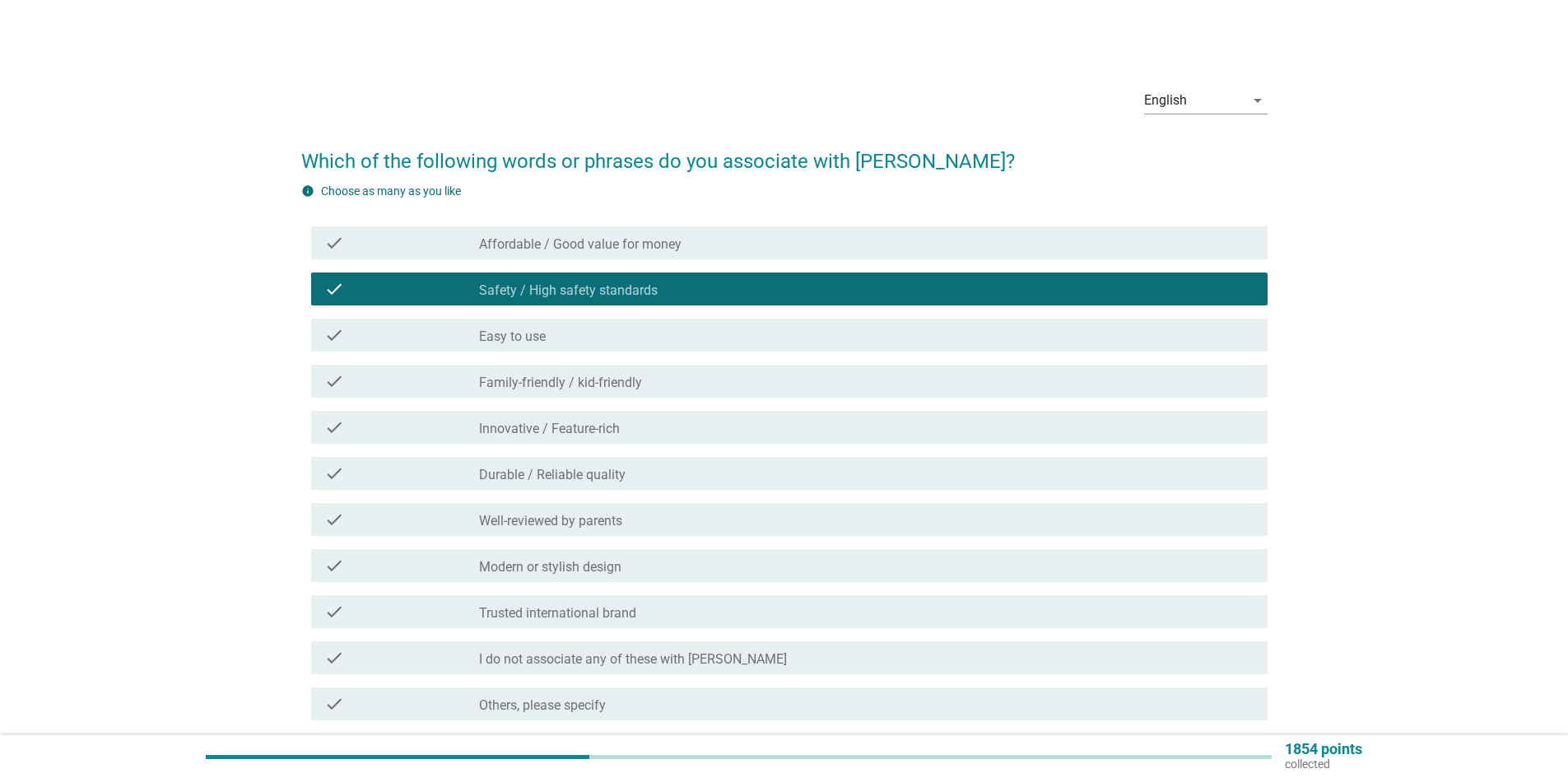
click at [557, 342] on div "check_box_outline_blank Easy to use" at bounding box center [867, 334] width 776 height 20
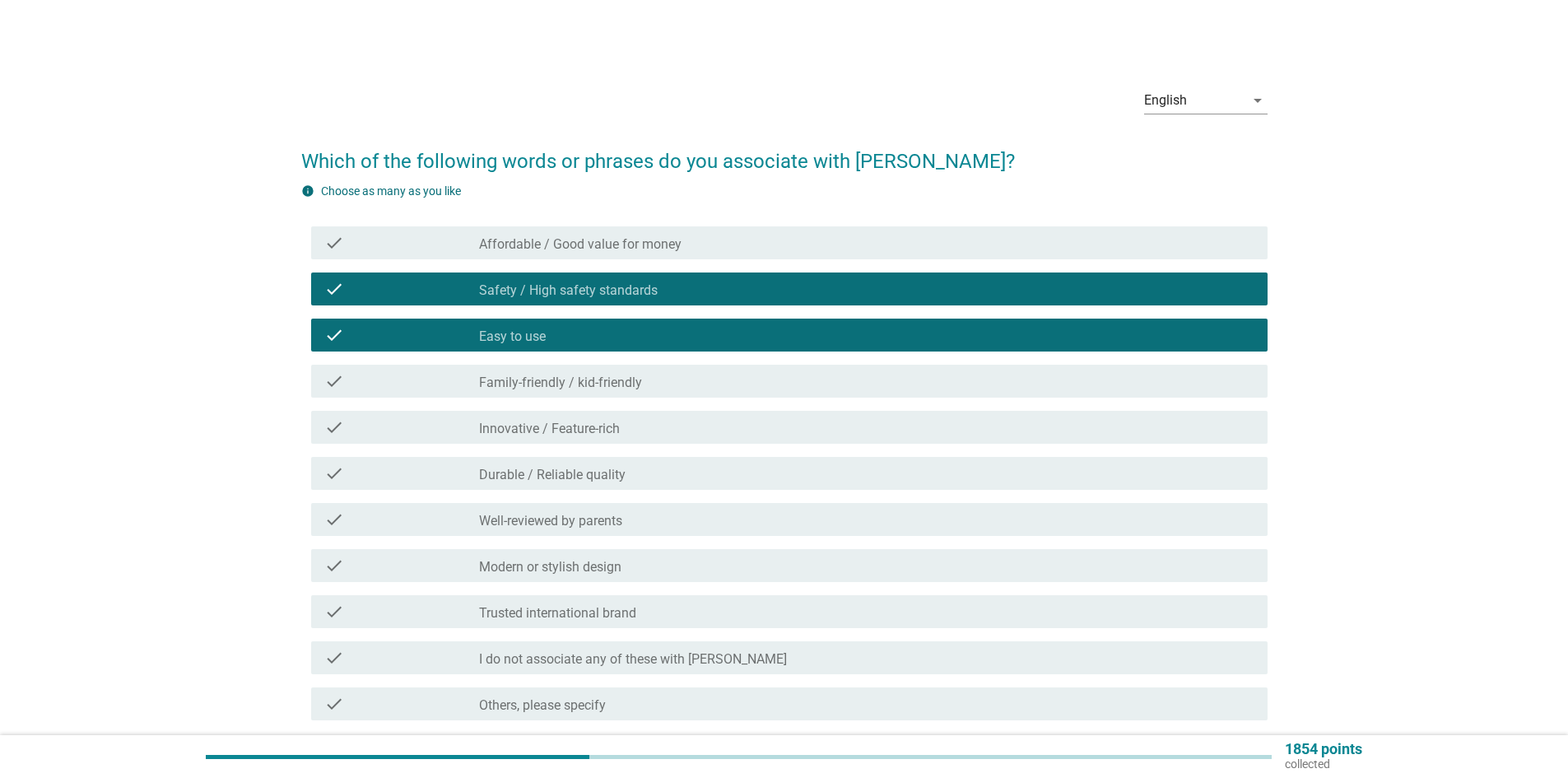
click at [585, 426] on label "Innovative / Feature-rich" at bounding box center [550, 428] width 141 height 16
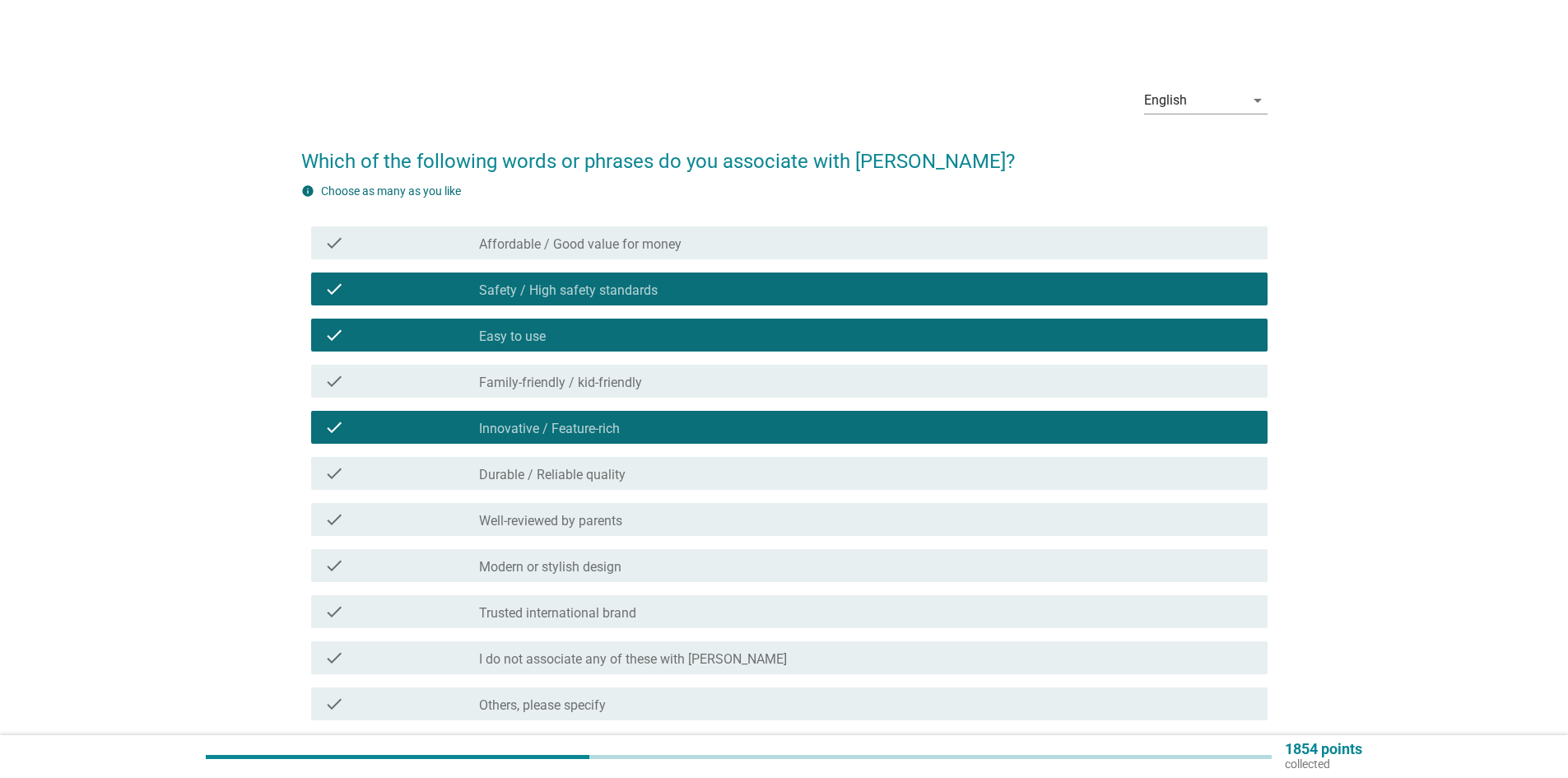
click at [594, 467] on label "Durable / Reliable quality" at bounding box center [552, 474] width 147 height 16
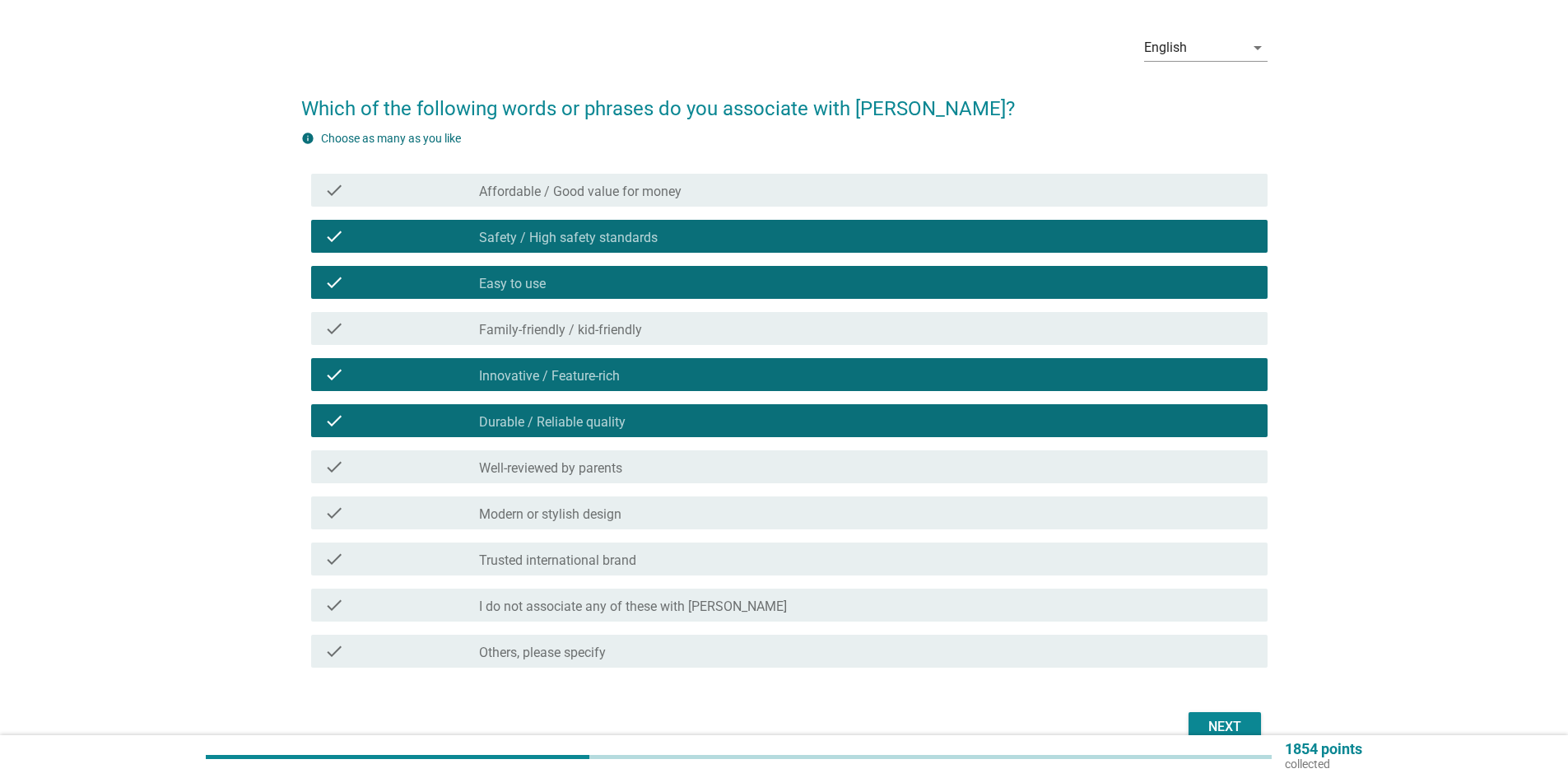
scroll to position [82, 0]
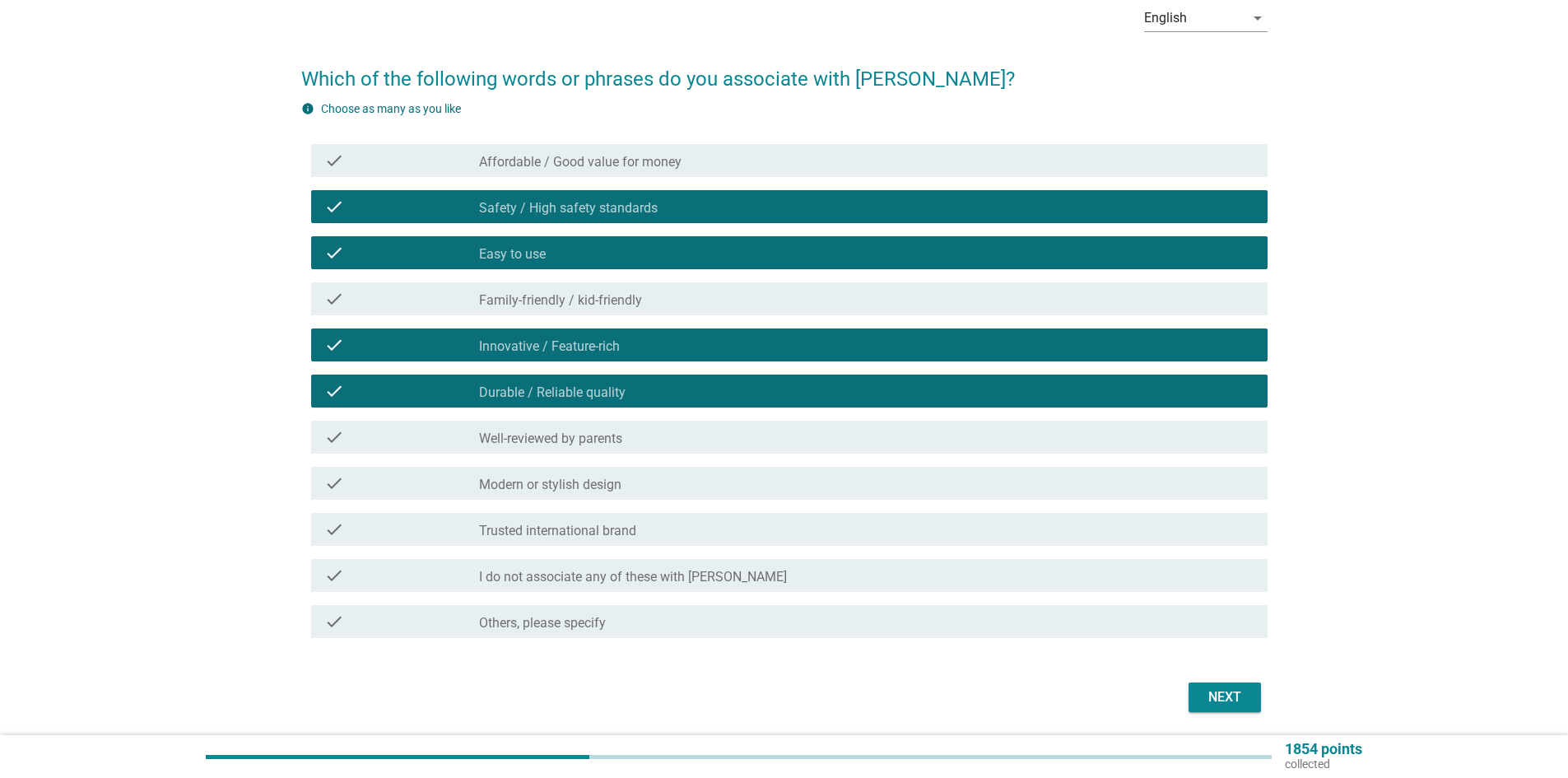
click at [651, 441] on div "check_box_outline_blank Well-reviewed by parents" at bounding box center [867, 437] width 776 height 20
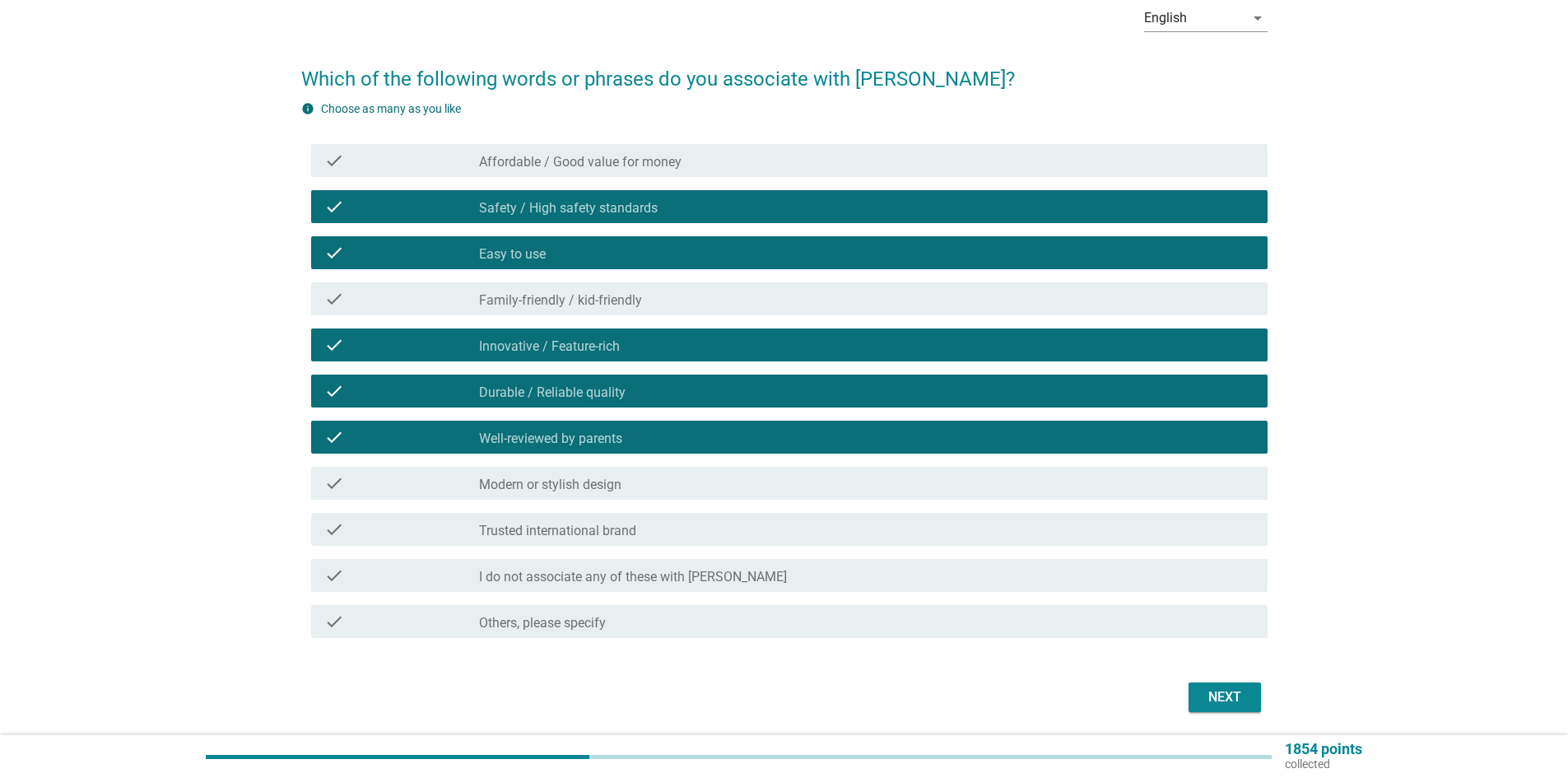
click at [957, 488] on div "check_box_outline_blank Modern or stylish design" at bounding box center [867, 483] width 776 height 20
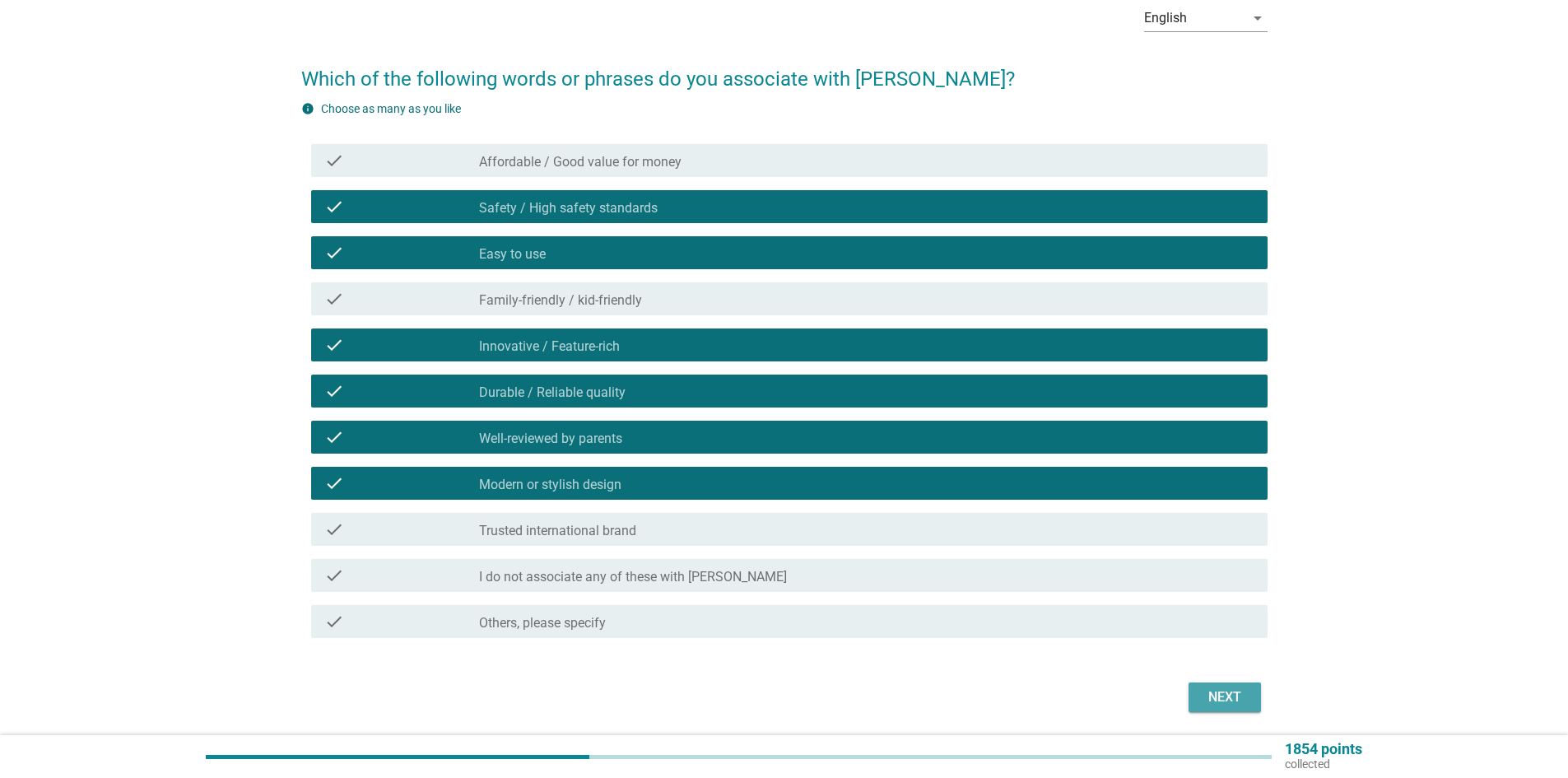
click at [1235, 689] on div "Next" at bounding box center [1225, 697] width 46 height 20
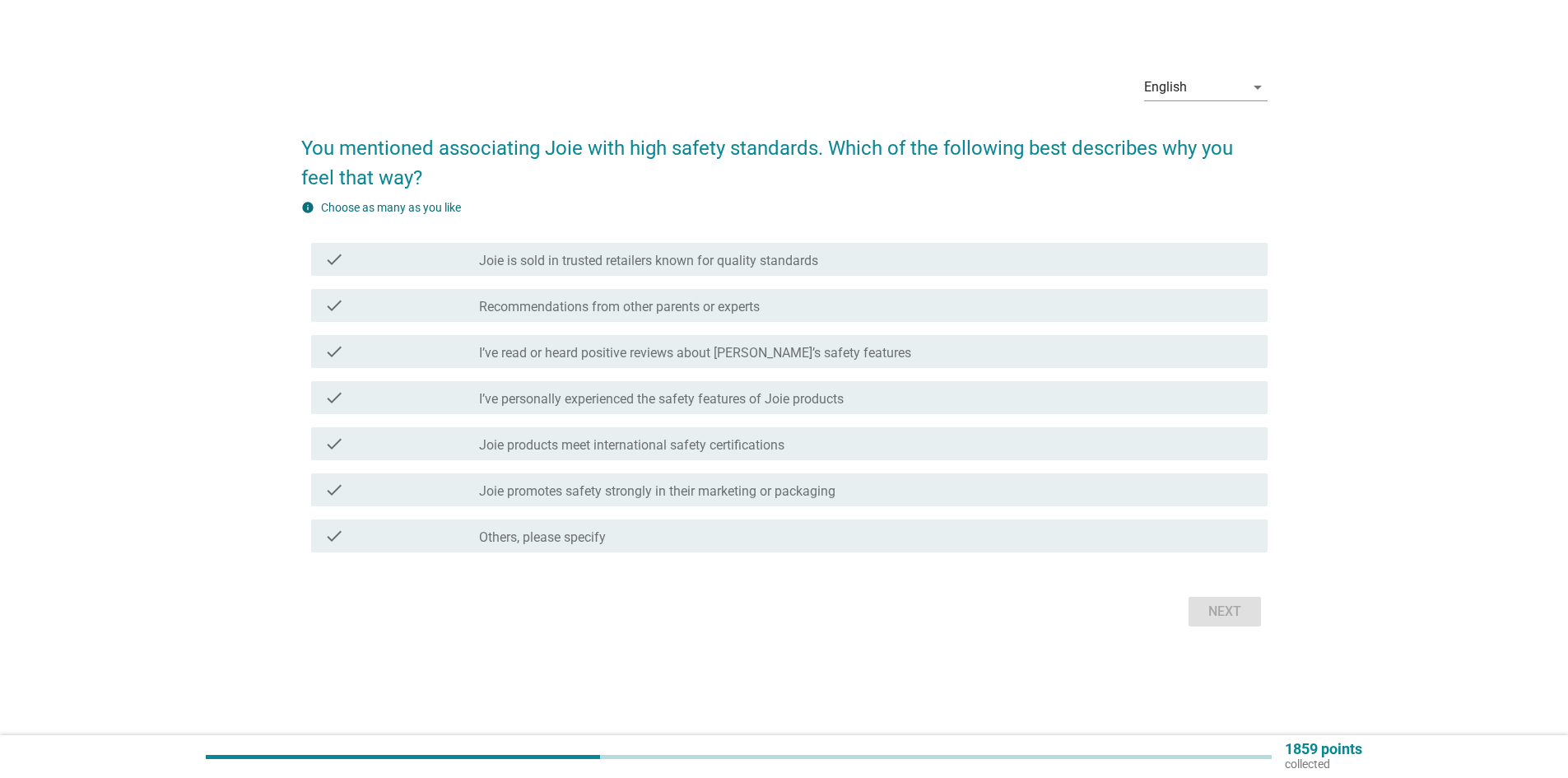
scroll to position [0, 0]
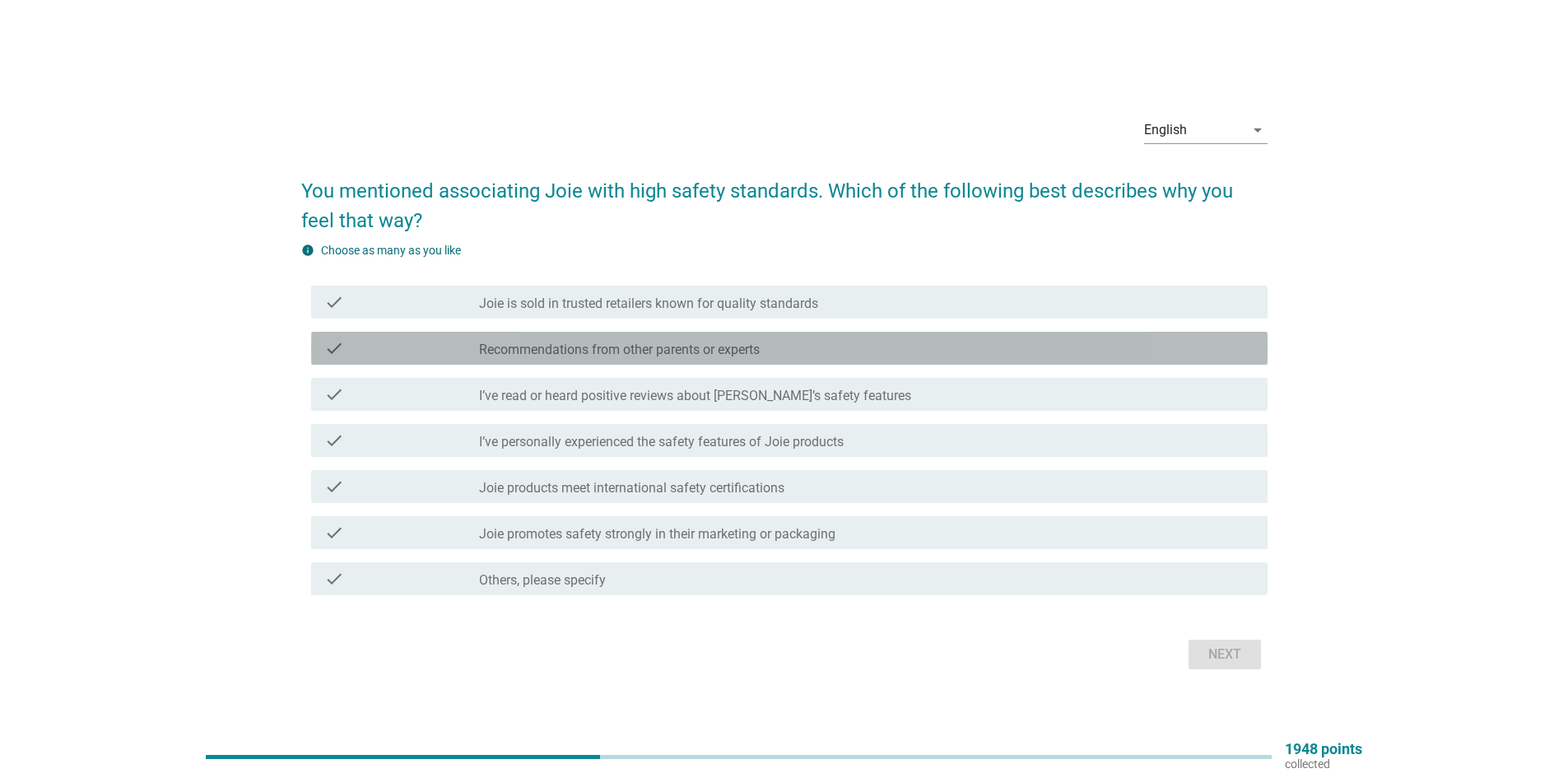
click at [619, 346] on label "Recommendations from other parents or experts" at bounding box center [619, 350] width 281 height 16
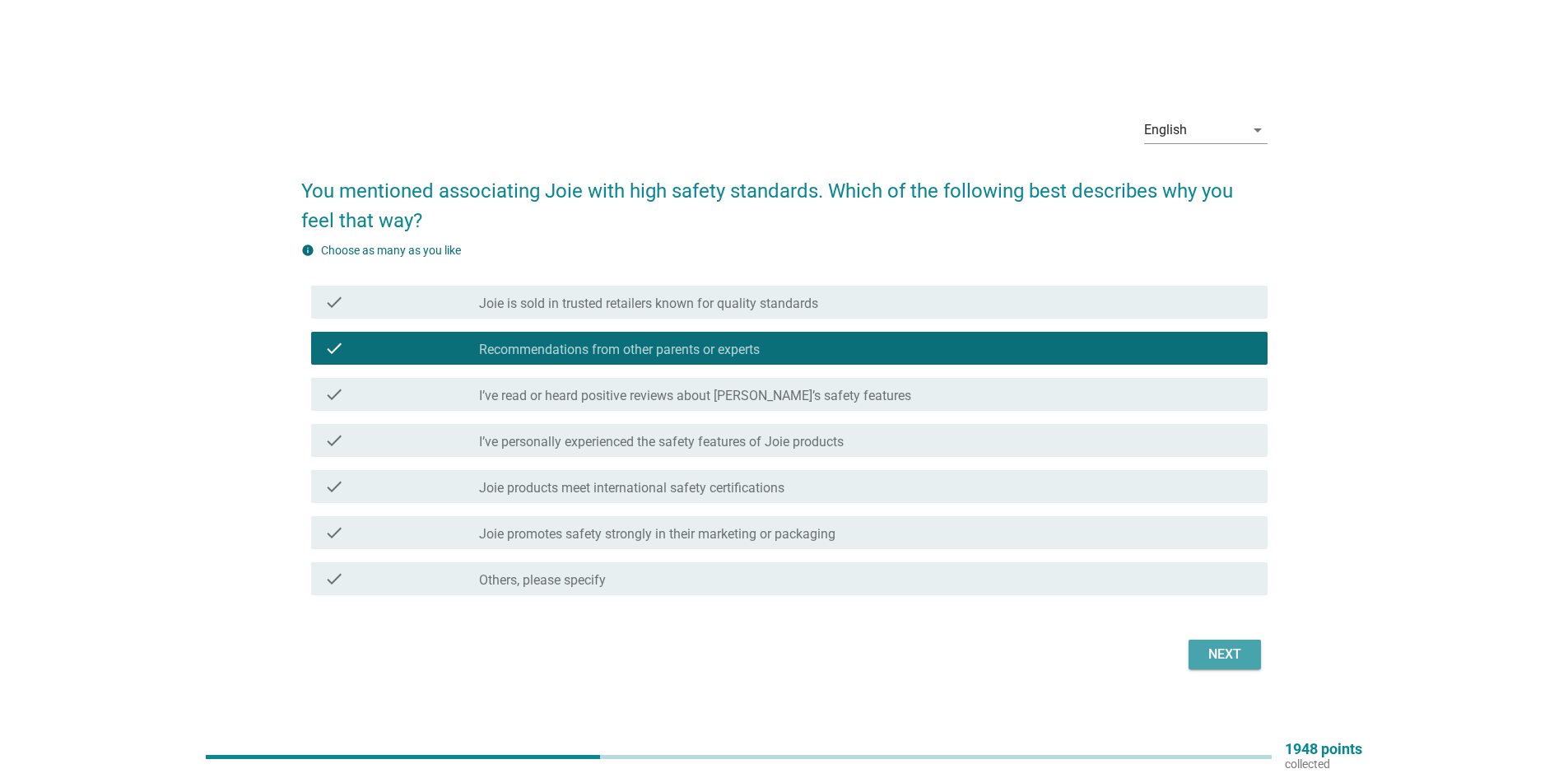
click at [1257, 650] on button "Next" at bounding box center [1225, 654] width 72 height 30
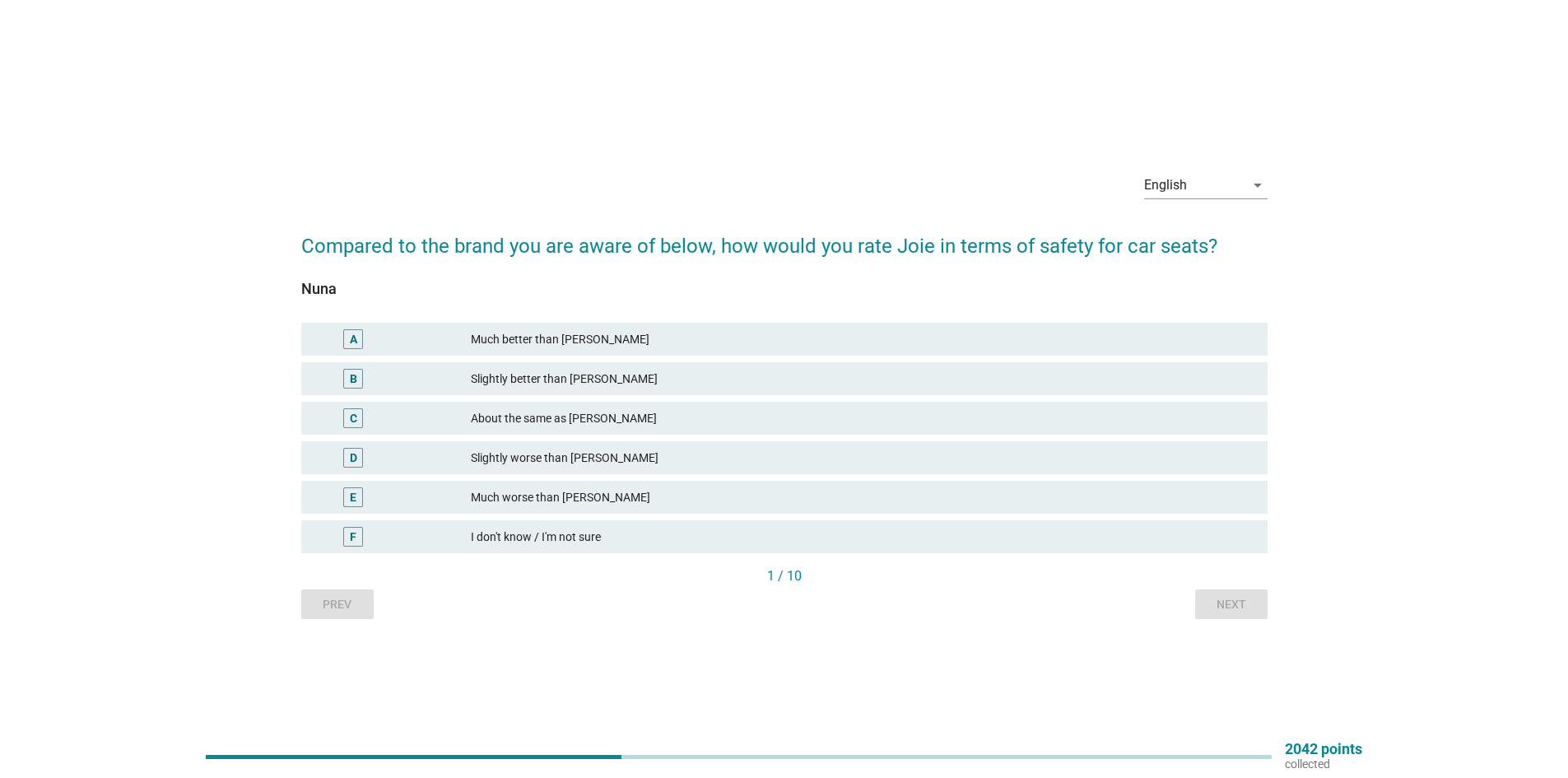
click at [595, 415] on div "About the same as [PERSON_NAME]" at bounding box center [862, 418] width 784 height 20
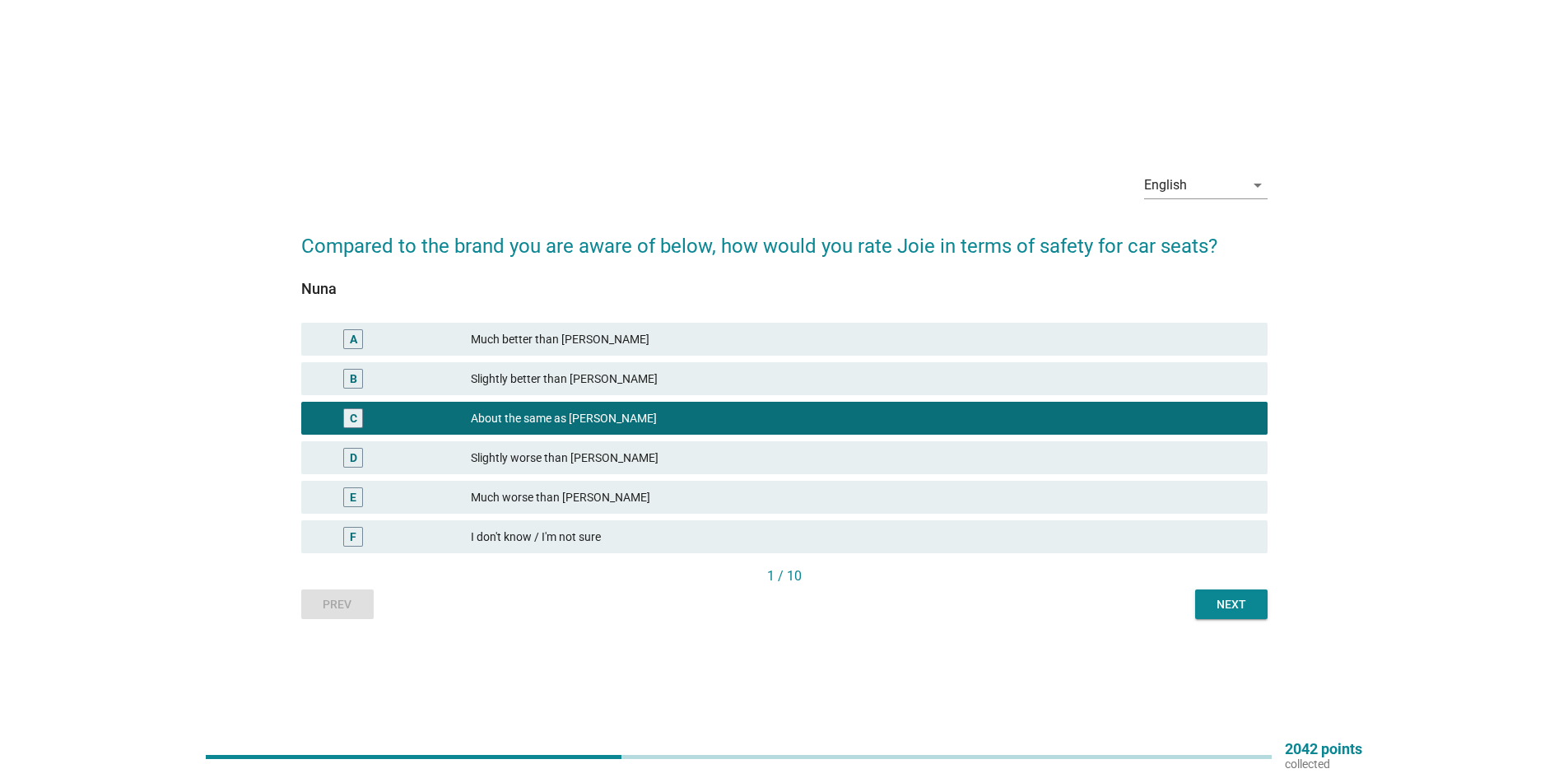
click at [1265, 605] on button "Next" at bounding box center [1231, 604] width 72 height 30
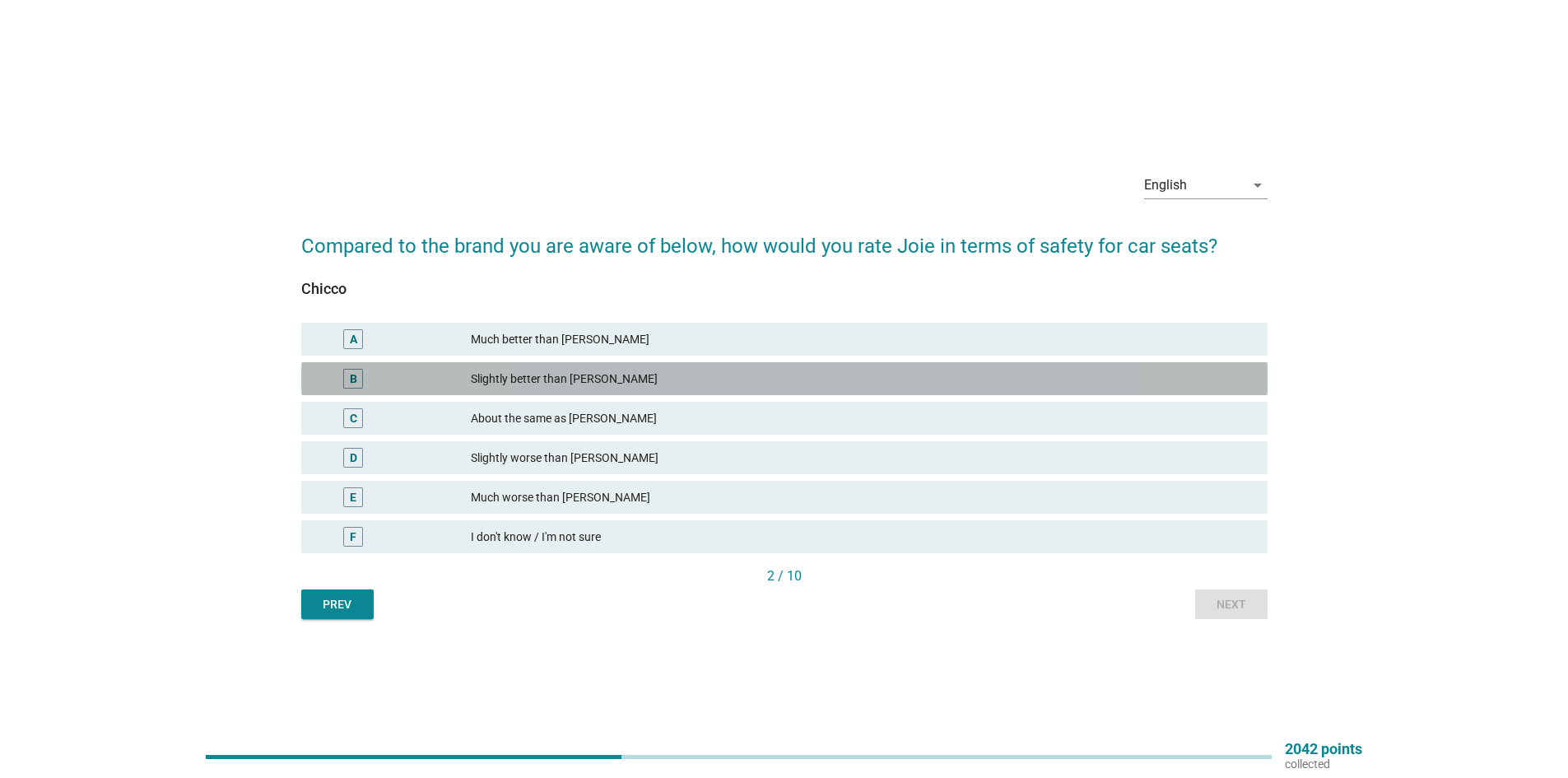
click at [629, 378] on div "Slightly better than [PERSON_NAME]" at bounding box center [862, 378] width 784 height 20
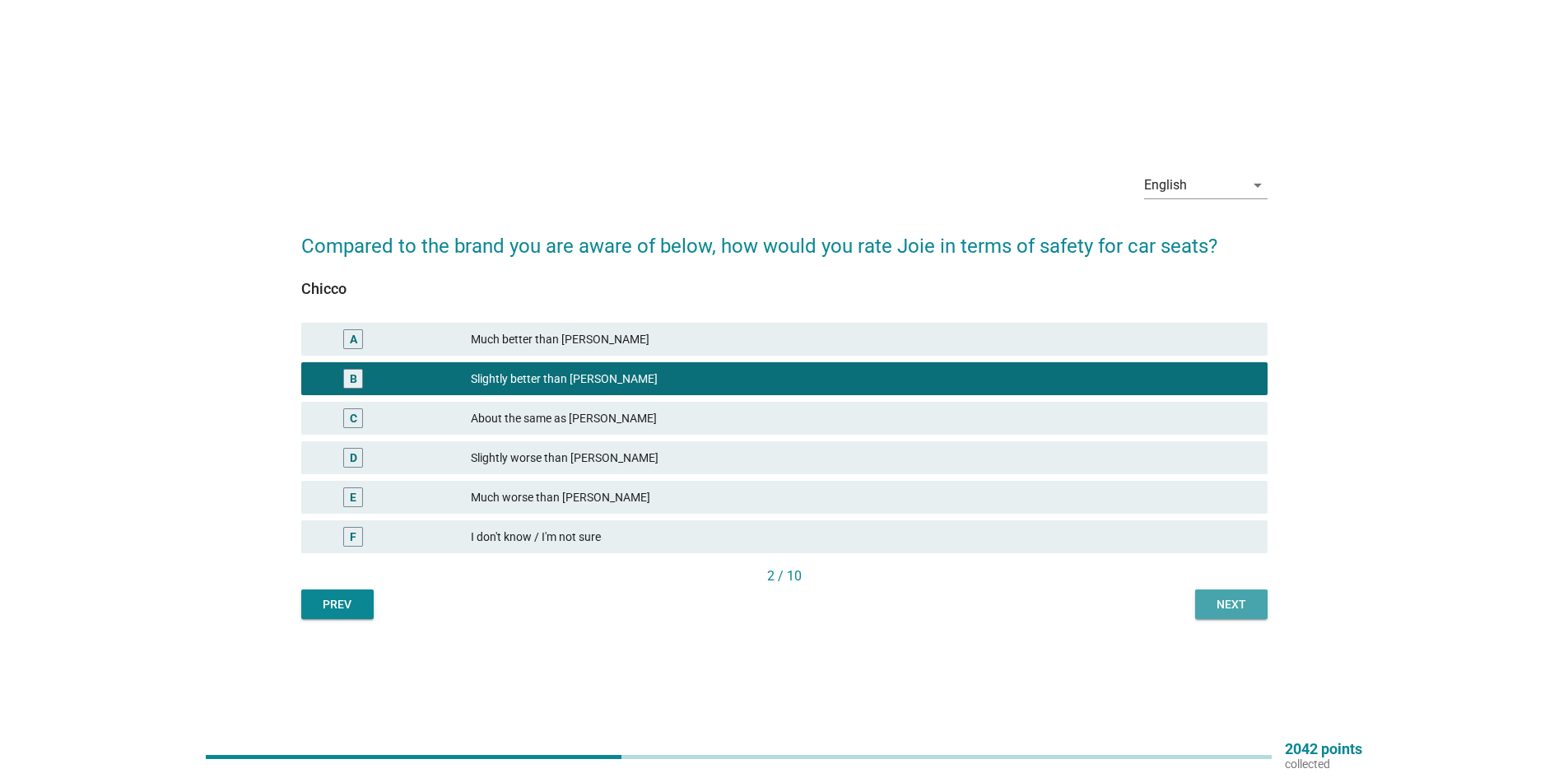
click at [1221, 604] on div "Next" at bounding box center [1231, 605] width 46 height 17
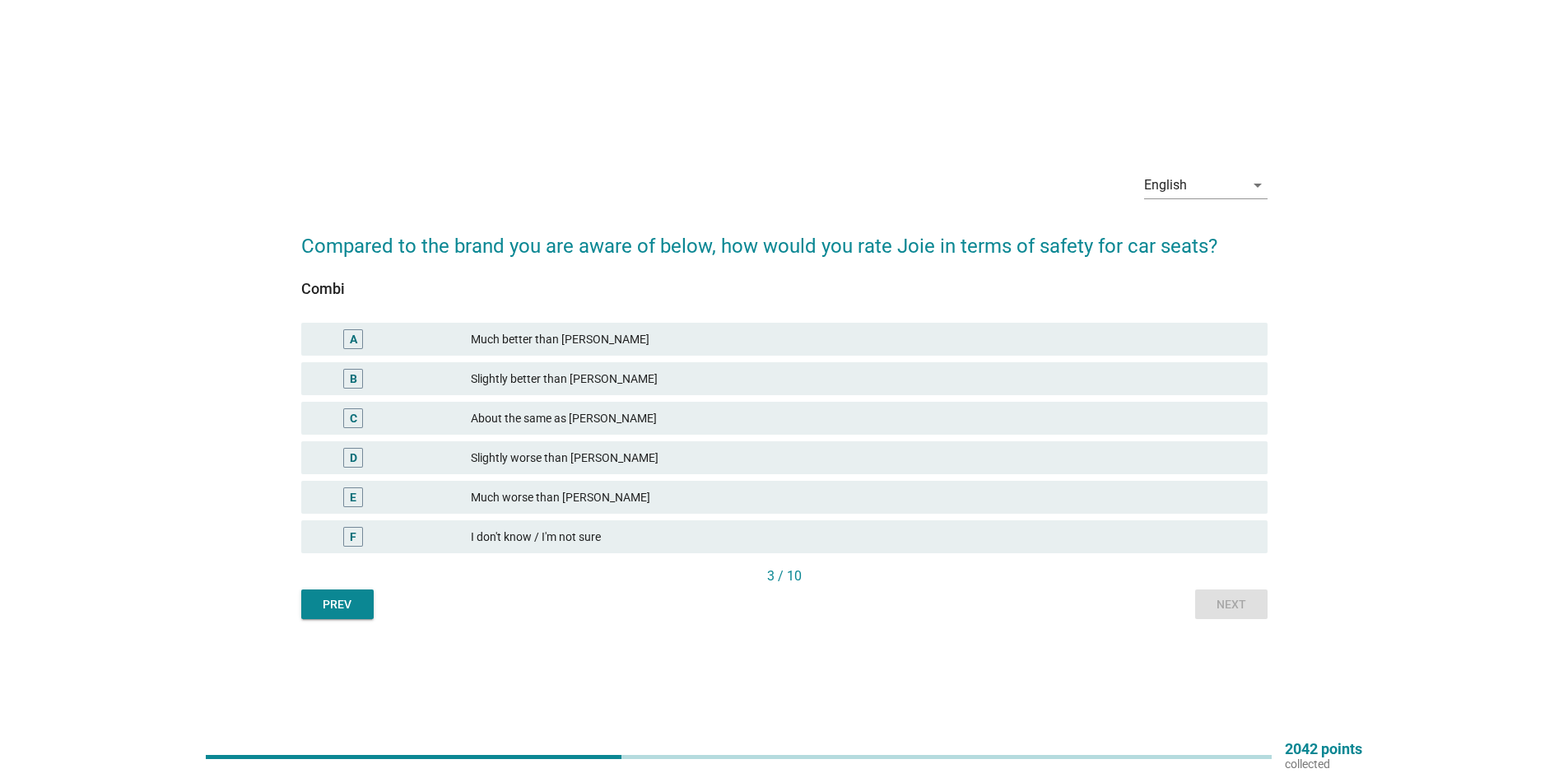
click at [633, 413] on div "About the same as [PERSON_NAME]" at bounding box center [862, 418] width 784 height 20
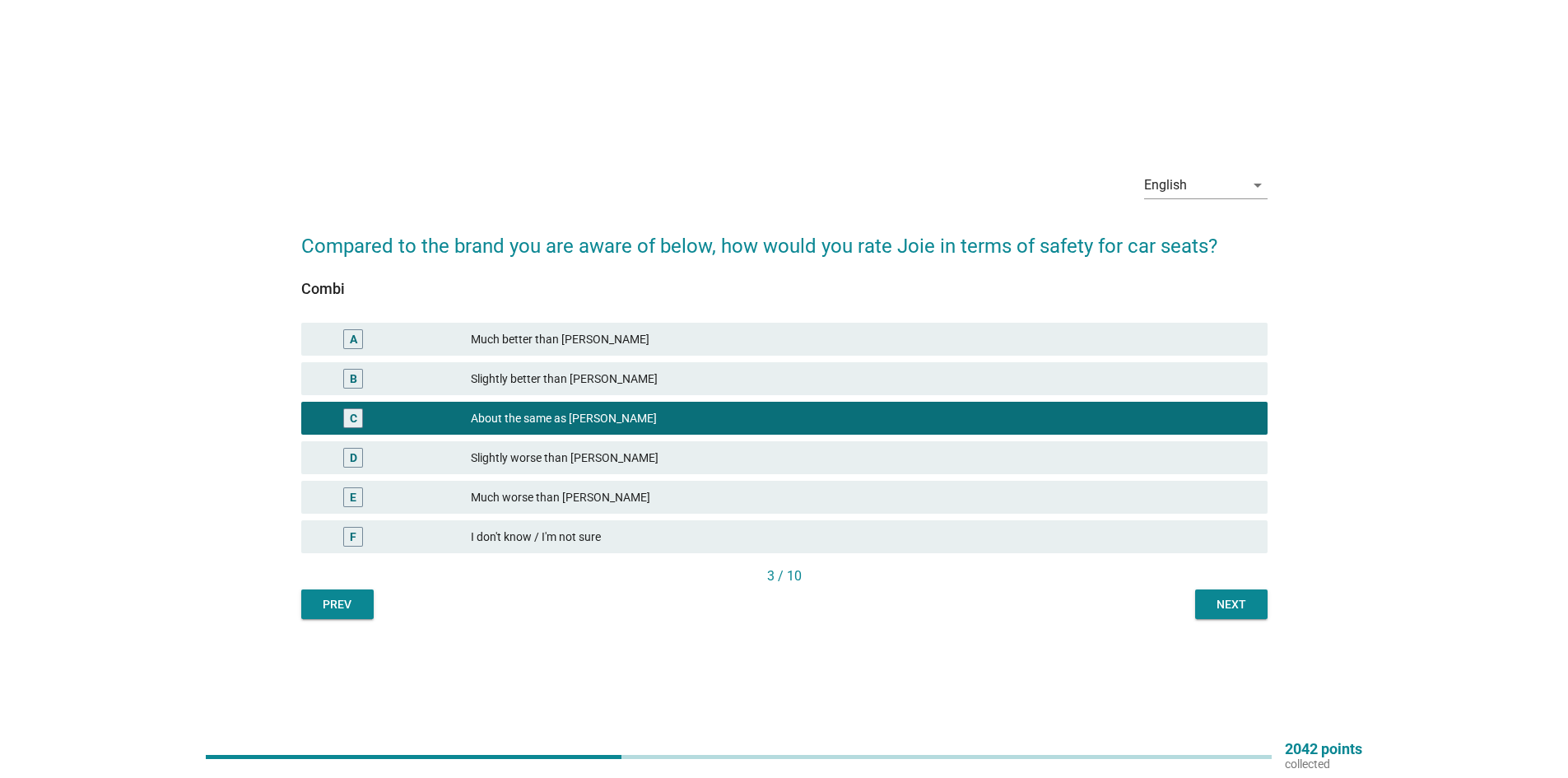
click at [1232, 620] on div "English arrow_drop_down Compared to the brand you are aware of below, how would…" at bounding box center [784, 389] width 993 height 487
click at [1228, 607] on div "Next" at bounding box center [1231, 605] width 46 height 17
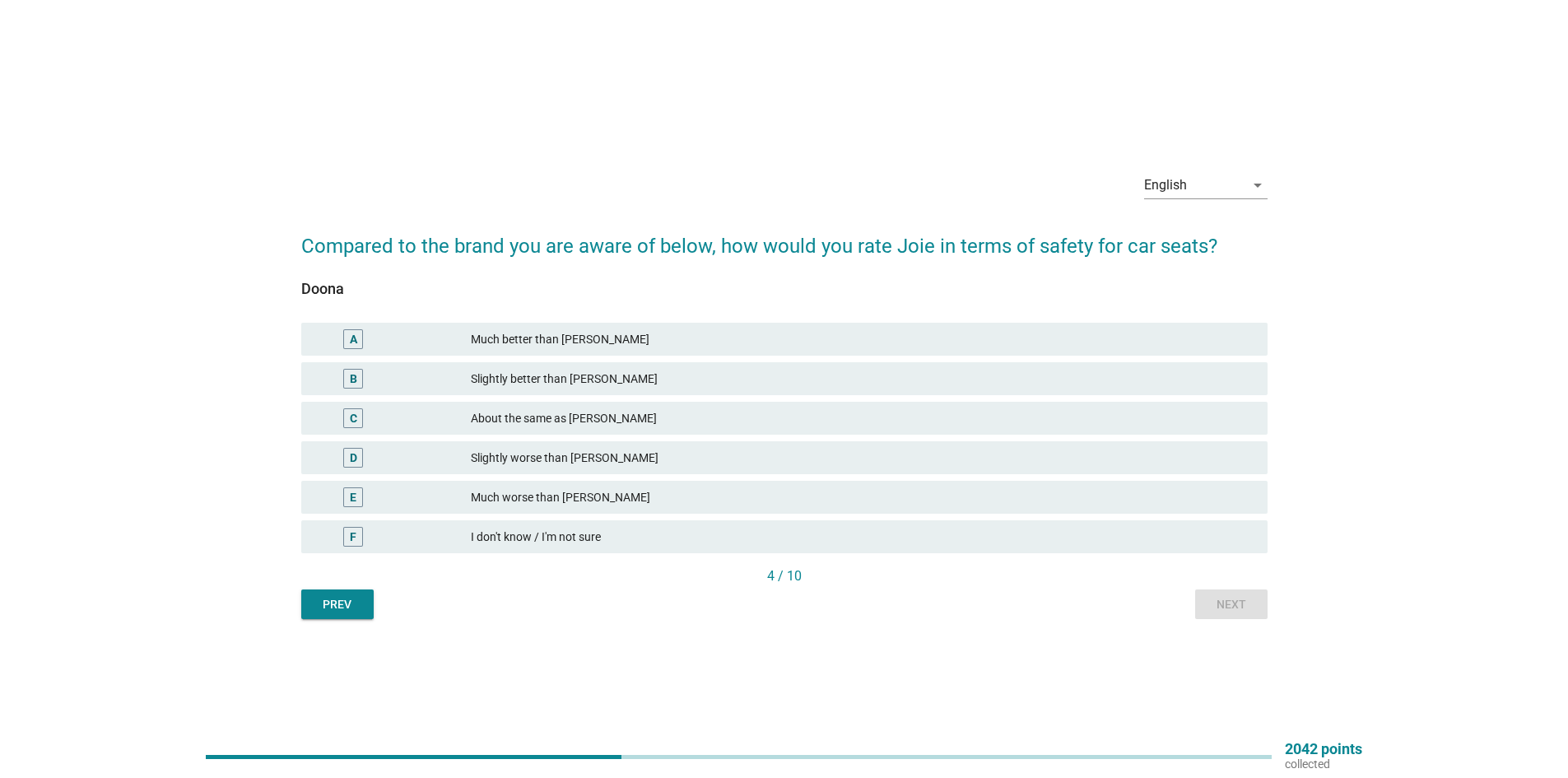
click at [617, 461] on div "Slightly worse than [PERSON_NAME]" at bounding box center [862, 457] width 784 height 20
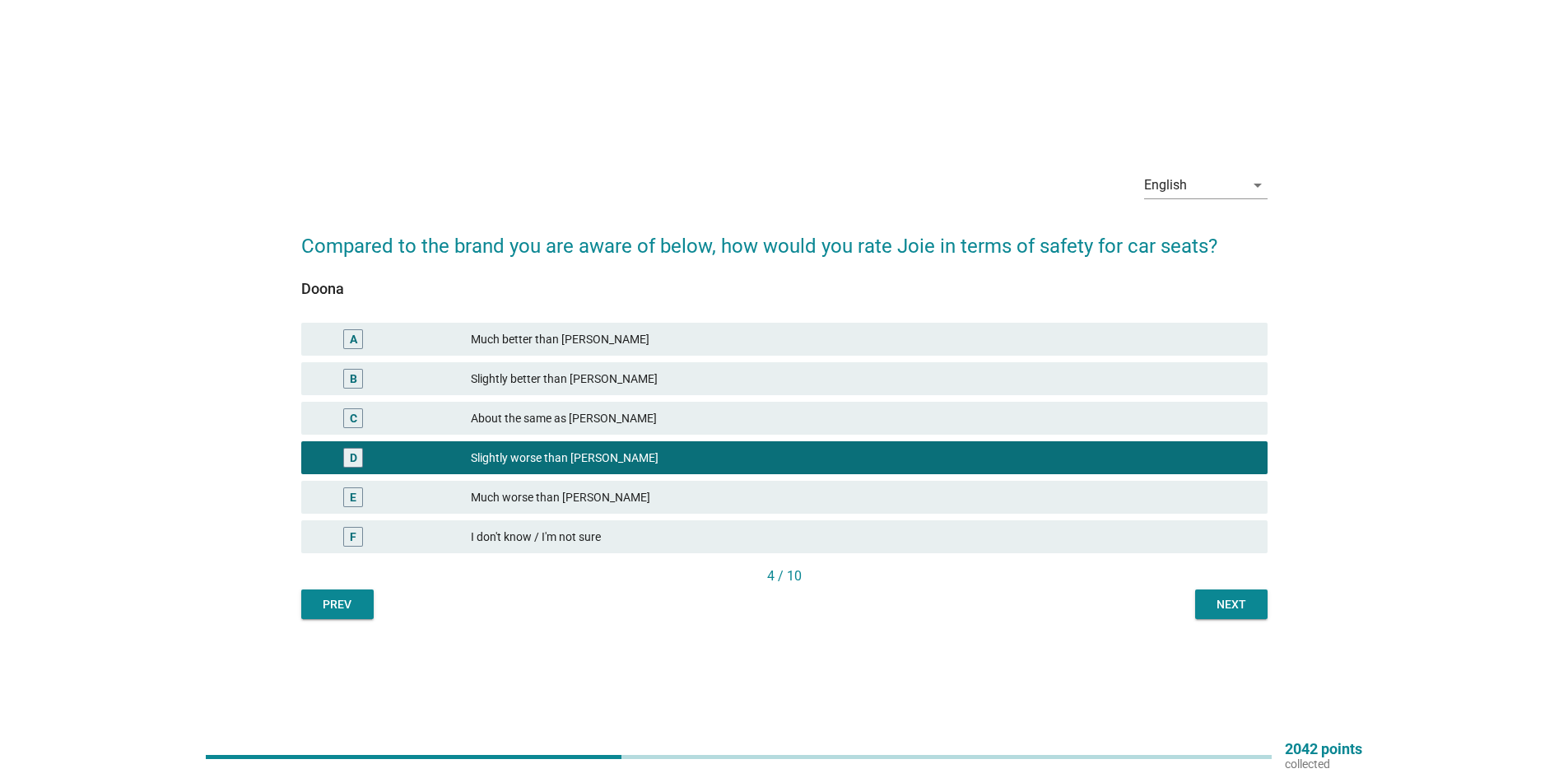
click at [1212, 600] on div "Next" at bounding box center [1231, 605] width 46 height 17
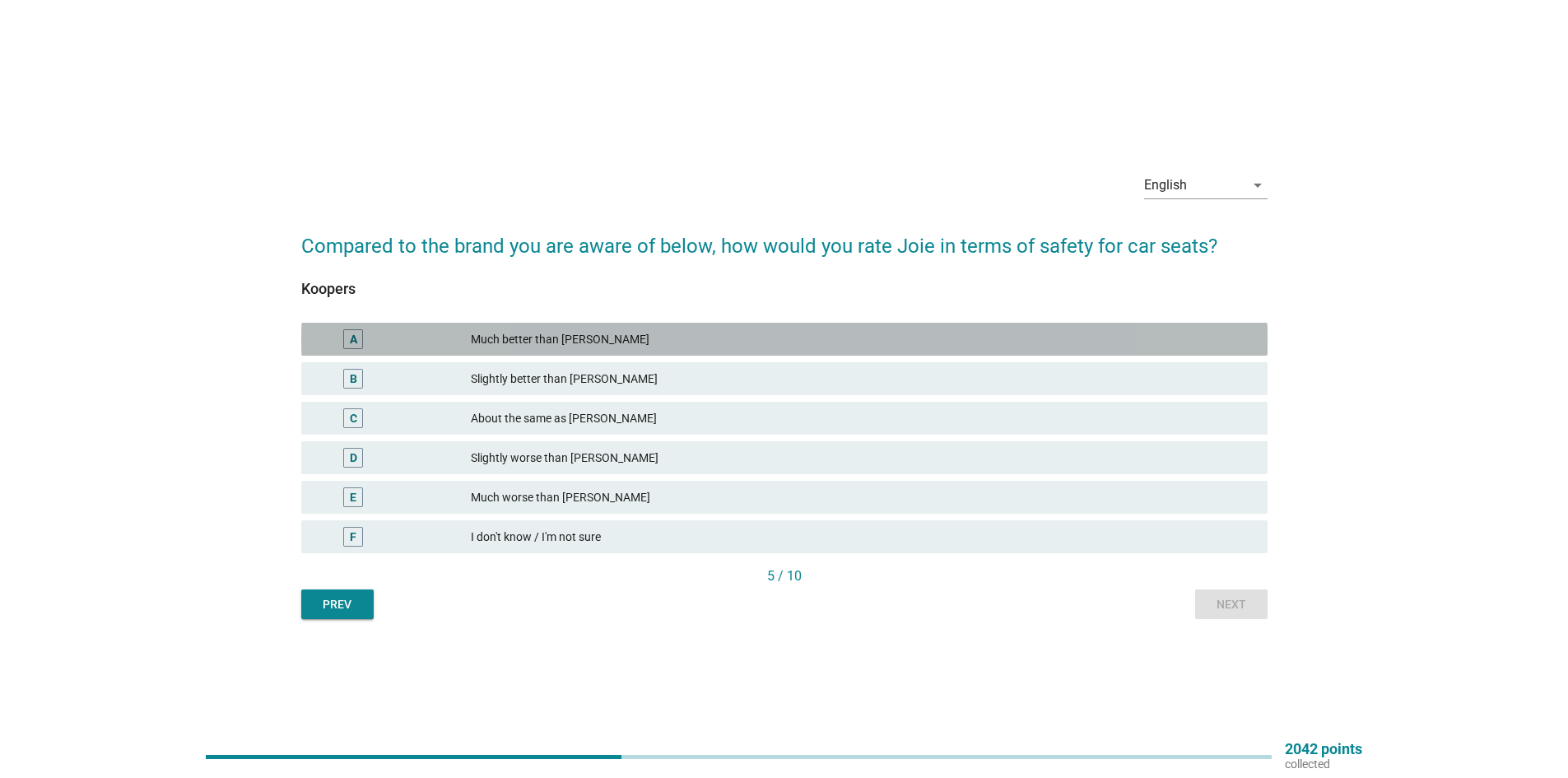
click at [613, 346] on div "Much better than [PERSON_NAME]" at bounding box center [862, 339] width 784 height 20
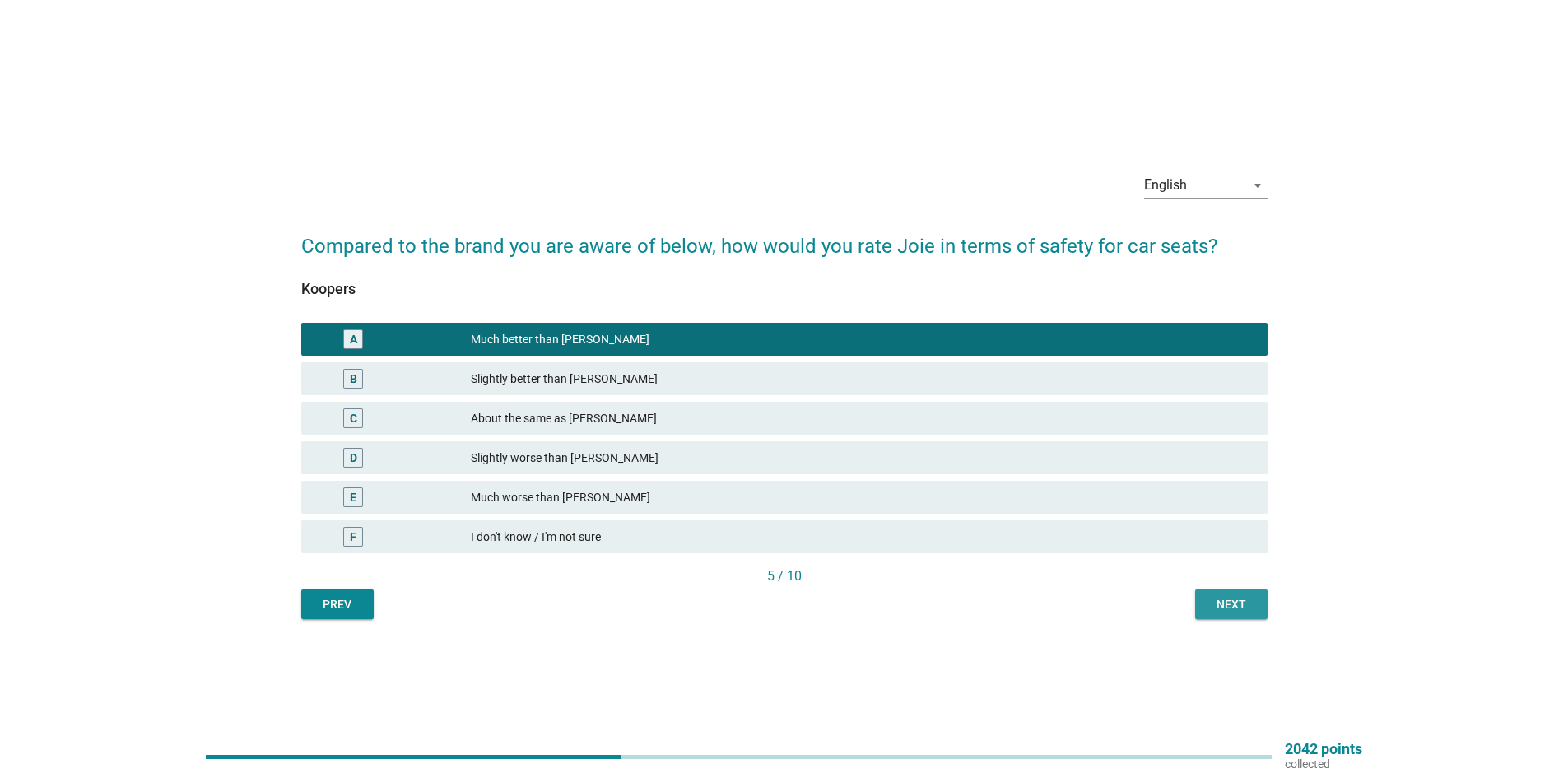
click at [1202, 606] on button "Next" at bounding box center [1231, 604] width 72 height 30
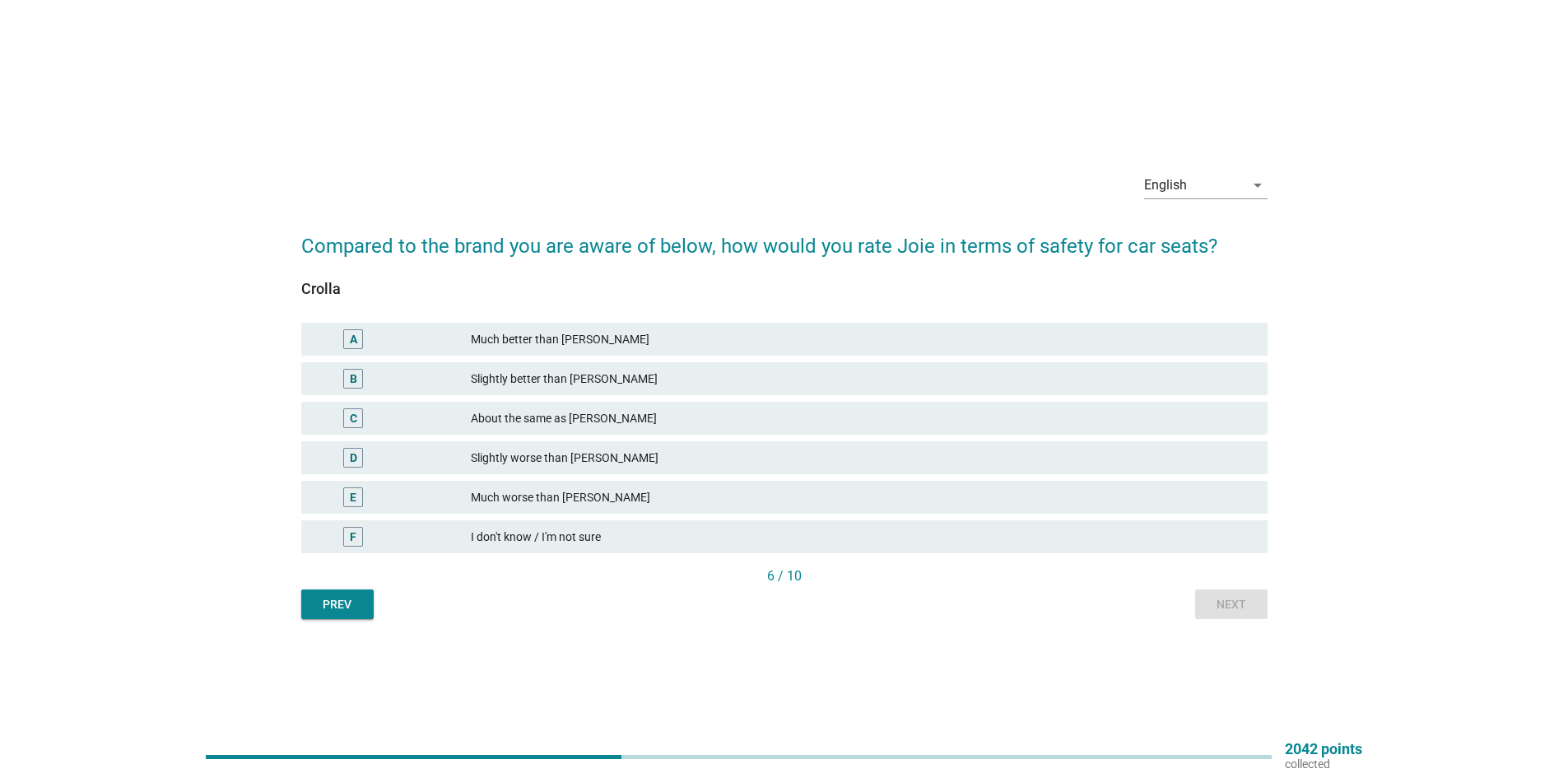
click at [577, 424] on div "About the same as [PERSON_NAME]" at bounding box center [862, 418] width 784 height 20
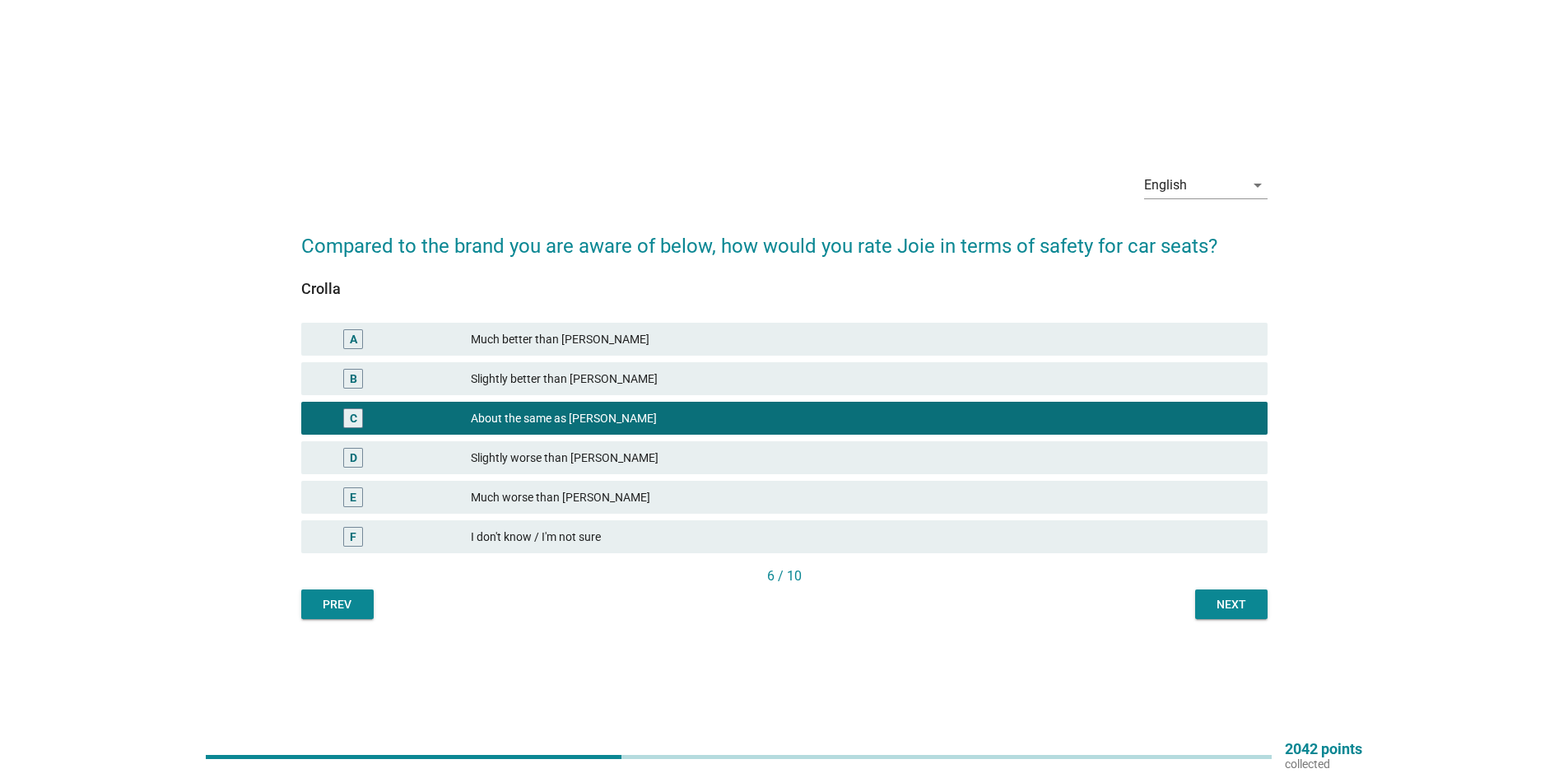
click at [585, 438] on div "D Slightly worse than [PERSON_NAME]" at bounding box center [784, 457] width 974 height 40
drag, startPoint x: 591, startPoint y: 449, endPoint x: 750, endPoint y: 480, distance: 162.0
click at [592, 449] on div "Slightly worse than [PERSON_NAME]" at bounding box center [862, 457] width 784 height 20
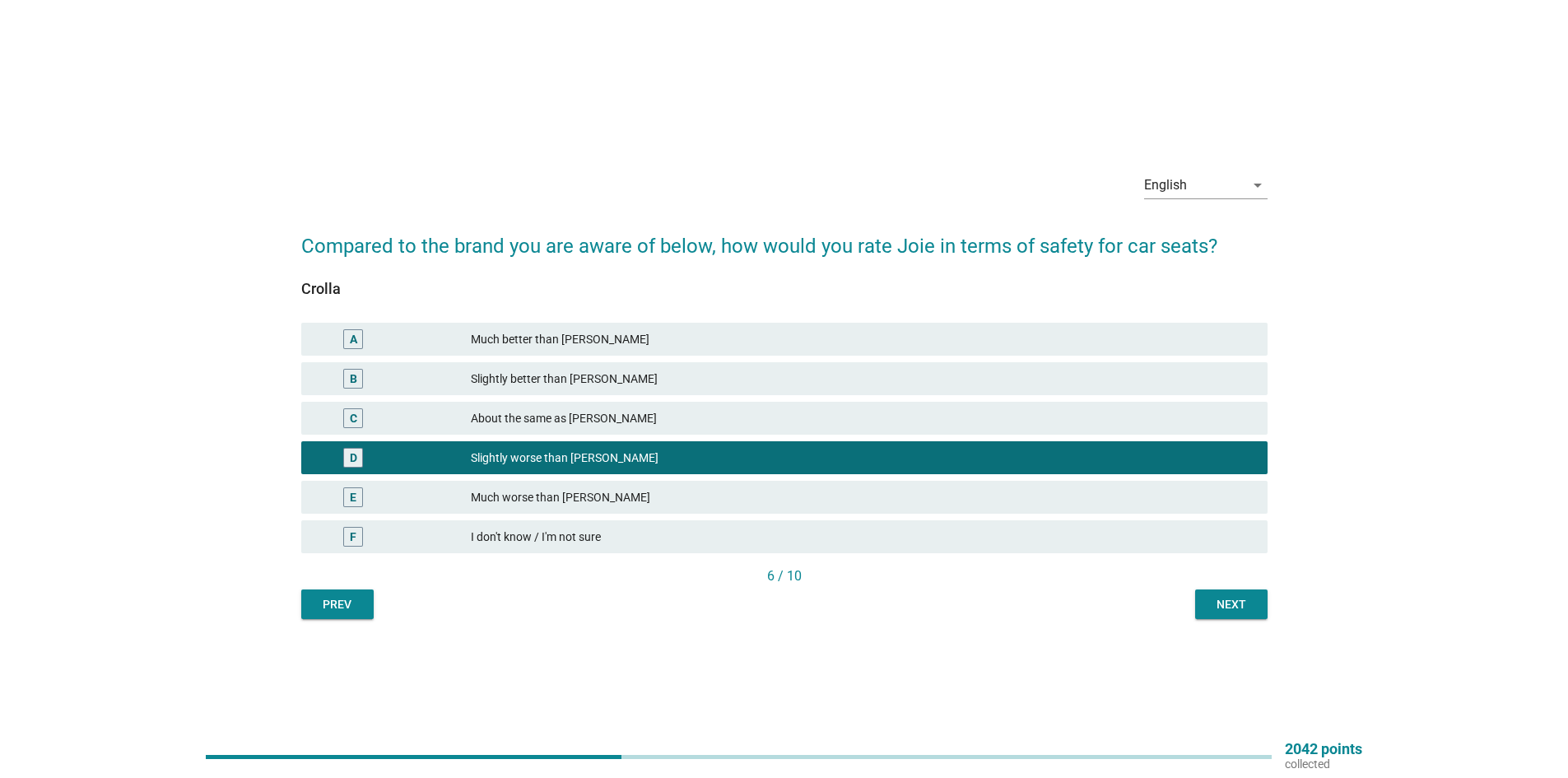
click at [1219, 618] on button "Next" at bounding box center [1231, 604] width 72 height 30
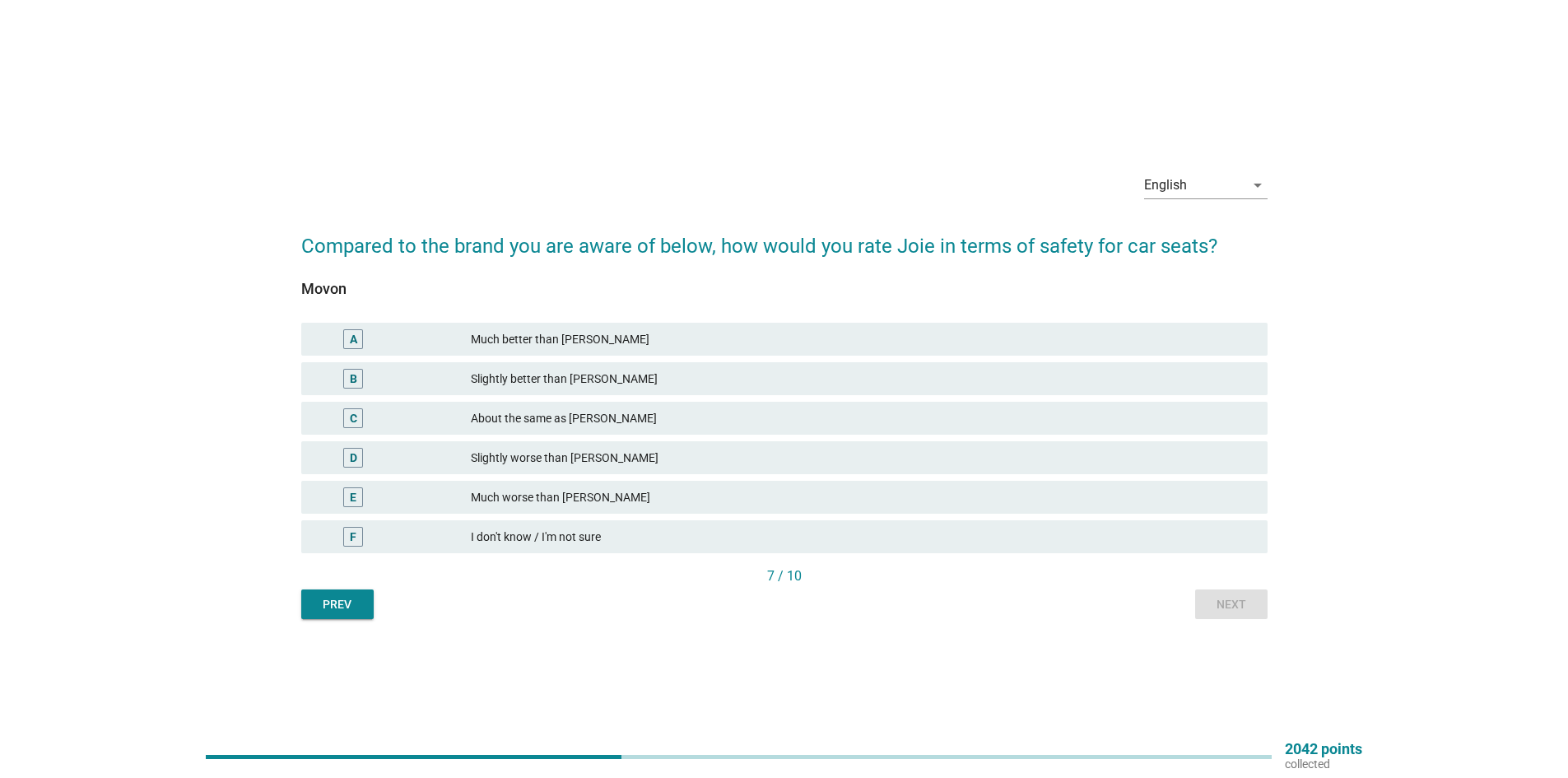
click at [601, 462] on div "Slightly worse than [PERSON_NAME]" at bounding box center [862, 457] width 784 height 20
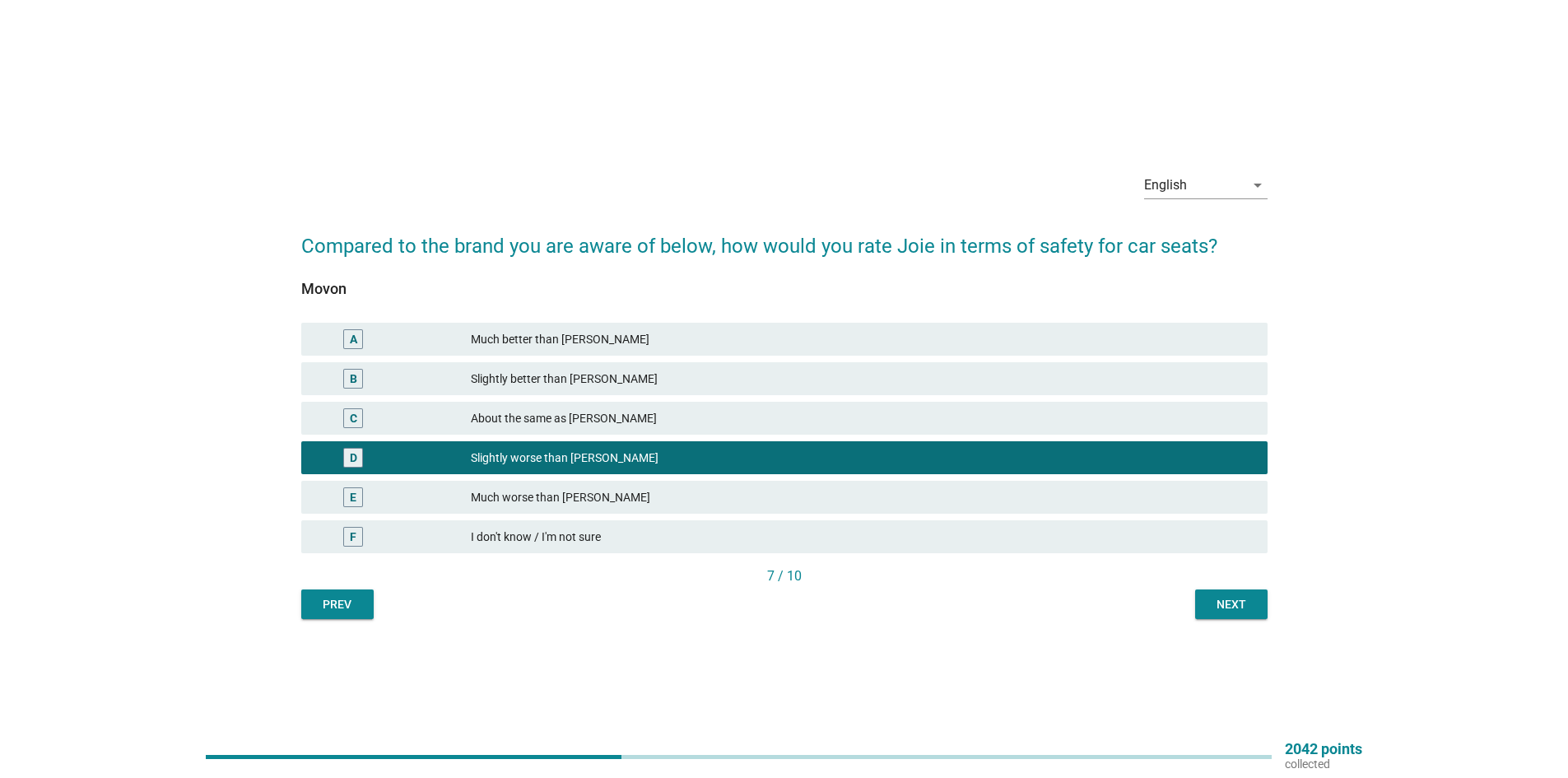
click at [1214, 595] on button "Next" at bounding box center [1231, 604] width 72 height 30
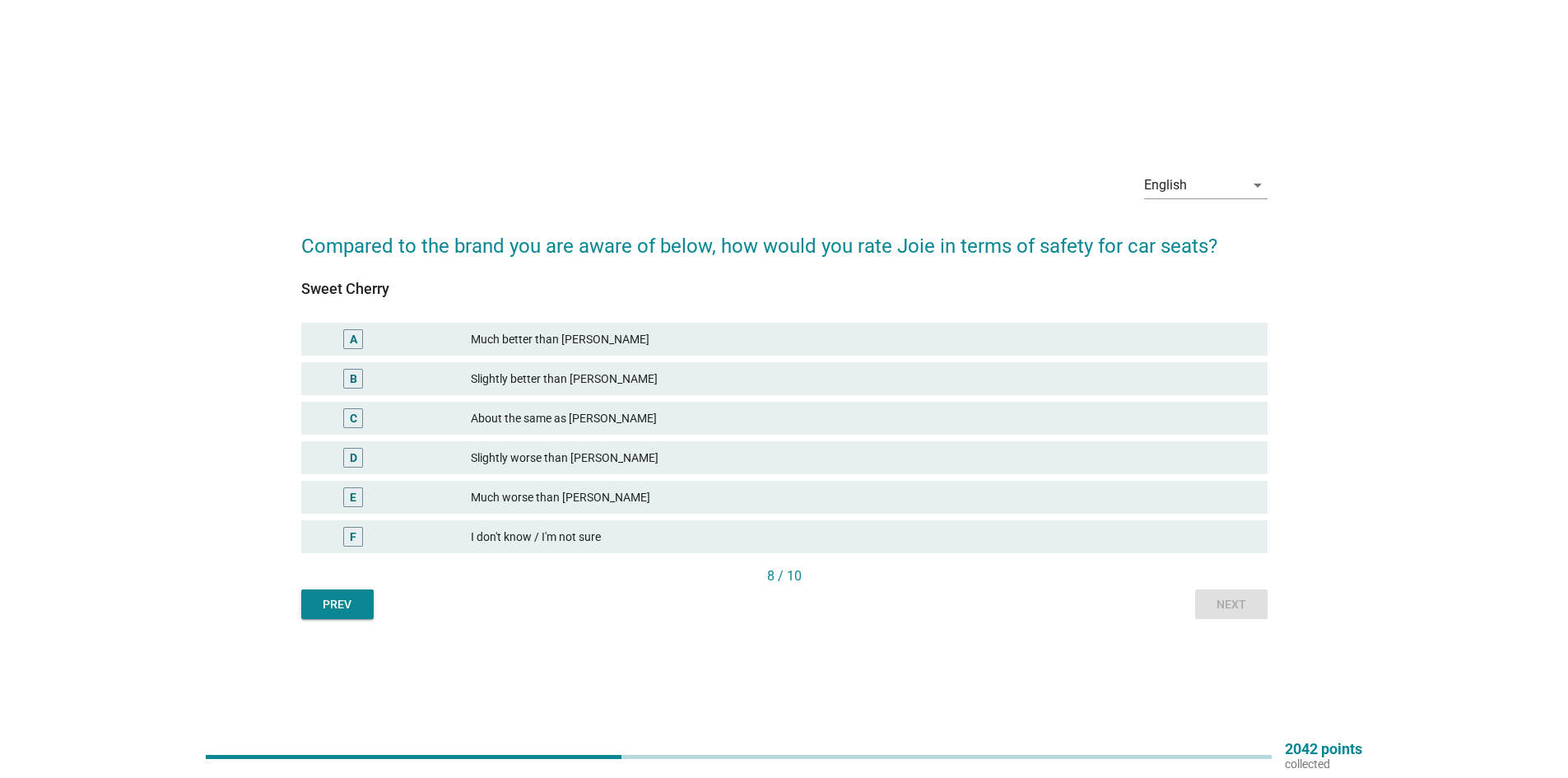
click at [611, 457] on div "Slightly worse than [PERSON_NAME]" at bounding box center [862, 457] width 784 height 20
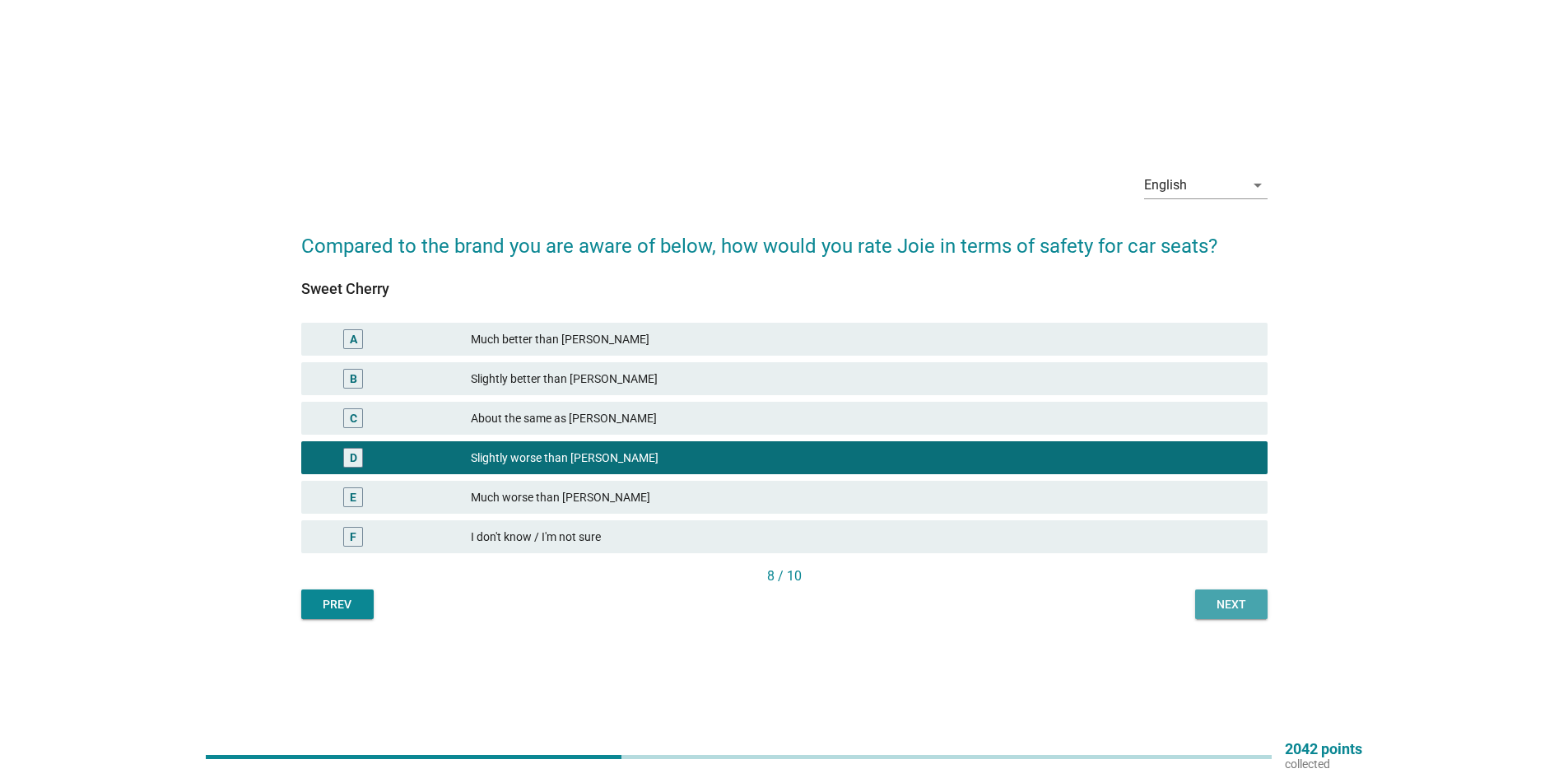
click at [1223, 604] on div "Next" at bounding box center [1231, 605] width 46 height 17
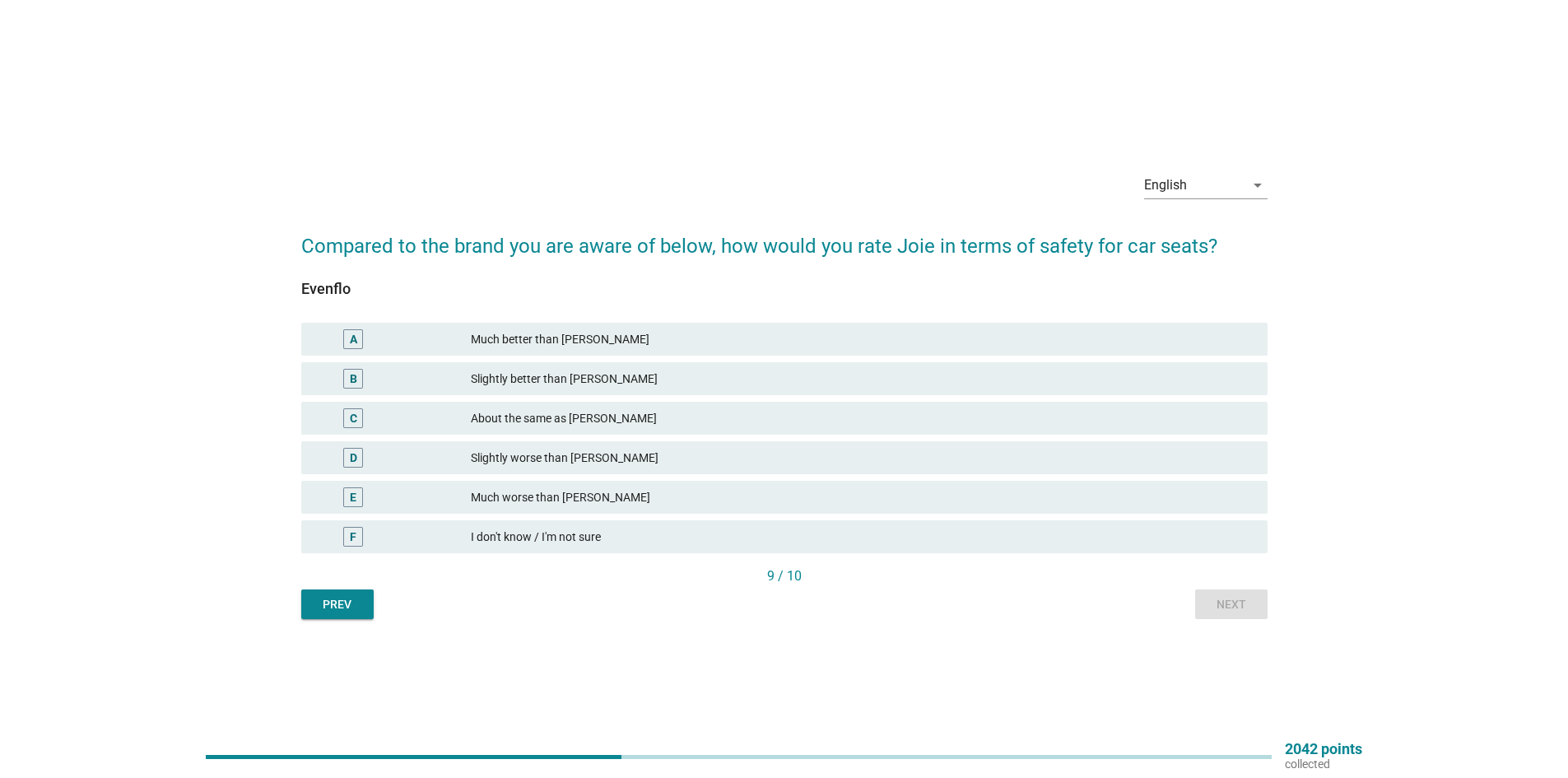
drag, startPoint x: 622, startPoint y: 460, endPoint x: 636, endPoint y: 460, distance: 14.0
click at [622, 460] on div "Slightly worse than [PERSON_NAME]" at bounding box center [862, 457] width 784 height 20
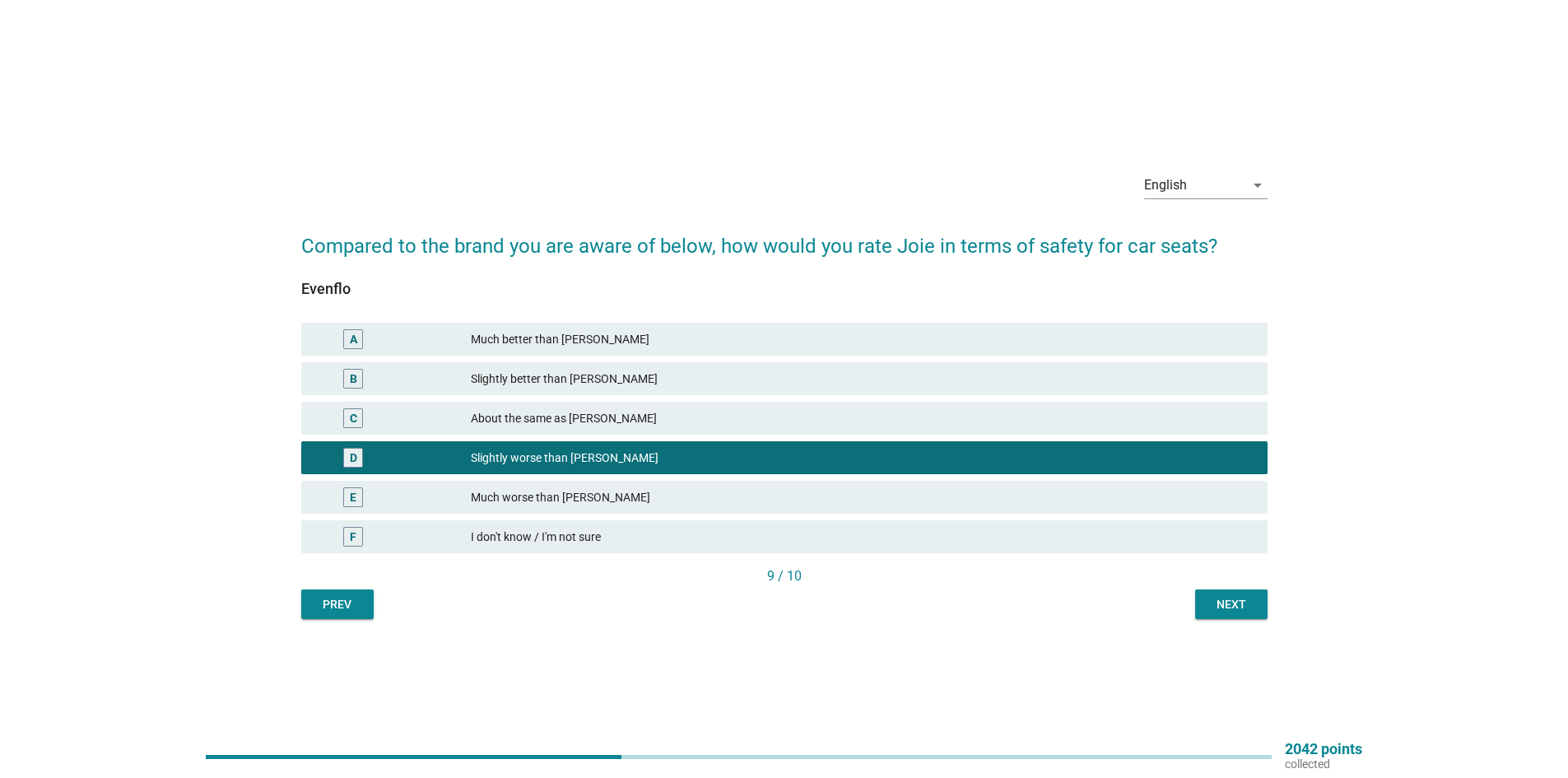
click at [1266, 597] on div "English arrow_drop_down Compared to the brand you are aware of below, how would…" at bounding box center [784, 389] width 993 height 487
click at [1264, 601] on button "Next" at bounding box center [1231, 604] width 72 height 30
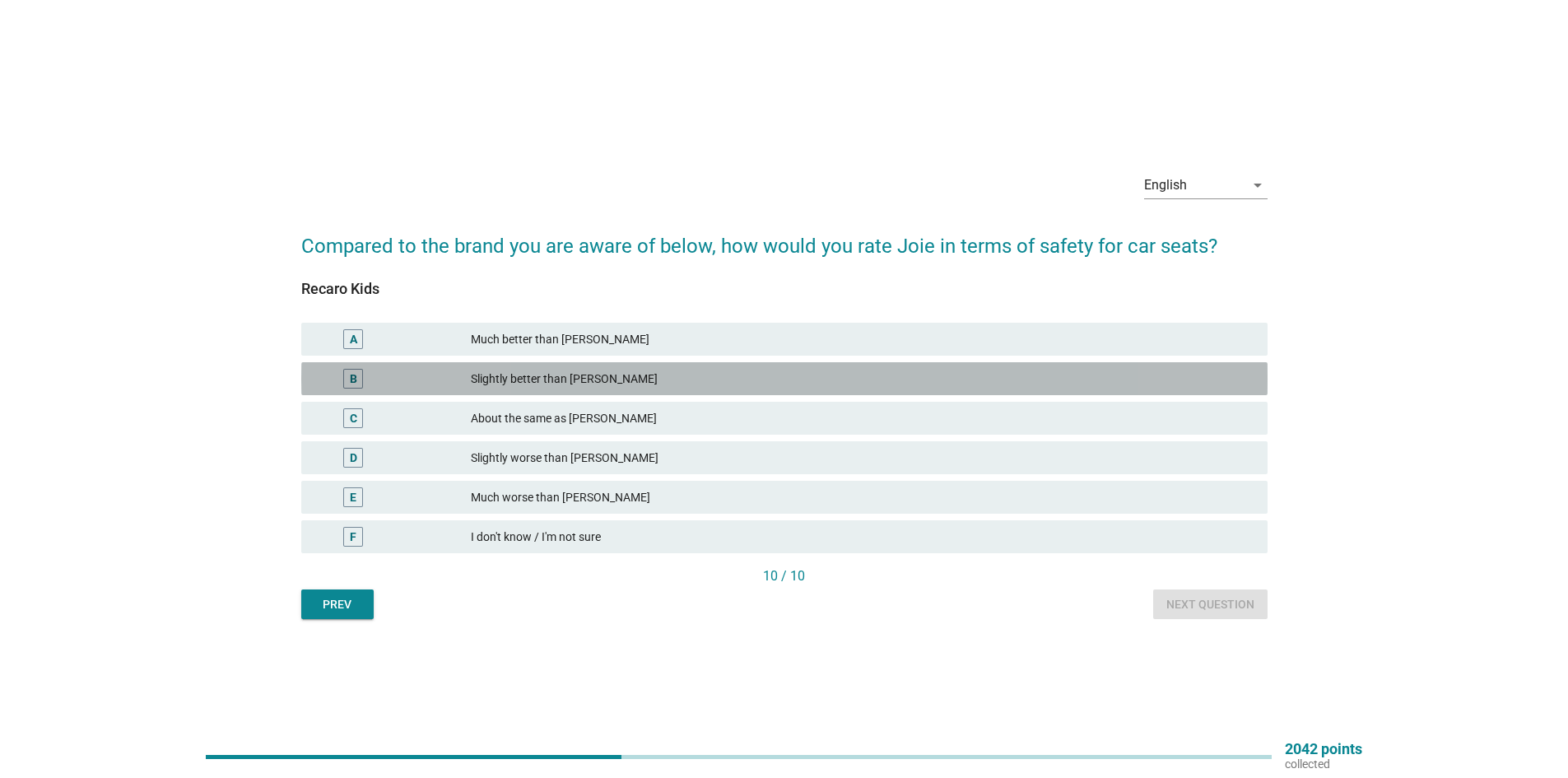
click at [609, 380] on div "Slightly better than [PERSON_NAME]" at bounding box center [862, 378] width 784 height 20
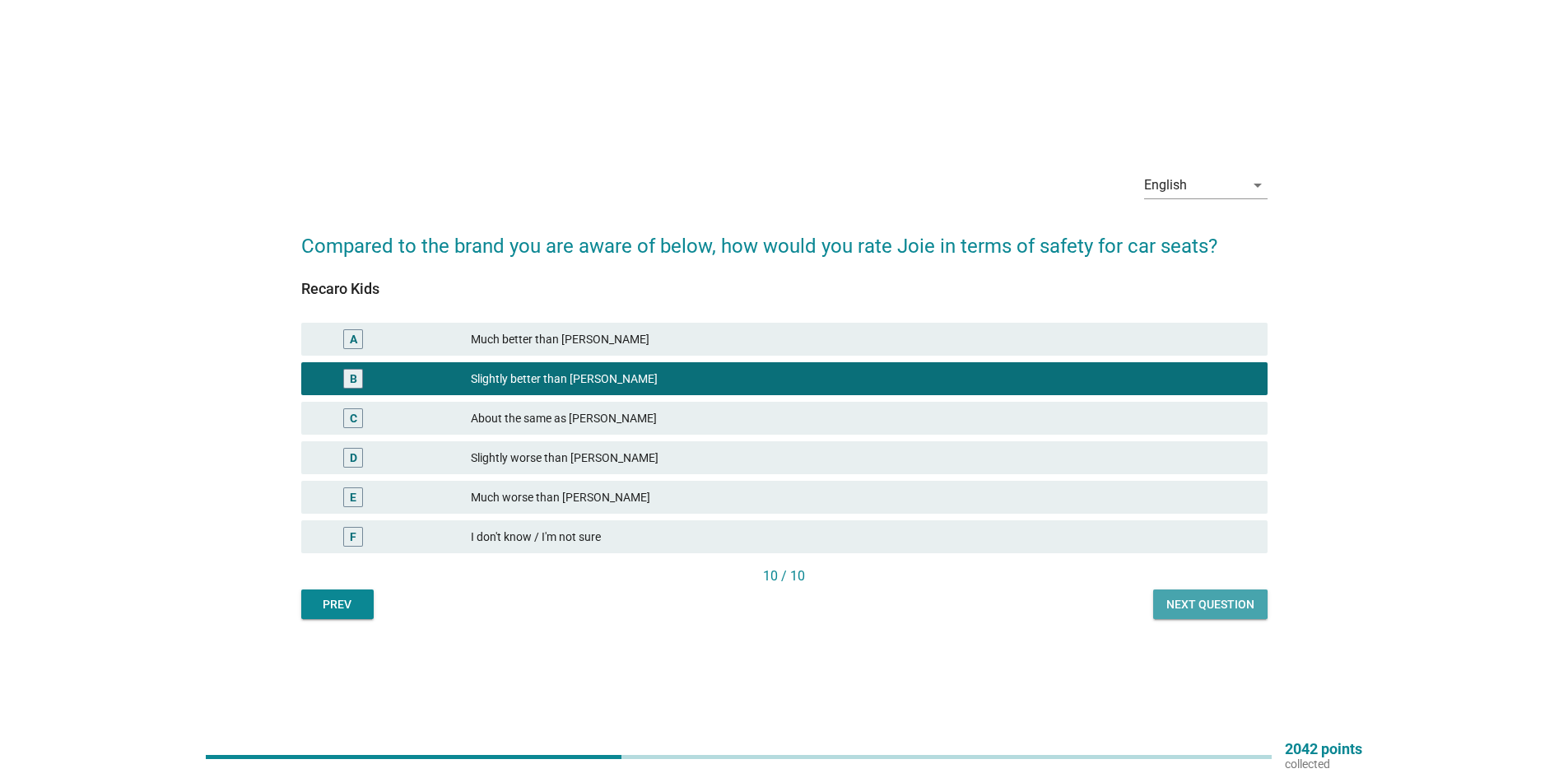
click at [1180, 612] on div "Next question" at bounding box center [1211, 605] width 88 height 17
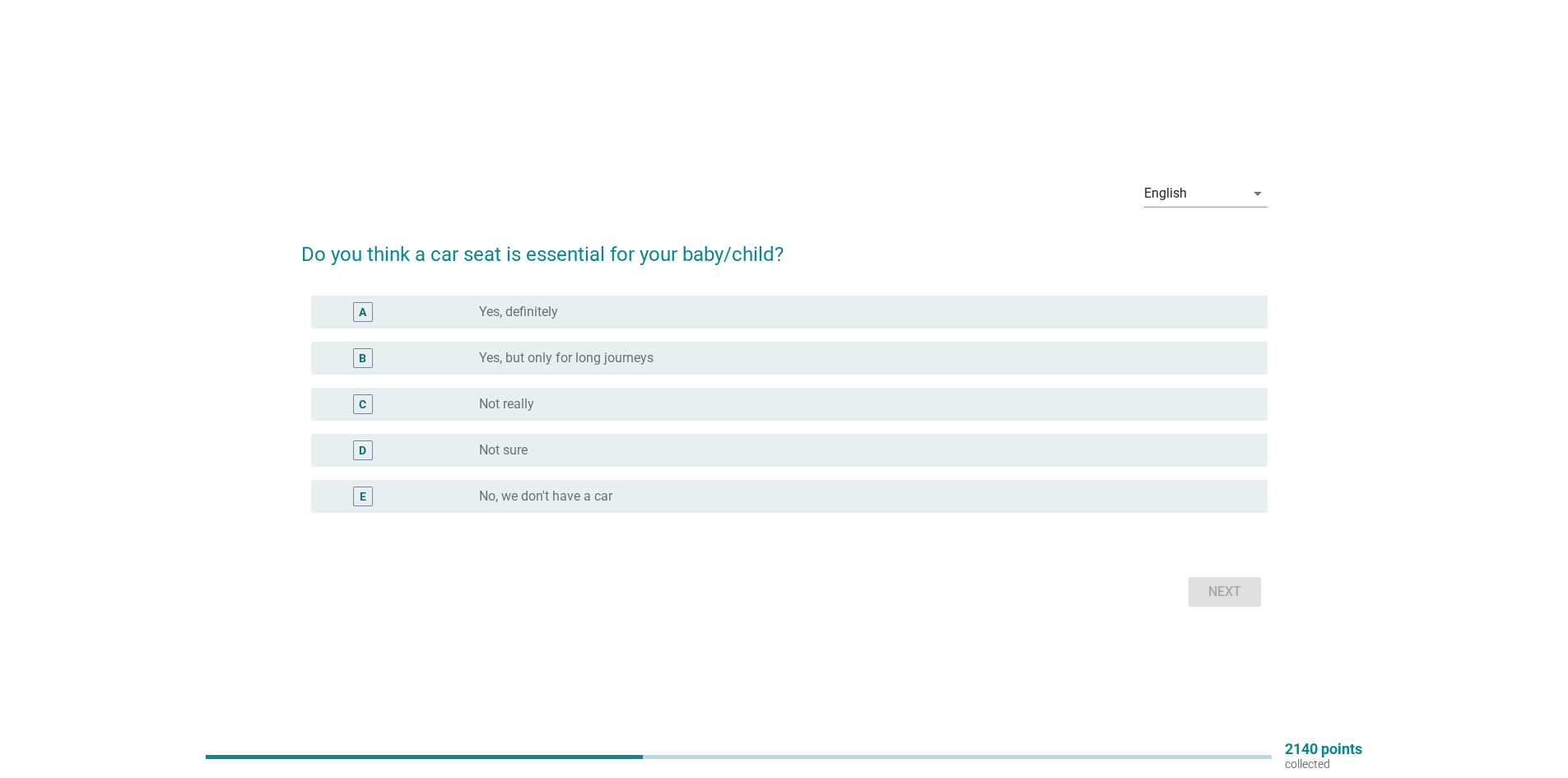
drag, startPoint x: 563, startPoint y: 305, endPoint x: 665, endPoint y: 357, distance: 114.5
click at [562, 305] on div "radio_button_unchecked Yes, definitely" at bounding box center [860, 311] width 762 height 16
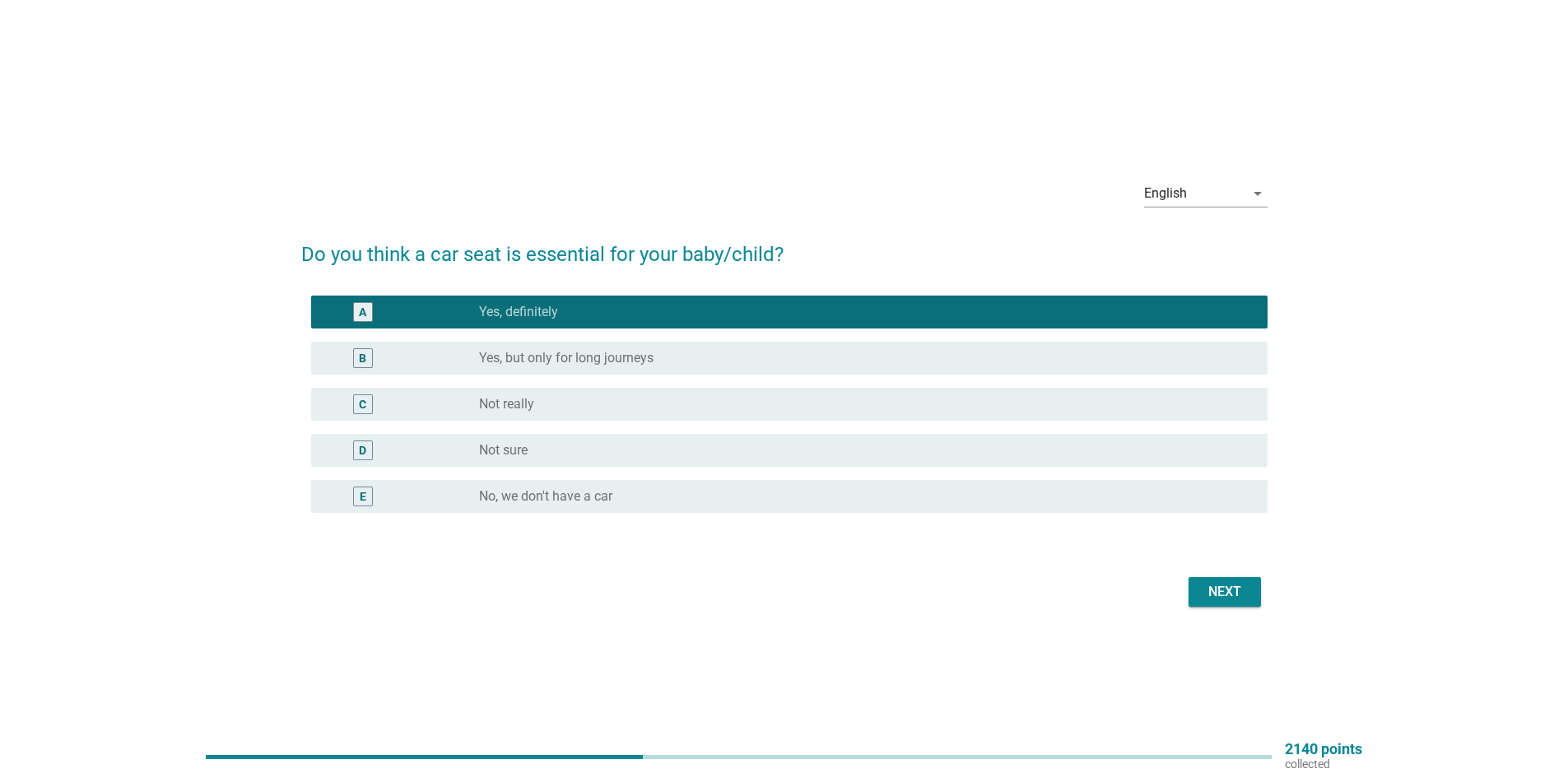
drag, startPoint x: 1185, startPoint y: 585, endPoint x: 1216, endPoint y: 599, distance: 34.0
click at [1186, 587] on div "Next" at bounding box center [784, 592] width 967 height 40
click at [1216, 599] on div "Next" at bounding box center [1225, 591] width 46 height 20
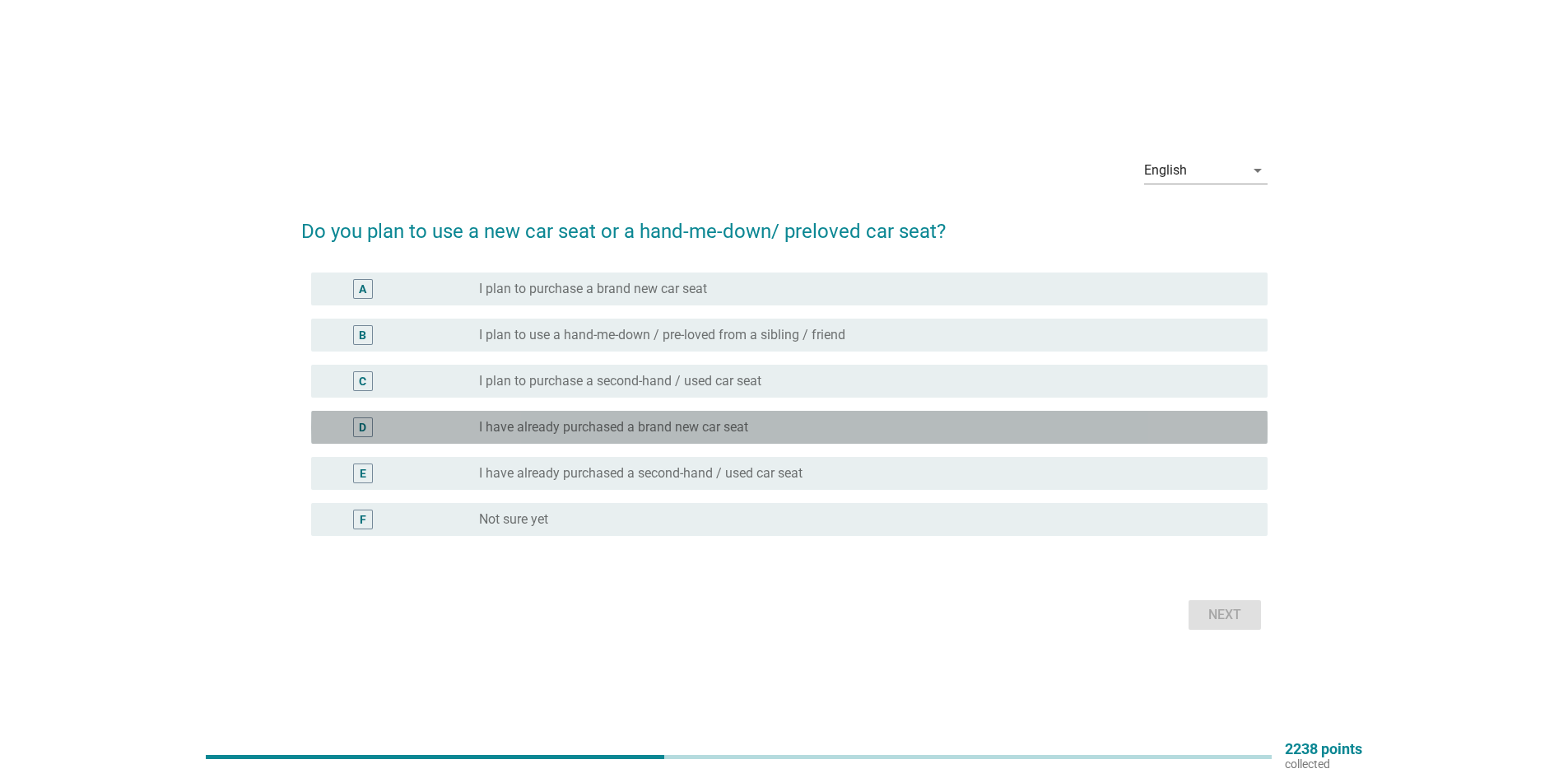
click at [752, 425] on div "radio_button_unchecked I have already purchased a brand new car seat" at bounding box center [860, 427] width 762 height 16
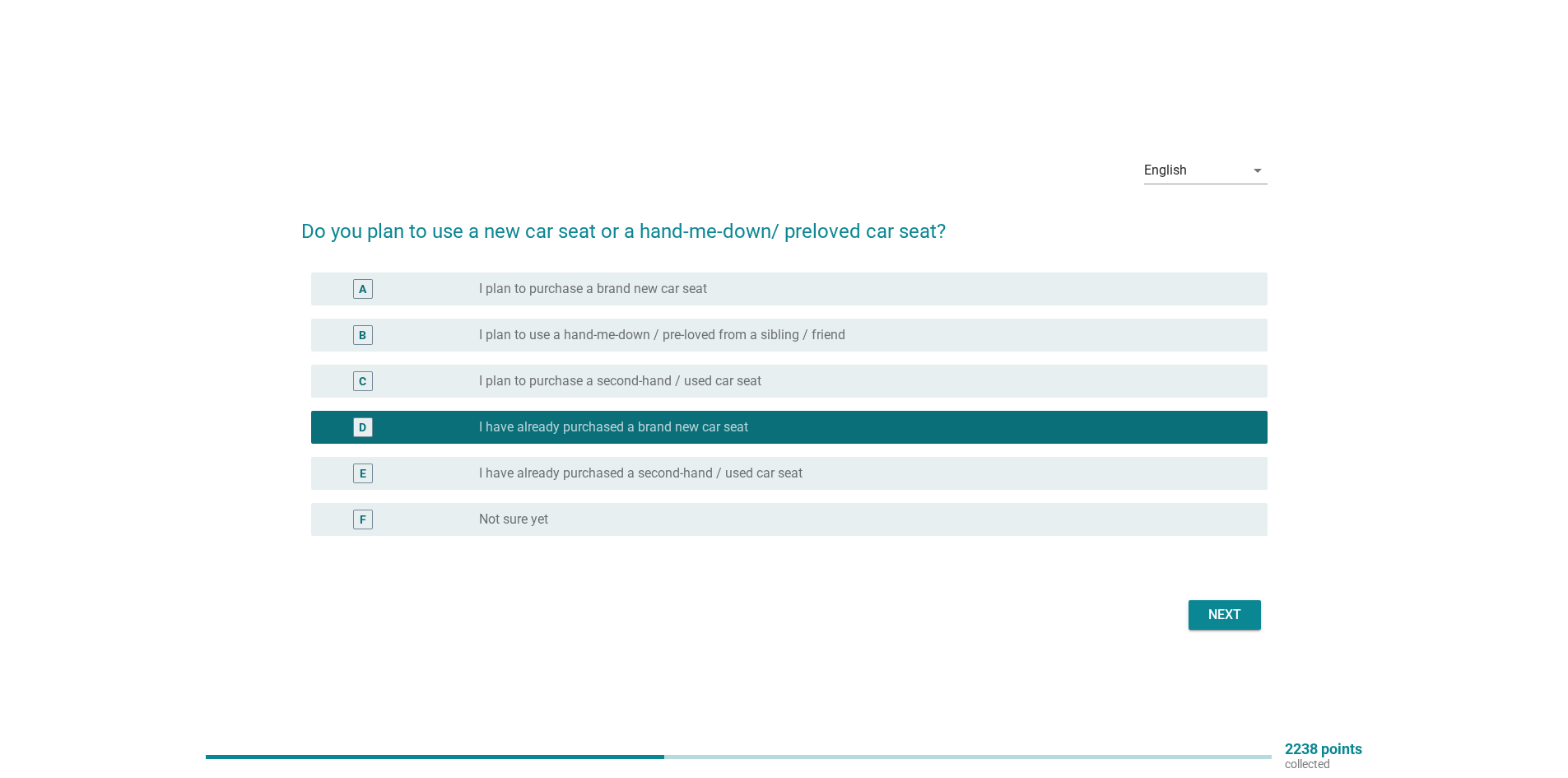
click at [1225, 619] on div "Next" at bounding box center [1225, 615] width 46 height 20
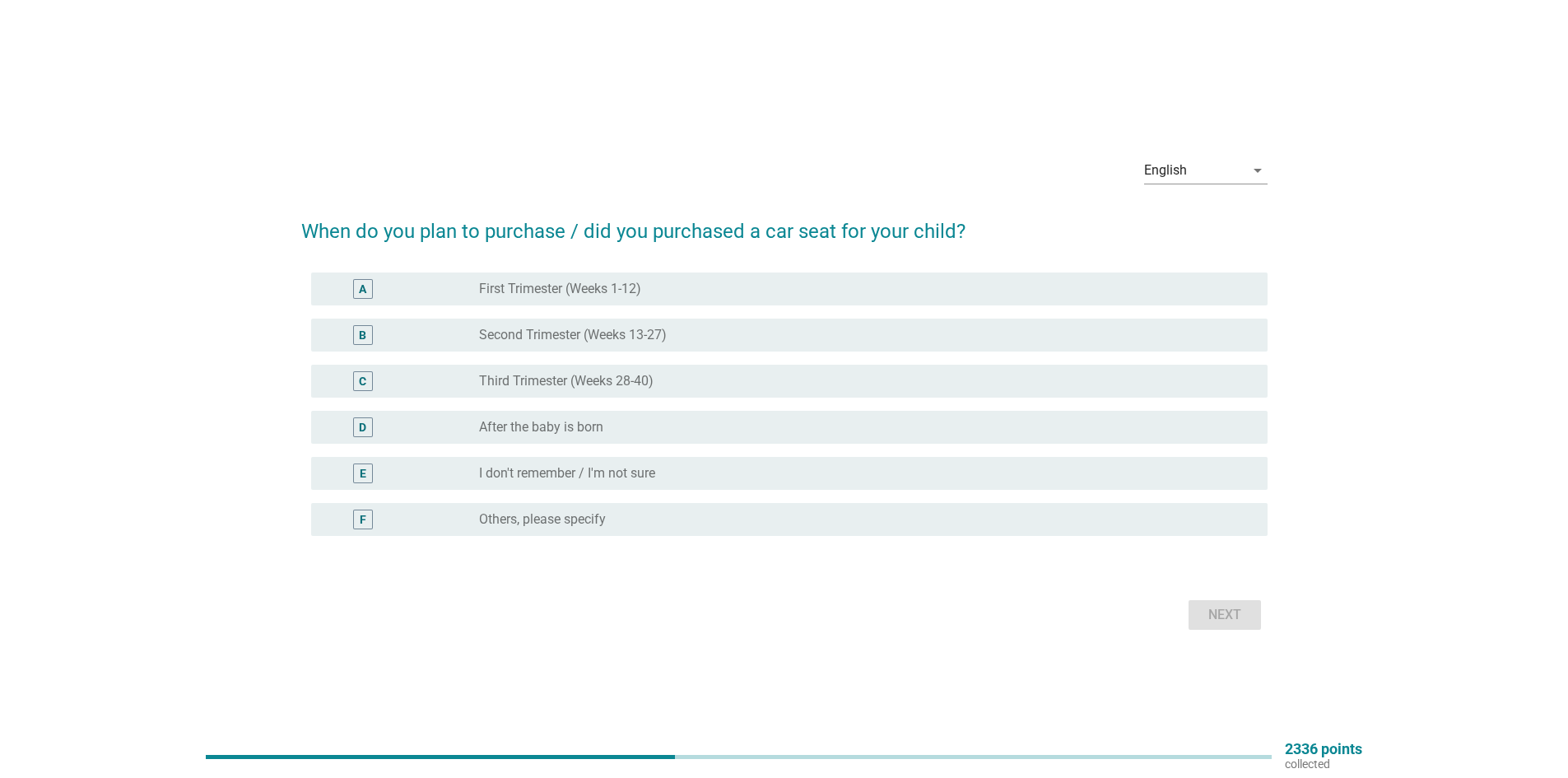
click at [670, 336] on div "radio_button_unchecked Second Trimester (Weeks 13-27)" at bounding box center [860, 334] width 762 height 16
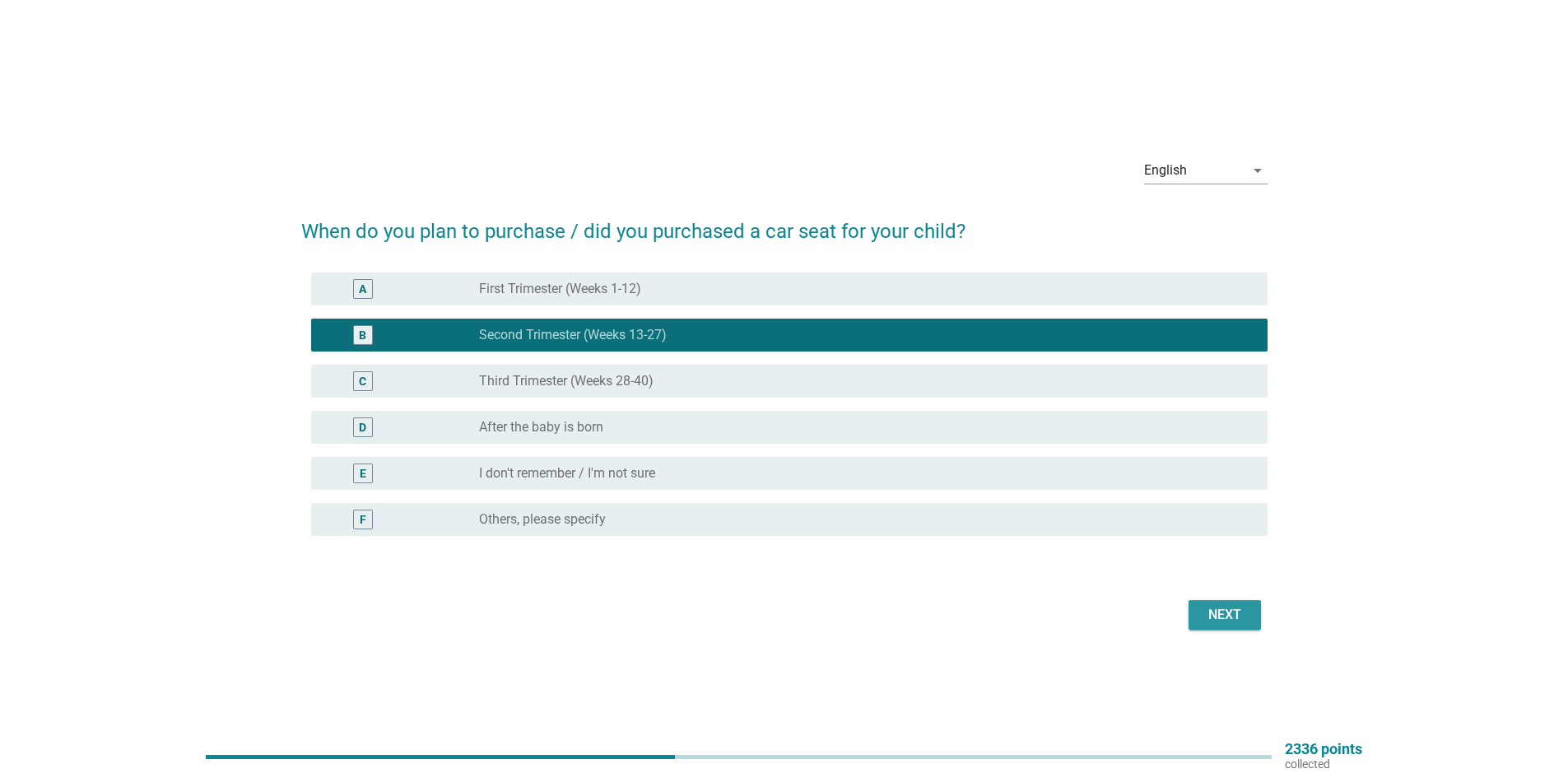
click at [1252, 628] on button "Next" at bounding box center [1225, 615] width 72 height 30
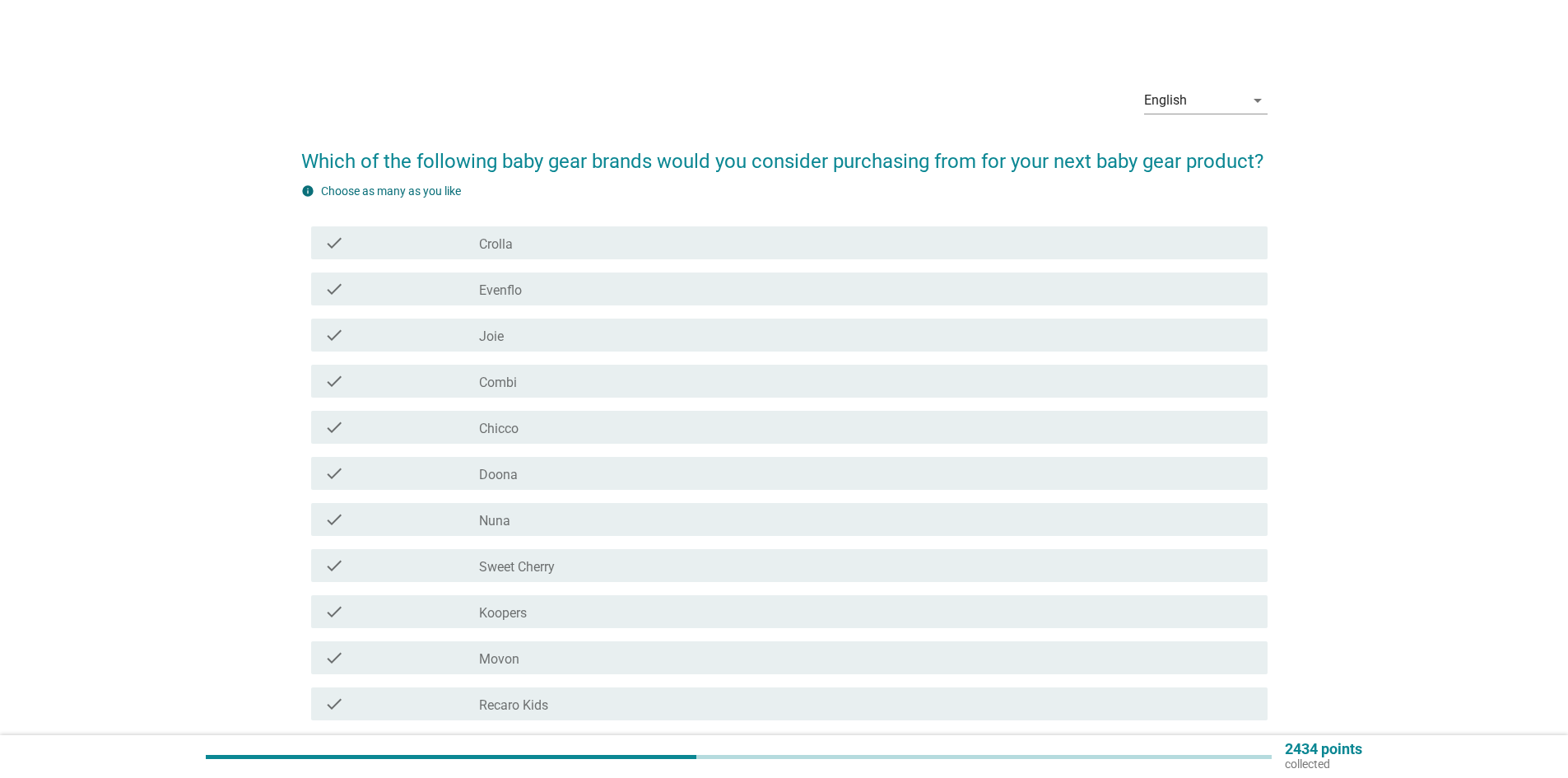
click at [722, 240] on div "check_box_outline_blank Crolla" at bounding box center [867, 243] width 776 height 20
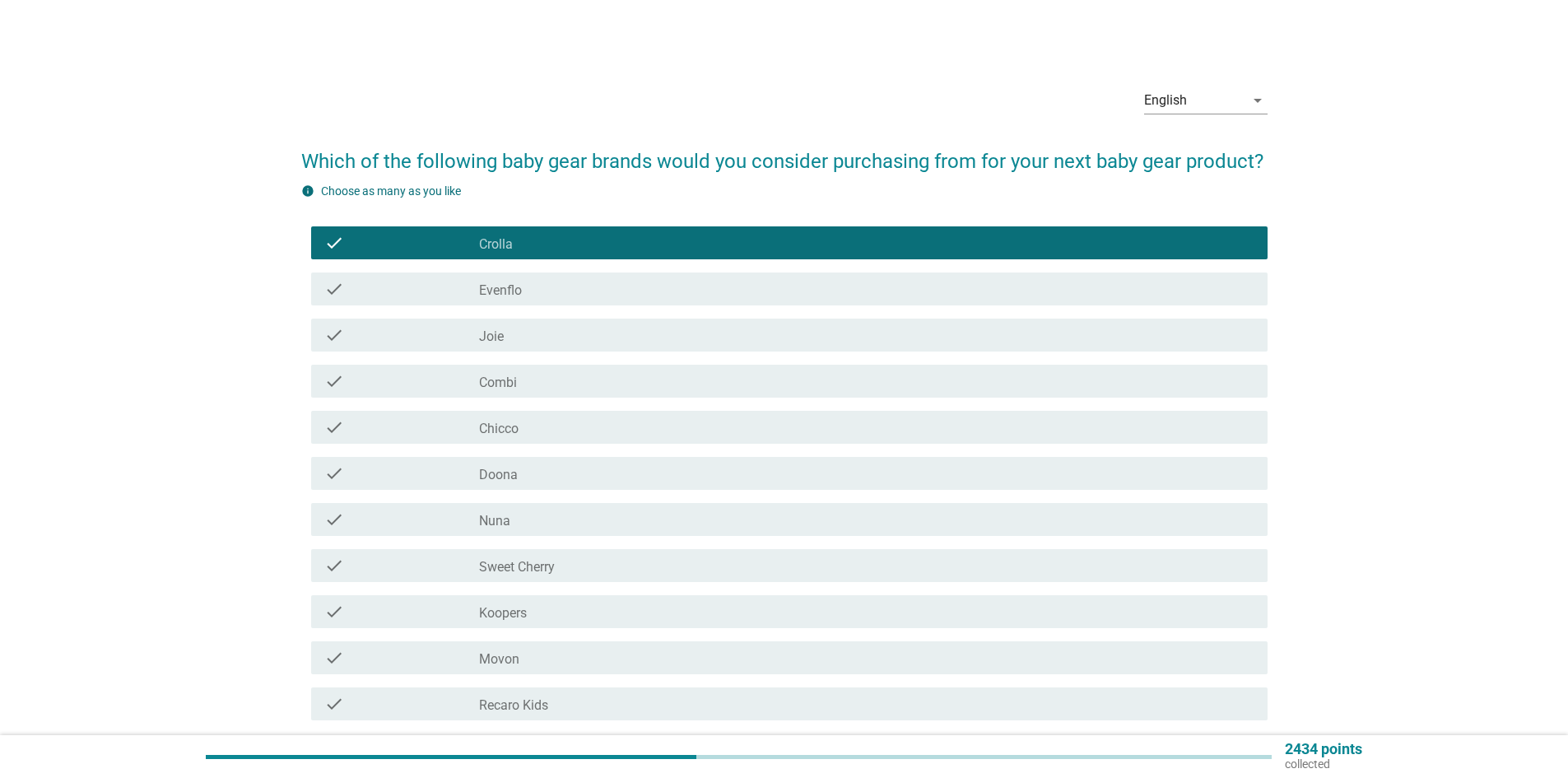
click at [665, 349] on div "check check_box_outline_blank Joie" at bounding box center [790, 335] width 957 height 33
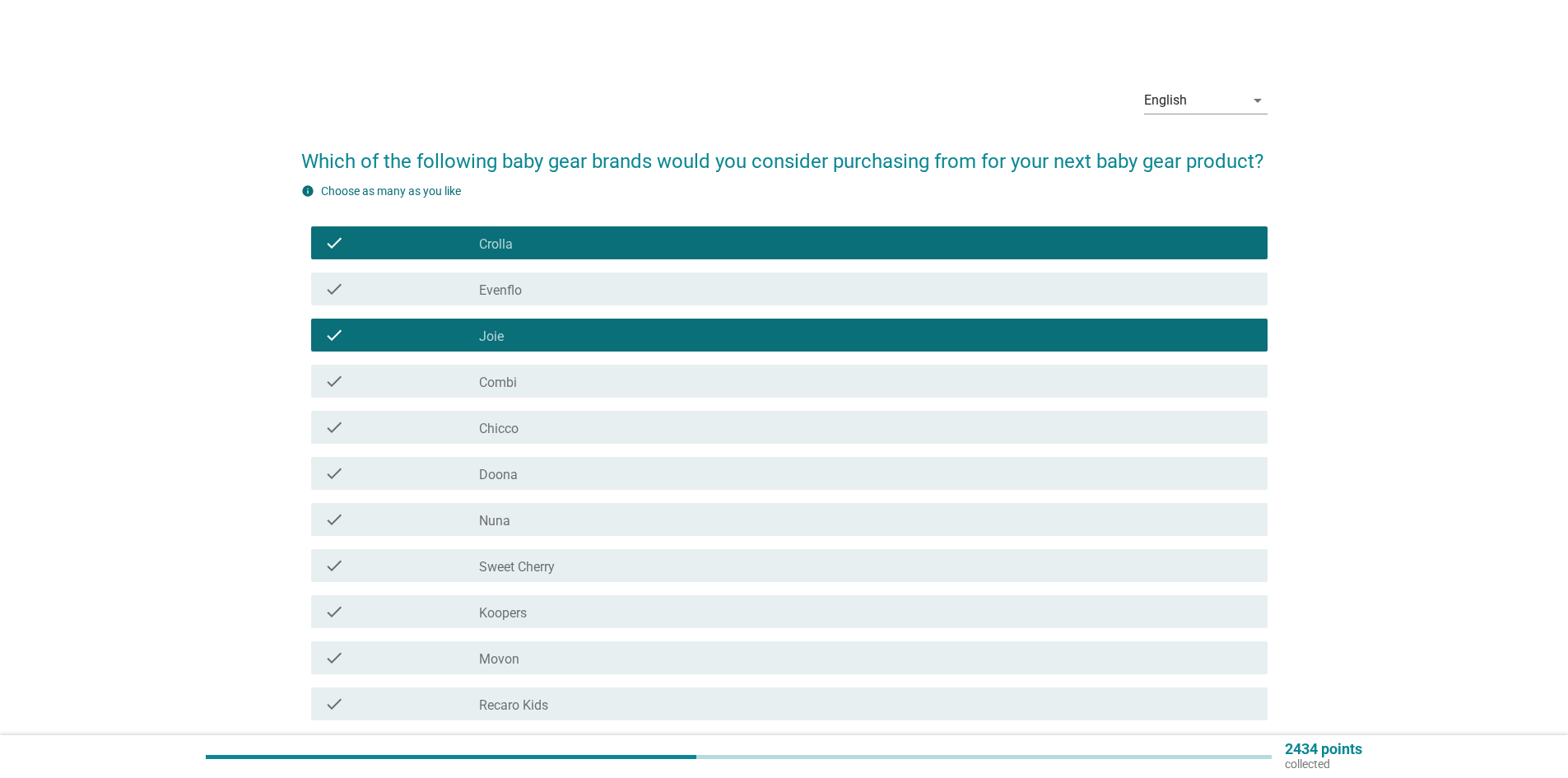
click at [640, 424] on div "check_box_outline_blank Chicco" at bounding box center [867, 427] width 776 height 20
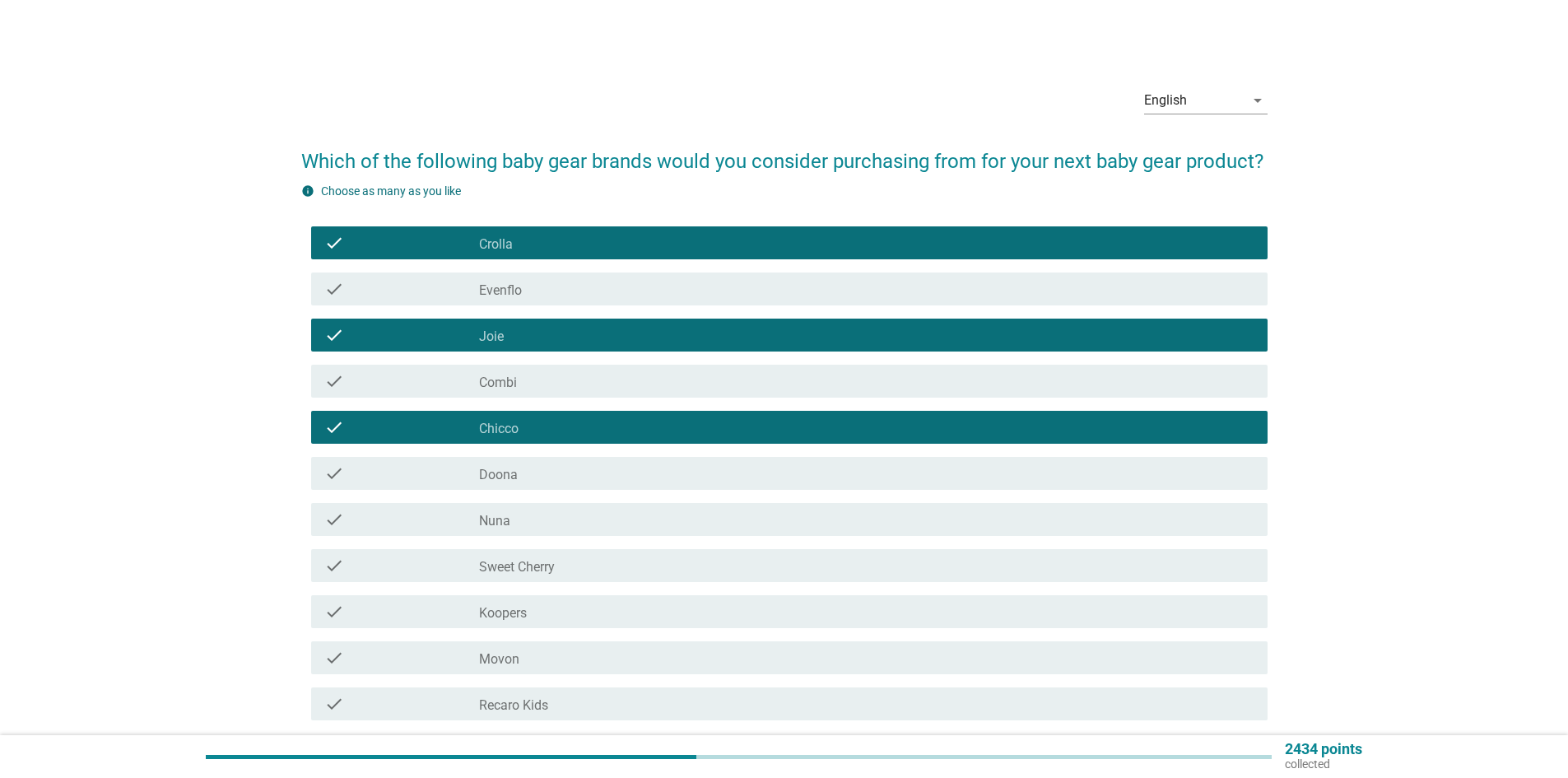
click at [595, 562] on div "check_box_outline_blank Sweet Cherry" at bounding box center [867, 565] width 776 height 20
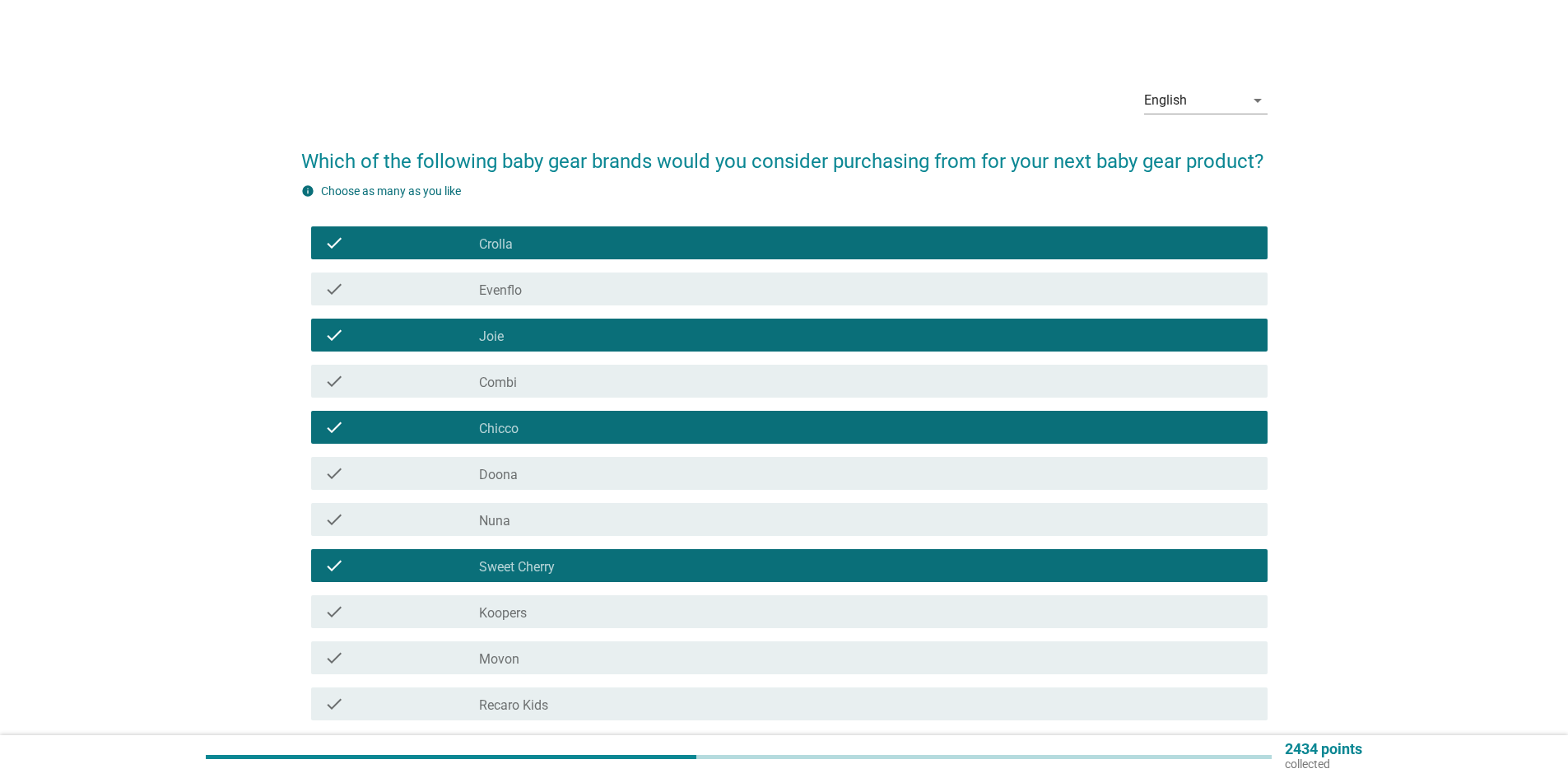
click at [572, 616] on div "check_box_outline_blank Koopers" at bounding box center [867, 612] width 776 height 20
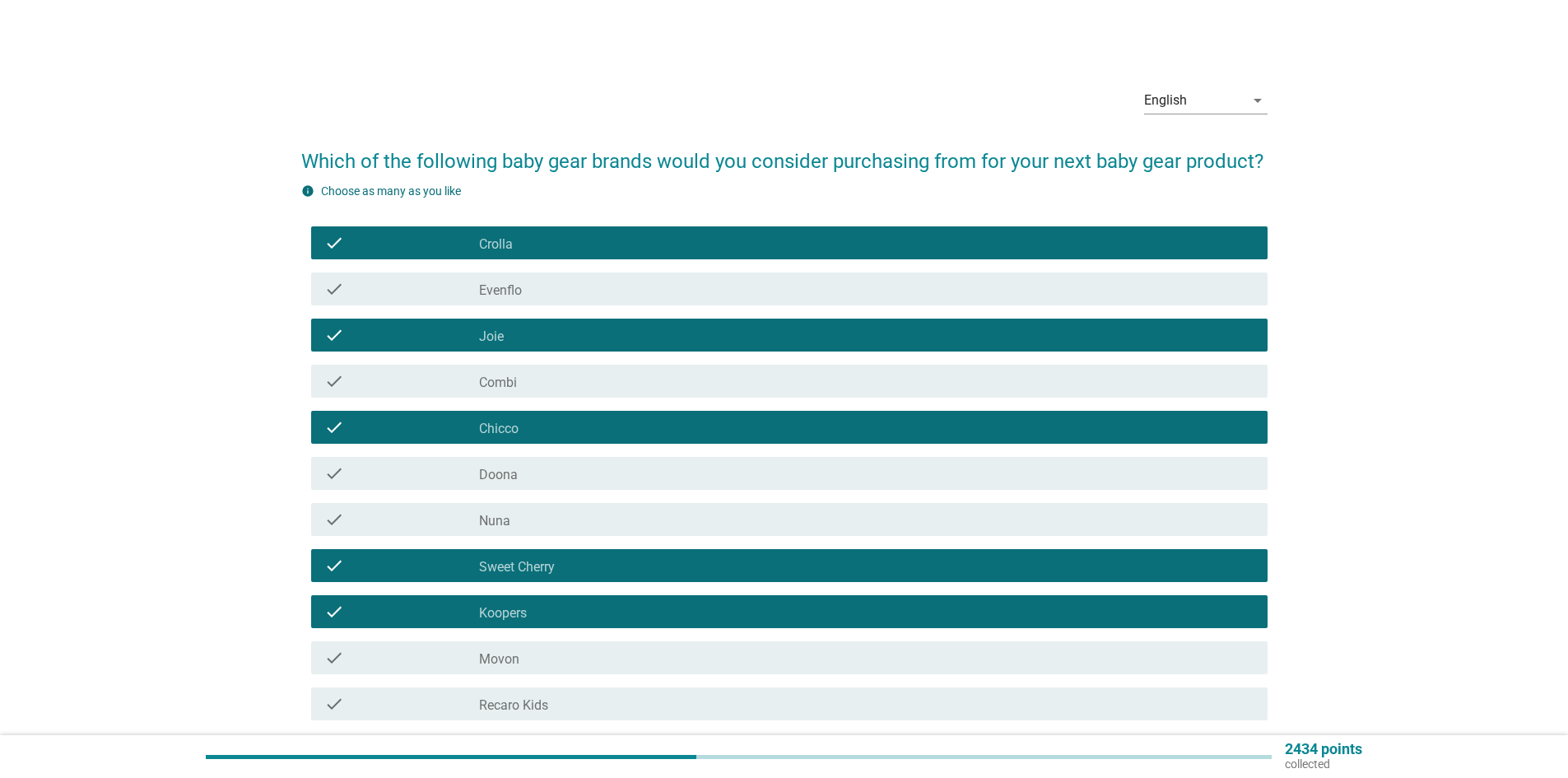
click at [554, 662] on div "check_box_outline_blank Movon" at bounding box center [867, 658] width 776 height 20
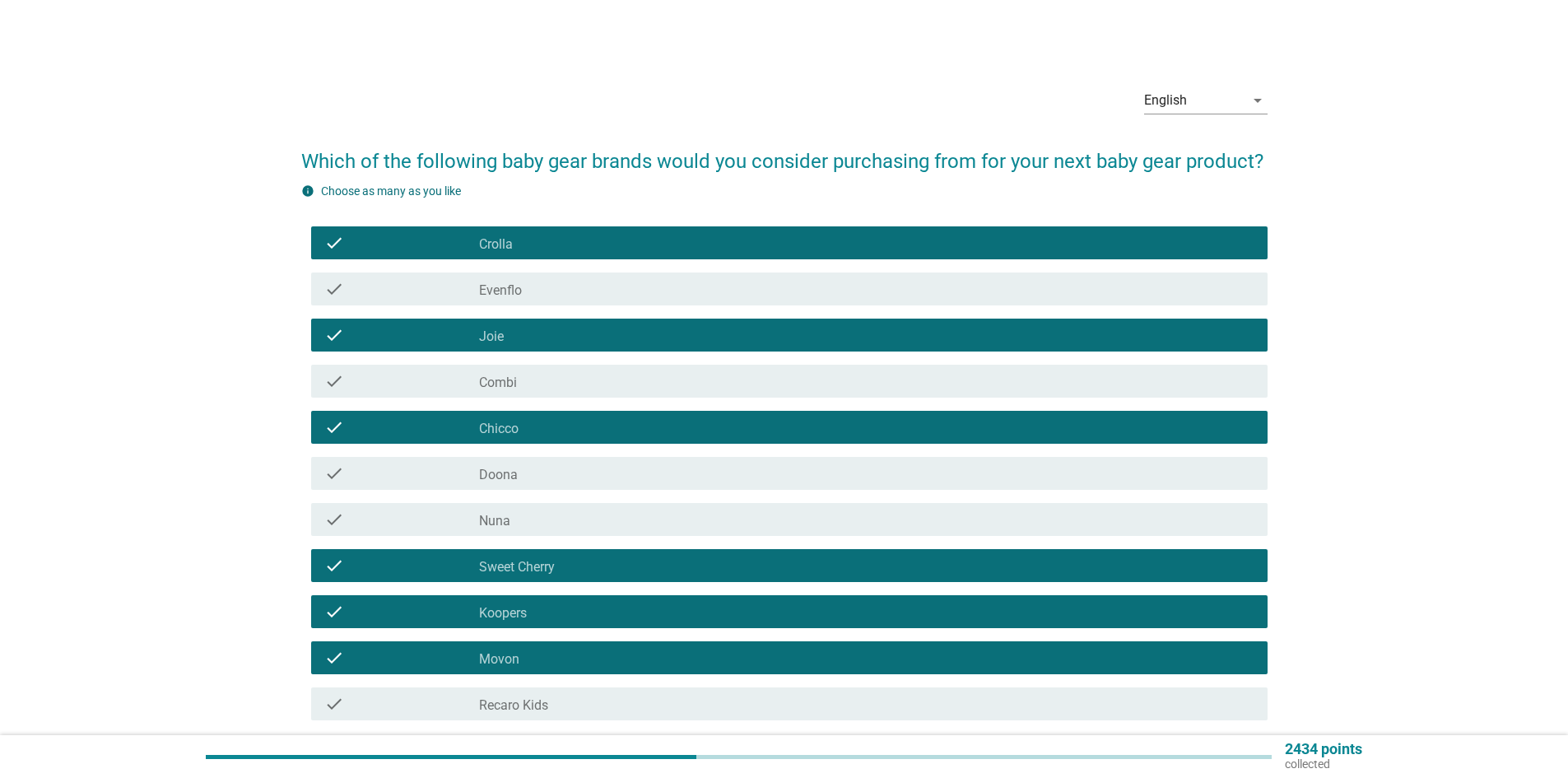
click at [563, 702] on div "check_box_outline_blank Recaro Kids" at bounding box center [867, 703] width 776 height 20
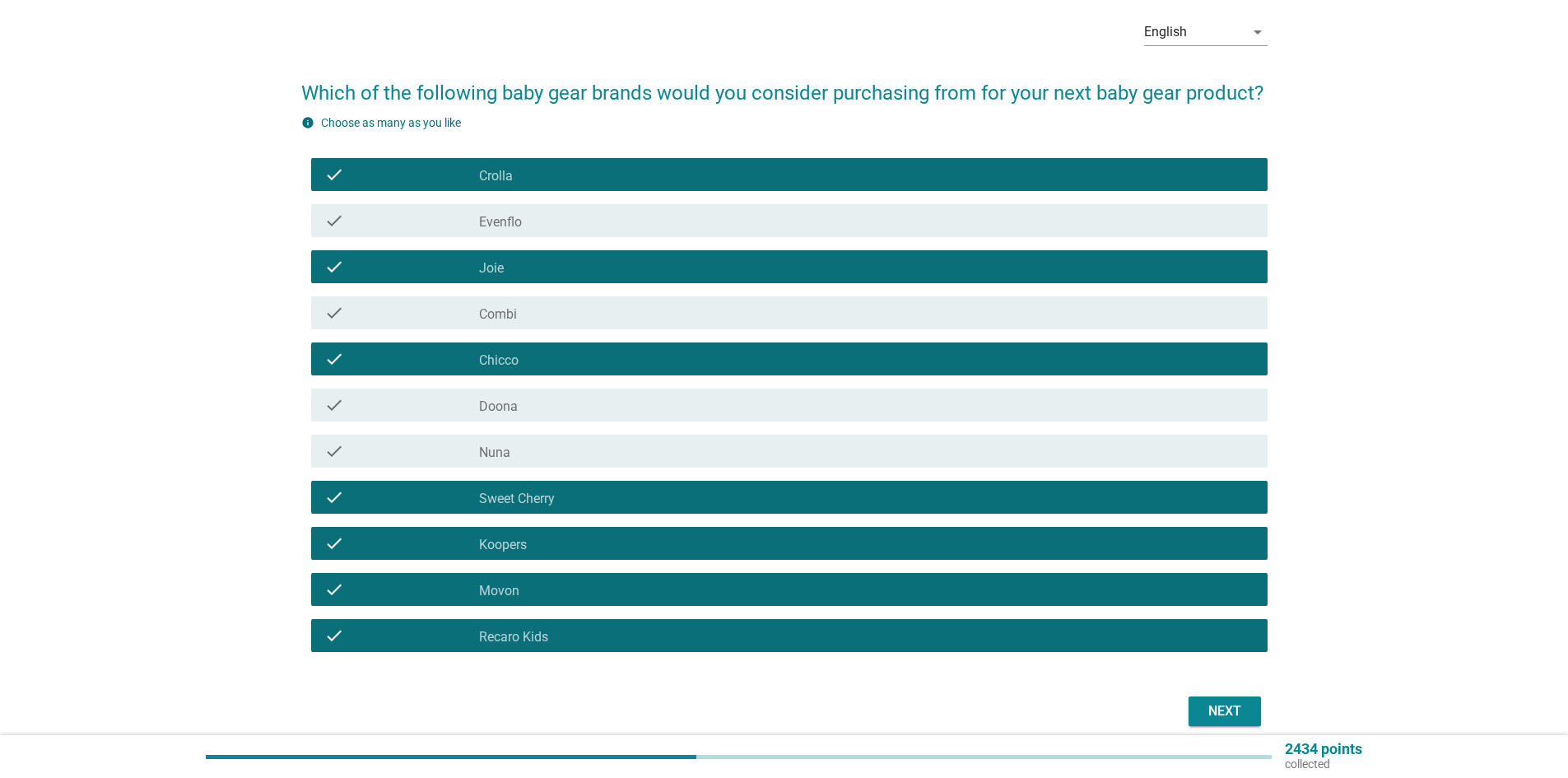
scroll to position [138, 0]
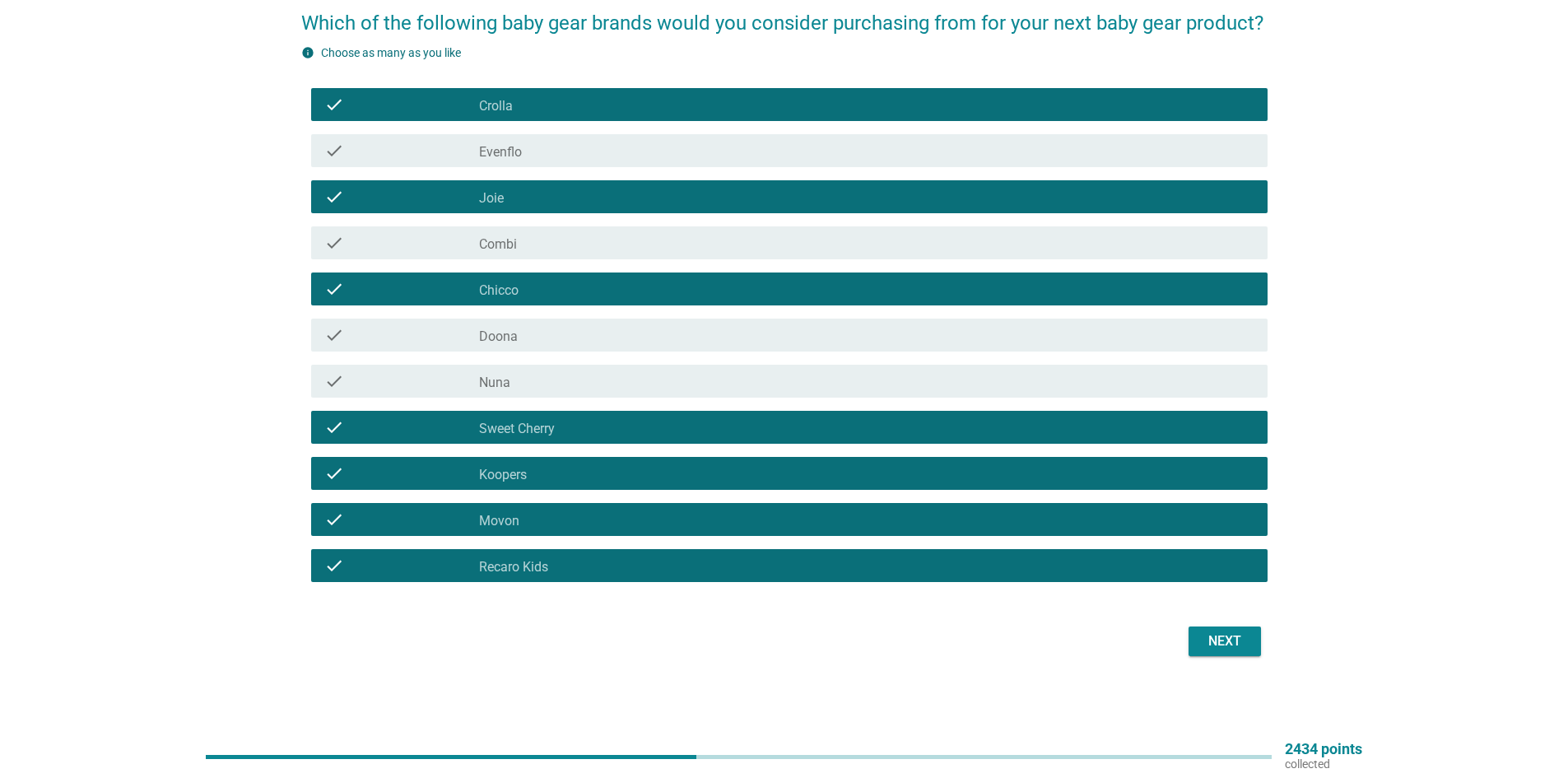
click at [1208, 643] on div "Next" at bounding box center [1225, 641] width 46 height 20
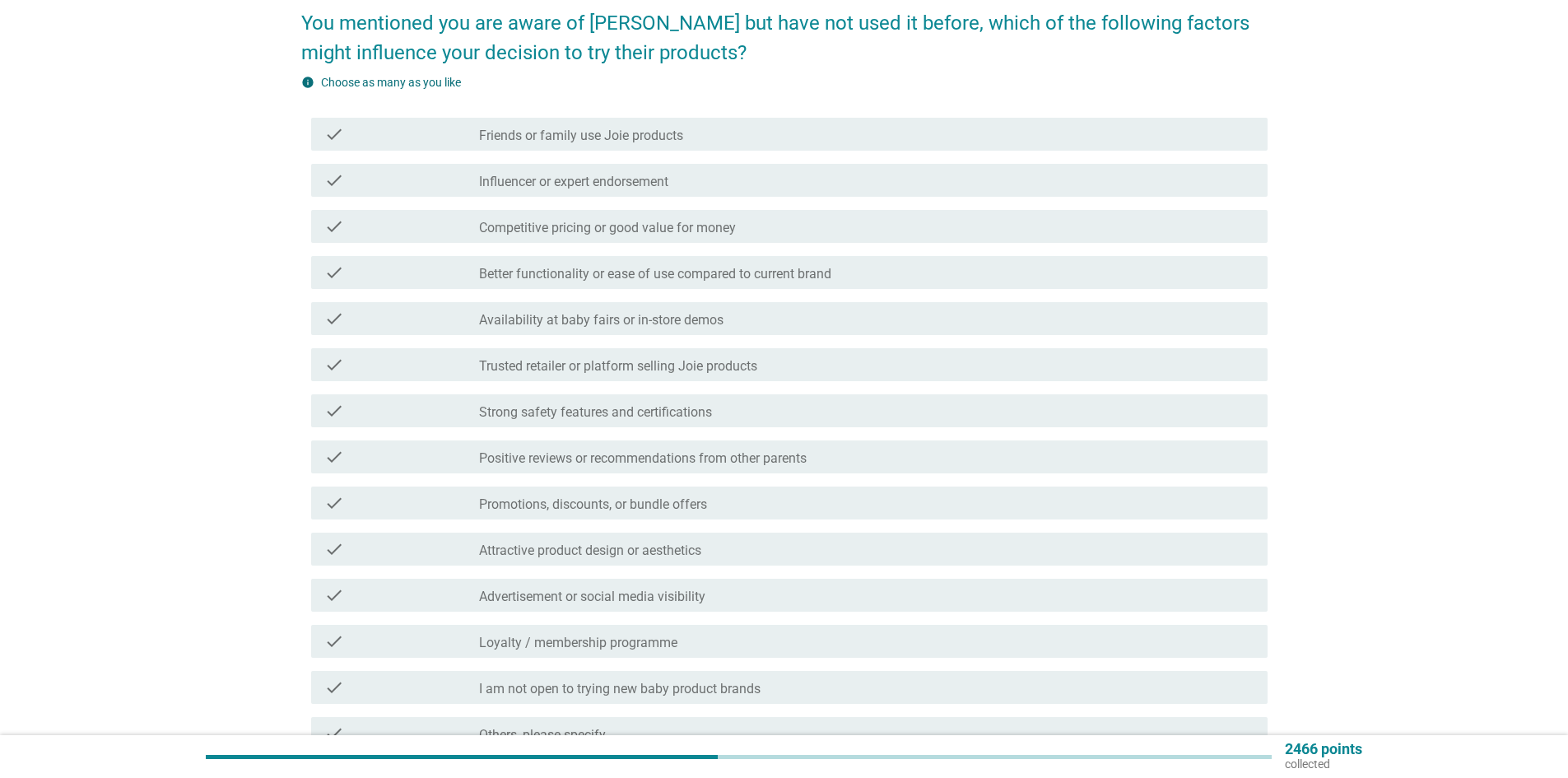
scroll to position [0, 0]
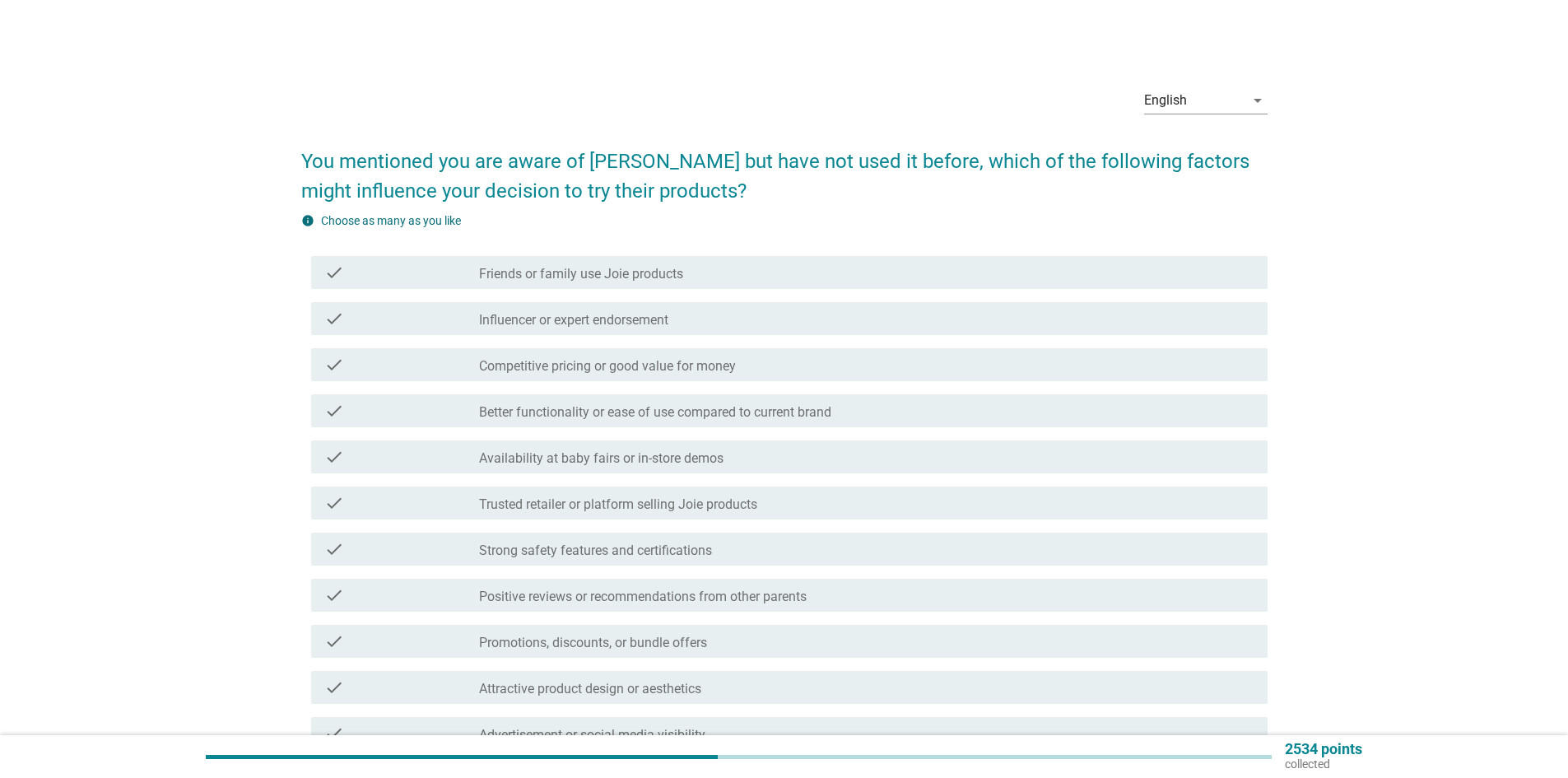
click at [686, 363] on label "Competitive pricing or good value for money" at bounding box center [607, 366] width 257 height 16
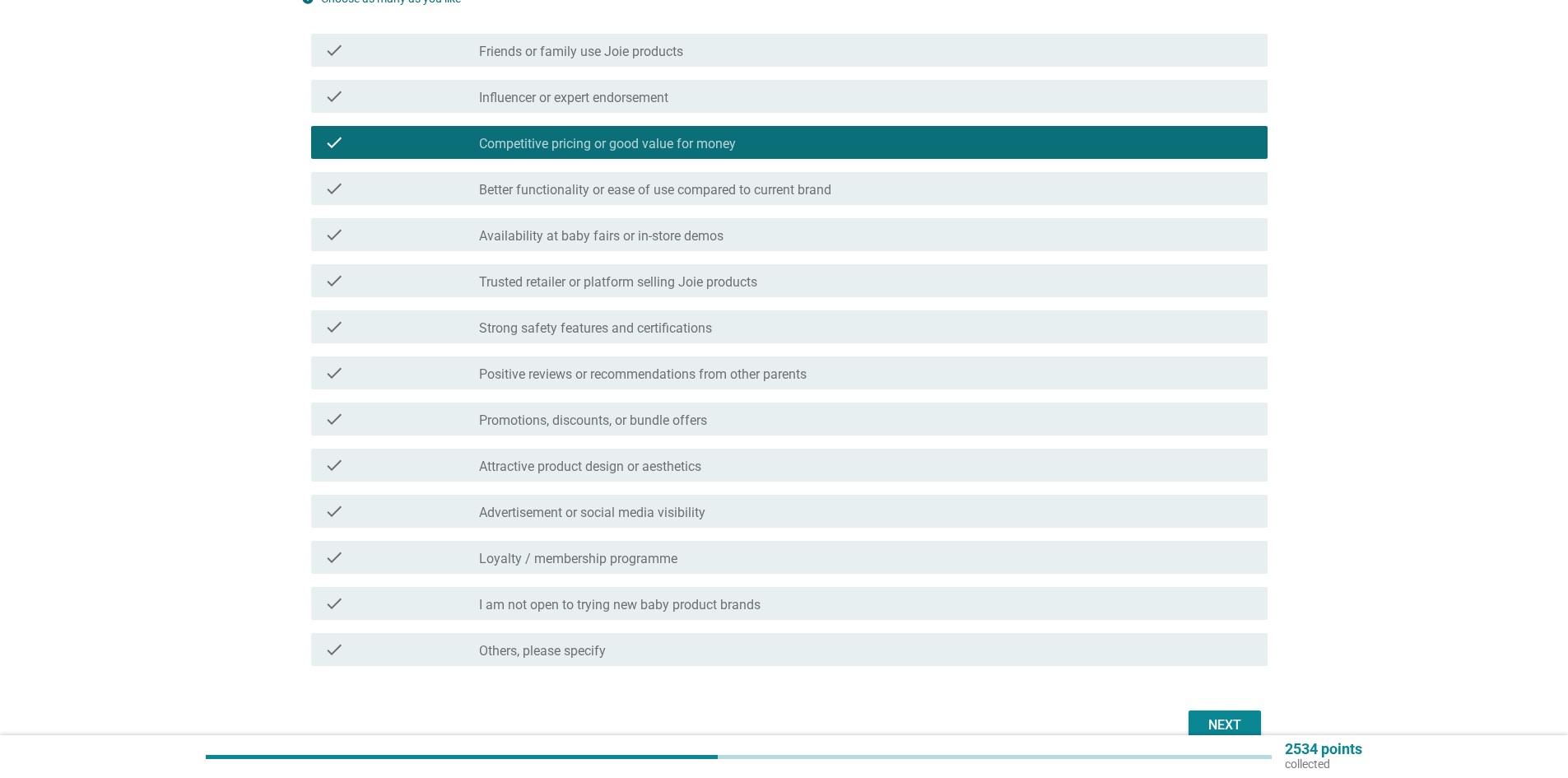
scroll to position [247, 0]
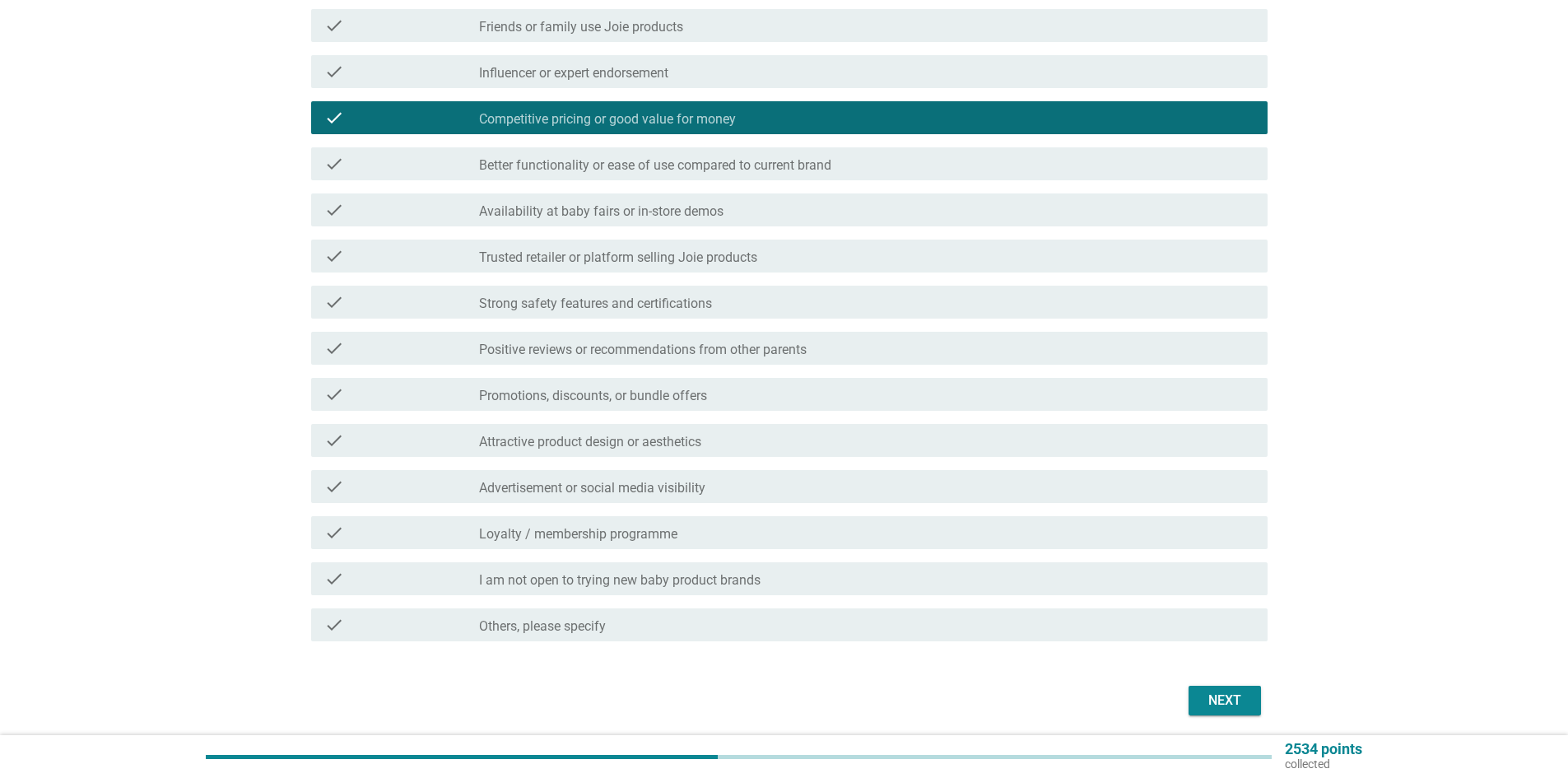
click at [1239, 691] on div "Next" at bounding box center [1225, 701] width 46 height 20
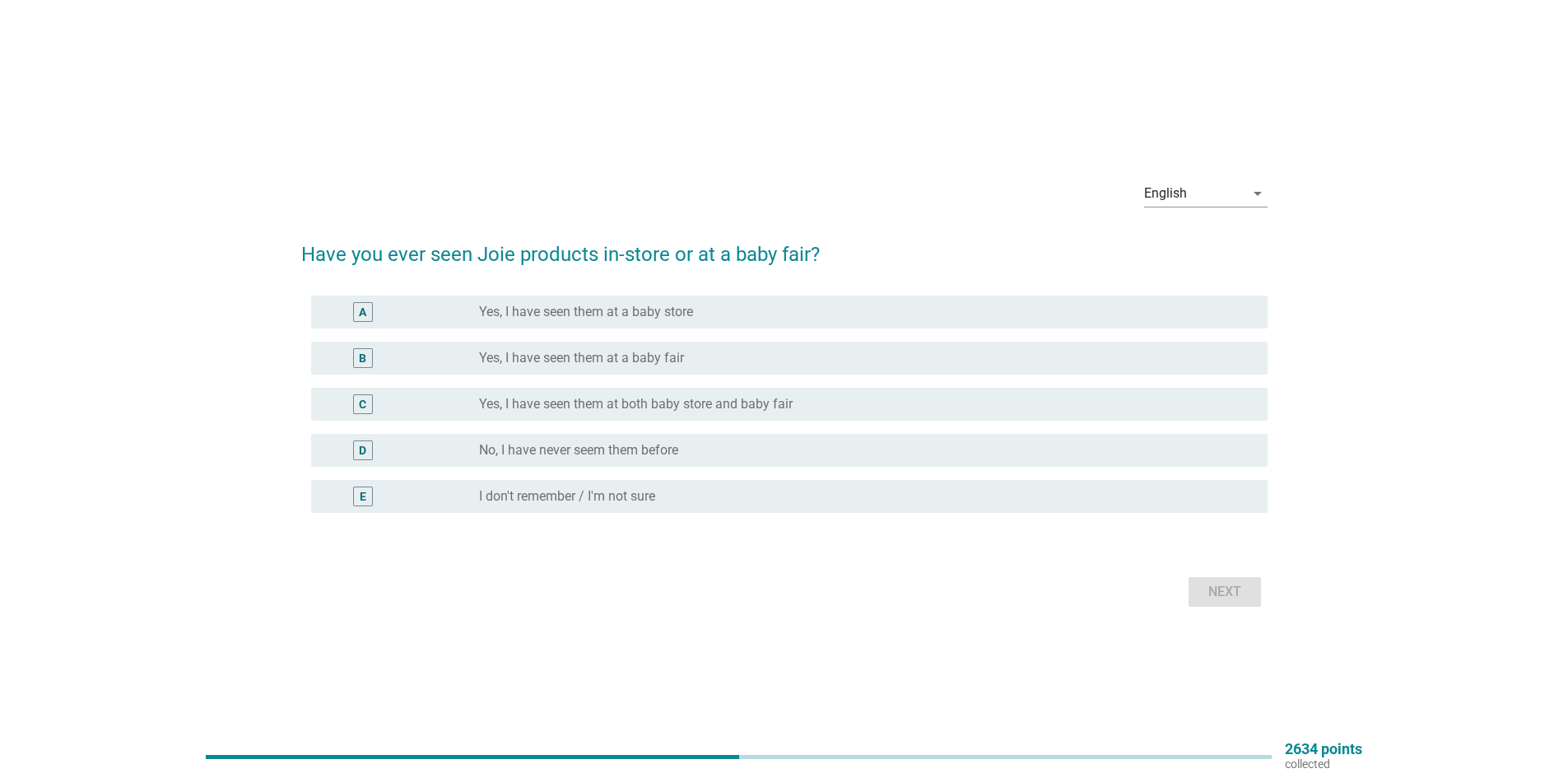
click at [738, 316] on div "radio_button_unchecked Yes, I have seen them at a baby store" at bounding box center [860, 311] width 762 height 16
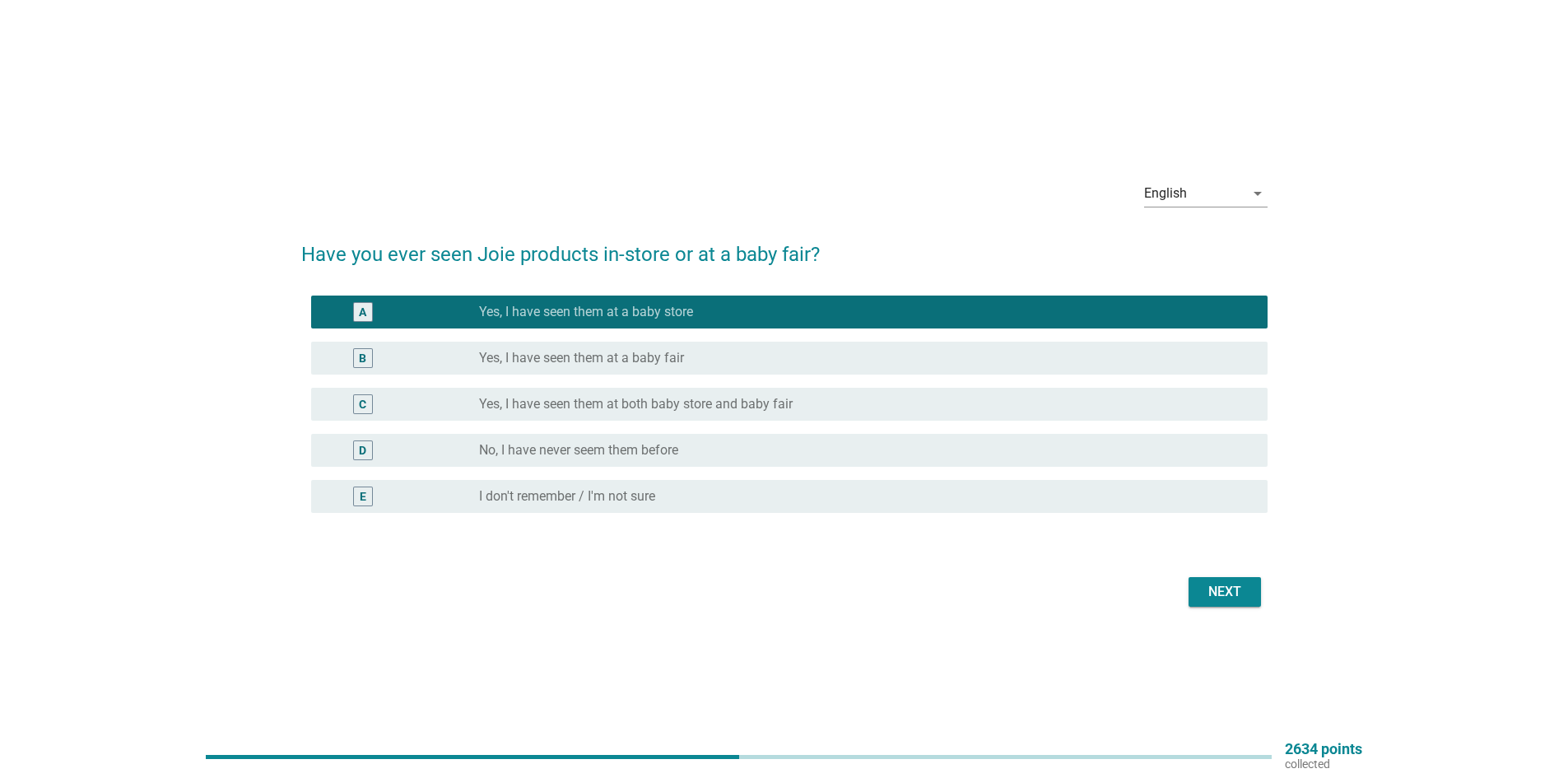
click at [1234, 596] on div "Next" at bounding box center [1225, 591] width 46 height 20
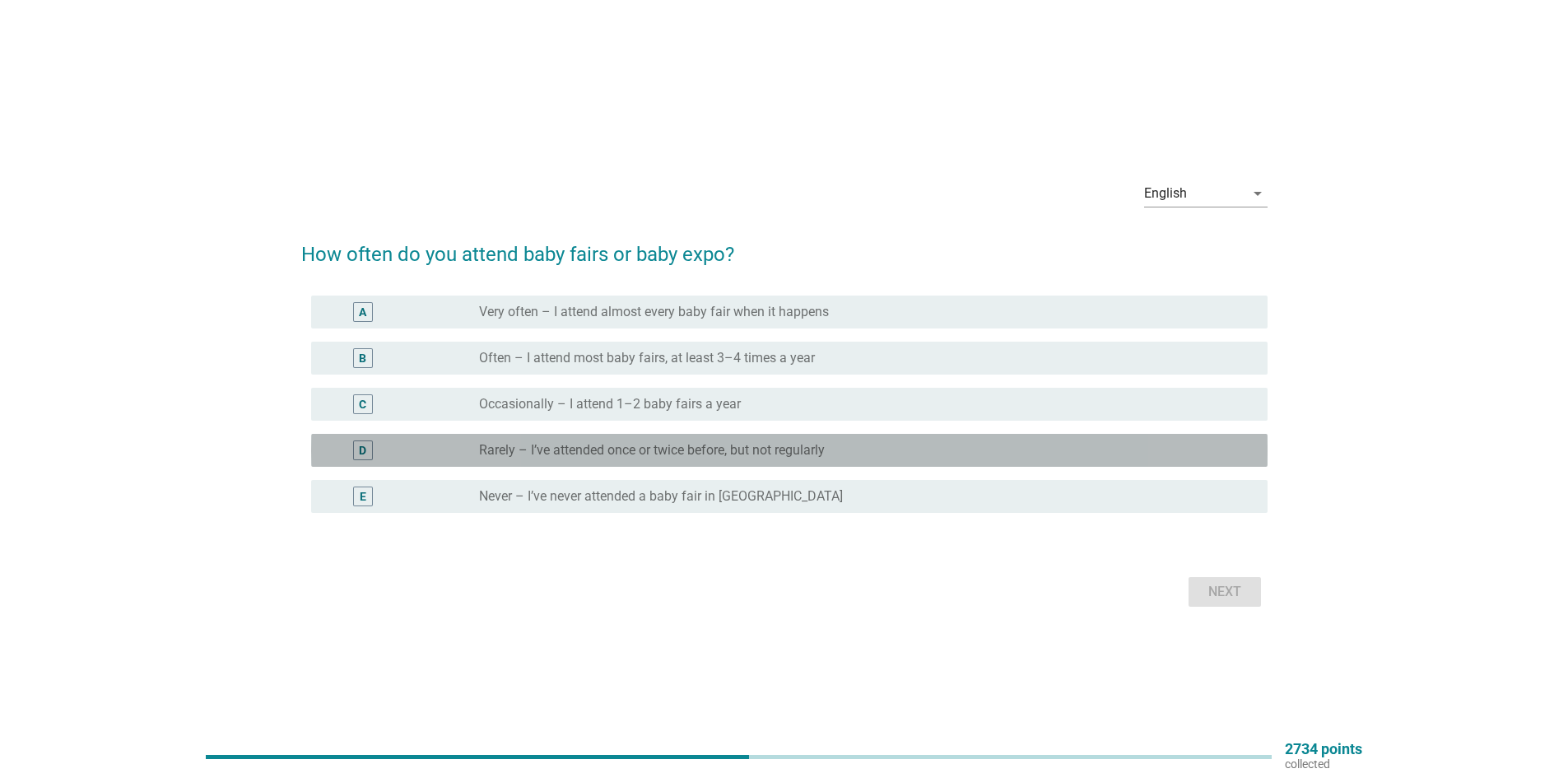
click at [784, 459] on div "radio_button_unchecked Rarely – I’ve attended once or twice before, but not reg…" at bounding box center [867, 450] width 776 height 20
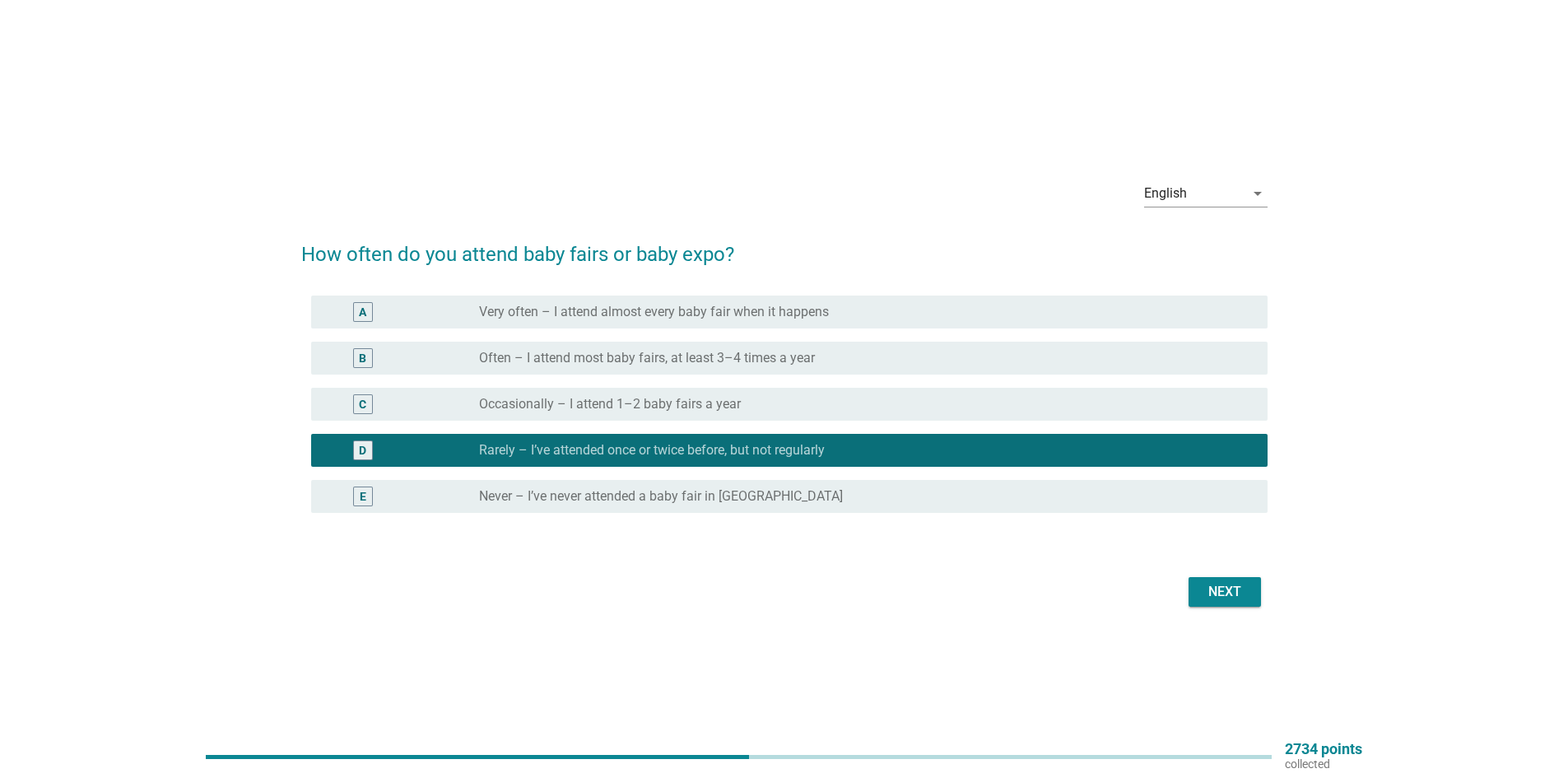
click at [1223, 614] on div "English arrow_drop_down How often do you attend baby fairs or baby expo? A radi…" at bounding box center [784, 389] width 993 height 471
click at [1224, 606] on button "Next" at bounding box center [1225, 592] width 72 height 30
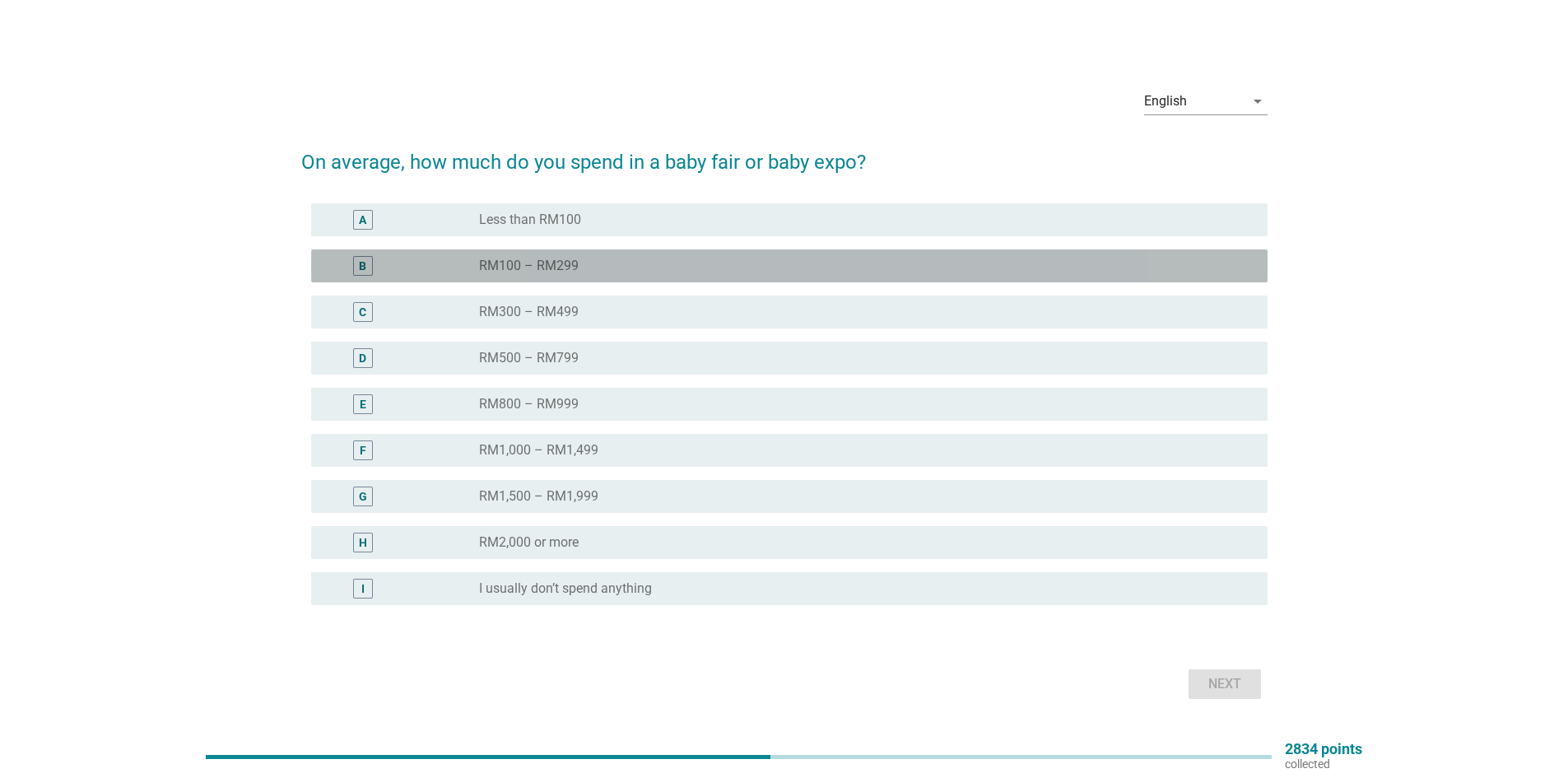
click at [591, 270] on div "radio_button_unchecked RM100 – RM299" at bounding box center [860, 266] width 762 height 16
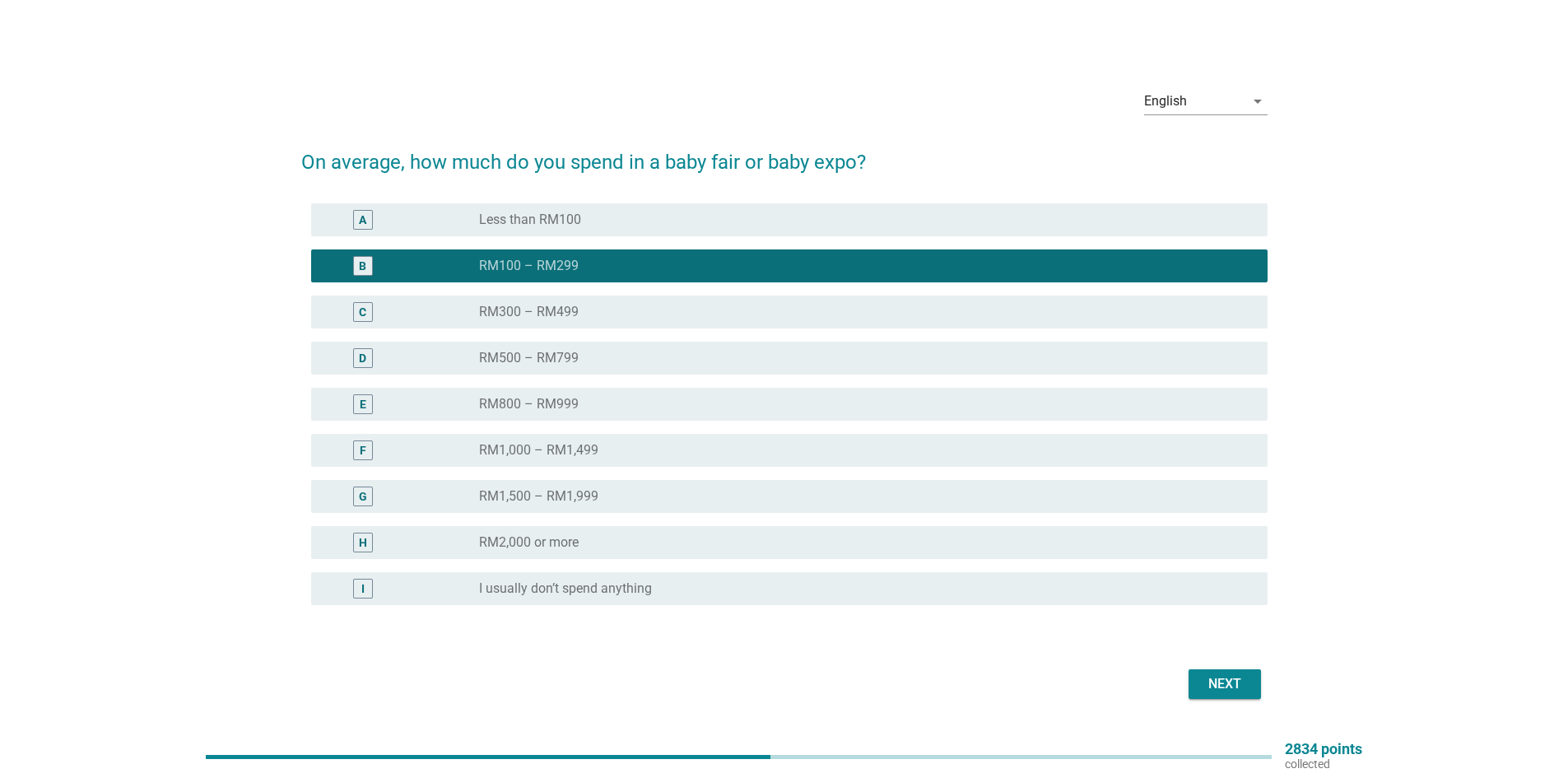
click at [1226, 673] on button "Next" at bounding box center [1225, 684] width 72 height 30
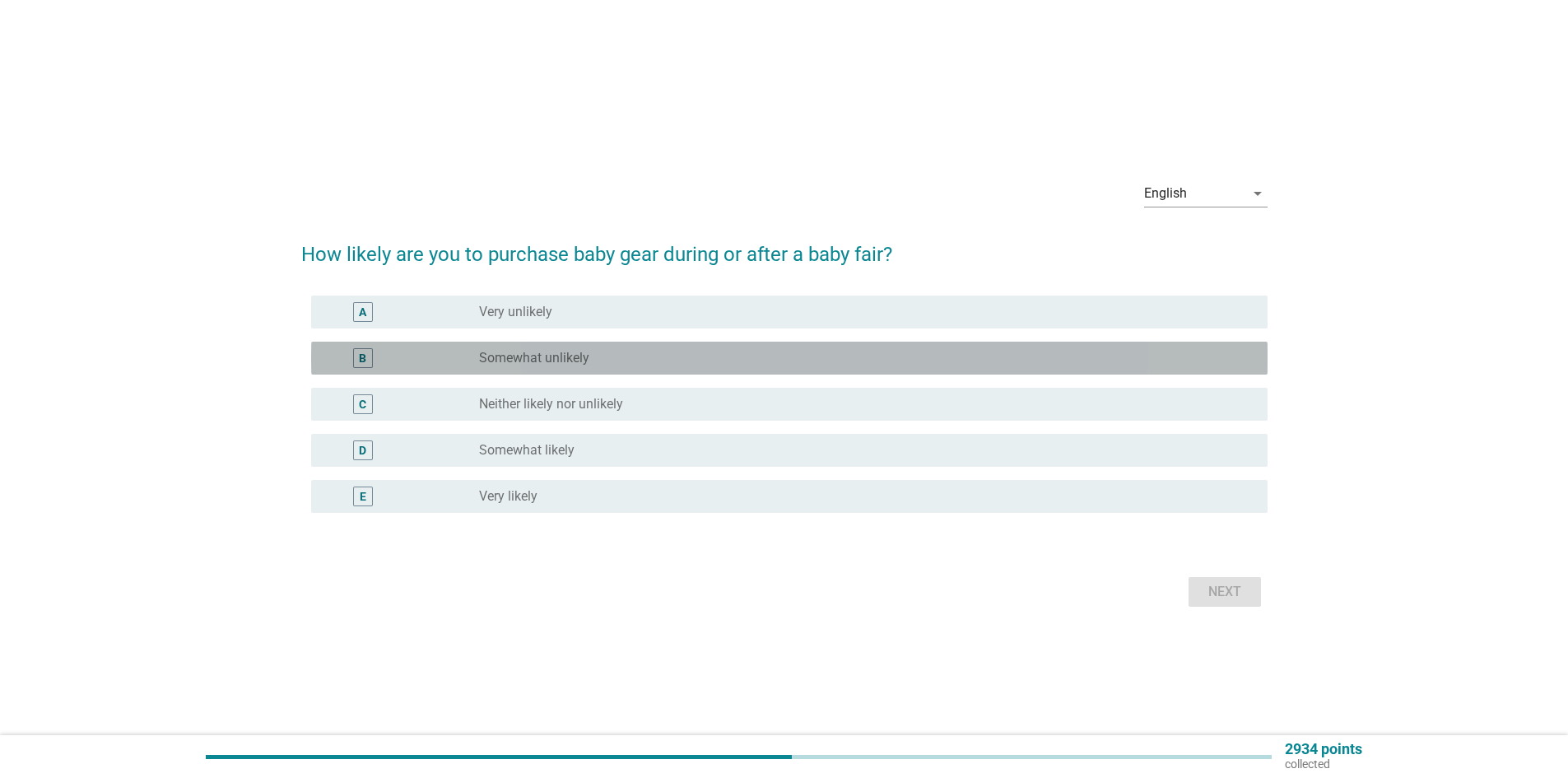
click at [645, 364] on div "radio_button_unchecked Somewhat unlikely" at bounding box center [860, 358] width 762 height 16
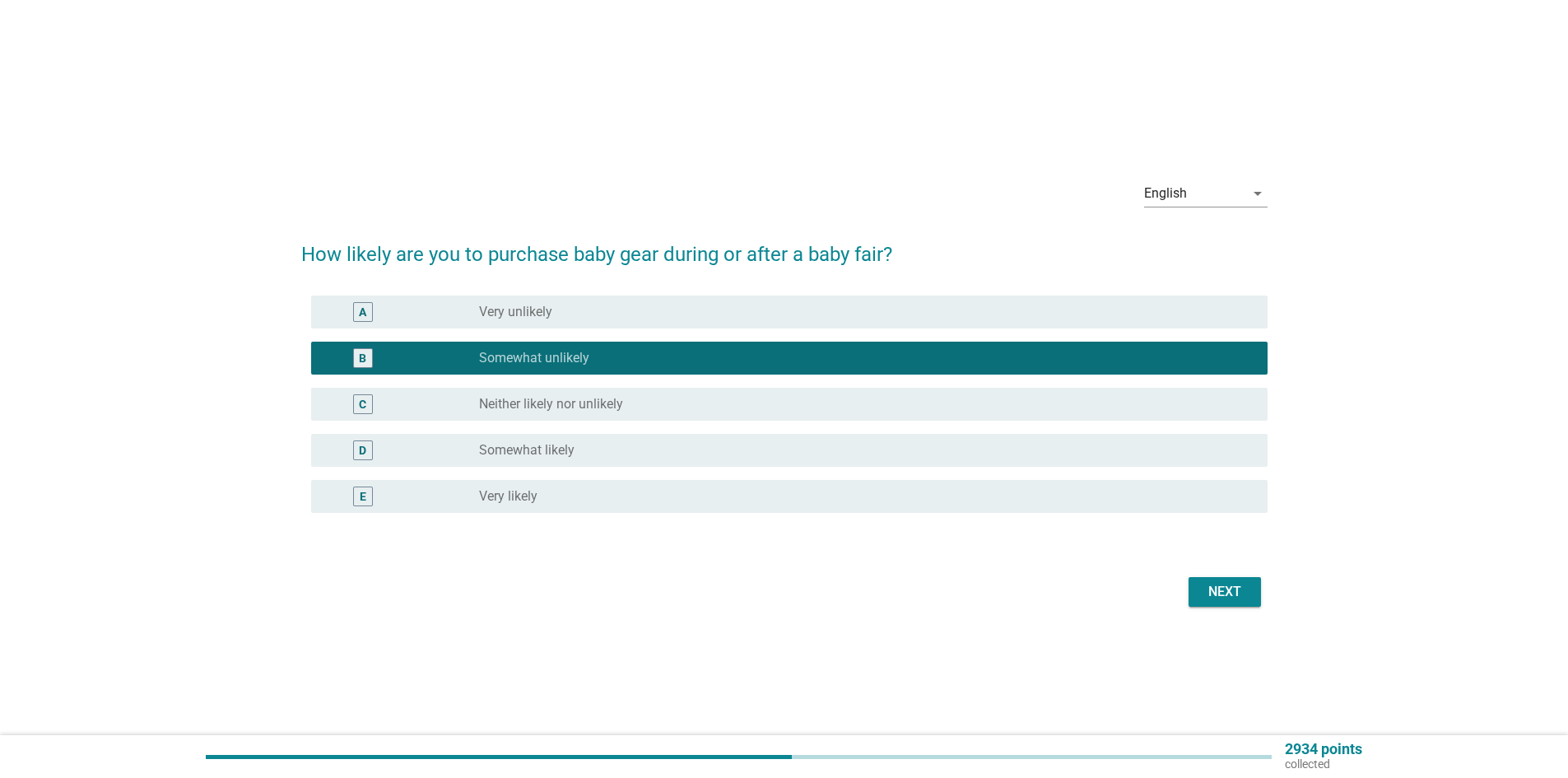
click at [1230, 609] on div "Next" at bounding box center [784, 592] width 967 height 40
click at [1230, 607] on div "Next" at bounding box center [784, 592] width 967 height 40
click at [1230, 603] on button "Next" at bounding box center [1225, 592] width 72 height 30
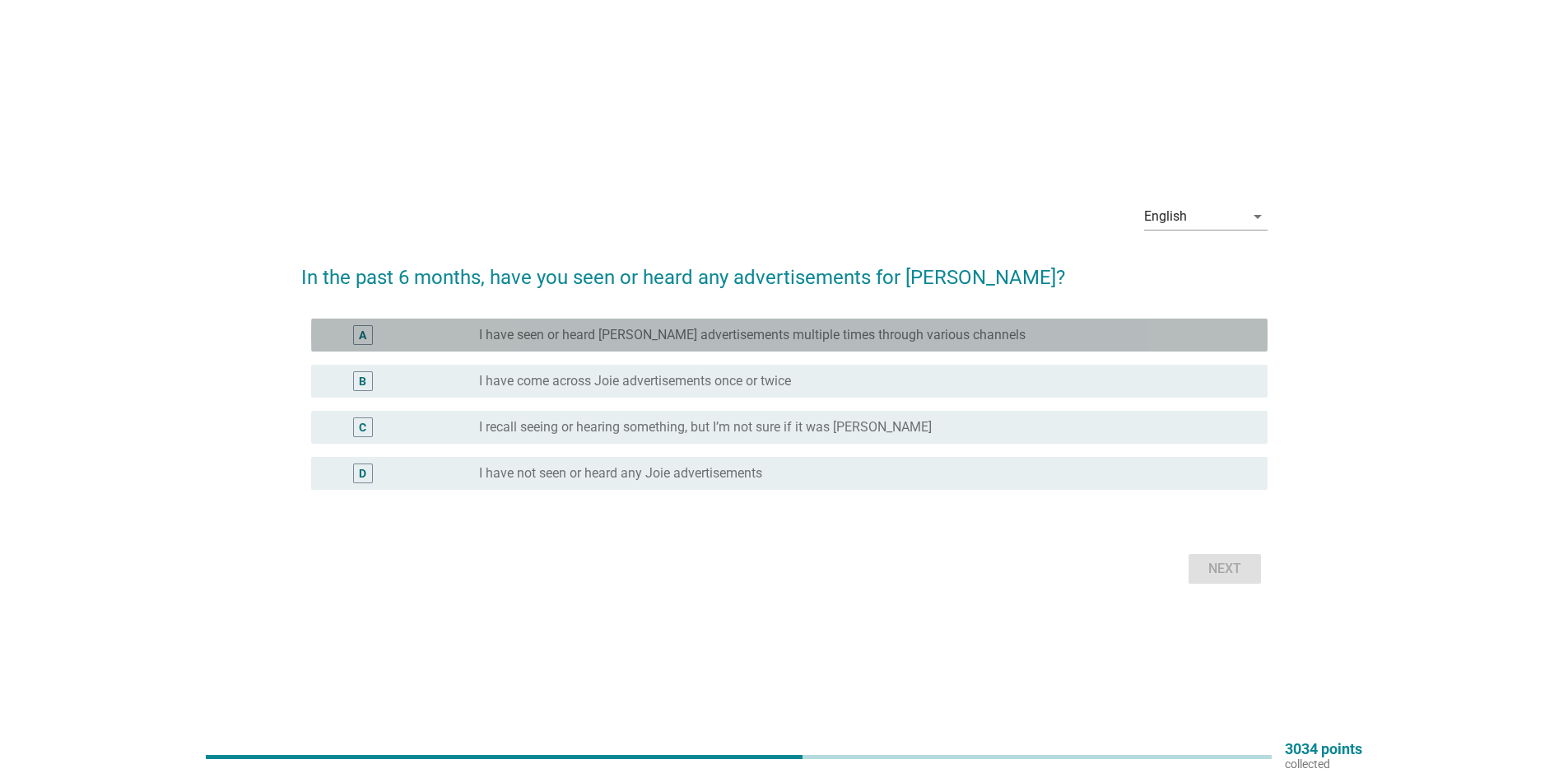
click at [762, 333] on label "I have seen or heard [PERSON_NAME] advertisements multiple times through variou…" at bounding box center [752, 334] width 547 height 16
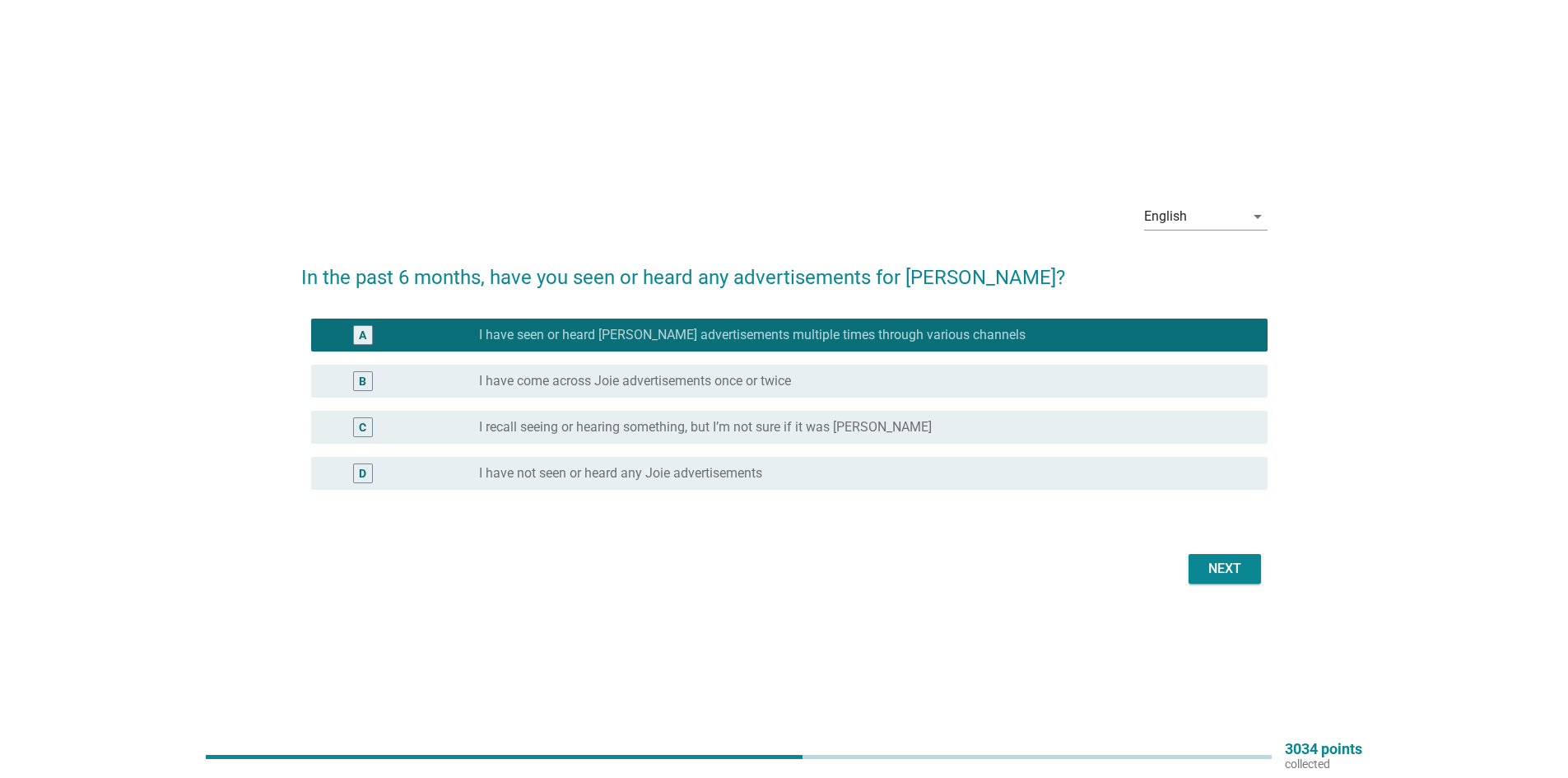
click at [1250, 569] on button "Next" at bounding box center [1225, 568] width 72 height 30
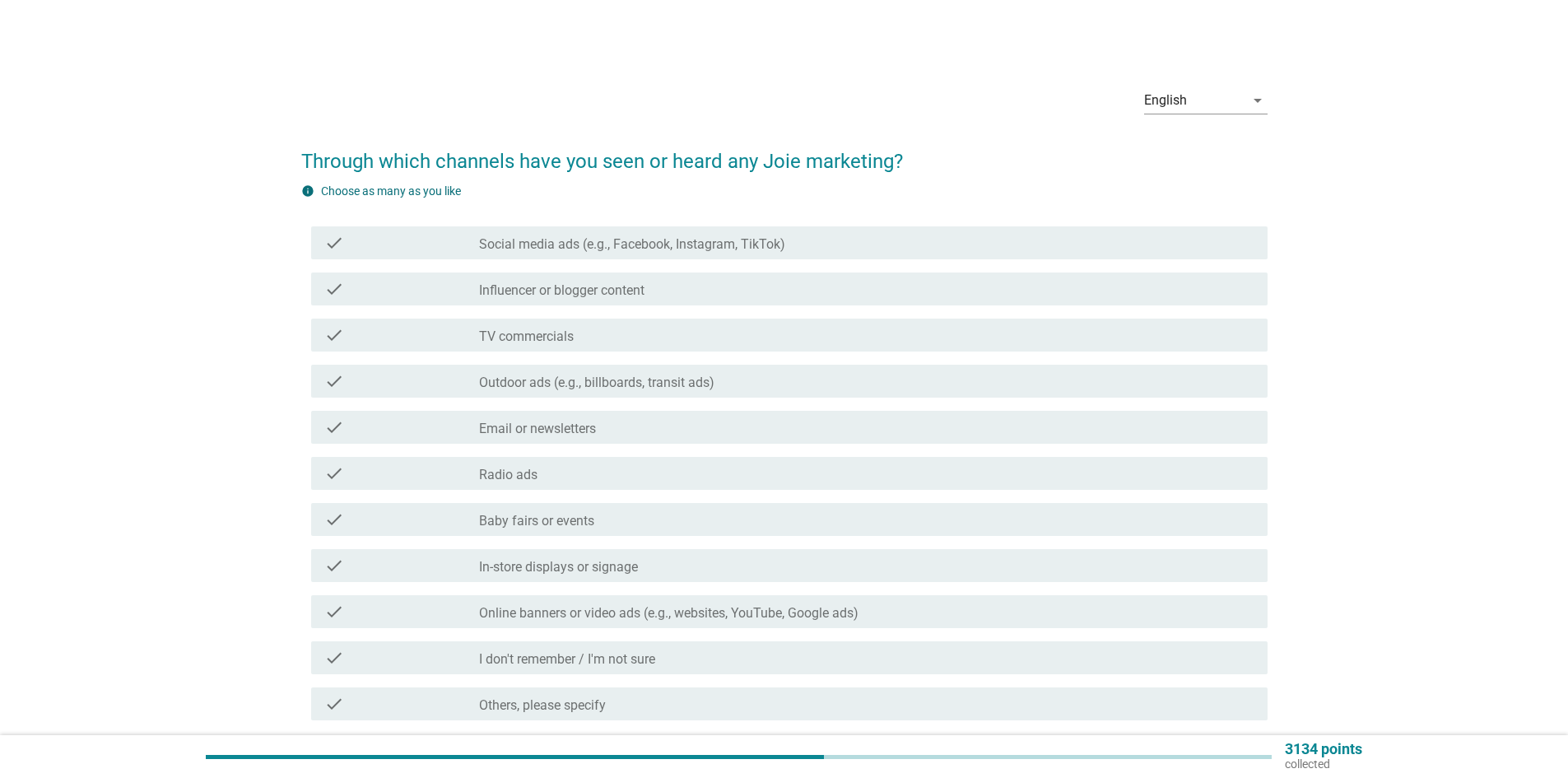
click at [660, 245] on label "Social media ads (e.g., Facebook, Instagram, TikTok)" at bounding box center [632, 244] width 306 height 16
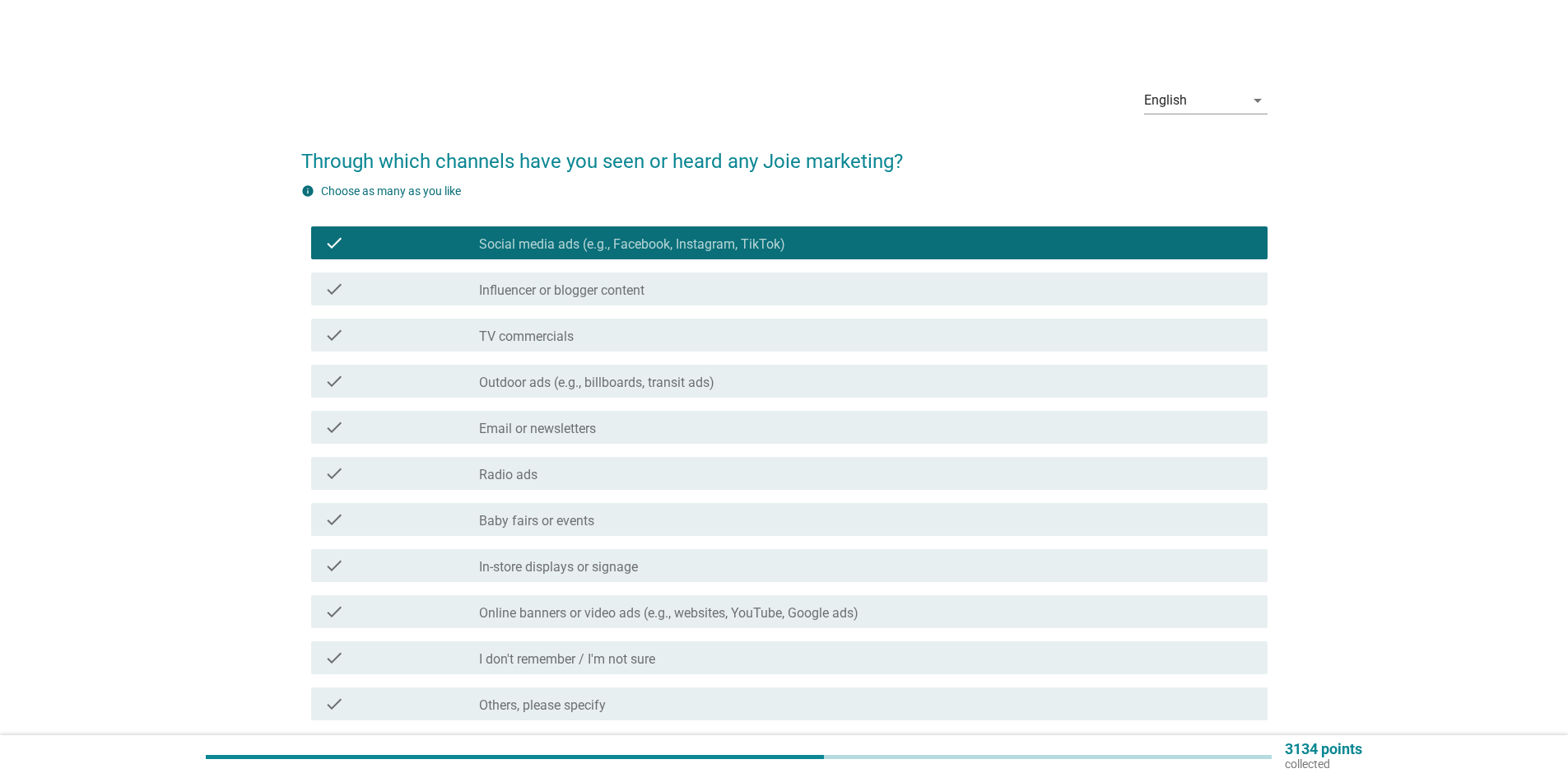
click at [655, 288] on div "check_box_outline_blank Influencer or blogger content" at bounding box center [867, 288] width 776 height 20
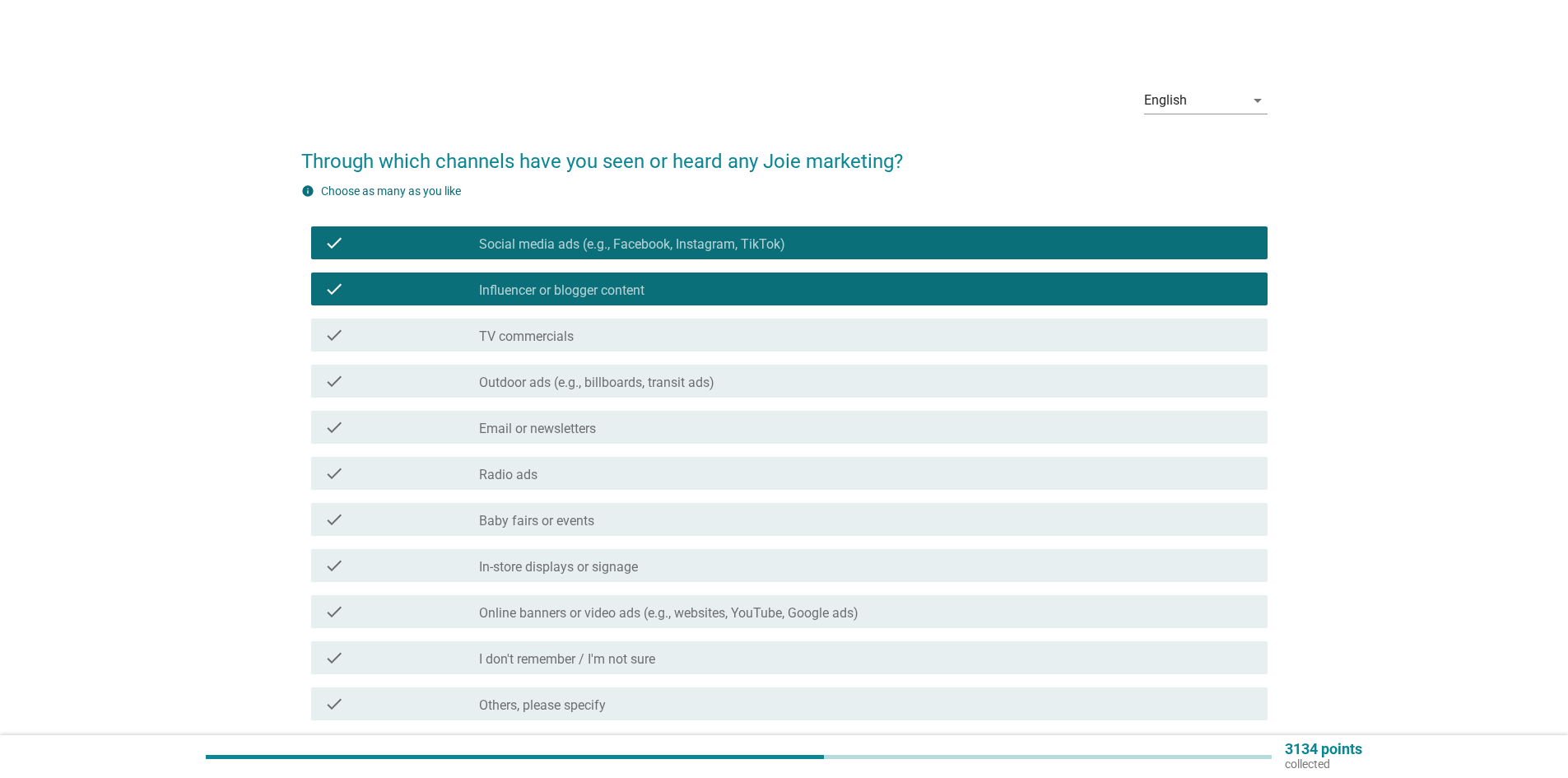
click at [615, 515] on div "check_box_outline_blank Baby fairs or events" at bounding box center [867, 519] width 776 height 20
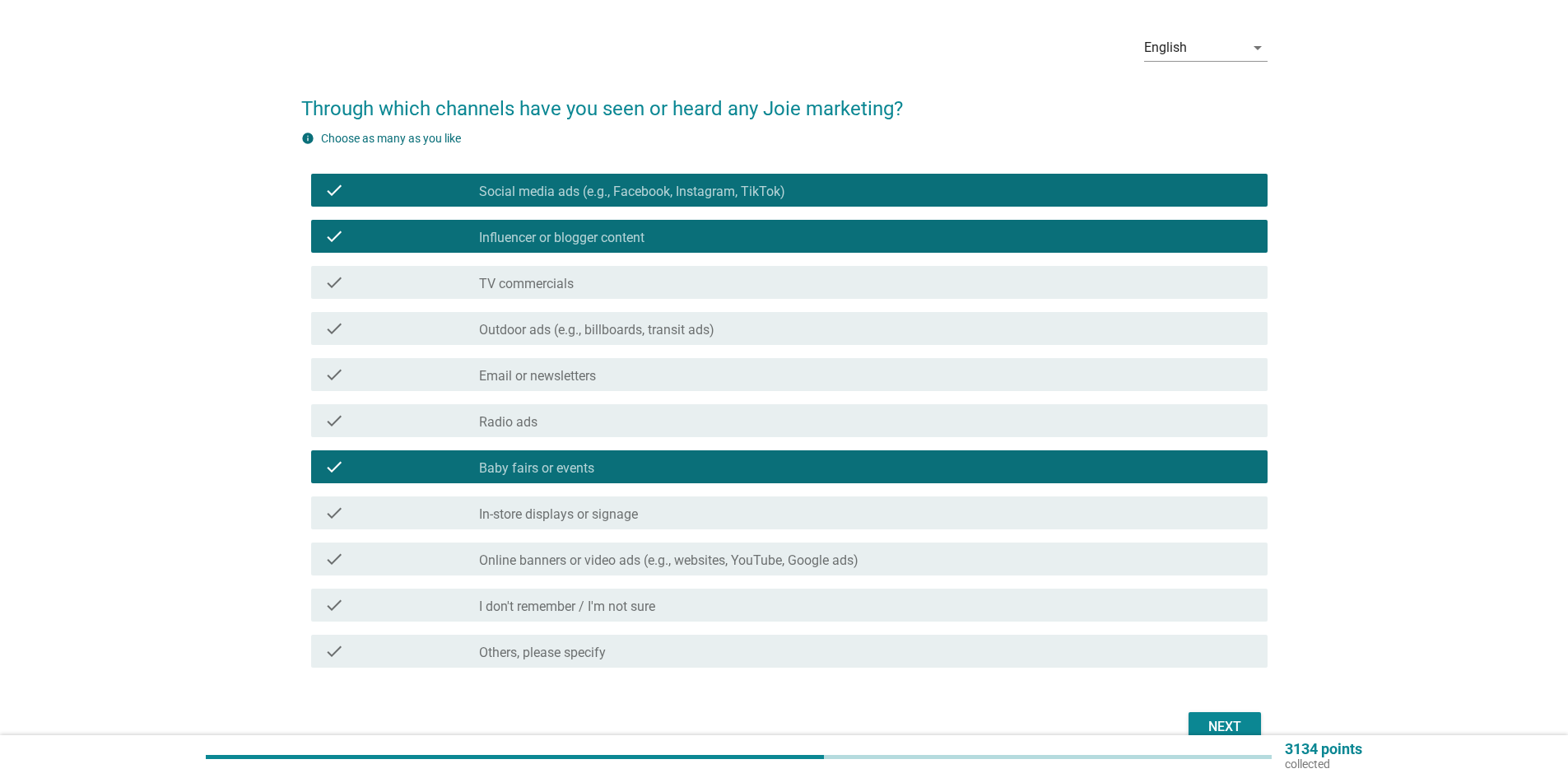
scroll to position [82, 0]
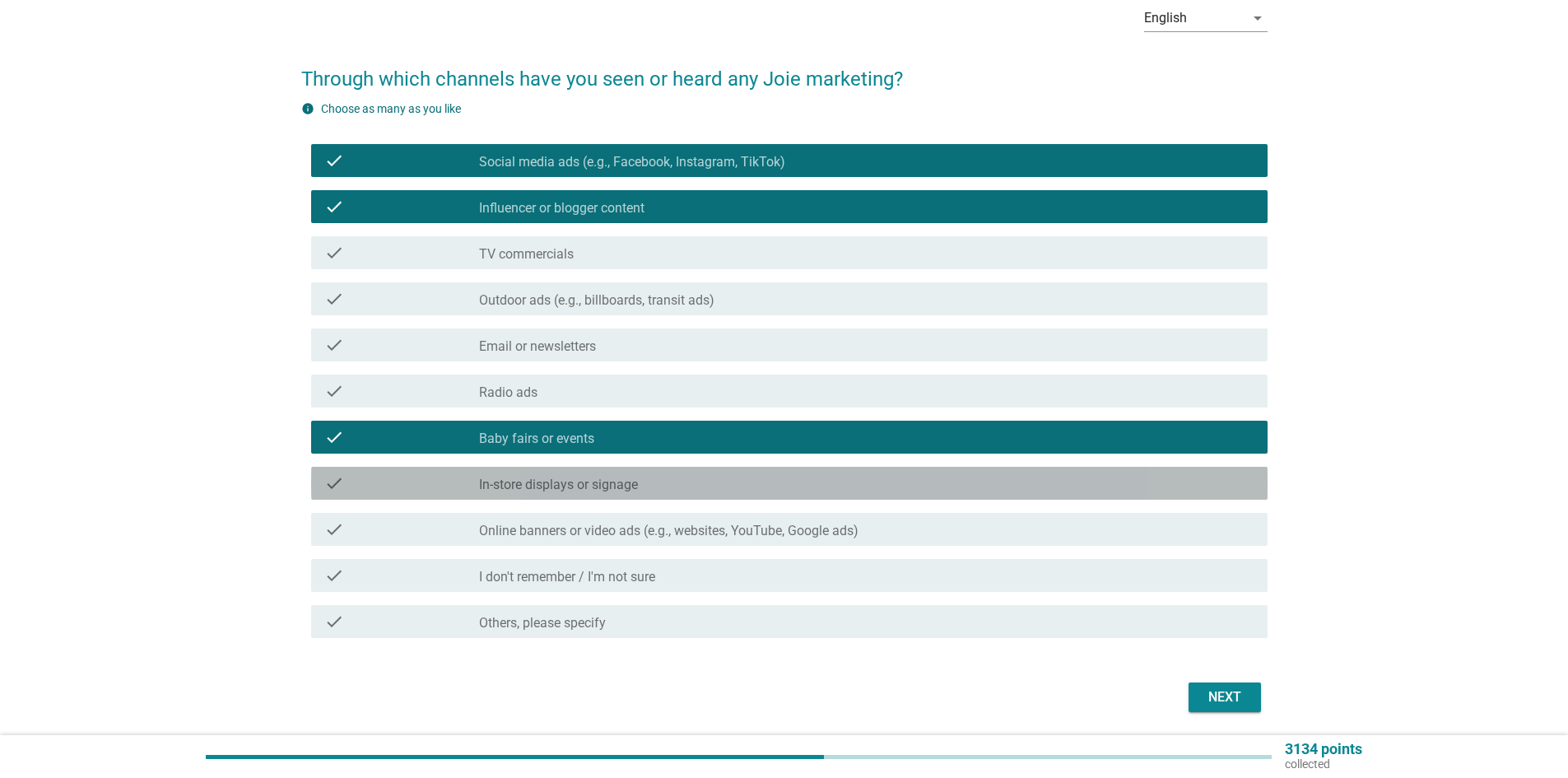
click at [634, 484] on label "In-store displays or signage" at bounding box center [558, 484] width 159 height 16
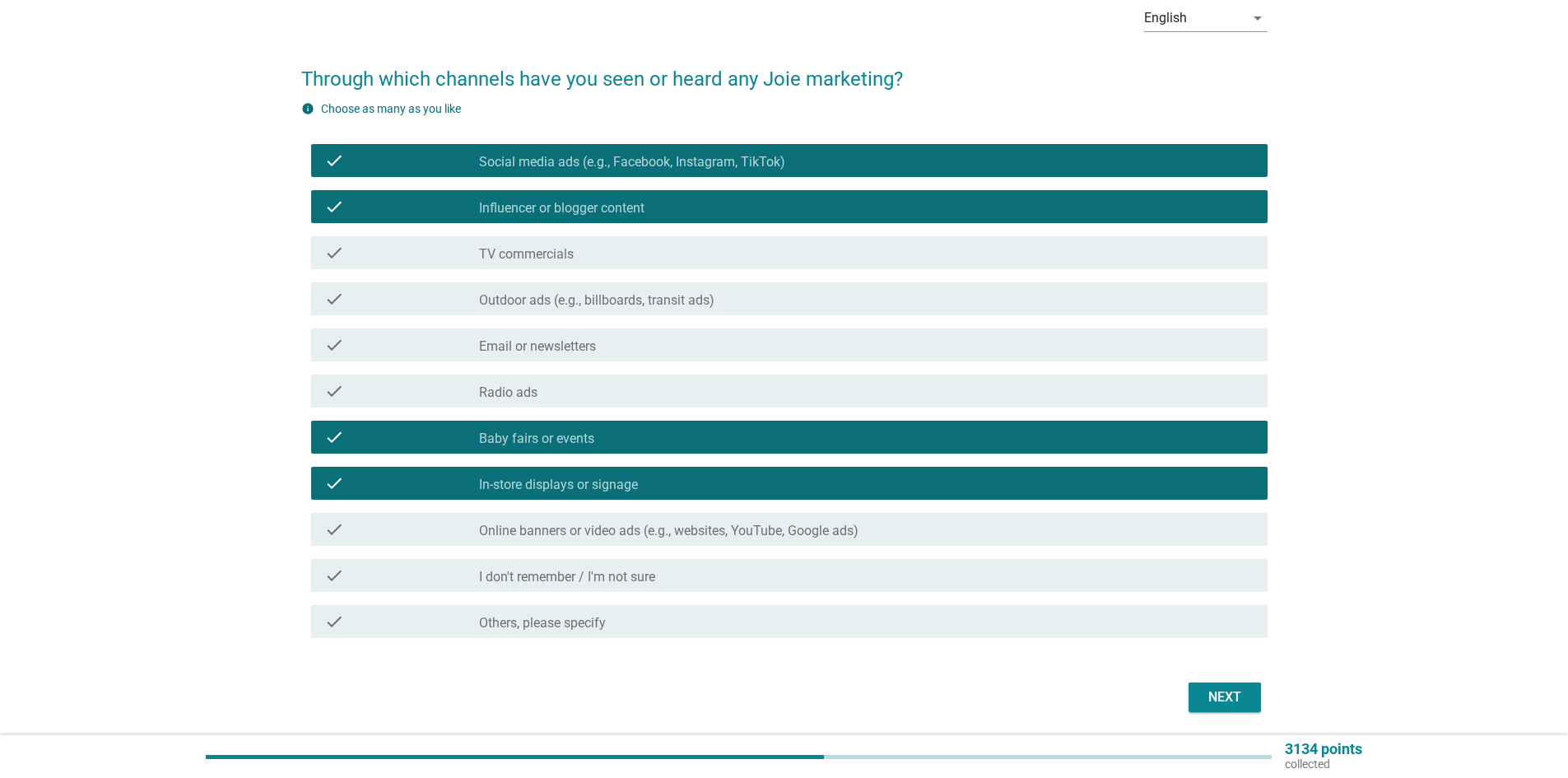
click at [1219, 689] on div "Next" at bounding box center [1225, 697] width 46 height 20
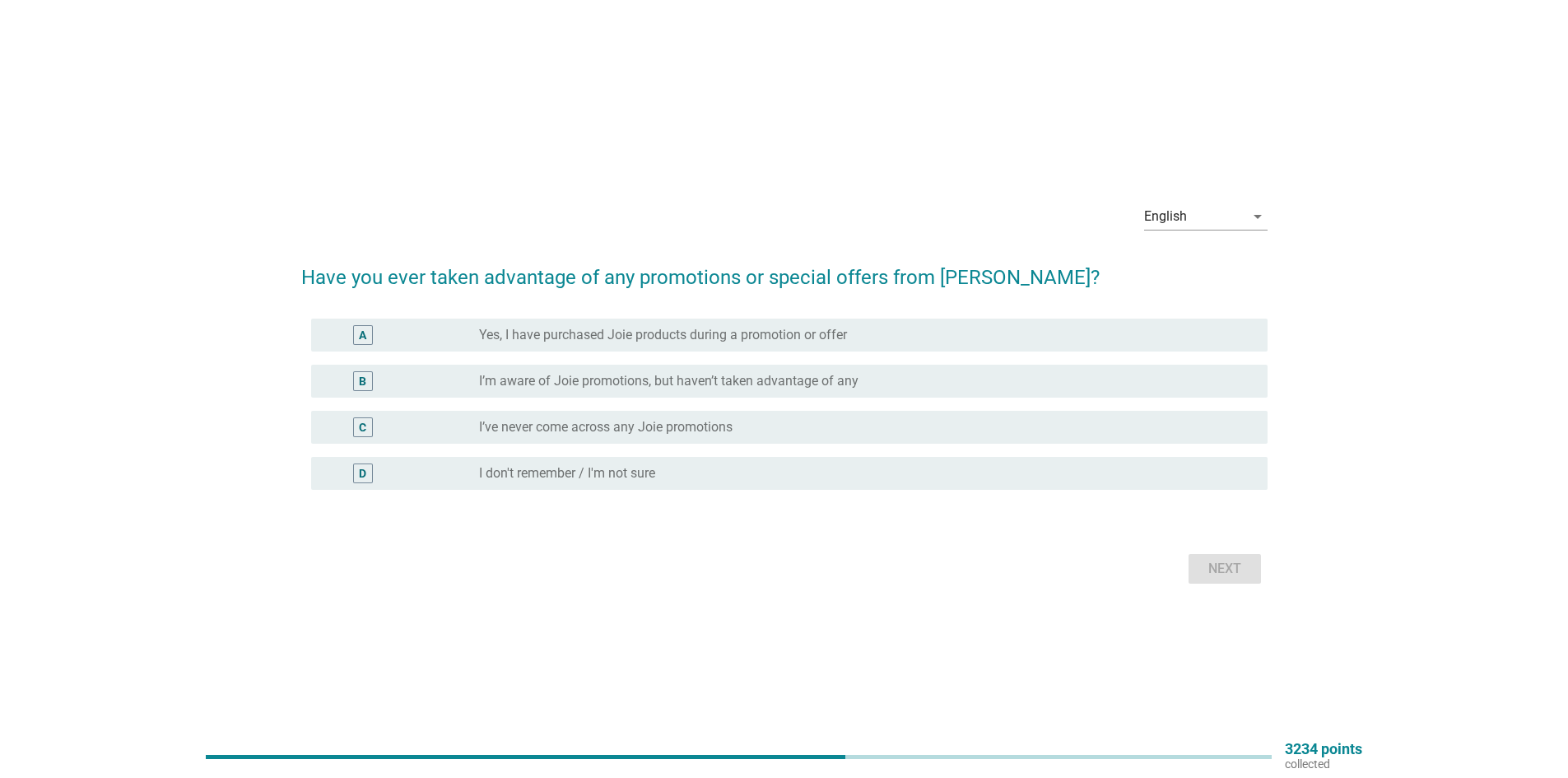
click at [700, 428] on label "I’ve never come across any Joie promotions" at bounding box center [605, 427] width 254 height 16
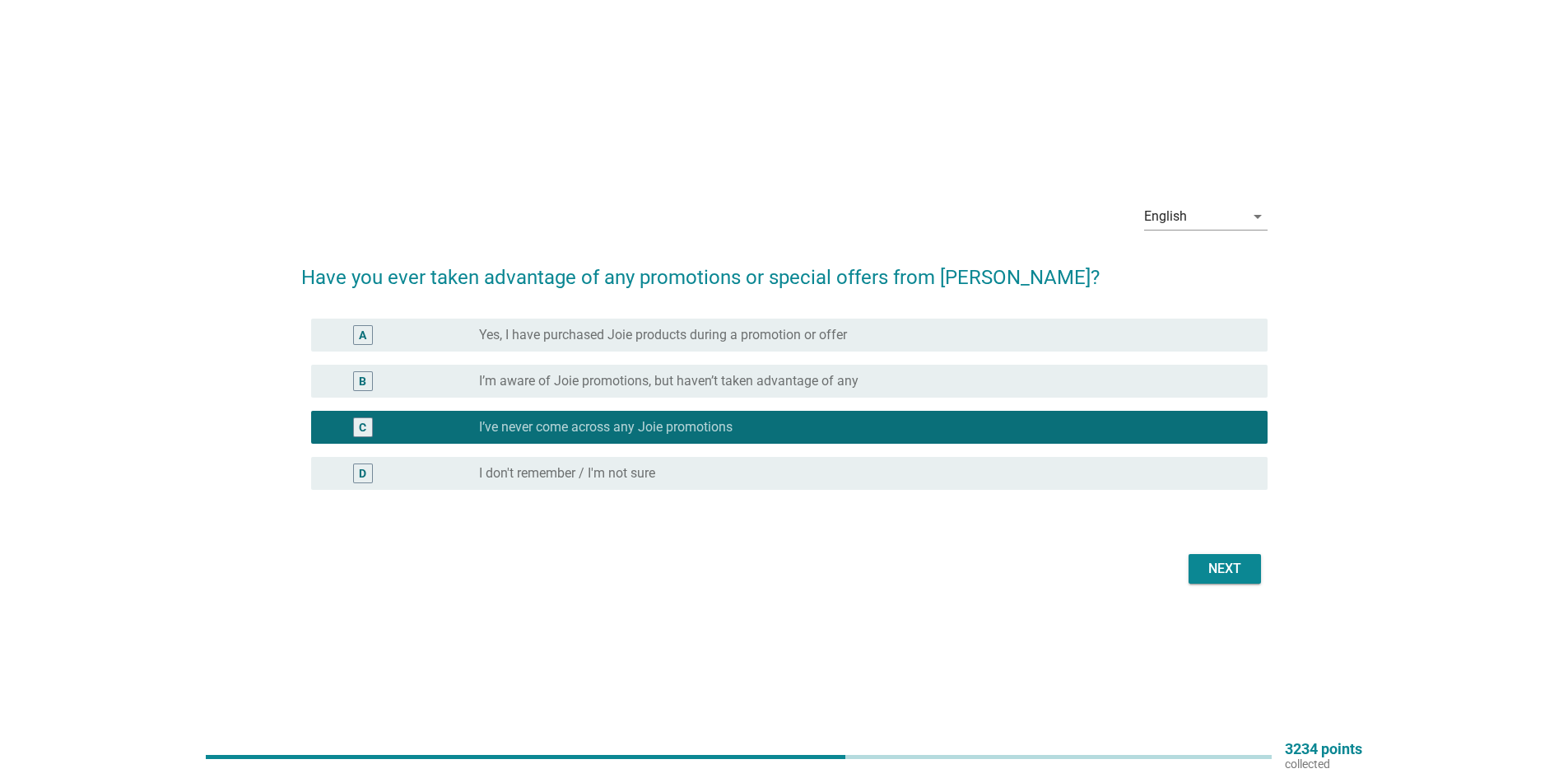
click at [1242, 573] on div "Next" at bounding box center [1225, 568] width 46 height 20
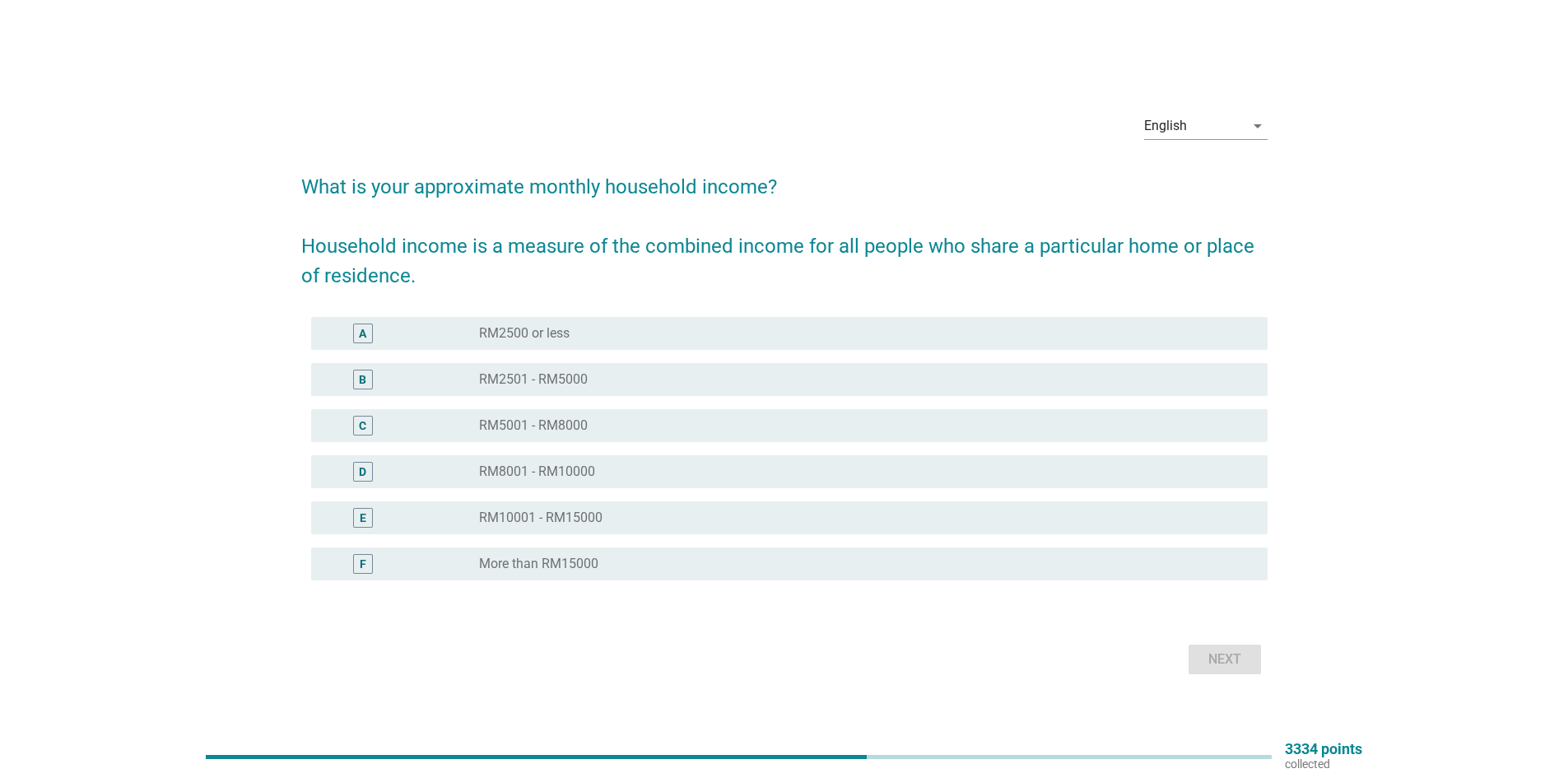
click at [593, 380] on div "radio_button_unchecked RM2501 - RM5000" at bounding box center [860, 379] width 762 height 16
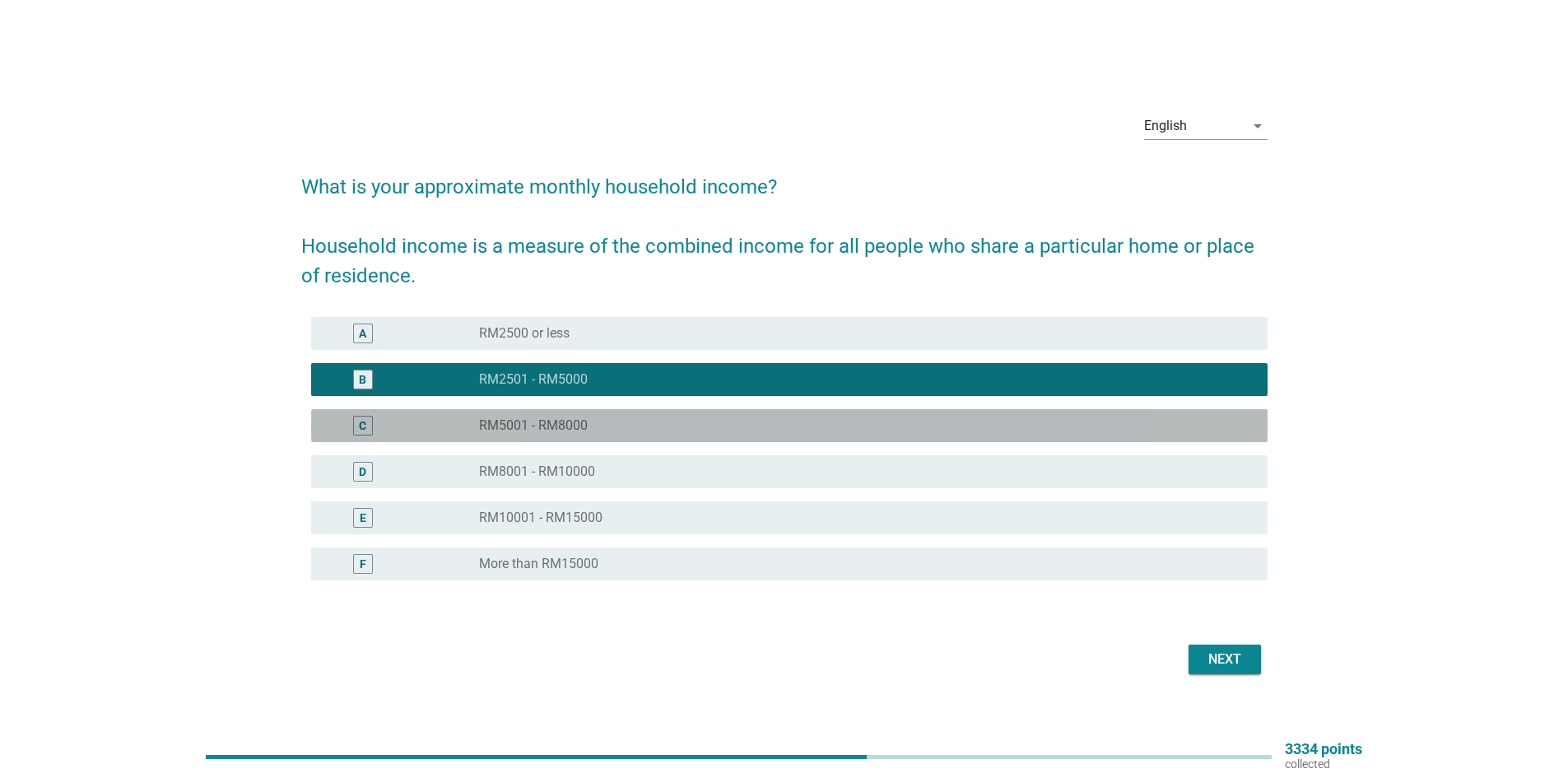
click at [683, 416] on div "radio_button_unchecked RM5001 - RM8000" at bounding box center [867, 425] width 776 height 20
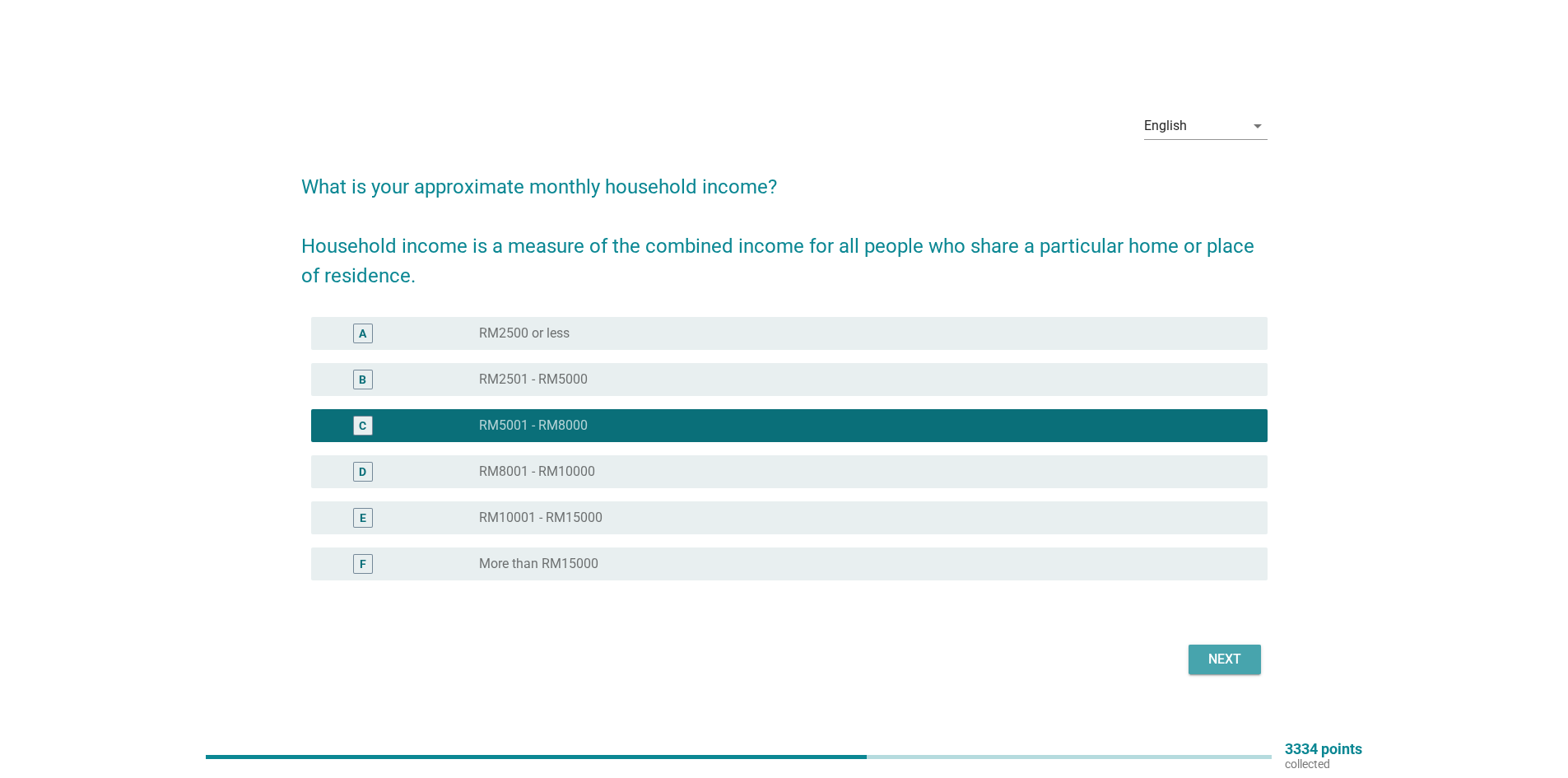
click at [1215, 662] on div "Next" at bounding box center [1225, 659] width 46 height 20
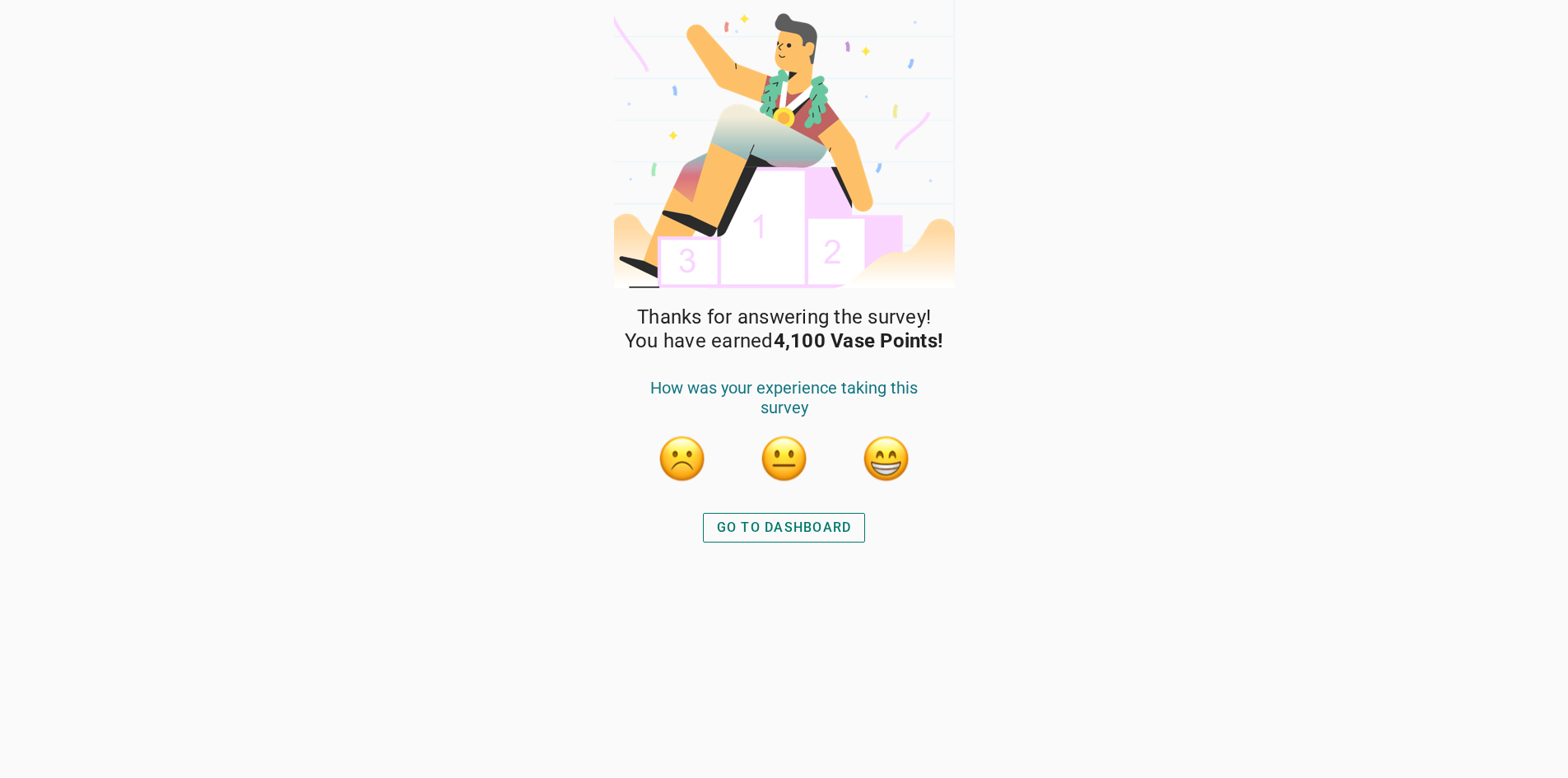
click at [833, 520] on div "GO TO DASHBOARD" at bounding box center [784, 528] width 135 height 20
